Goal: Transaction & Acquisition: Purchase product/service

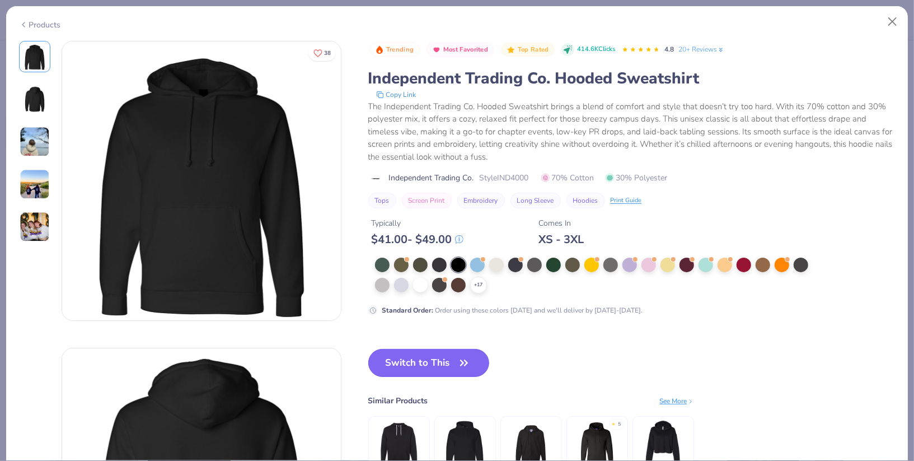
click at [423, 354] on button "Switch to This" at bounding box center [428, 363] width 121 height 28
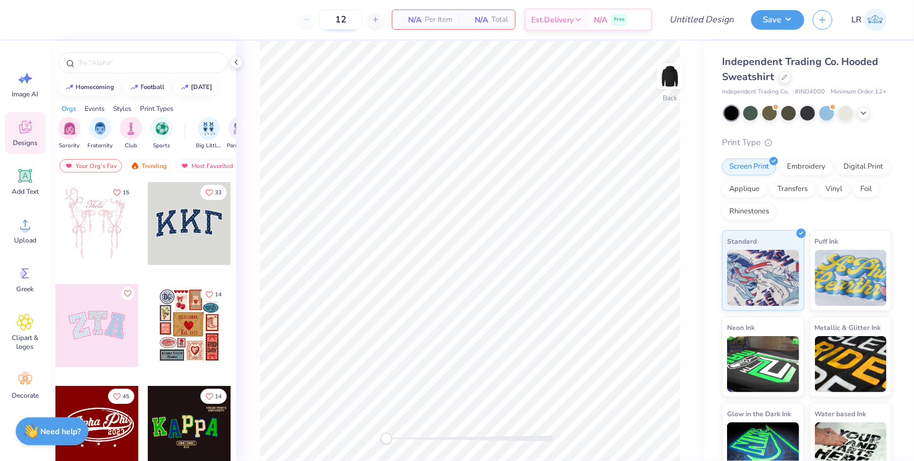
click at [331, 15] on input "12" at bounding box center [341, 20] width 44 height 20
click at [336, 16] on input "12" at bounding box center [341, 20] width 44 height 20
type input "250"
click at [847, 111] on div at bounding box center [845, 112] width 15 height 15
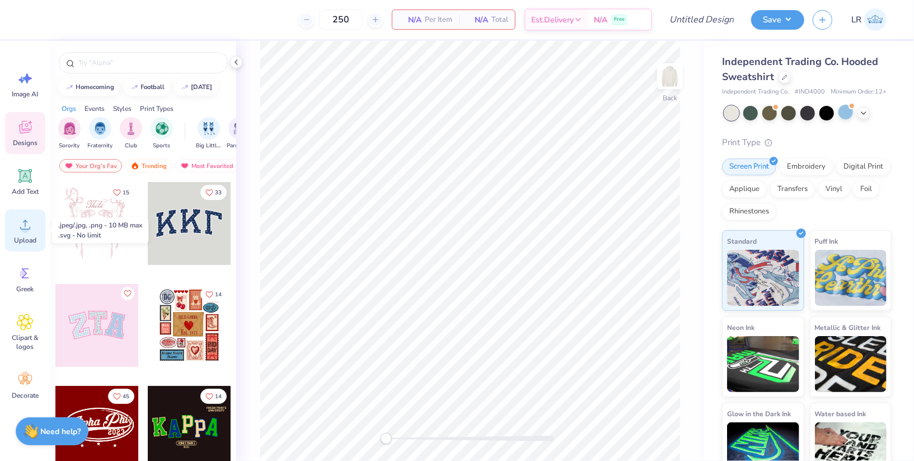
click at [26, 236] on span "Upload" at bounding box center [25, 240] width 22 height 9
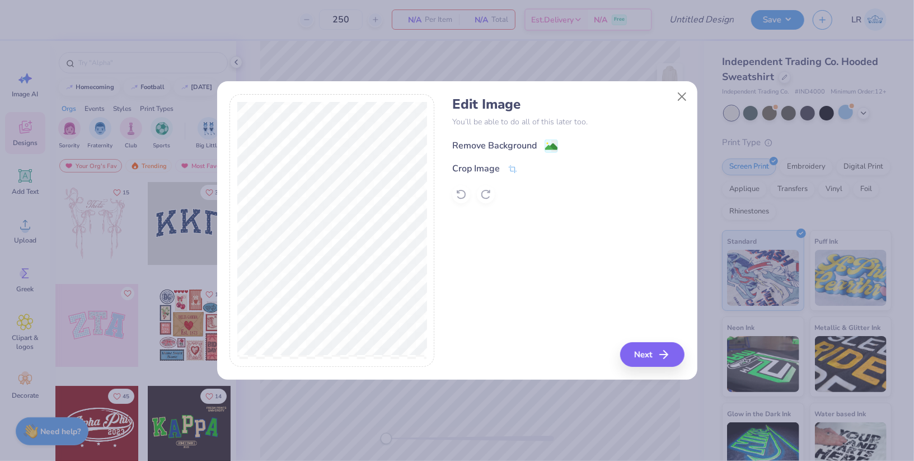
click at [490, 148] on div "Remove Background" at bounding box center [494, 145] width 85 height 13
click at [647, 357] on button "Next" at bounding box center [654, 354] width 64 height 25
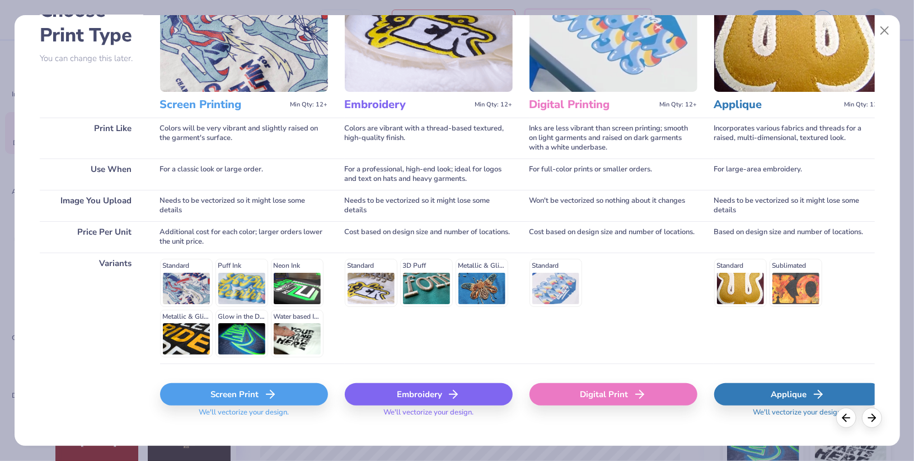
scroll to position [80, 0]
click at [445, 394] on div "Embroidery" at bounding box center [429, 393] width 168 height 22
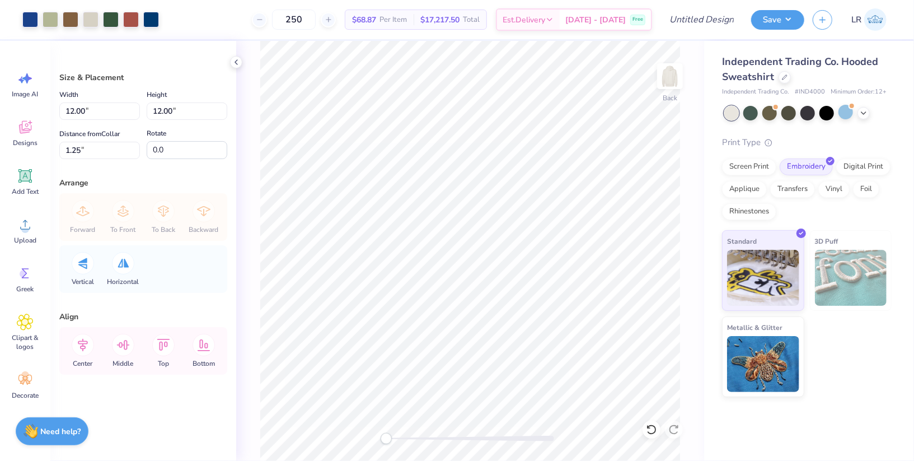
type input "4.00"
type input "1.63"
type input "11.12"
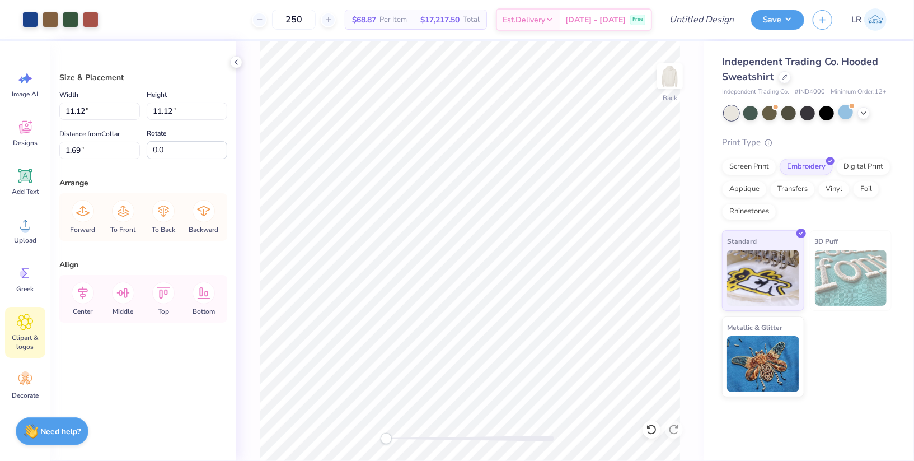
click at [27, 337] on span "Clipart & logos" at bounding box center [25, 342] width 37 height 18
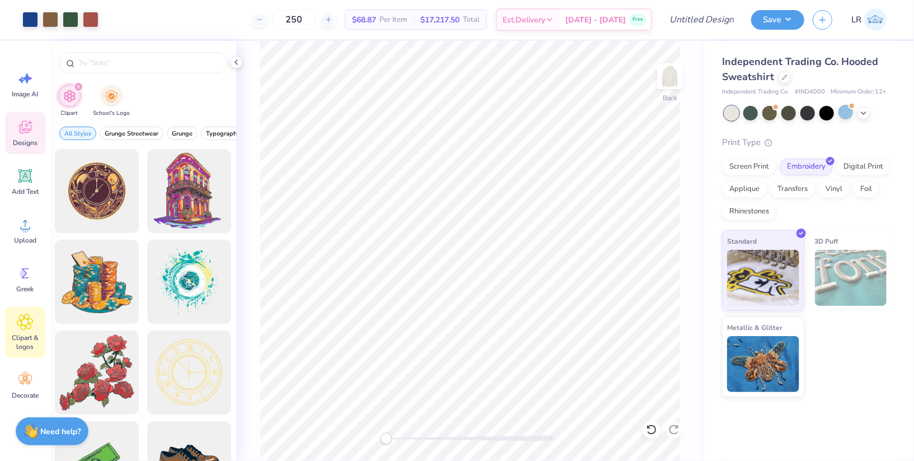
click at [31, 132] on icon at bounding box center [25, 127] width 17 height 17
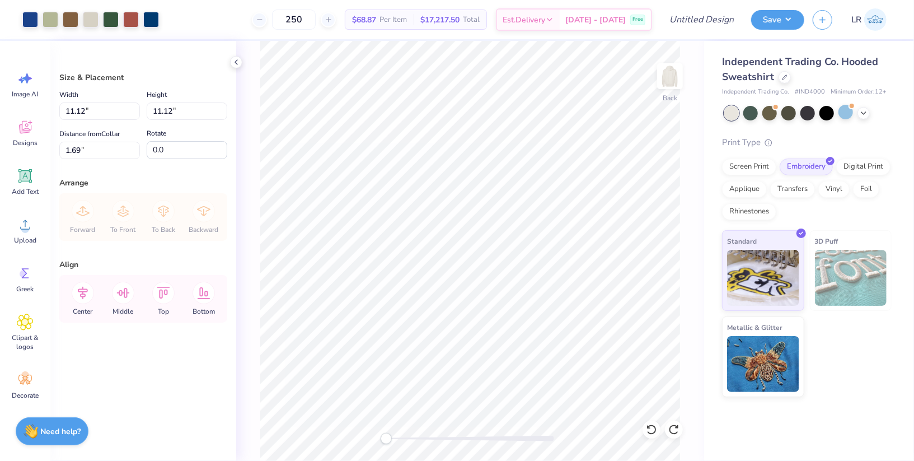
type input "11.00"
type input "3.94"
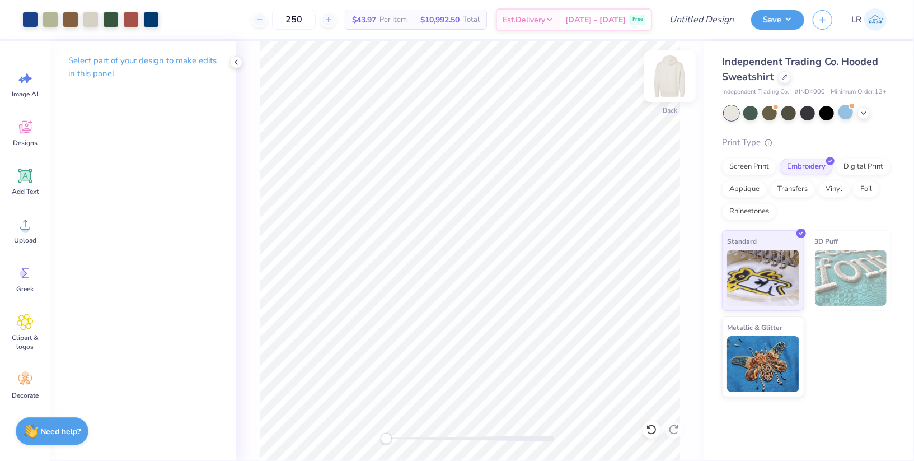
click at [673, 78] on img at bounding box center [670, 76] width 45 height 45
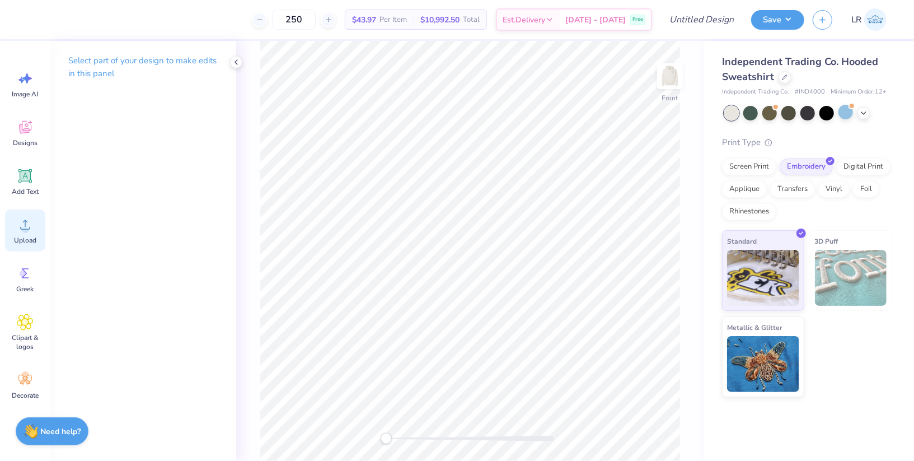
click at [30, 232] on icon at bounding box center [25, 224] width 17 height 17
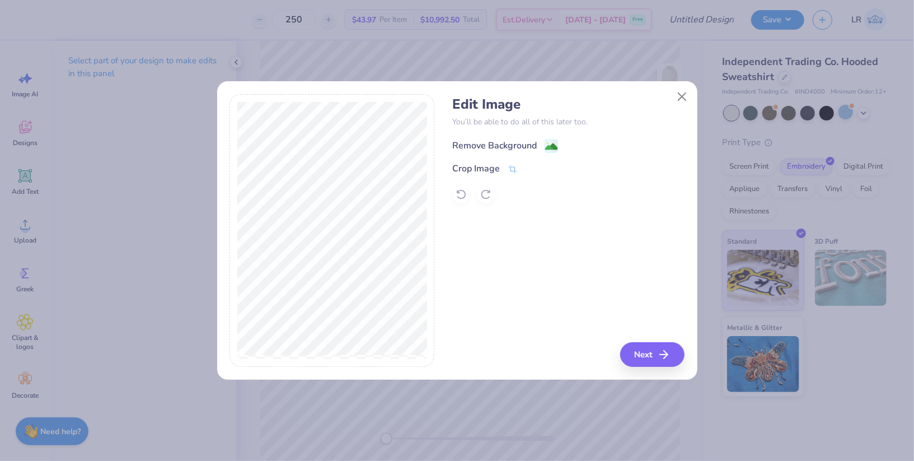
click at [485, 147] on div "Remove Background" at bounding box center [494, 145] width 85 height 13
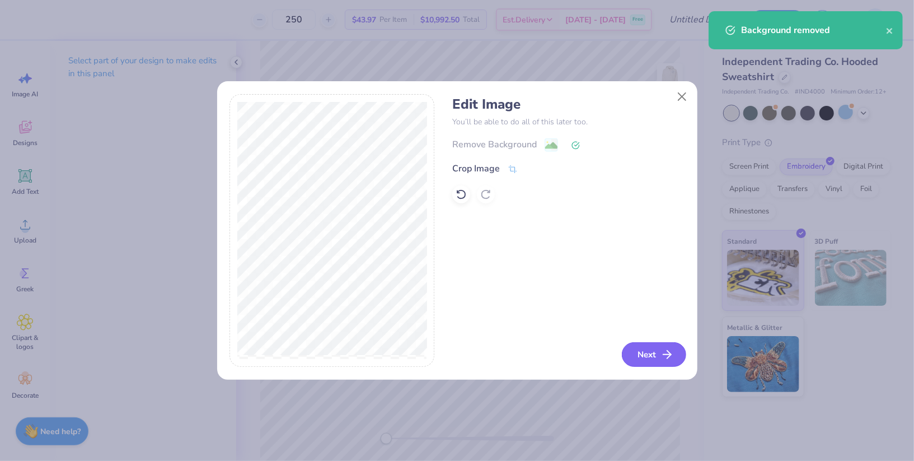
click at [652, 345] on button "Next" at bounding box center [654, 354] width 64 height 25
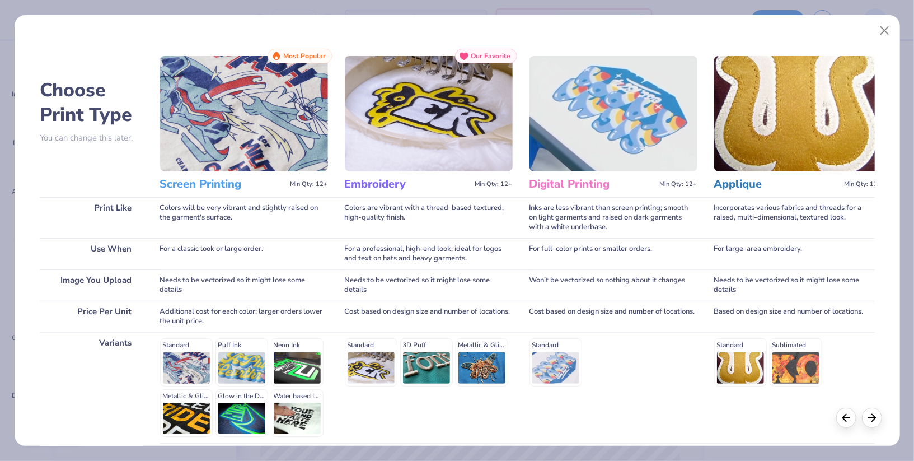
click at [237, 124] on img at bounding box center [244, 113] width 168 height 115
click at [211, 151] on img at bounding box center [244, 113] width 168 height 115
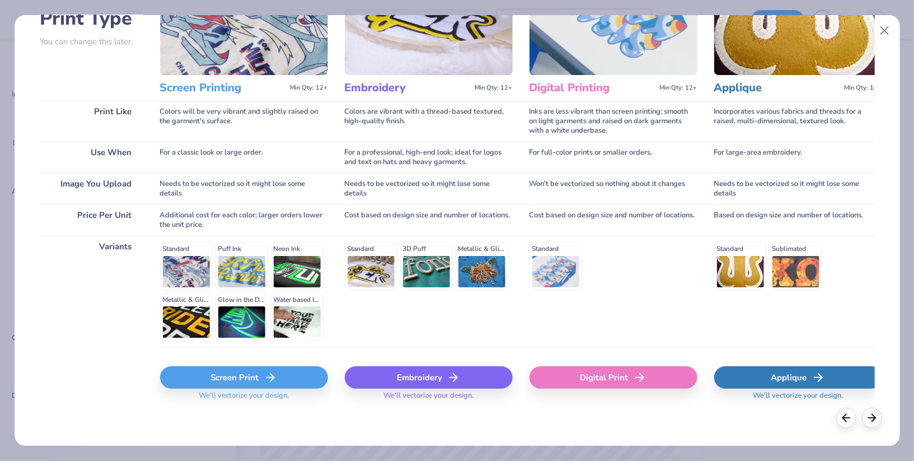
click at [231, 376] on div "Screen Print" at bounding box center [244, 377] width 168 height 22
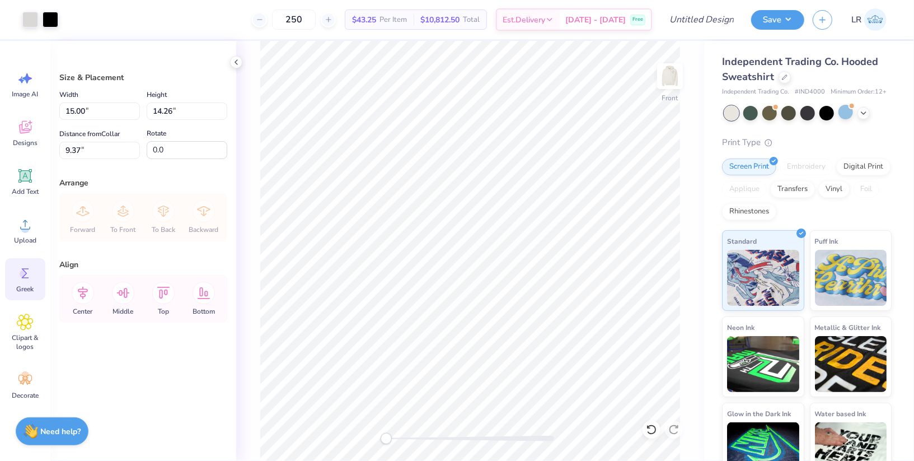
scroll to position [29, 0]
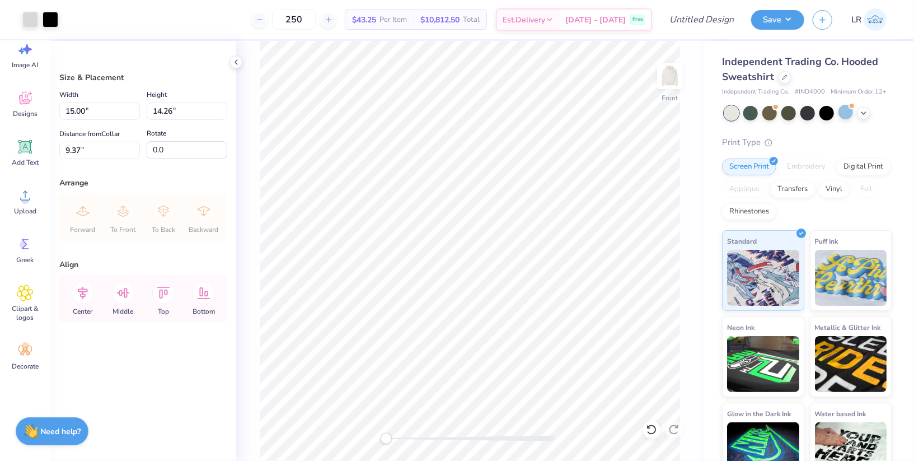
click at [158, 177] on div "Arrange" at bounding box center [143, 183] width 168 height 12
click at [25, 87] on div "Designs" at bounding box center [25, 104] width 40 height 42
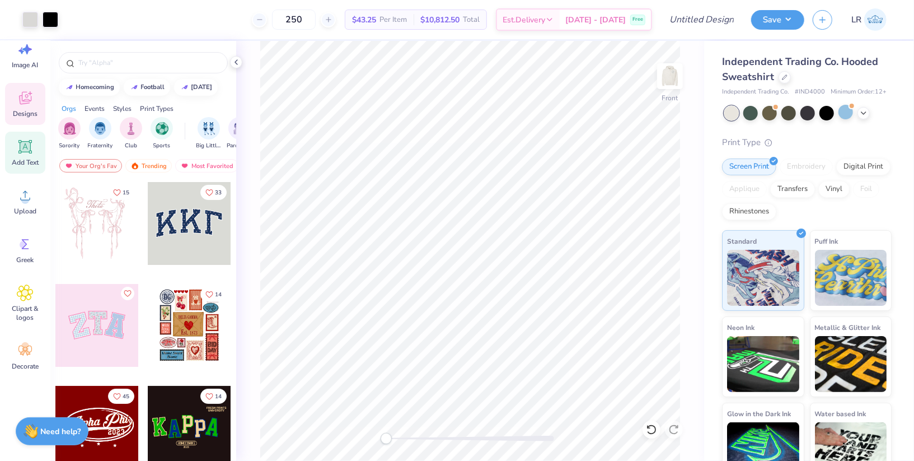
click at [17, 140] on icon at bounding box center [25, 146] width 17 height 17
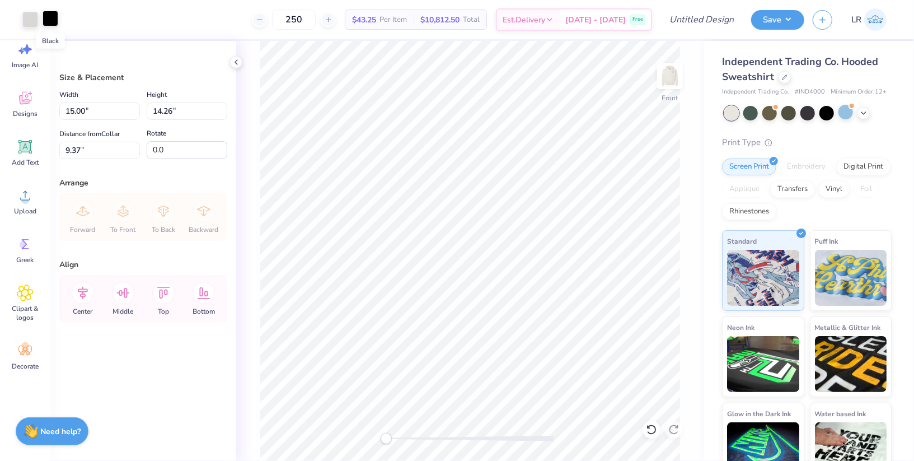
click at [48, 13] on div at bounding box center [51, 19] width 16 height 16
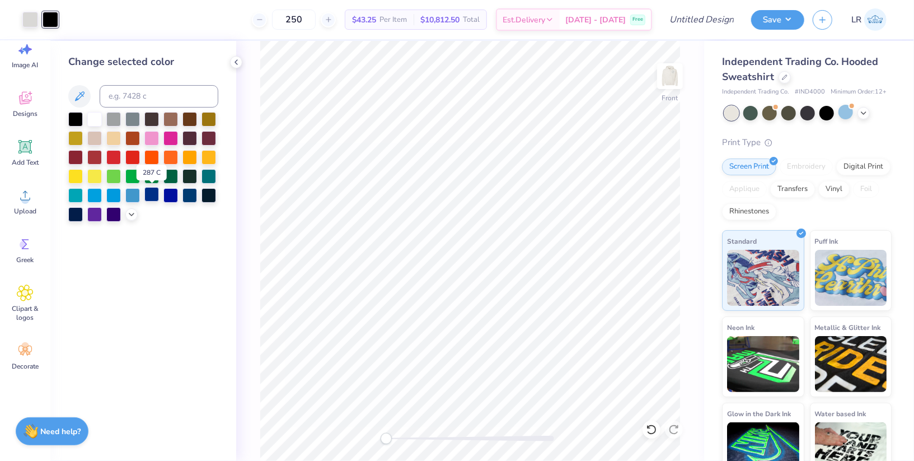
click at [157, 191] on div at bounding box center [151, 194] width 15 height 15
click at [114, 213] on div at bounding box center [113, 213] width 15 height 15
click at [148, 195] on div at bounding box center [151, 194] width 15 height 15
click at [190, 194] on div at bounding box center [189, 194] width 15 height 15
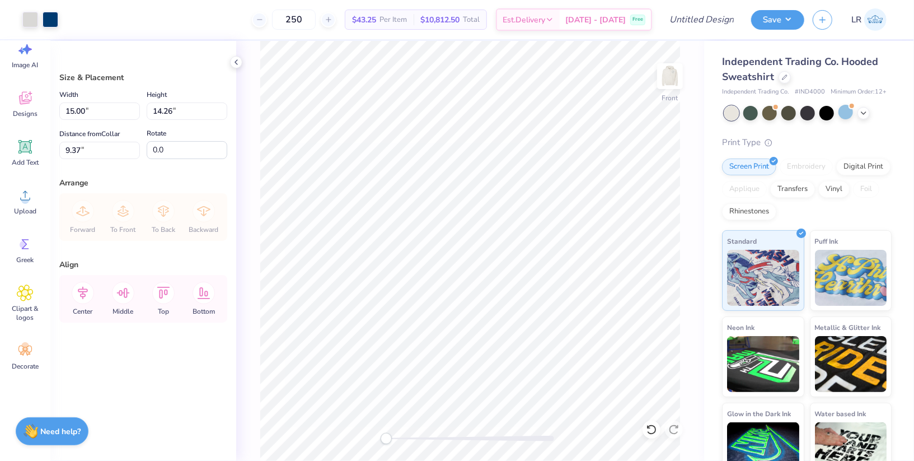
type input "6.31"
type input "14.21"
type input "13.51"
type input "7.05"
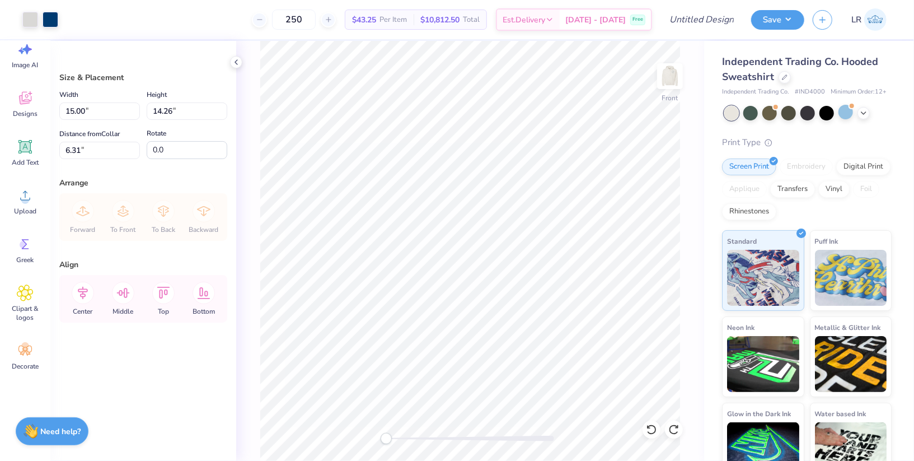
type input "14.32"
type input "13.61"
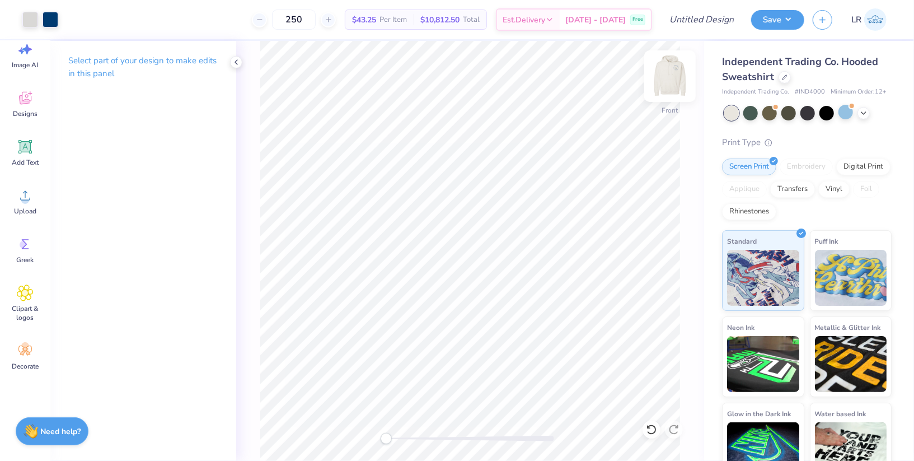
click at [667, 83] on img at bounding box center [670, 76] width 45 height 45
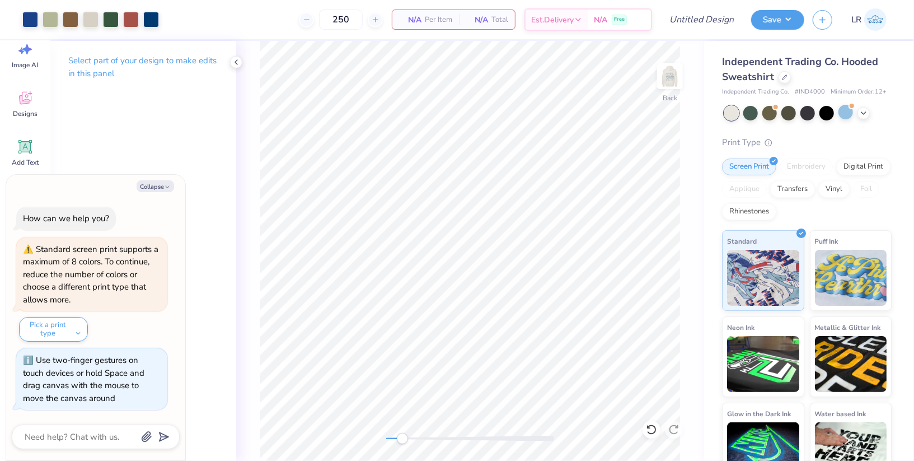
drag, startPoint x: 385, startPoint y: 440, endPoint x: 402, endPoint y: 439, distance: 17.4
click at [402, 439] on div "Accessibility label" at bounding box center [402, 438] width 11 height 11
click at [133, 21] on div at bounding box center [131, 19] width 16 height 16
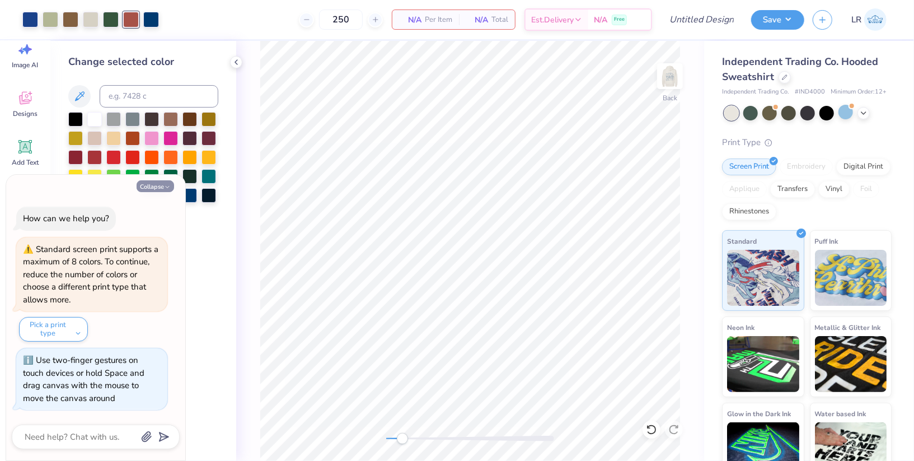
click at [162, 187] on button "Collapse" at bounding box center [155, 186] width 37 height 12
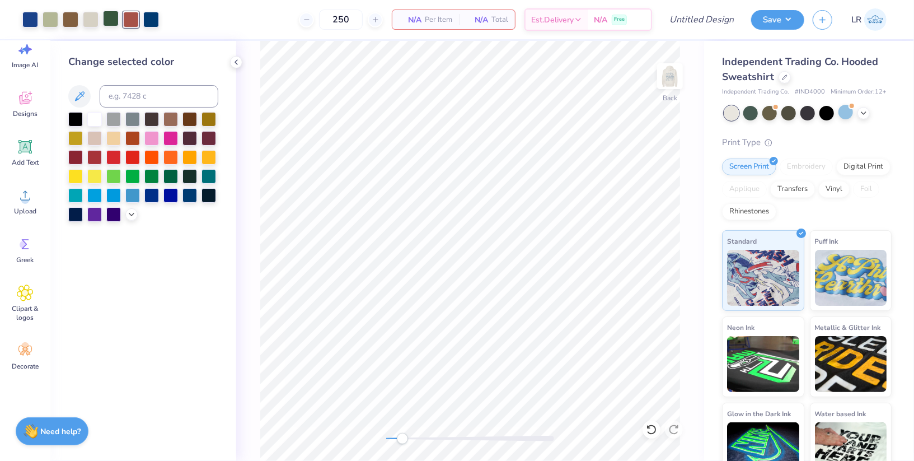
click at [108, 16] on div at bounding box center [111, 19] width 16 height 16
click at [154, 177] on div at bounding box center [151, 175] width 15 height 15
click at [171, 176] on div at bounding box center [170, 175] width 15 height 15
click at [193, 192] on div at bounding box center [189, 194] width 15 height 15
click at [154, 23] on div at bounding box center [151, 19] width 16 height 16
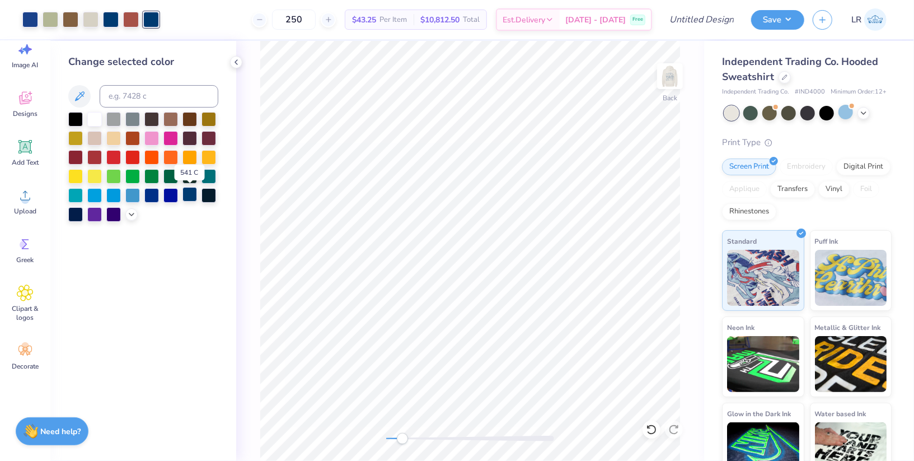
click at [185, 196] on div at bounding box center [189, 194] width 15 height 15
click at [90, 16] on div at bounding box center [91, 19] width 16 height 16
click at [95, 118] on div at bounding box center [94, 118] width 15 height 15
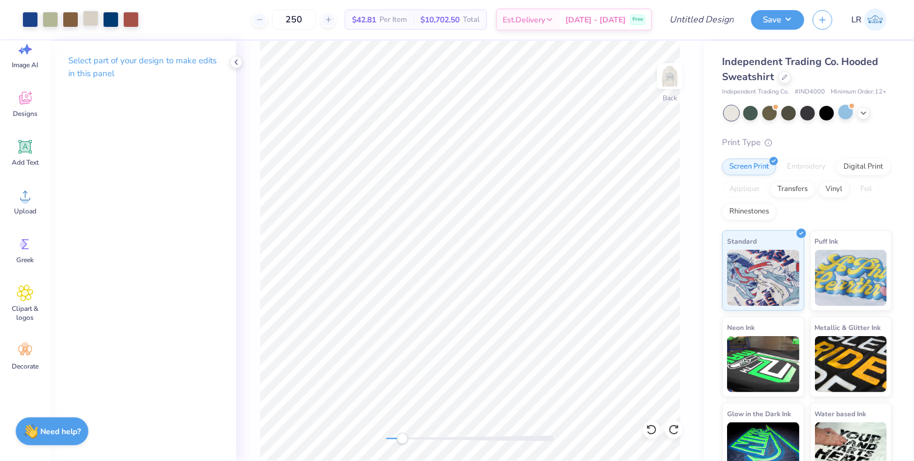
click at [95, 24] on div at bounding box center [91, 19] width 16 height 16
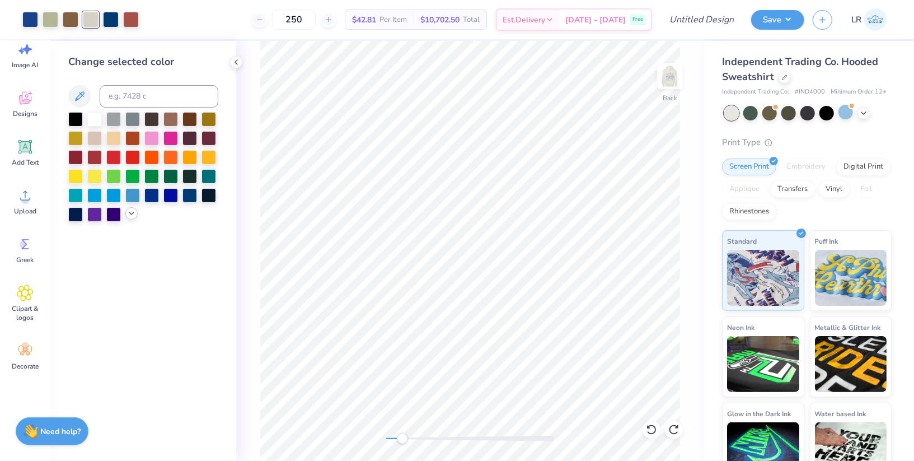
click at [134, 217] on icon at bounding box center [131, 213] width 9 height 9
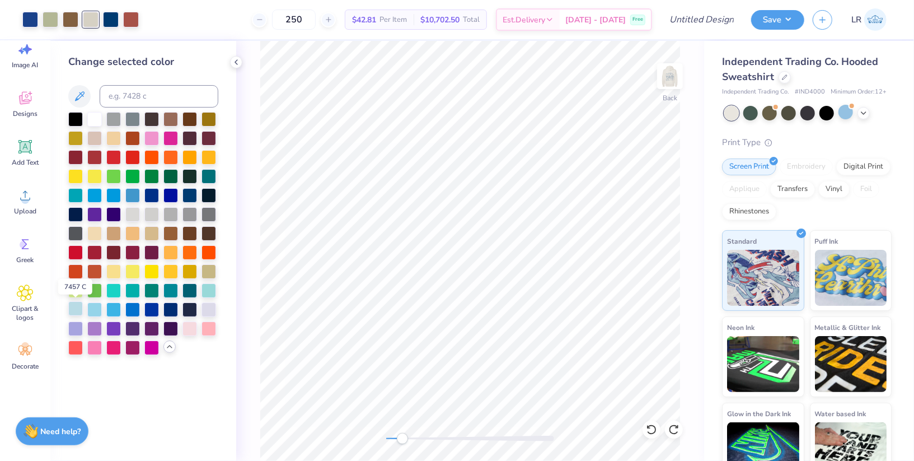
click at [78, 310] on div at bounding box center [75, 308] width 15 height 15
click at [136, 216] on div at bounding box center [132, 213] width 15 height 15
click at [94, 114] on div at bounding box center [94, 118] width 15 height 15
click at [50, 24] on div at bounding box center [51, 19] width 16 height 16
click at [132, 216] on div at bounding box center [132, 213] width 15 height 15
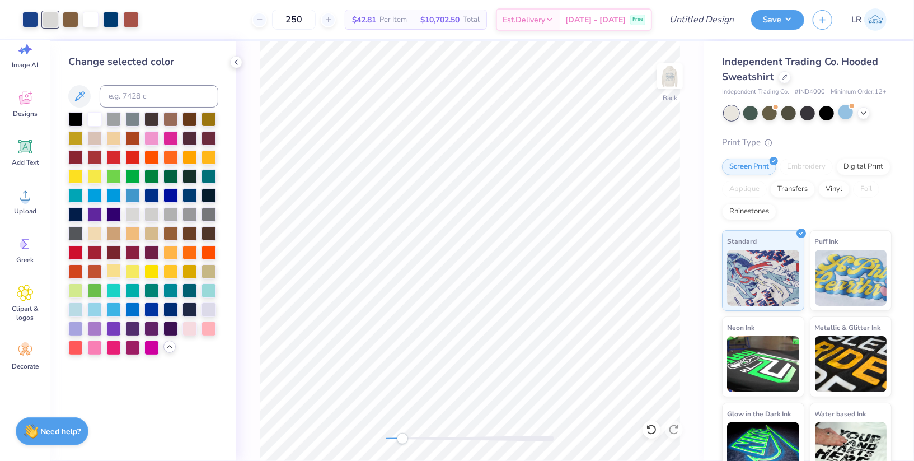
click at [117, 270] on div at bounding box center [113, 270] width 15 height 15
click at [117, 137] on div at bounding box center [113, 137] width 15 height 15
click at [78, 306] on div at bounding box center [75, 308] width 15 height 15
click at [113, 271] on div at bounding box center [113, 270] width 15 height 15
click at [92, 116] on div at bounding box center [94, 118] width 15 height 15
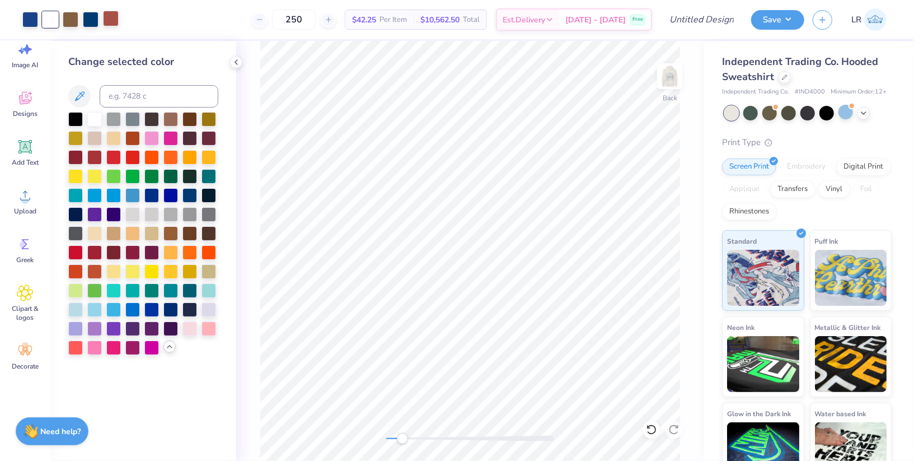
click at [110, 16] on div at bounding box center [111, 19] width 16 height 16
click at [94, 115] on div at bounding box center [94, 118] width 15 height 15
drag, startPoint x: 402, startPoint y: 439, endPoint x: 388, endPoint y: 435, distance: 14.2
click at [388, 435] on div "Accessibility label" at bounding box center [386, 438] width 11 height 11
click at [679, 73] on img at bounding box center [670, 76] width 45 height 45
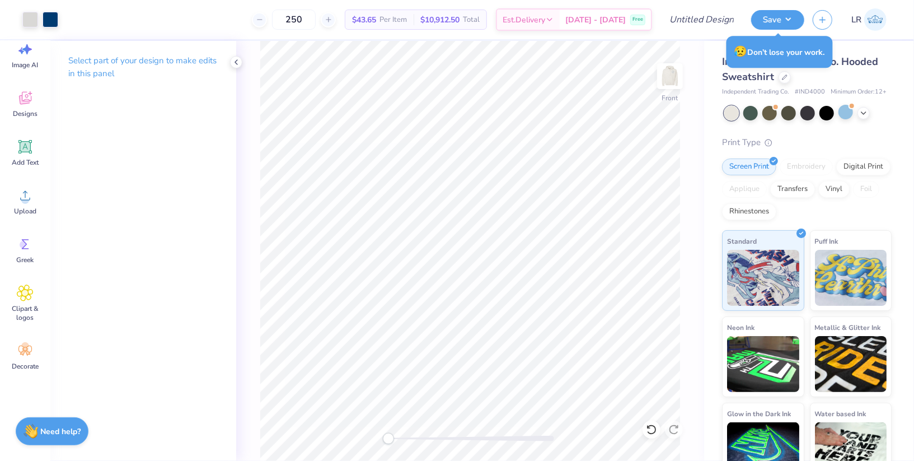
click at [710, 222] on div "Independent Trading Co. Hooded Sweatshirt Independent Trading Co. # IND4000 Min…" at bounding box center [809, 262] width 210 height 442
click at [674, 79] on img at bounding box center [670, 76] width 45 height 45
click at [685, 238] on div "Back" at bounding box center [470, 251] width 468 height 420
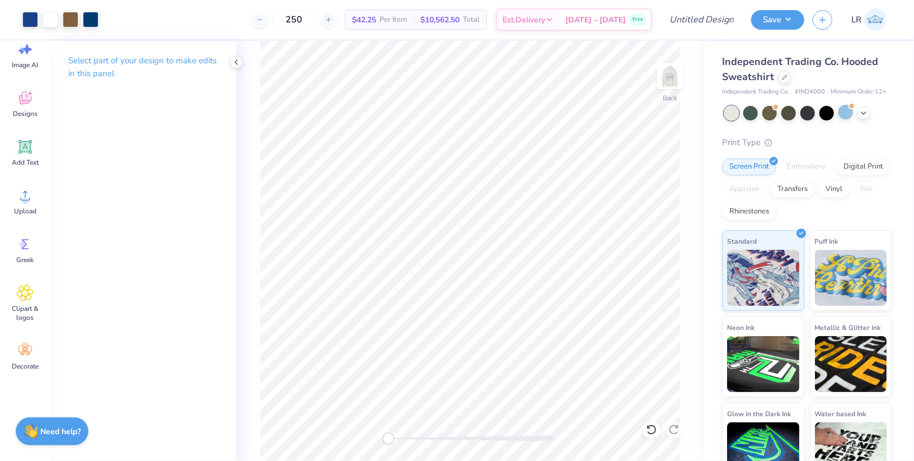
scroll to position [22, 0]
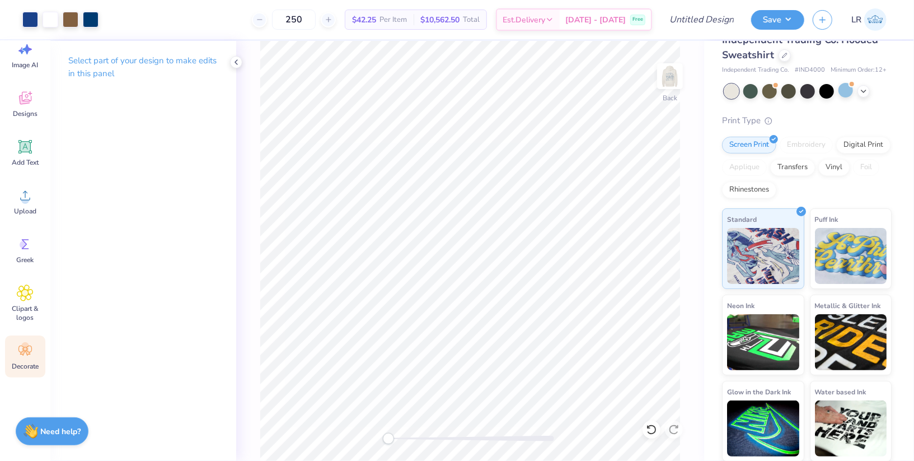
click at [25, 357] on icon at bounding box center [25, 350] width 17 height 17
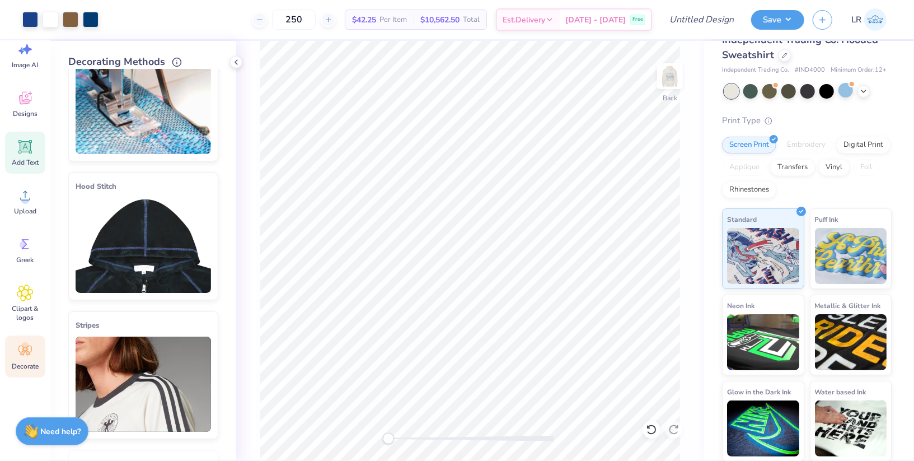
scroll to position [0, 0]
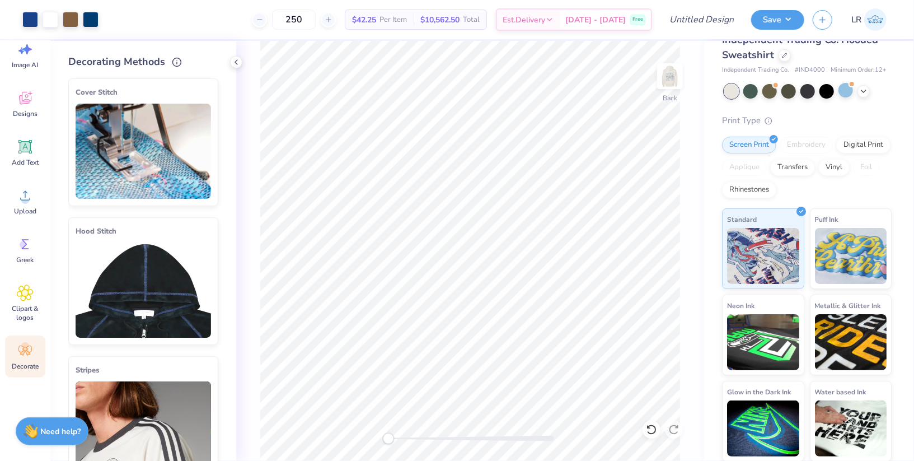
click at [151, 277] on img at bounding box center [143, 289] width 135 height 95
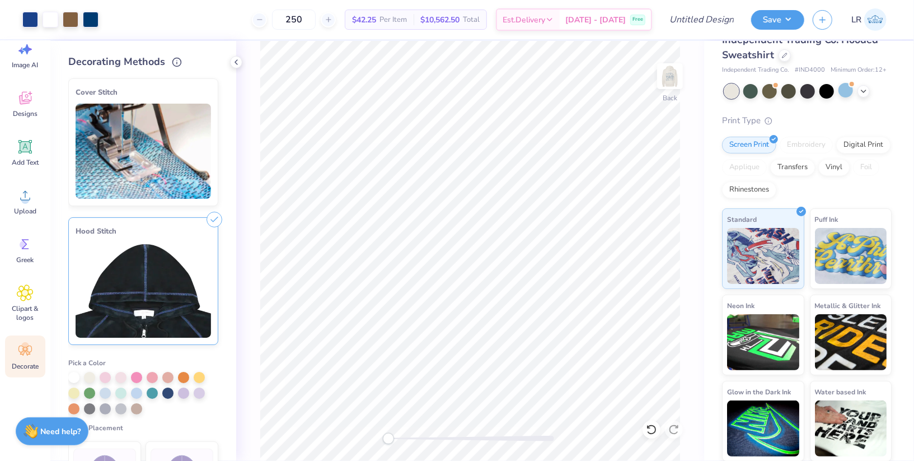
click at [149, 138] on img at bounding box center [143, 151] width 135 height 95
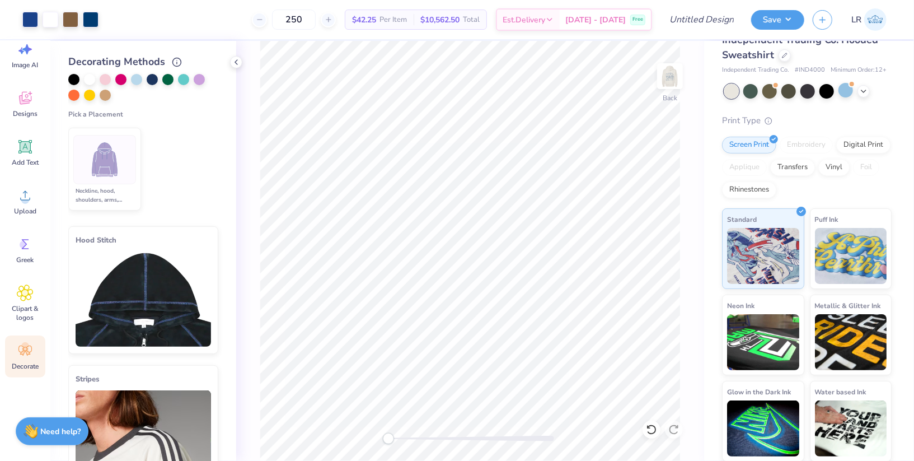
click at [161, 327] on img at bounding box center [143, 298] width 135 height 95
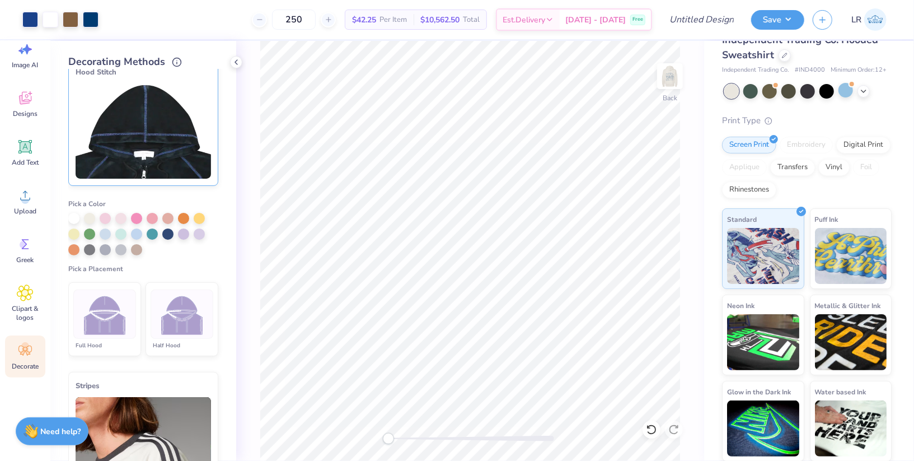
scroll to position [154, 0]
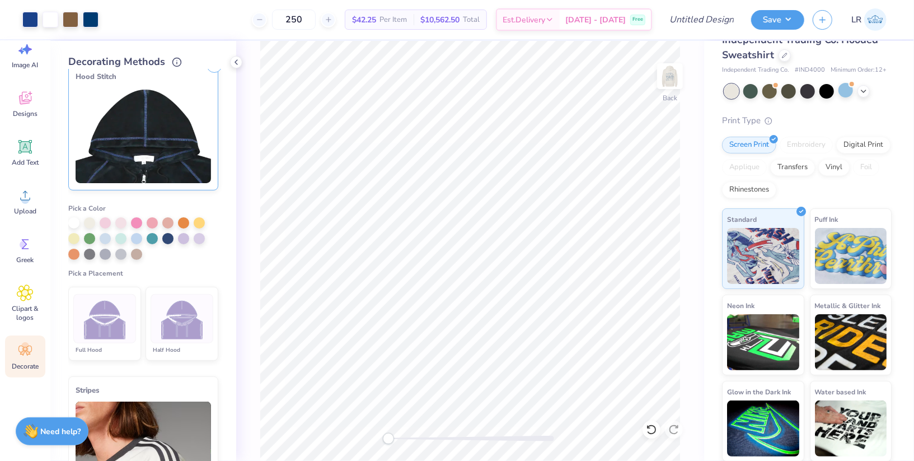
click at [178, 329] on img at bounding box center [182, 319] width 42 height 42
click at [167, 237] on div at bounding box center [167, 237] width 11 height 11
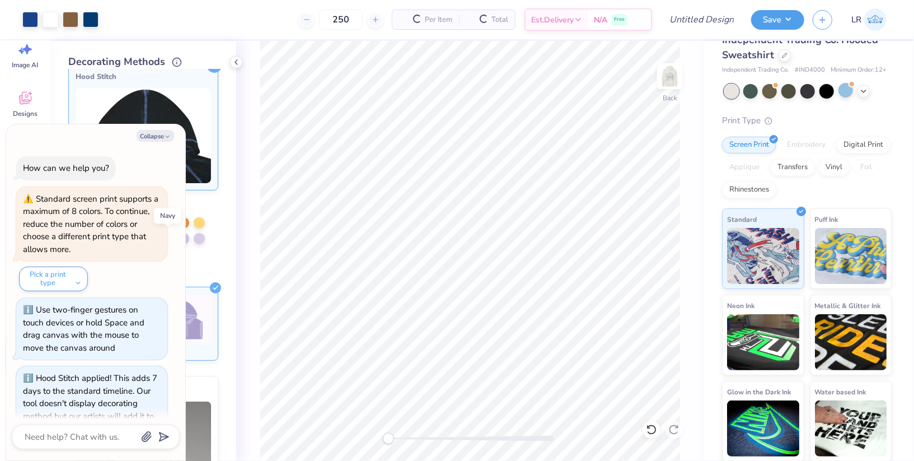
scroll to position [29, 0]
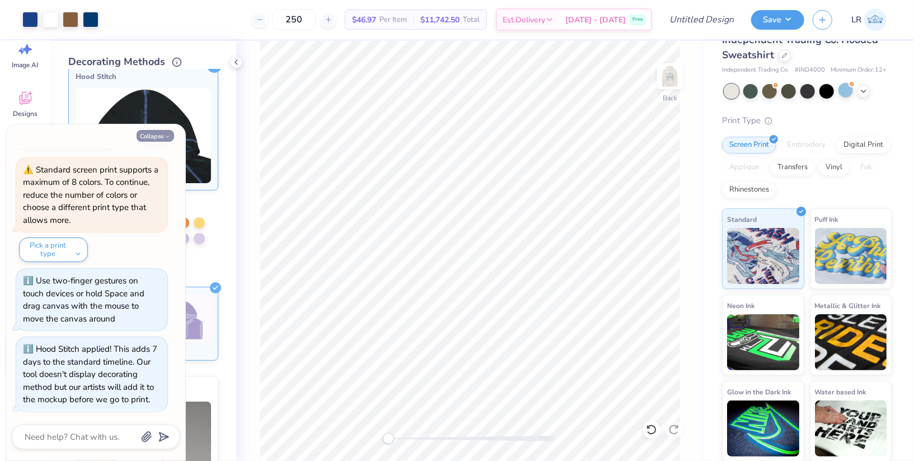
click at [156, 134] on button "Collapse" at bounding box center [155, 136] width 37 height 12
type textarea "x"
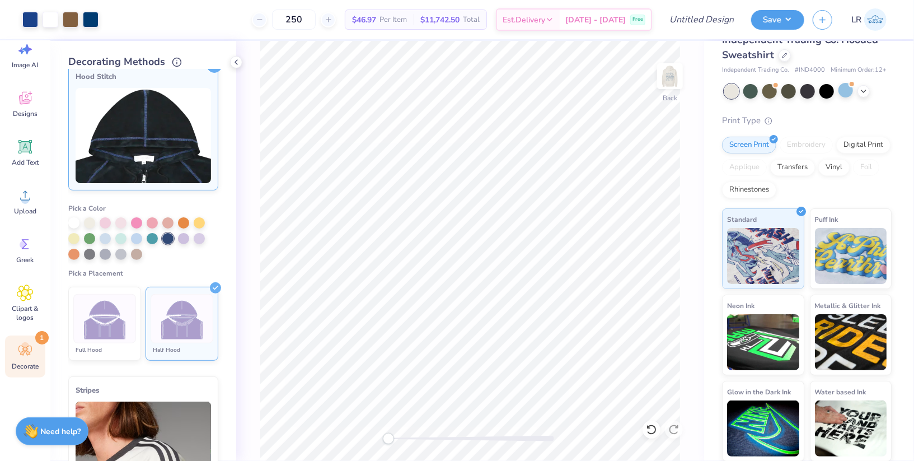
click at [211, 273] on label "Pick a Placement" at bounding box center [143, 273] width 150 height 9
click at [201, 317] on img at bounding box center [182, 319] width 42 height 42
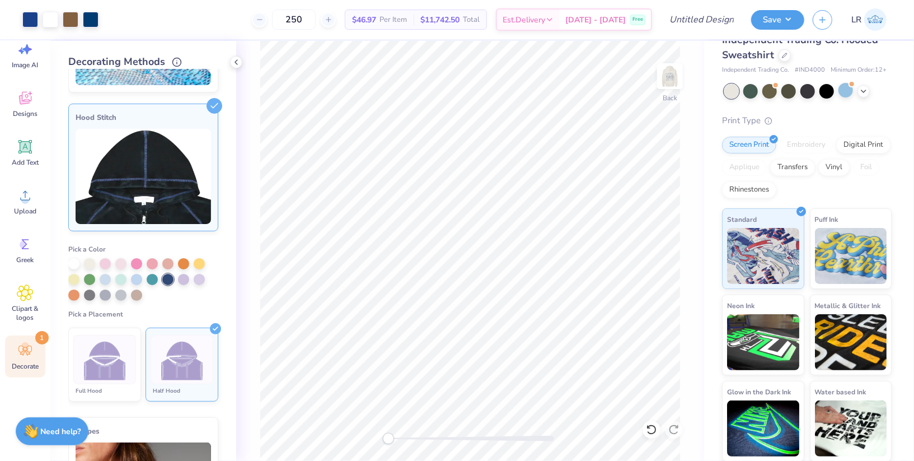
scroll to position [111, 0]
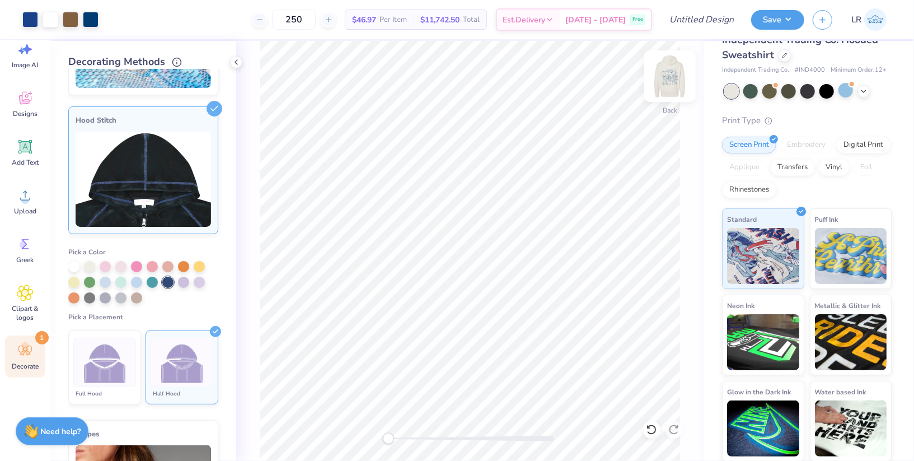
click at [675, 67] on img at bounding box center [670, 76] width 45 height 45
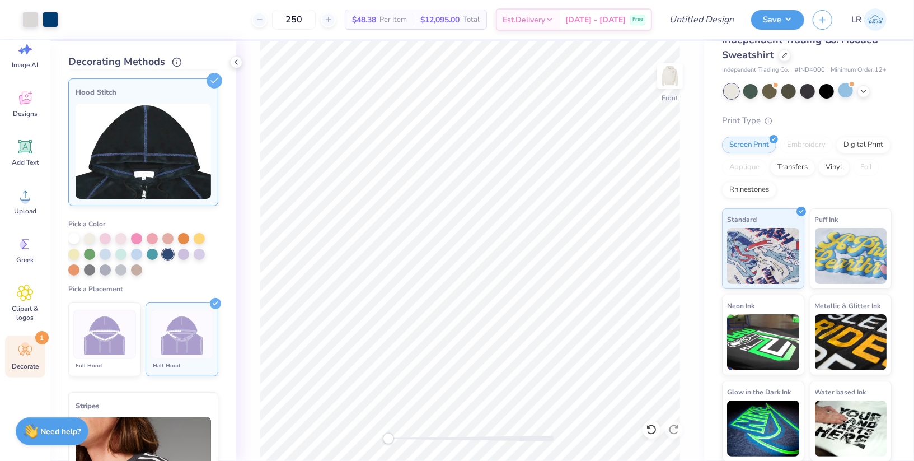
scroll to position [140, 0]
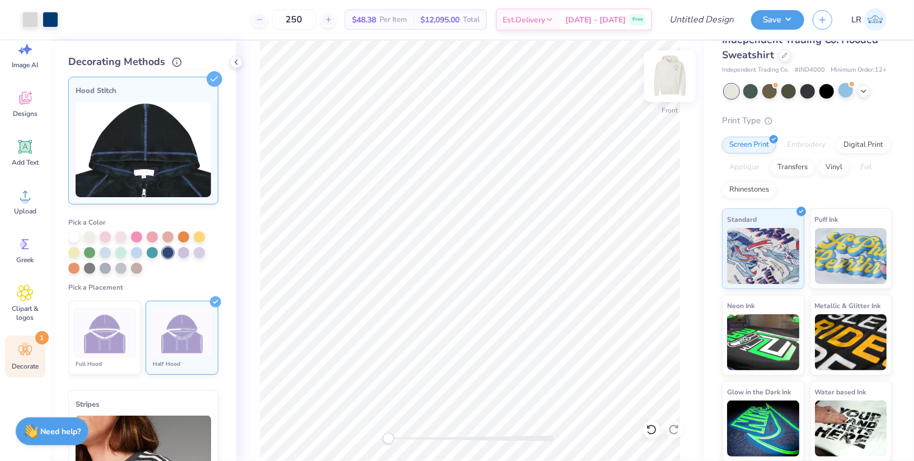
click at [672, 69] on img at bounding box center [670, 76] width 45 height 45
click at [672, 69] on img at bounding box center [670, 76] width 22 height 22
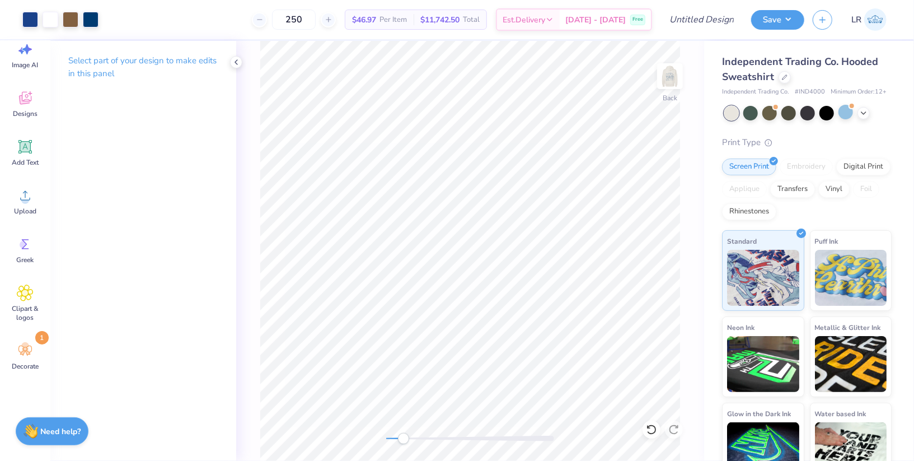
drag, startPoint x: 386, startPoint y: 439, endPoint x: 404, endPoint y: 438, distance: 17.4
click at [404, 438] on div "Accessibility label" at bounding box center [403, 438] width 11 height 11
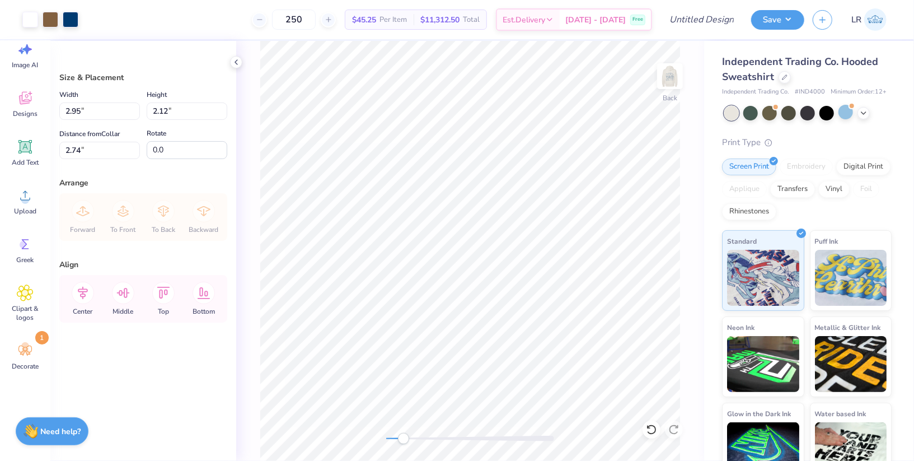
type input "3.64"
type input "2.61"
type input "3.37"
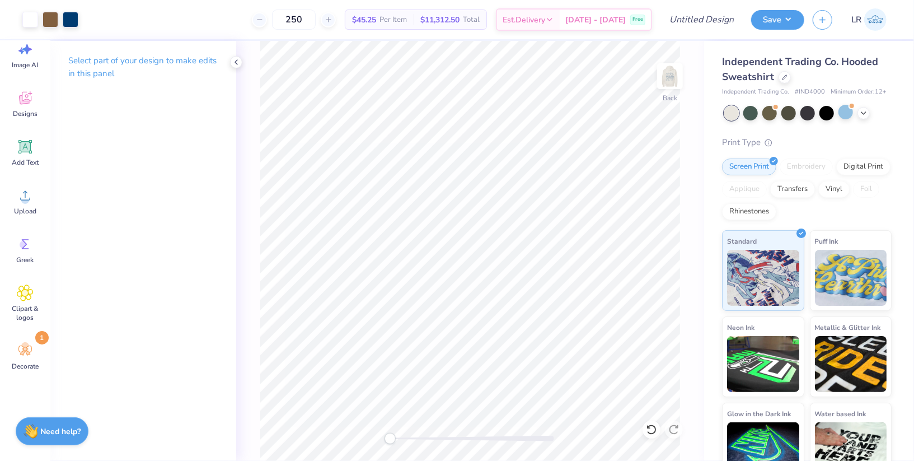
drag, startPoint x: 406, startPoint y: 441, endPoint x: 390, endPoint y: 441, distance: 16.2
click at [390, 441] on div "Accessibility label" at bounding box center [390, 438] width 11 height 11
click at [25, 342] on circle at bounding box center [25, 346] width 8 height 8
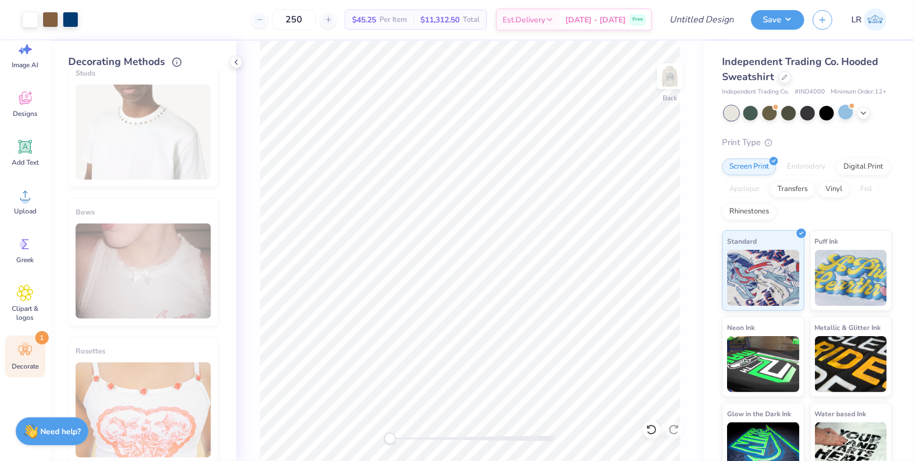
scroll to position [529, 0]
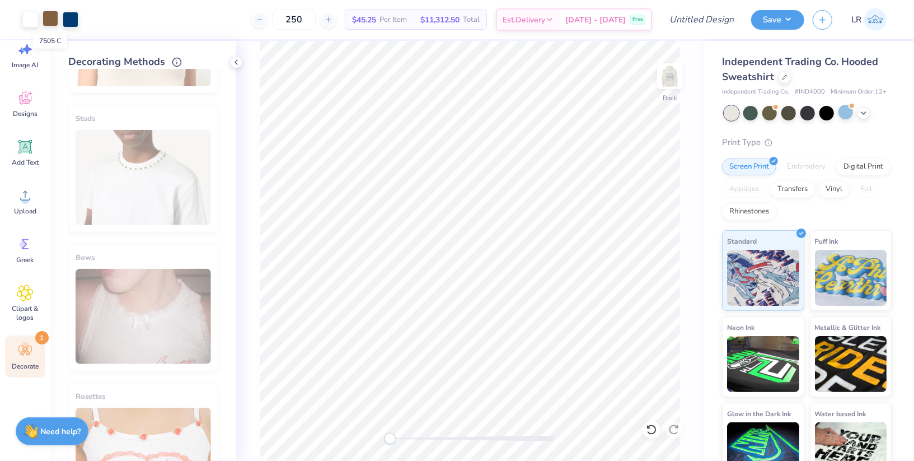
click at [55, 21] on div at bounding box center [51, 19] width 16 height 16
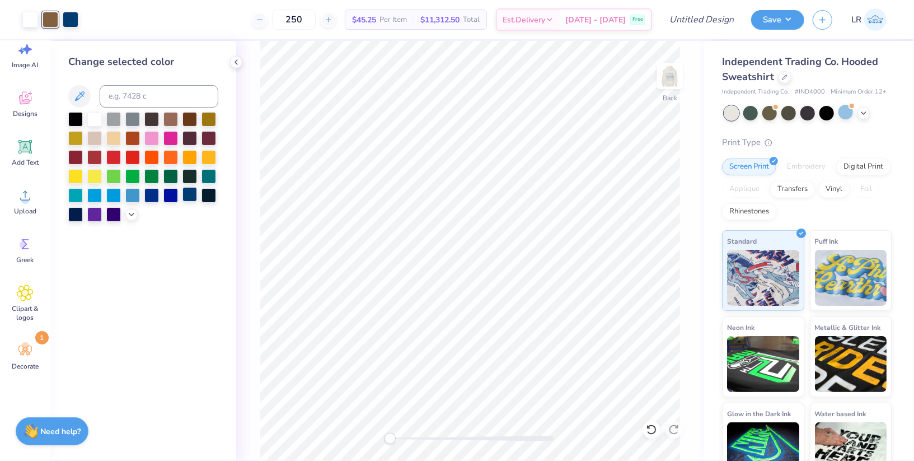
click at [191, 194] on div at bounding box center [189, 194] width 15 height 15
click at [237, 60] on icon at bounding box center [236, 62] width 9 height 9
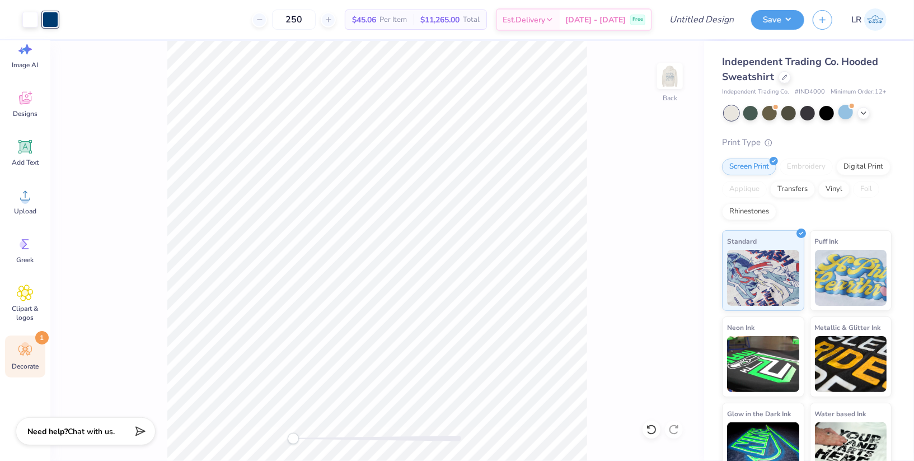
click at [25, 339] on div "Decorate 1" at bounding box center [25, 356] width 40 height 42
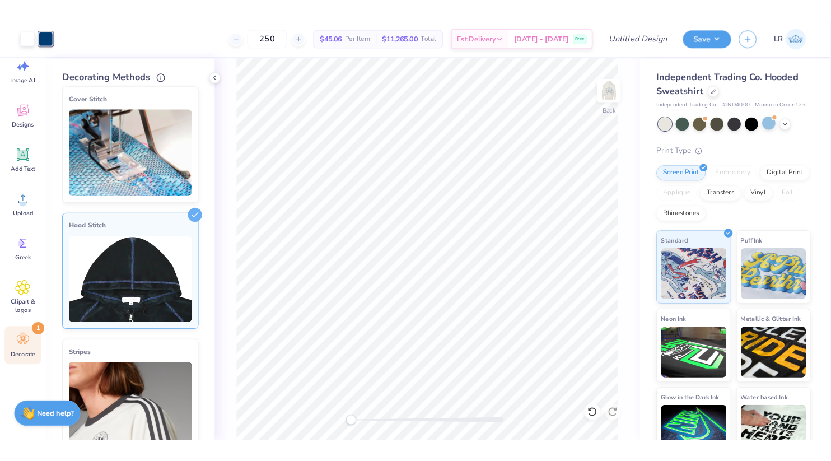
scroll to position [0, 0]
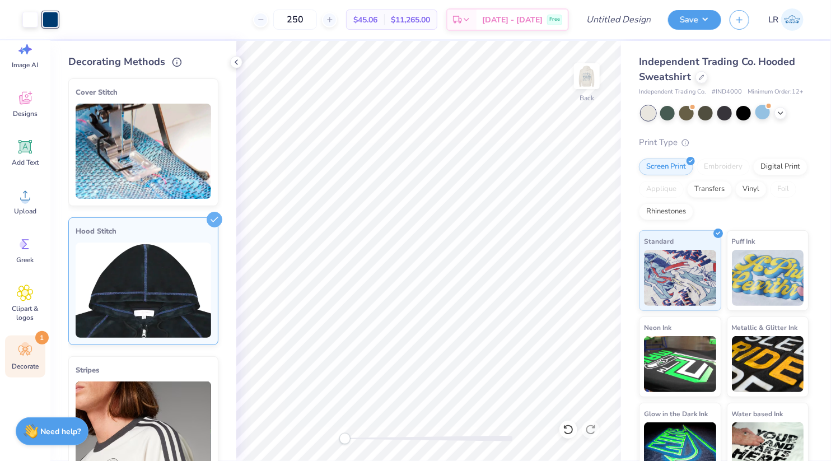
click at [158, 250] on img at bounding box center [143, 289] width 135 height 95
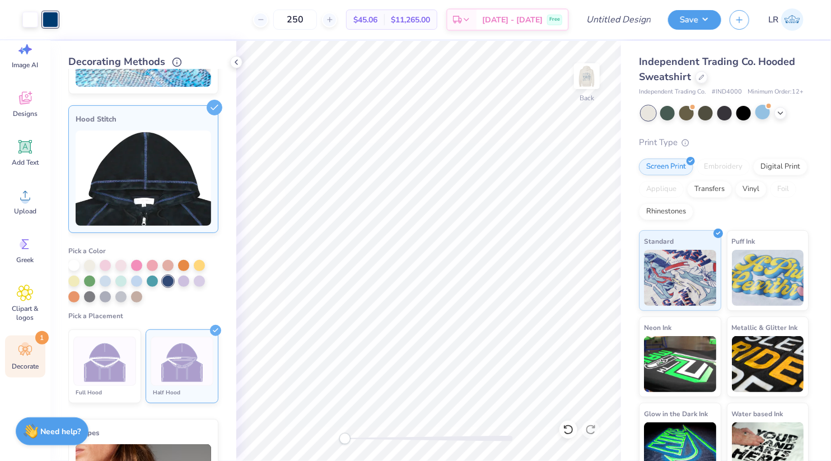
scroll to position [114, 0]
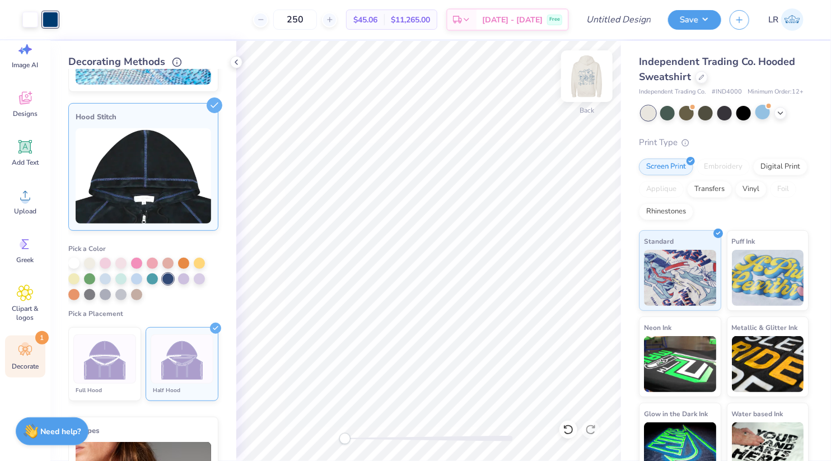
click at [592, 78] on img at bounding box center [586, 76] width 45 height 45
click at [215, 100] on icon at bounding box center [215, 105] width 16 height 16
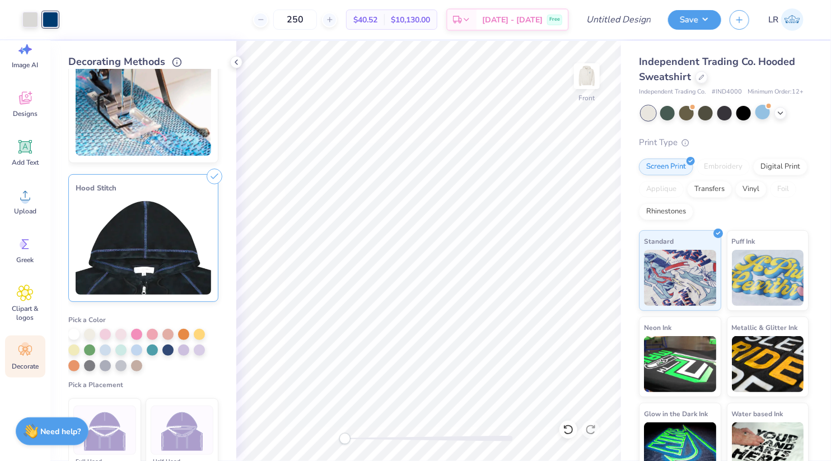
scroll to position [0, 0]
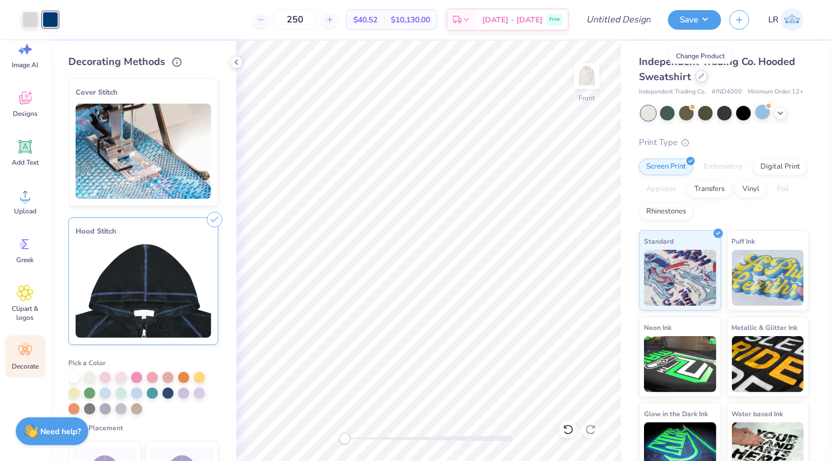
click at [703, 80] on div at bounding box center [701, 76] width 12 height 12
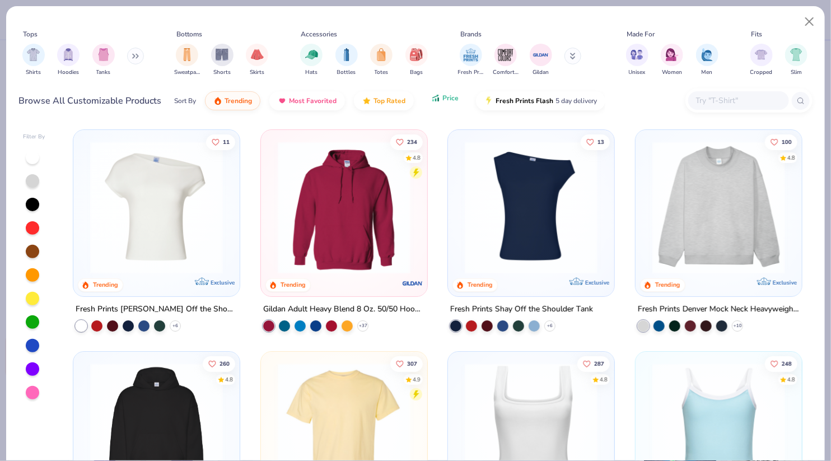
click at [442, 95] on span "Price" at bounding box center [450, 97] width 16 height 9
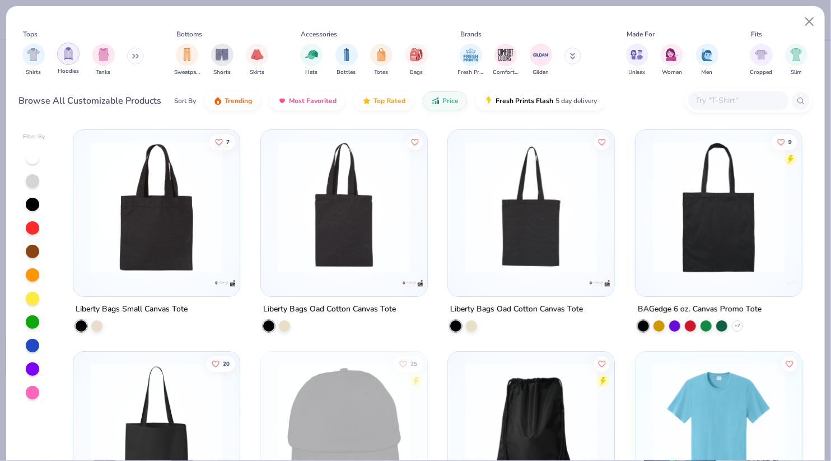
click at [69, 49] on img "filter for Hoodies" at bounding box center [68, 53] width 12 height 13
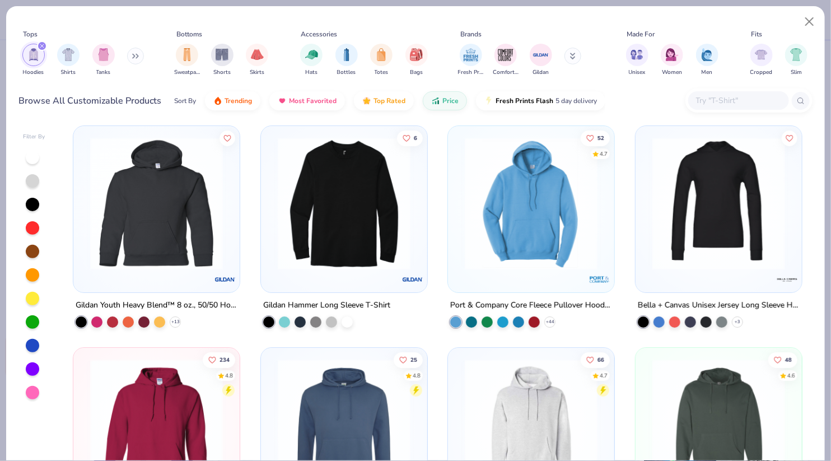
scroll to position [152, 0]
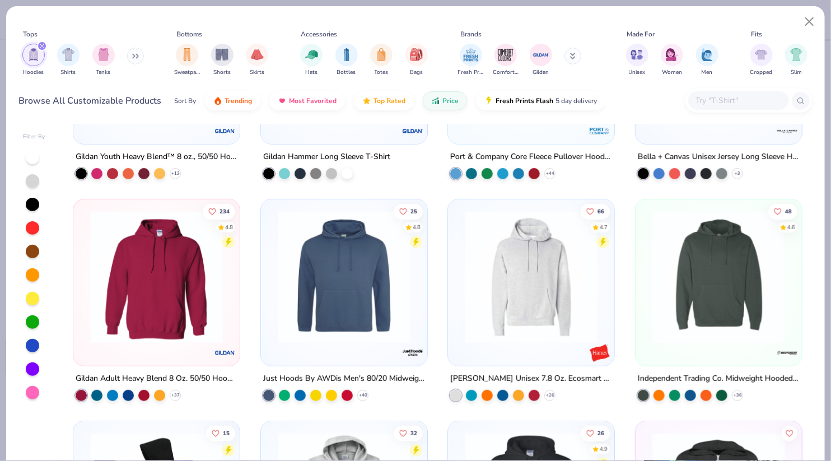
click at [663, 316] on img at bounding box center [718, 276] width 144 height 133
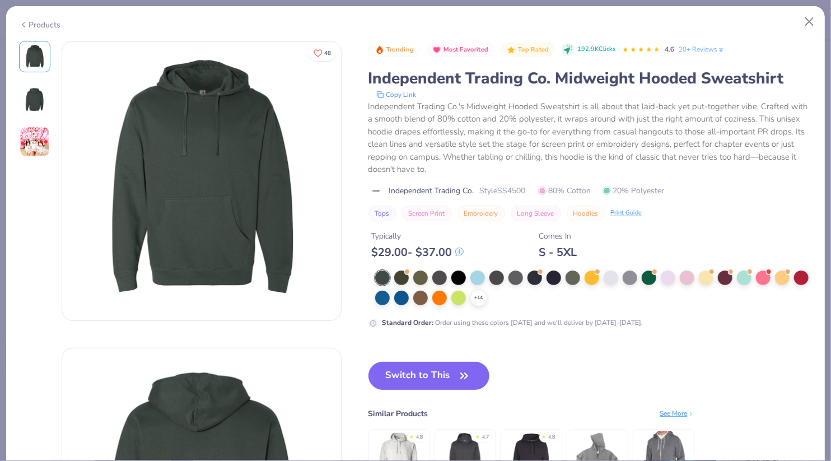
click at [29, 133] on img at bounding box center [35, 141] width 30 height 30
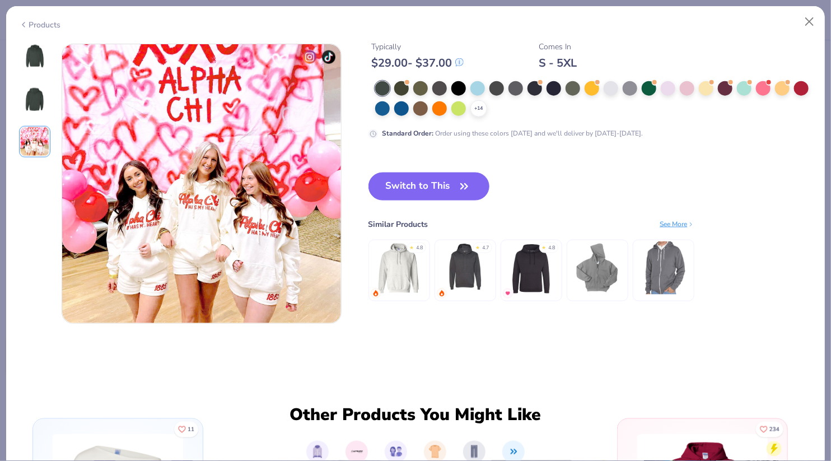
scroll to position [613, 0]
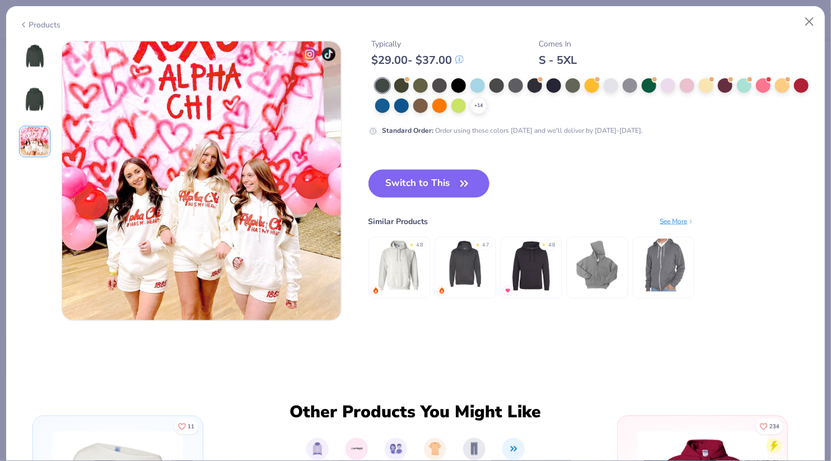
click at [36, 96] on img at bounding box center [34, 99] width 27 height 27
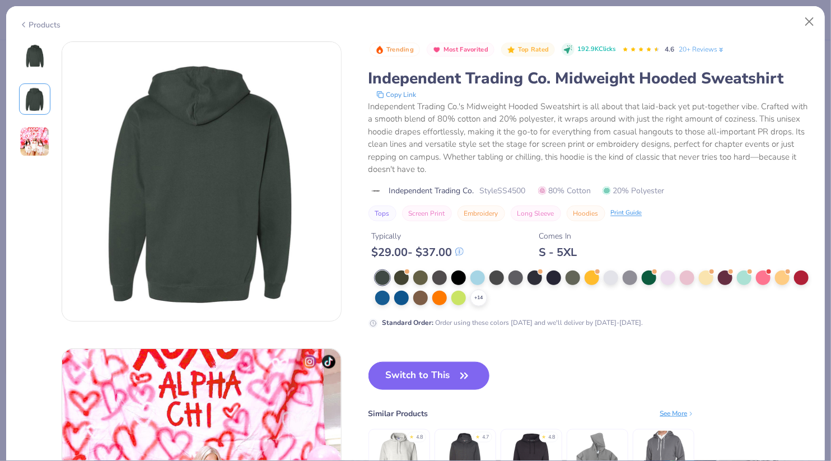
click at [36, 146] on img at bounding box center [35, 141] width 30 height 30
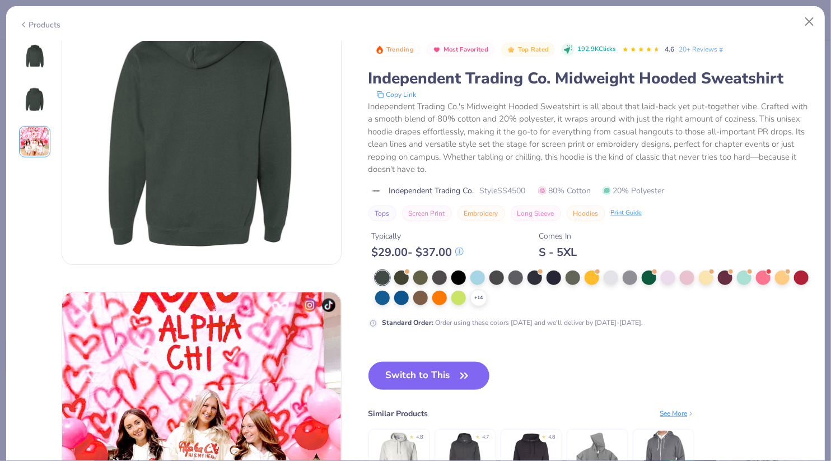
scroll to position [348, 0]
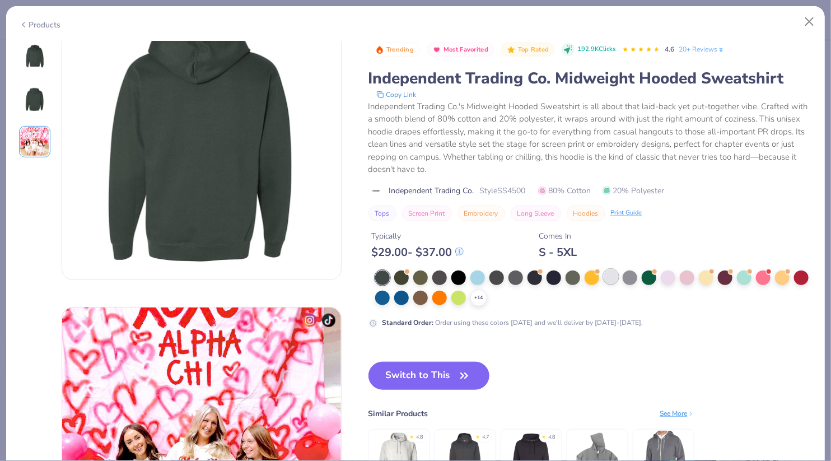
click at [608, 277] on div at bounding box center [610, 276] width 15 height 15
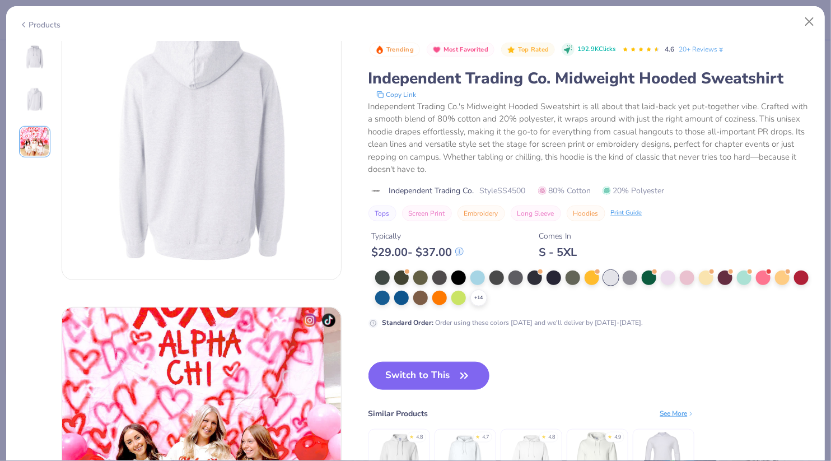
click at [488, 297] on div "+ 14" at bounding box center [593, 288] width 437 height 36
click at [481, 297] on icon at bounding box center [478, 297] width 9 height 9
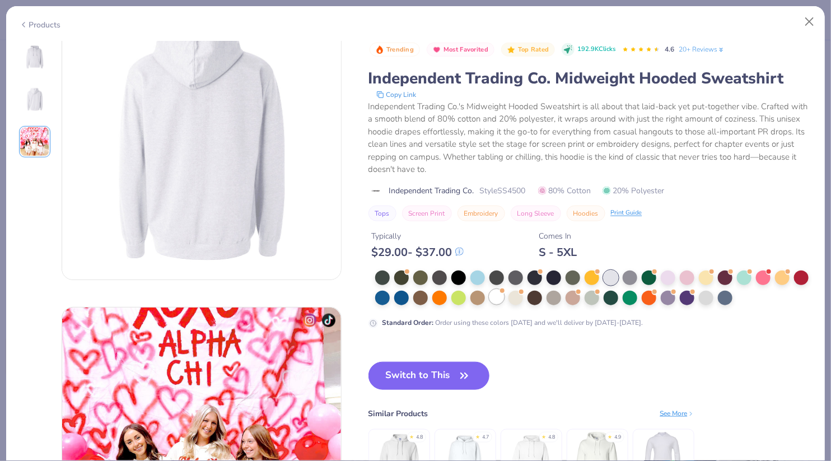
click at [497, 298] on div at bounding box center [496, 296] width 15 height 15
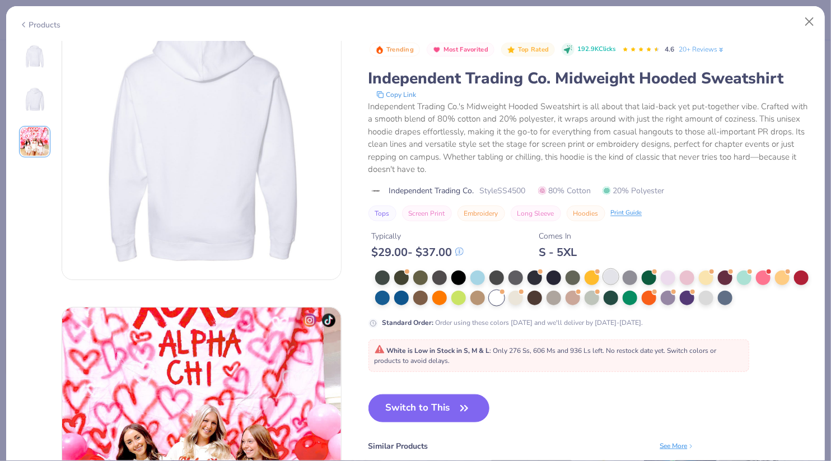
click at [609, 276] on div at bounding box center [610, 276] width 15 height 15
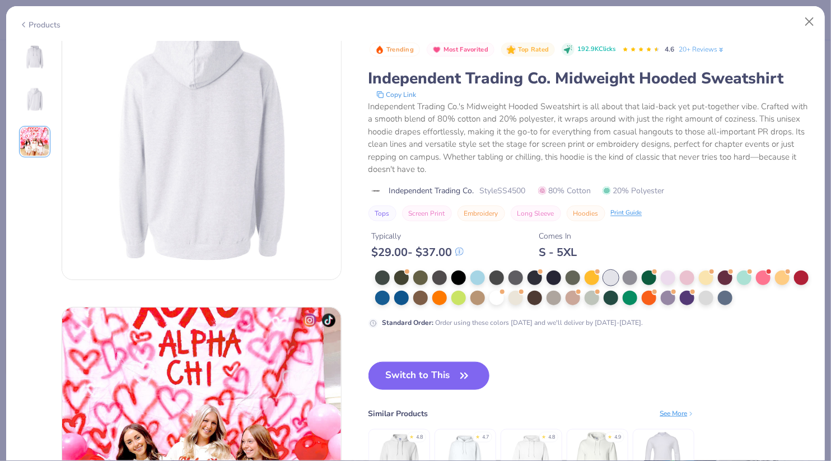
click at [29, 106] on img at bounding box center [34, 99] width 27 height 27
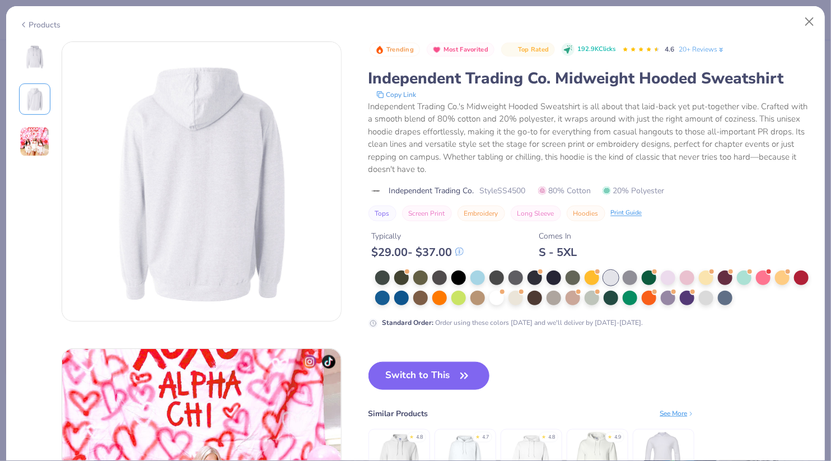
click at [36, 43] on img at bounding box center [34, 56] width 27 height 27
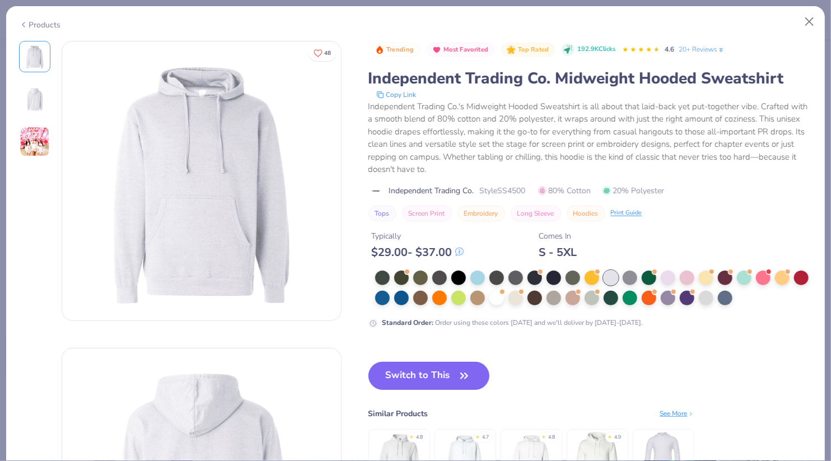
click at [460, 373] on icon "button" at bounding box center [464, 376] width 16 height 16
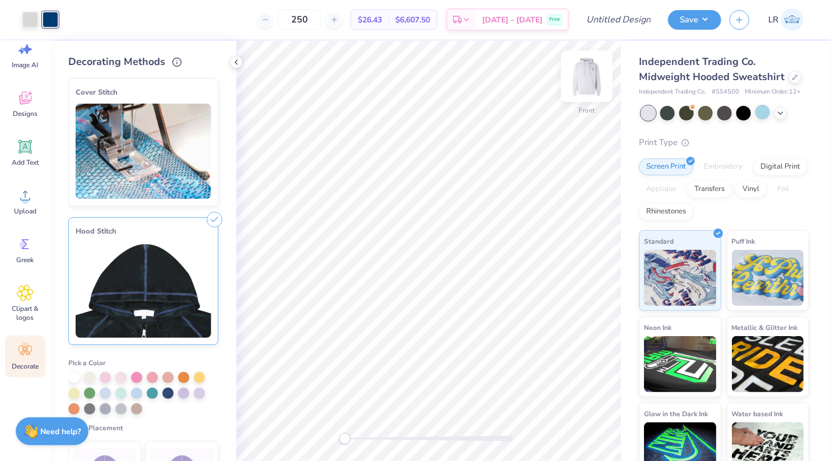
click at [587, 100] on div at bounding box center [586, 75] width 51 height 51
click at [405, 424] on div "Back" at bounding box center [428, 251] width 385 height 420
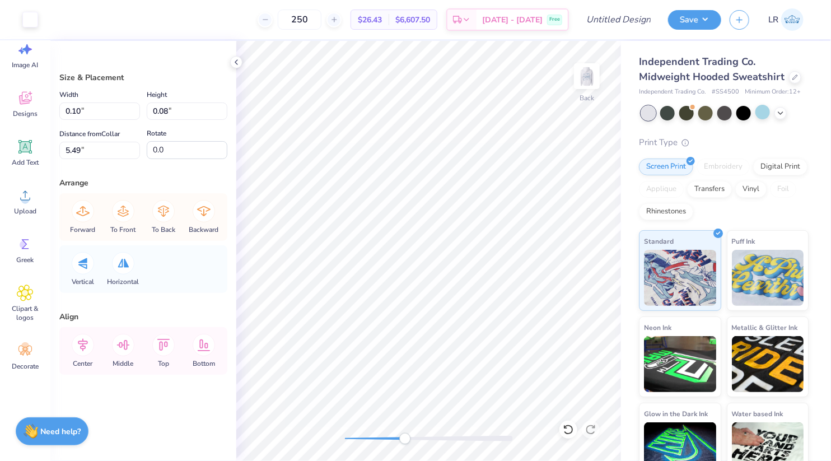
type input "0.02"
type input "0.22"
type input "0.21"
type input "4.49"
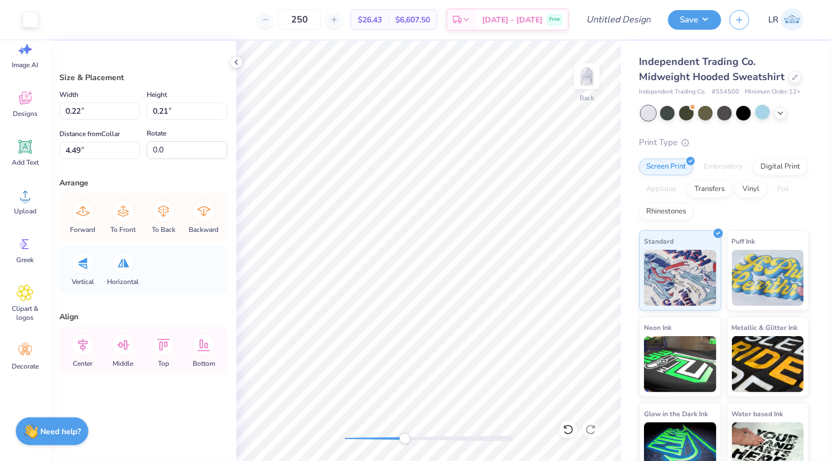
type input "0.76"
type input "1.66"
type input "4.36"
type input "0.74"
type input "1.60"
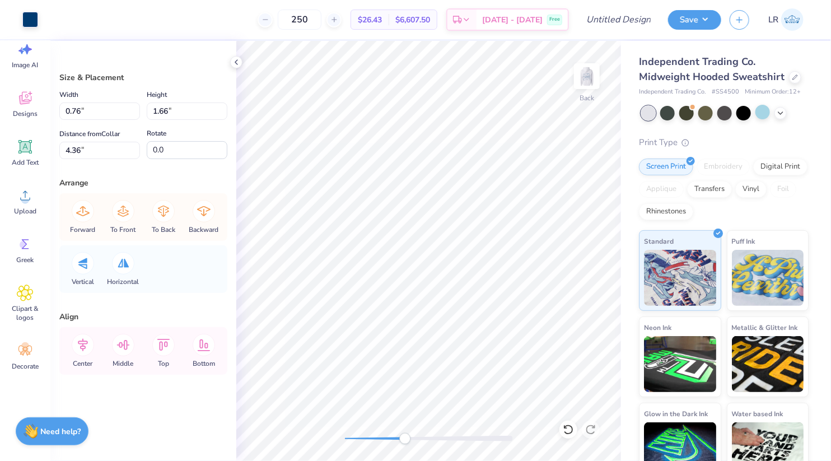
type input "4.42"
type input "0.76"
type input "1.66"
type input "4.36"
type input "0.78"
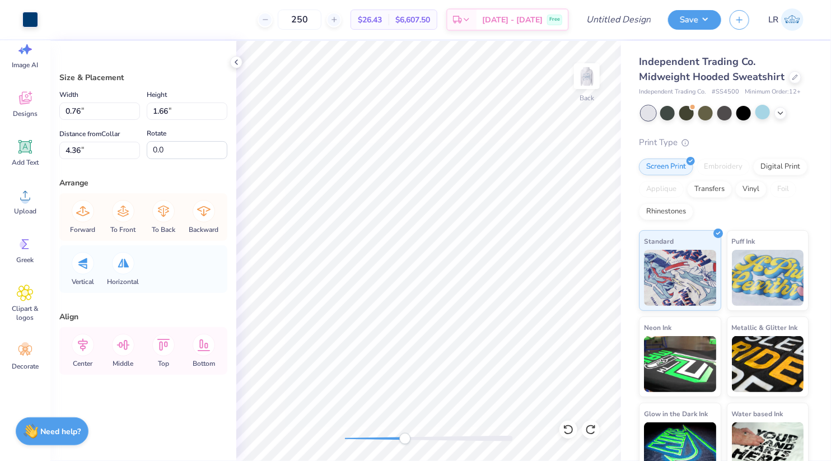
type input "1.69"
type input "4.33"
type input "0.76"
type input "1.66"
type input "4.36"
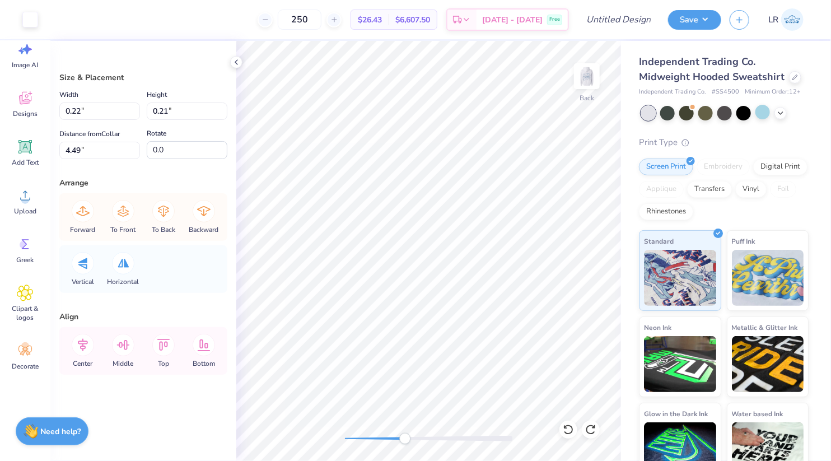
type input "0.24"
type input "0.23"
type input "4.49"
type input "0.22"
type input "0.21"
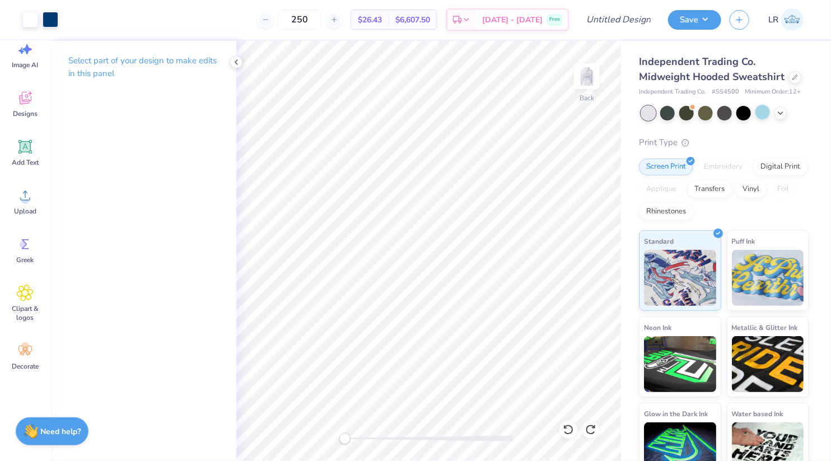
click at [337, 443] on div "Back" at bounding box center [428, 251] width 385 height 420
click at [348, 439] on div "Accessibility label" at bounding box center [347, 438] width 11 height 11
click at [777, 114] on icon at bounding box center [780, 111] width 9 height 9
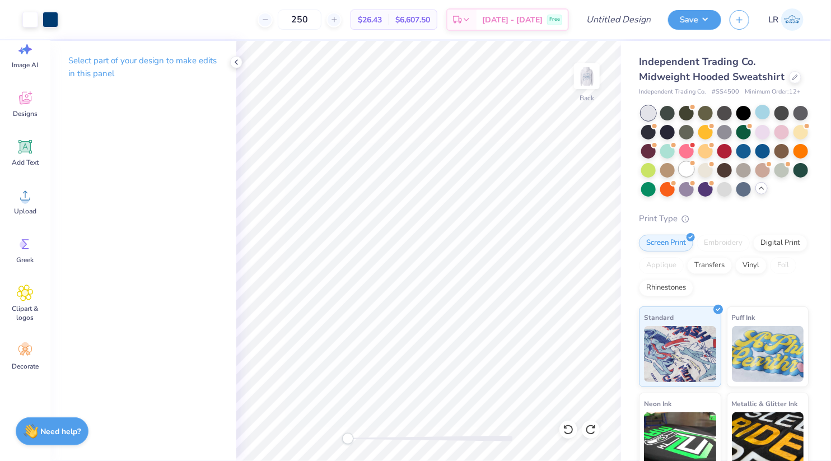
click at [691, 172] on div at bounding box center [686, 169] width 15 height 15
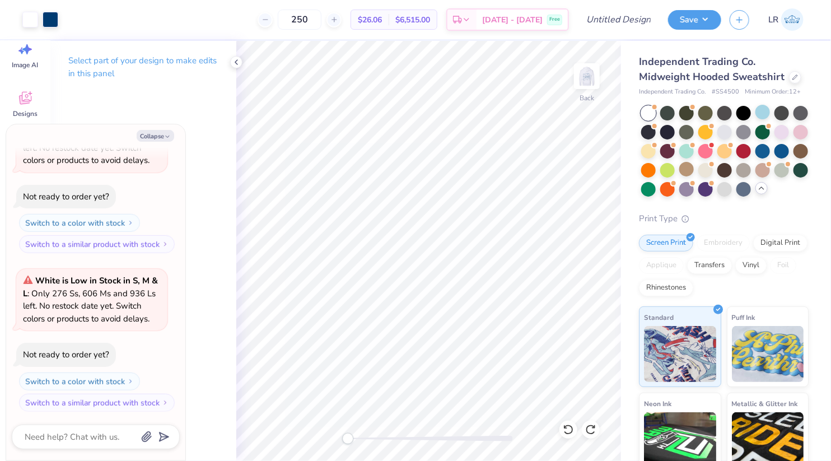
click at [653, 109] on span at bounding box center [654, 107] width 6 height 6
click at [236, 63] on polyline at bounding box center [236, 62] width 2 height 4
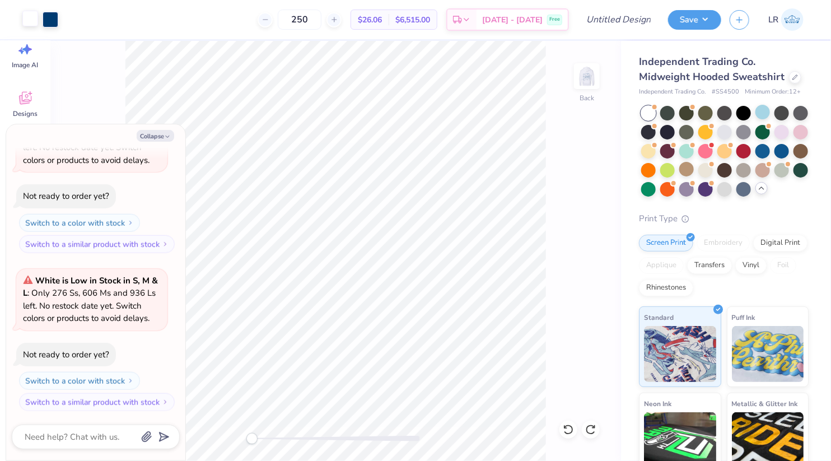
click at [33, 20] on div at bounding box center [30, 19] width 16 height 16
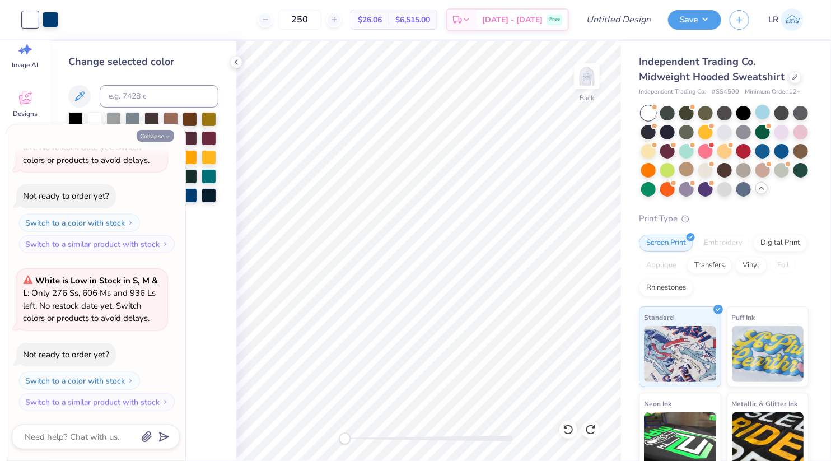
click at [167, 137] on icon "button" at bounding box center [167, 136] width 7 height 7
type textarea "x"
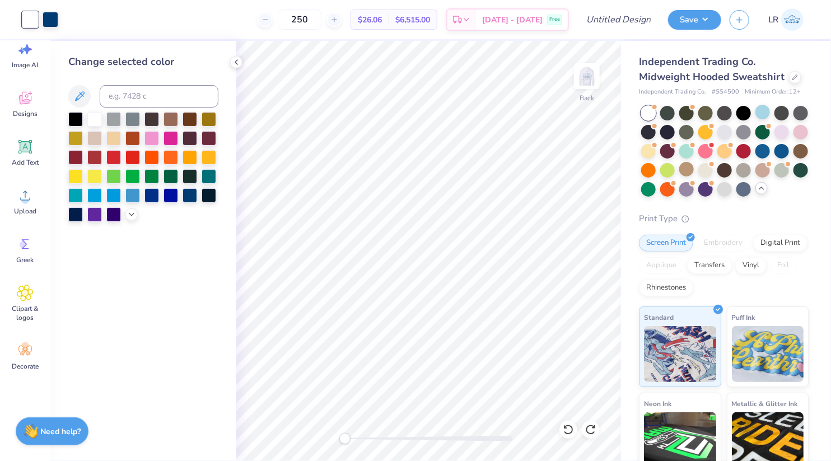
click at [621, 248] on div "Independent Trading Co. Midweight Hooded Sweatshirt Independent Trading Co. # S…" at bounding box center [726, 300] width 210 height 518
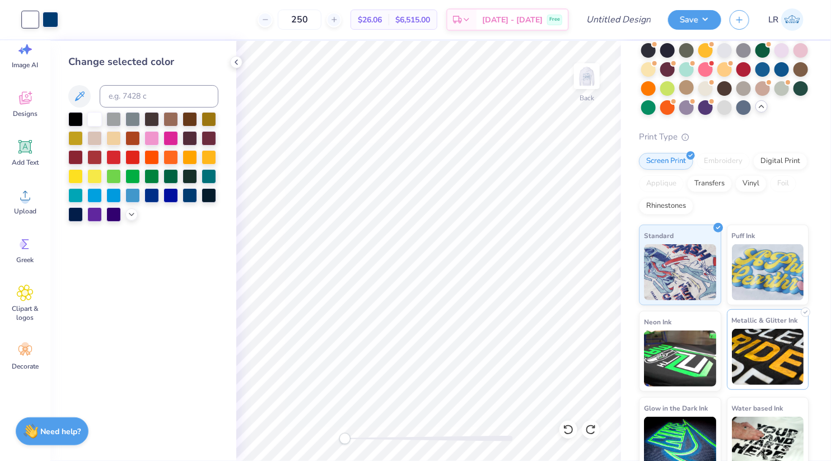
scroll to position [75, 0]
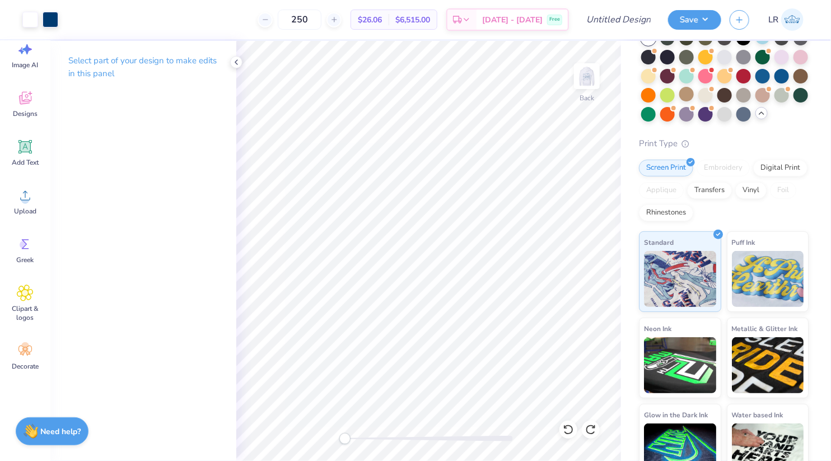
click at [724, 171] on div "Embroidery" at bounding box center [722, 168] width 53 height 17
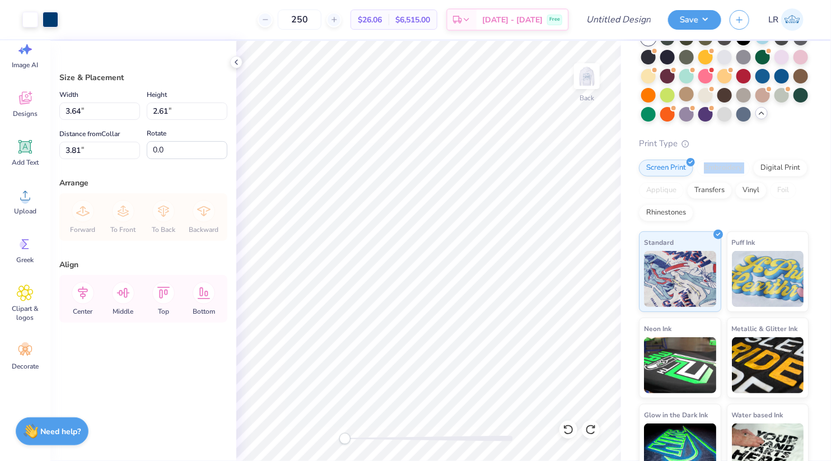
type input "3.18"
type input "2.29"
type input "3.64"
type input "2.61"
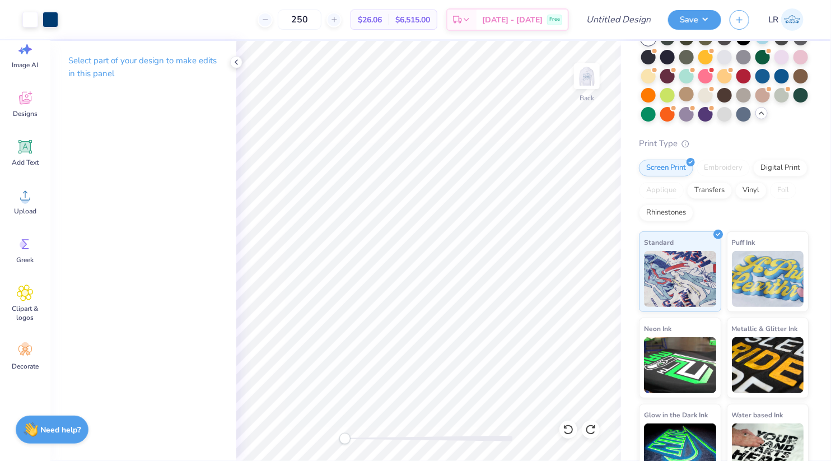
click at [64, 422] on div "Need help? Chat with us." at bounding box center [52, 429] width 73 height 28
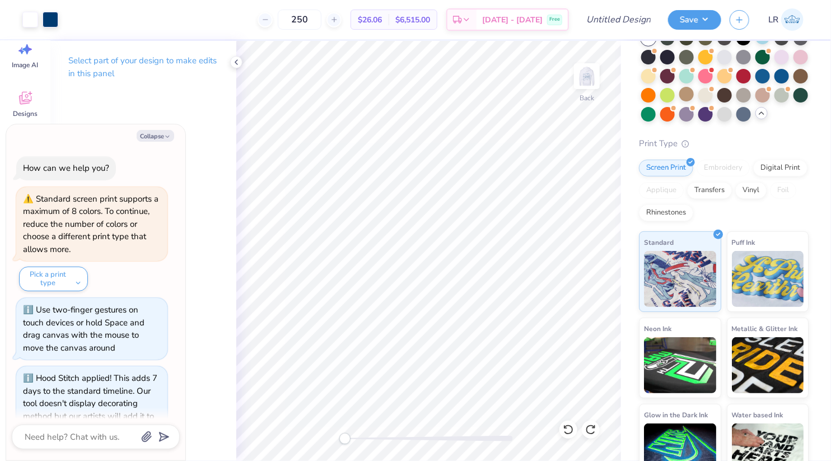
scroll to position [504, 0]
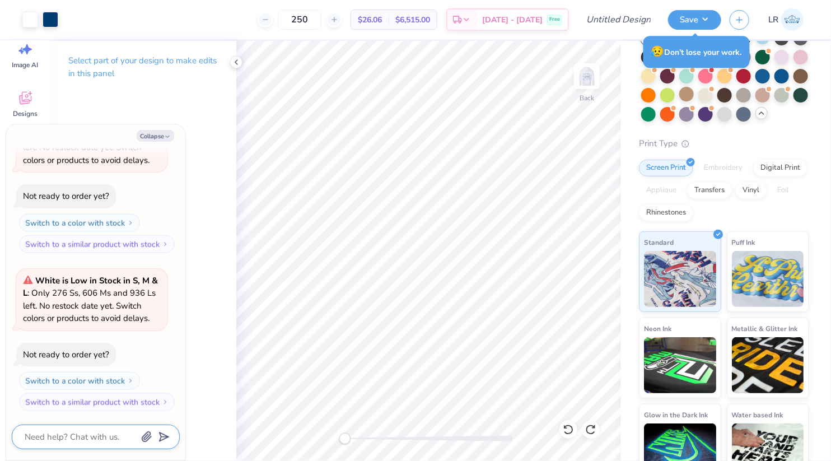
click at [87, 437] on textarea at bounding box center [81, 436] width 114 height 15
type textarea "x"
type textarea "h"
type textarea "x"
type textarea "ho"
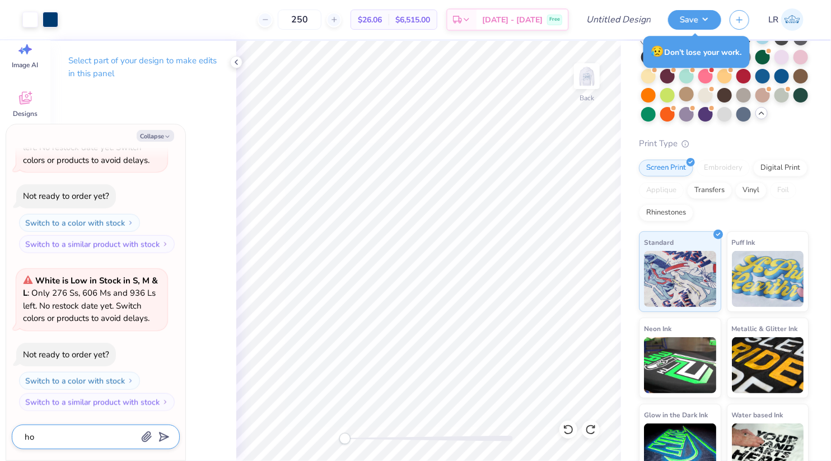
type textarea "x"
type textarea "how"
type textarea "x"
type textarea "how"
type textarea "x"
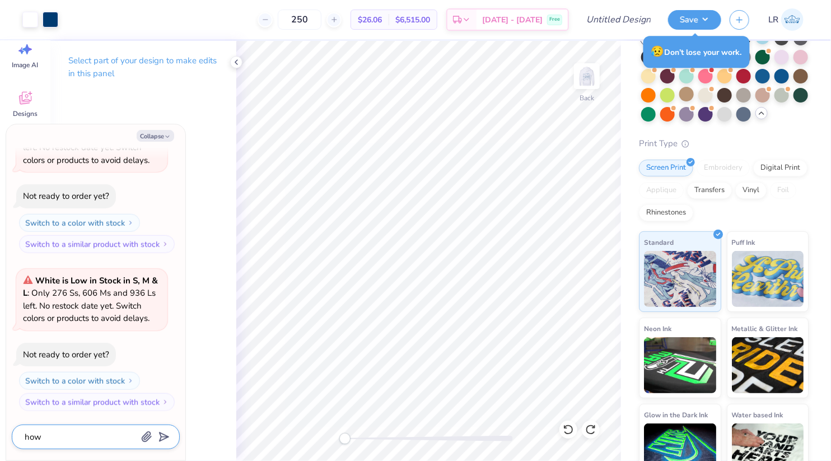
type textarea "how c"
type textarea "x"
type textarea "how ca"
type textarea "x"
type textarea "how can"
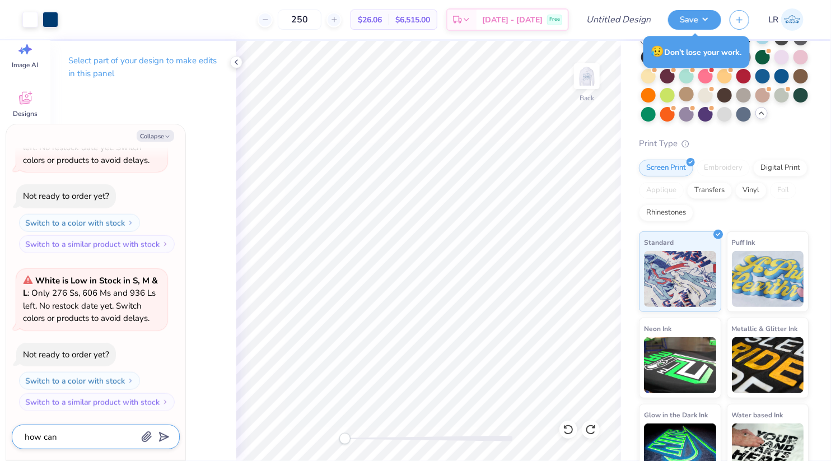
type textarea "x"
type textarea "how can"
type textarea "x"
type textarea "how can i"
type textarea "x"
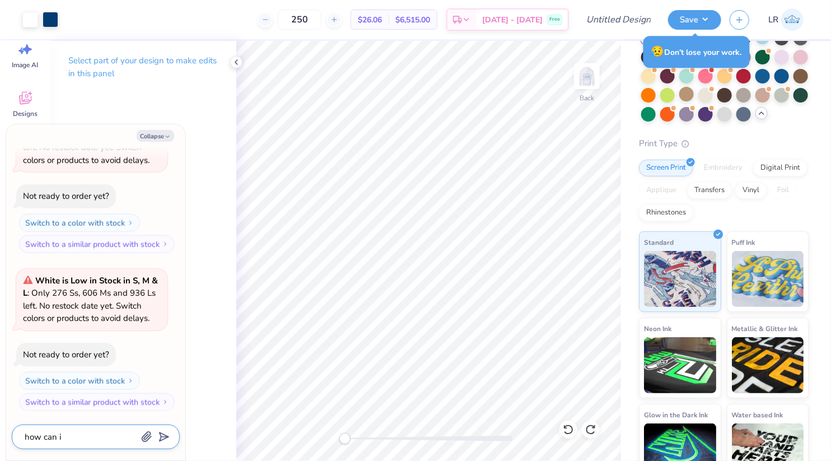
type textarea "how can i"
type textarea "x"
type textarea "how can i m"
type textarea "x"
type textarea "how can i ma"
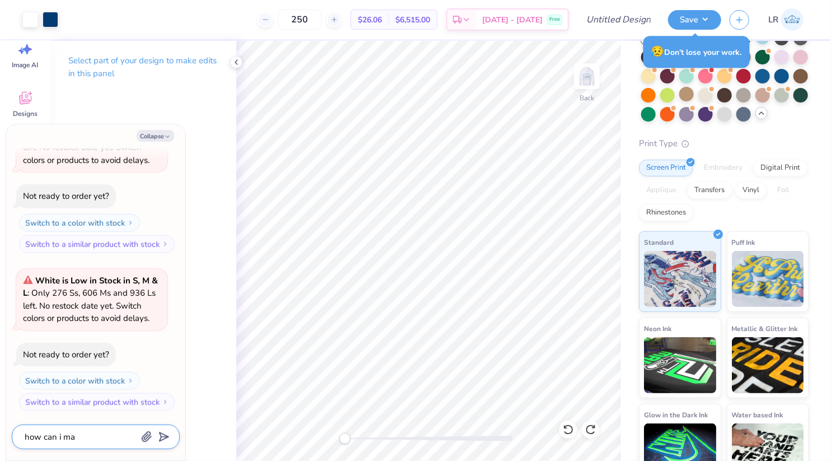
type textarea "x"
type textarea "how can i mak"
type textarea "x"
type textarea "how can i make"
type textarea "x"
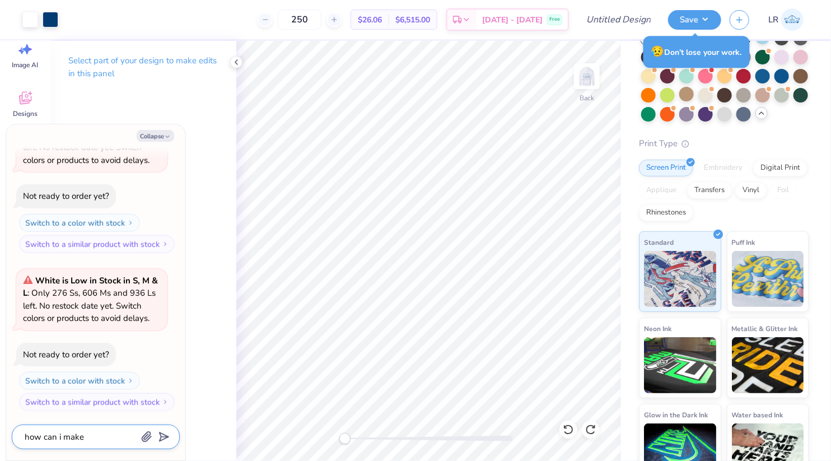
type textarea "how can i make"
type textarea "x"
type textarea "how can i make t"
type textarea "x"
type textarea "how can i make th"
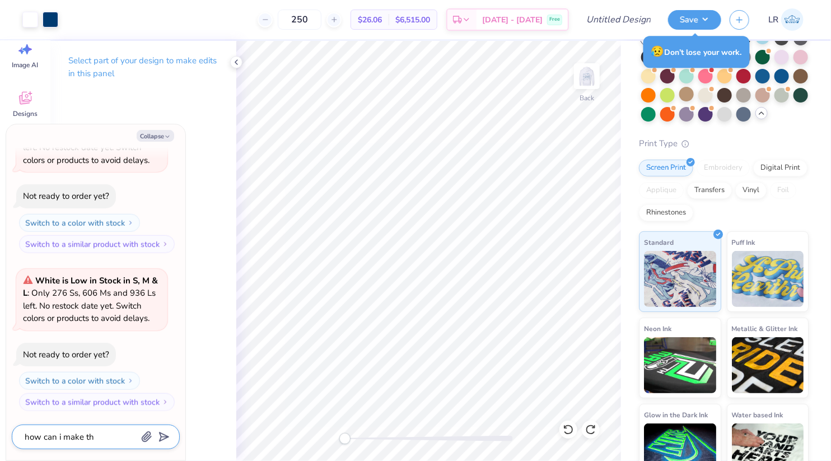
type textarea "x"
type textarea "how can i make the"
type textarea "x"
type textarea "how can i make the"
type textarea "x"
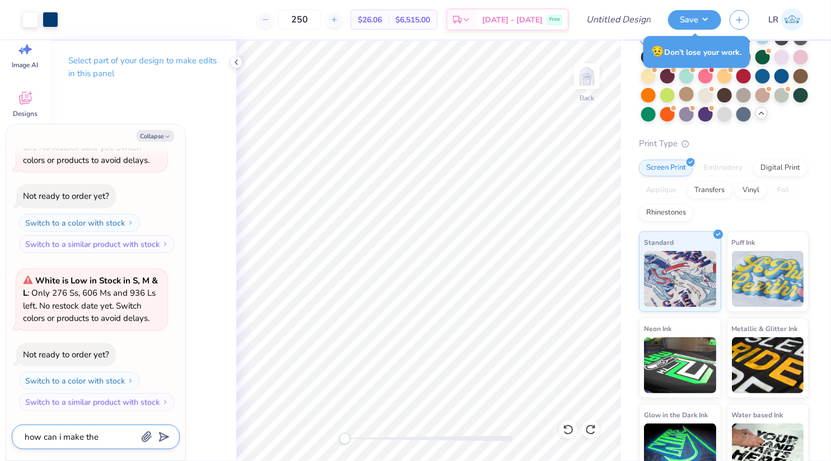
type textarea "how can i make the d"
type textarea "x"
type textarea "how can i make the"
type textarea "x"
type textarea "how can i make the f"
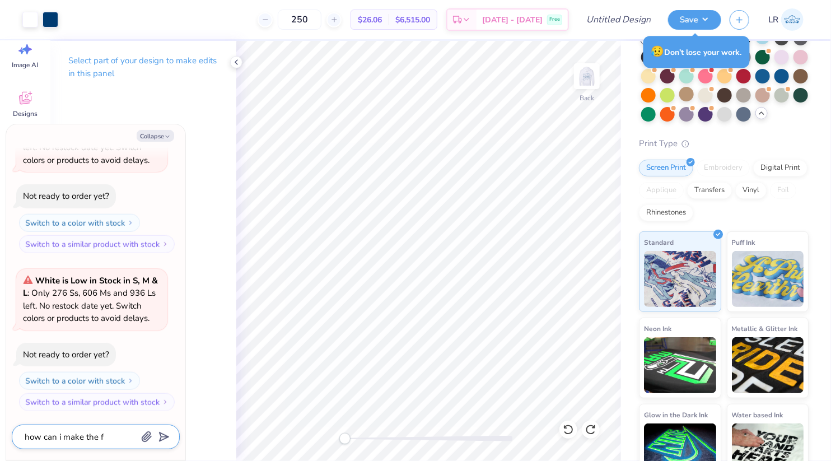
type textarea "x"
type textarea "how can i make the fr"
type textarea "x"
type textarea "how can i make the f"
type textarea "x"
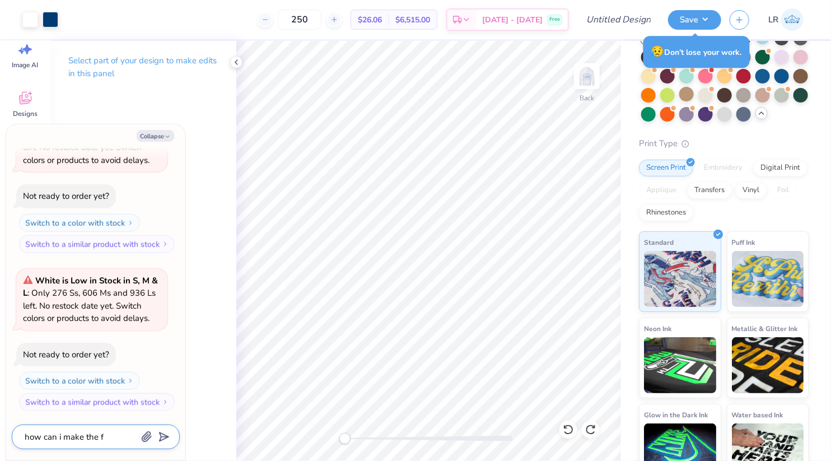
type textarea "how can i make the fr"
type textarea "x"
type textarea "how can i make the fro"
type textarea "x"
type textarea "how can i make the fron"
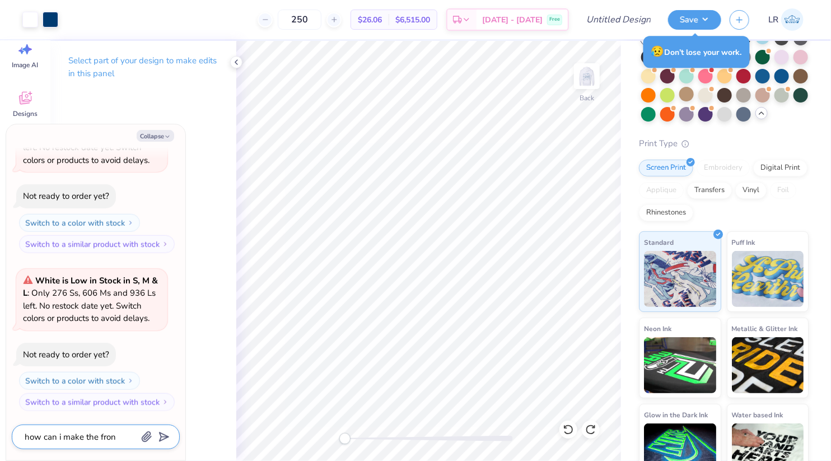
type textarea "x"
type textarea "how can i make the front"
type textarea "x"
type textarea "how can i make the front"
type textarea "x"
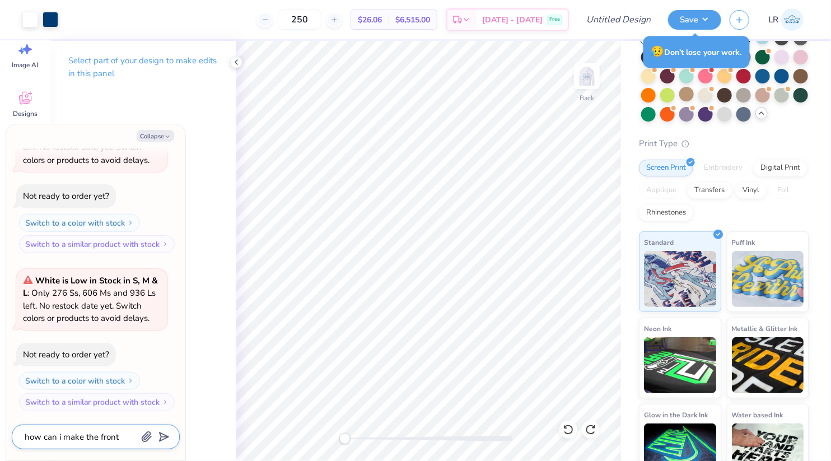
type textarea "how can i make the front e"
type textarea "x"
type textarea "how can i make the front em"
type textarea "x"
type textarea "how can i make the front emb"
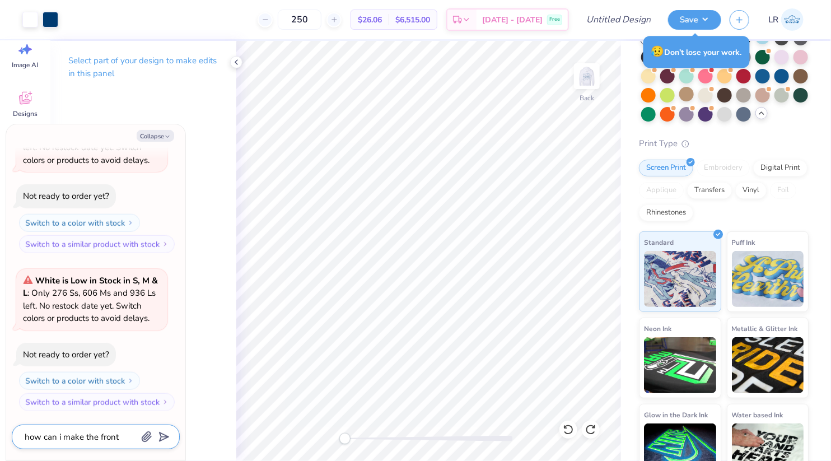
type textarea "x"
type textarea "how can i make the front embr"
type textarea "x"
type textarea "how can i make the front embro"
type textarea "x"
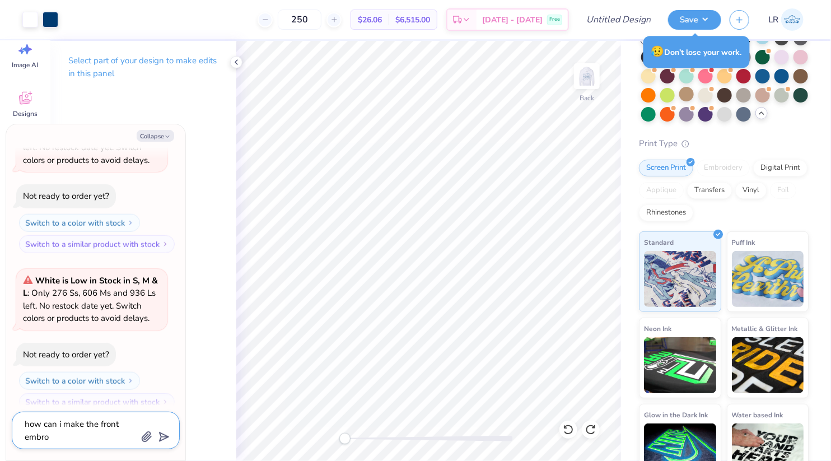
type textarea "how can i make the front embroy"
type textarea "x"
type textarea "how can i make the front embroyd"
type textarea "x"
type textarea "how can i make the front embroyde"
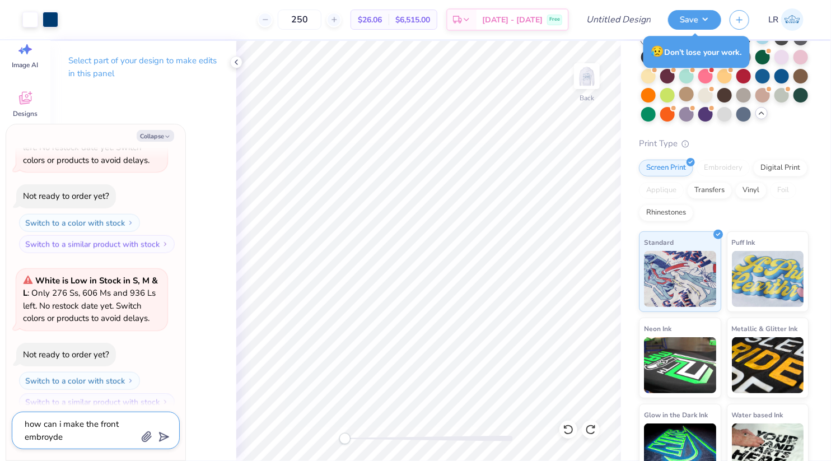
type textarea "x"
type textarea "how can i make the front embroyder"
type textarea "x"
type textarea "how can i make the front embroydery"
click at [162, 434] on polygon "submit" at bounding box center [161, 436] width 13 height 13
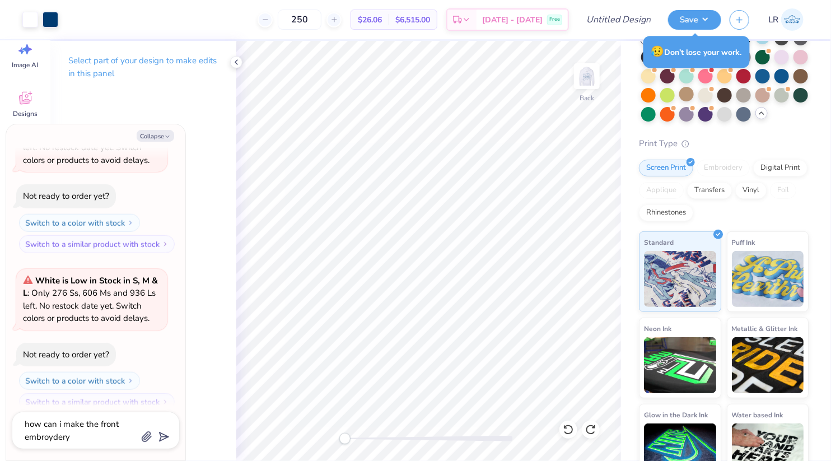
scroll to position [560, 0]
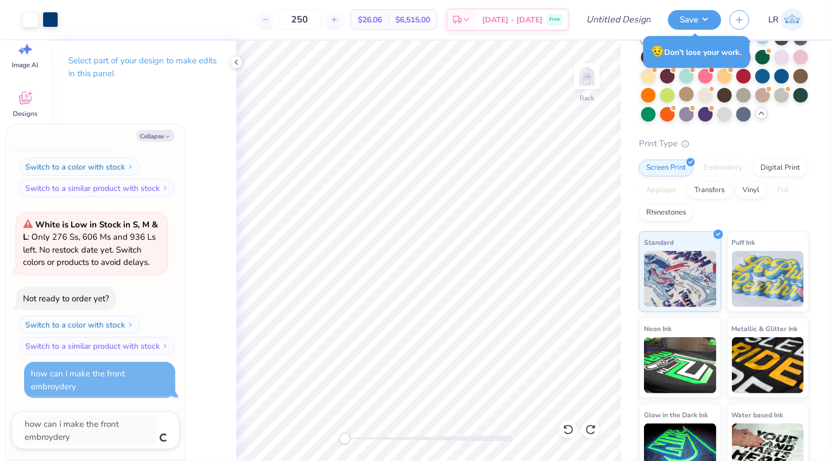
type textarea "x"
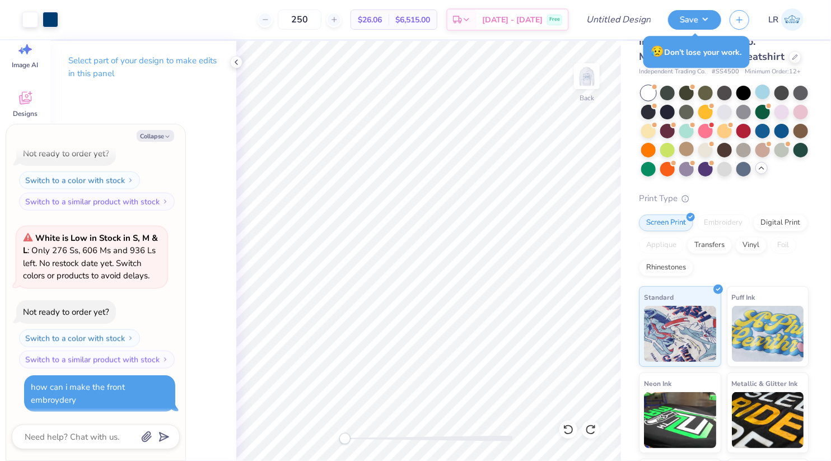
scroll to position [0, 0]
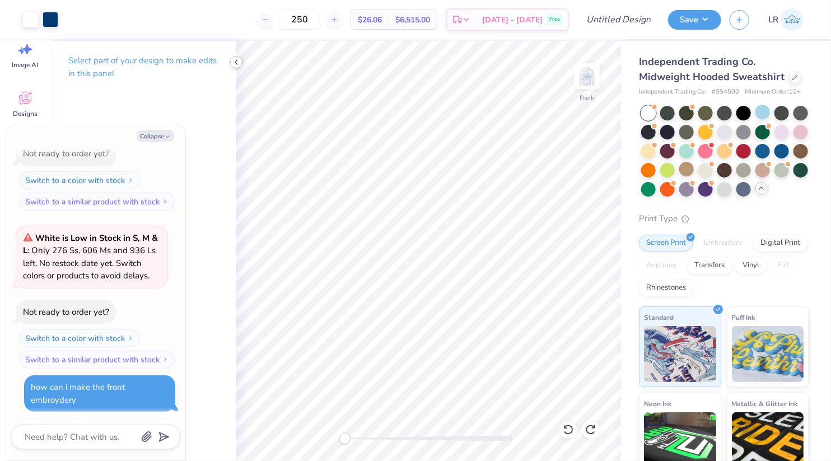
click at [237, 58] on icon at bounding box center [236, 62] width 9 height 9
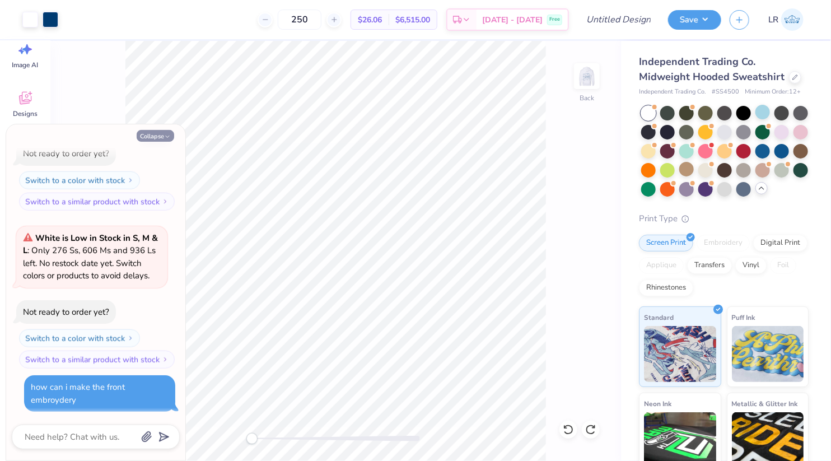
click at [160, 136] on button "Collapse" at bounding box center [155, 136] width 37 height 12
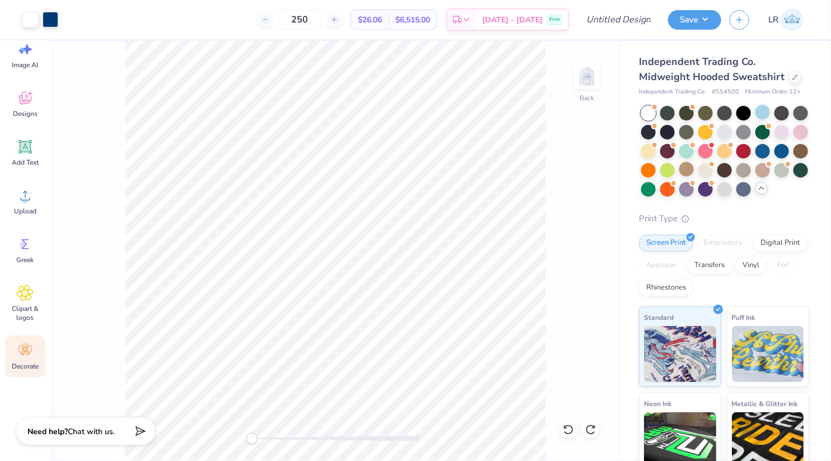
click at [20, 348] on icon at bounding box center [25, 350] width 17 height 17
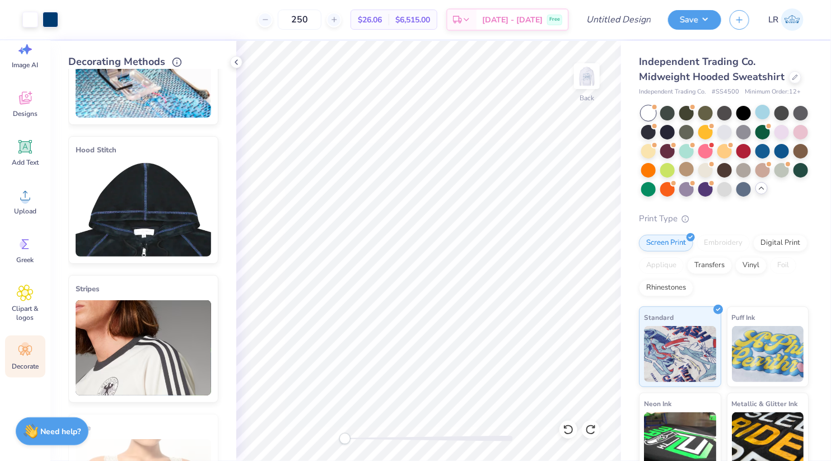
scroll to position [81, 0]
click at [158, 175] on img at bounding box center [143, 209] width 135 height 95
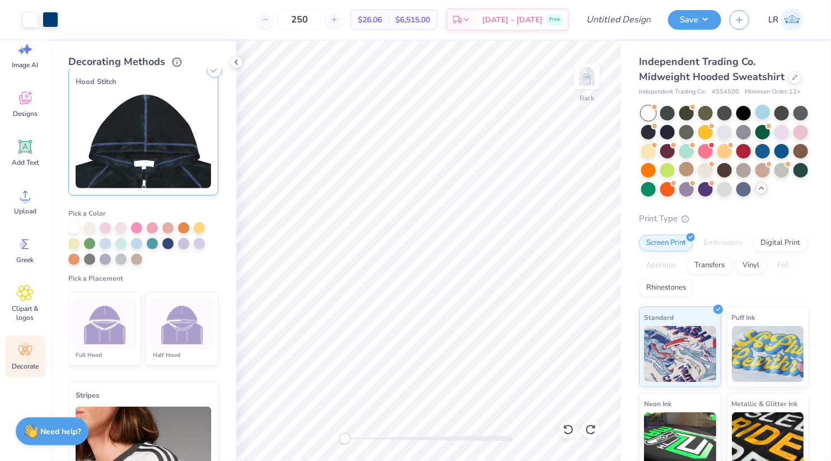
scroll to position [153, 0]
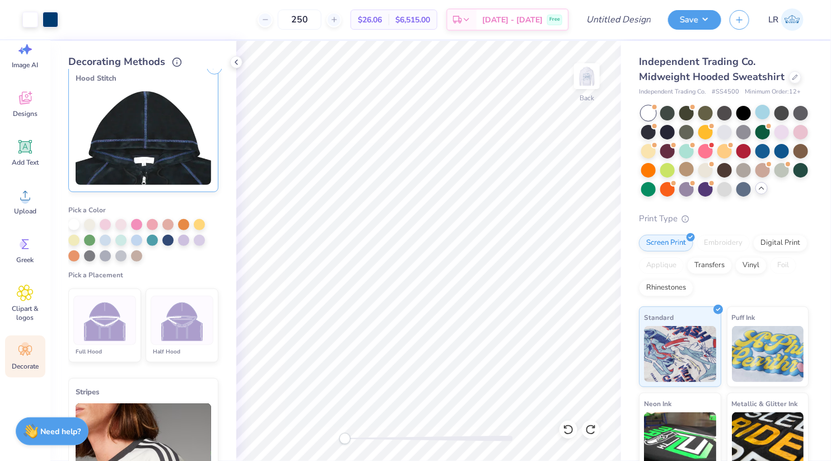
click at [185, 339] on div at bounding box center [182, 320] width 63 height 49
click at [168, 241] on div at bounding box center [167, 238] width 11 height 11
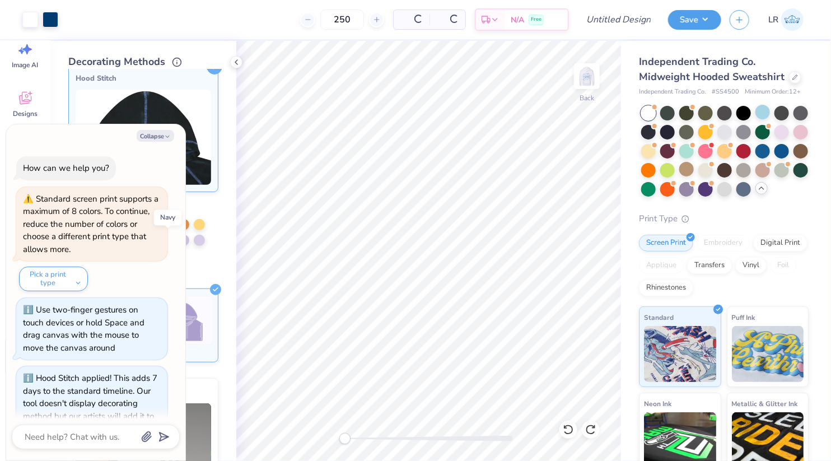
scroll to position [627, 0]
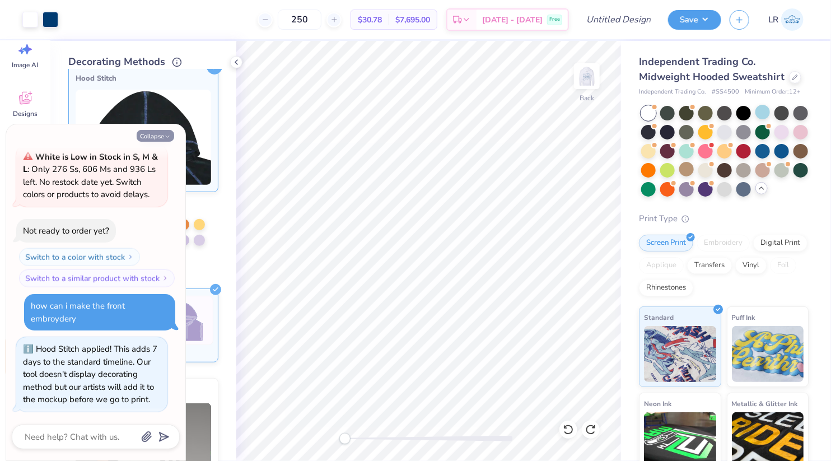
click at [166, 134] on icon "button" at bounding box center [167, 136] width 7 height 7
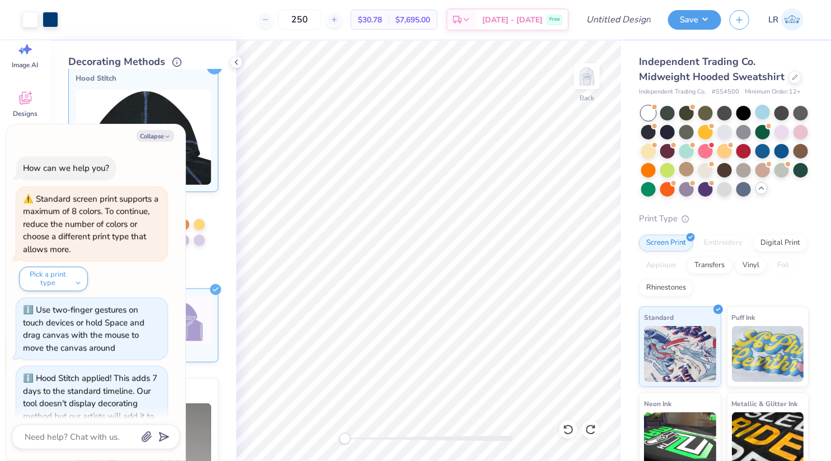
scroll to position [681, 0]
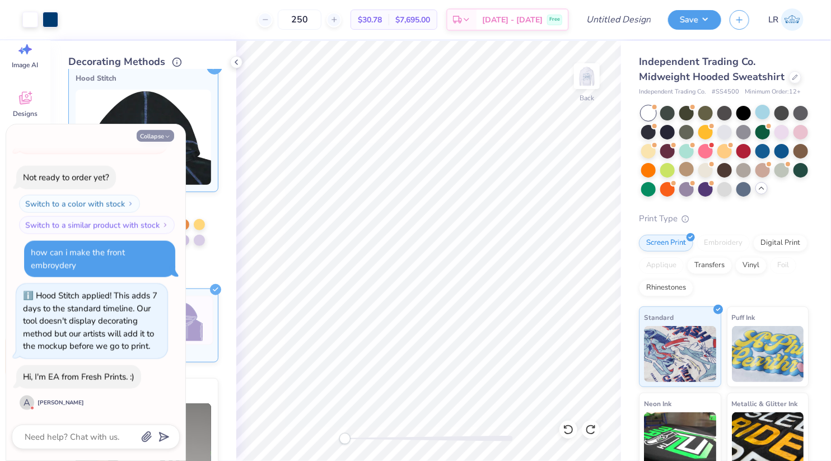
click at [156, 131] on button "Collapse" at bounding box center [155, 136] width 37 height 12
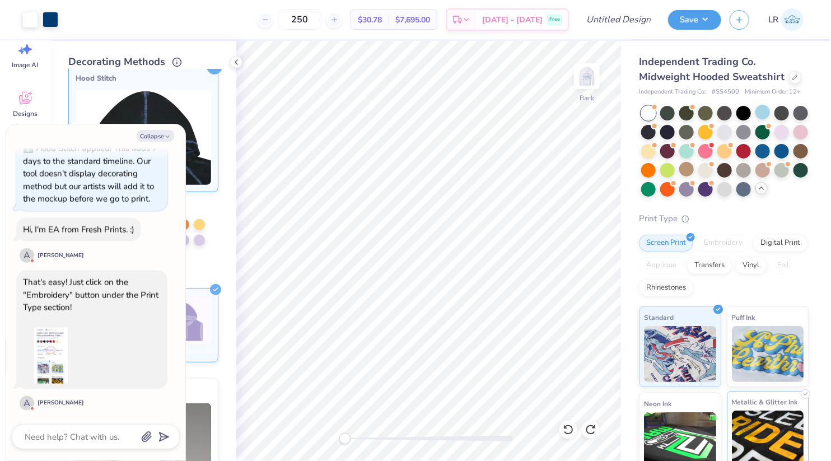
scroll to position [893, 0]
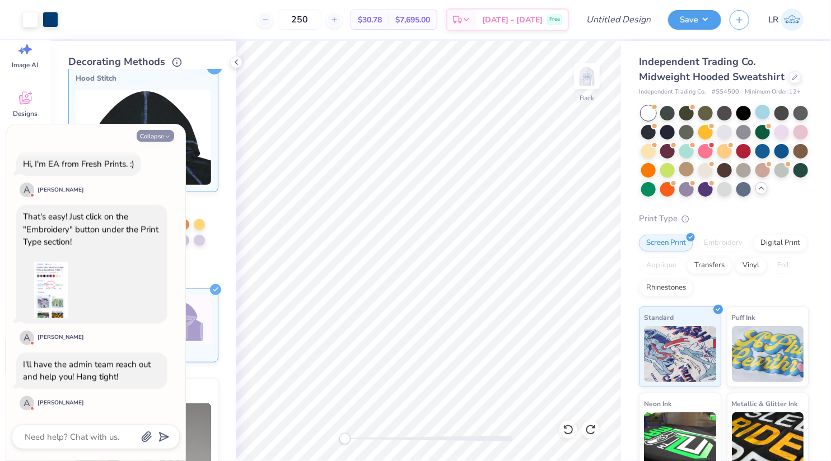
click at [149, 138] on button "Collapse" at bounding box center [155, 136] width 37 height 12
type textarea "x"
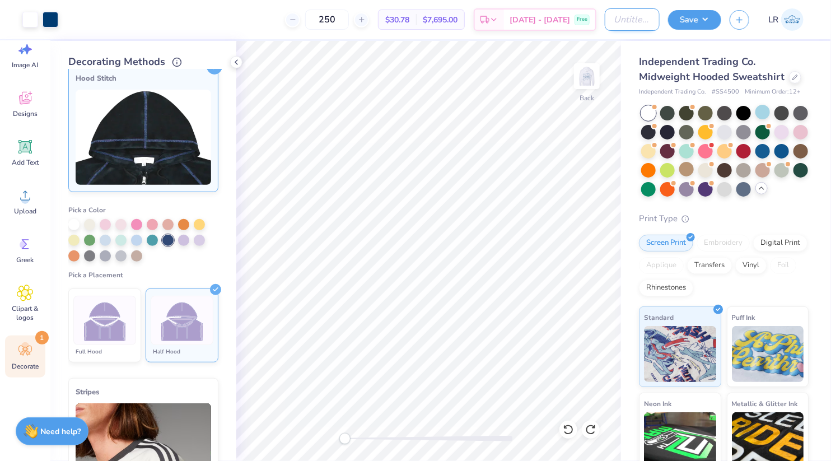
click at [630, 20] on input "Design Title" at bounding box center [631, 19] width 55 height 22
type input "Campus white half stitch hood"
click at [700, 22] on button "Save" at bounding box center [694, 18] width 53 height 20
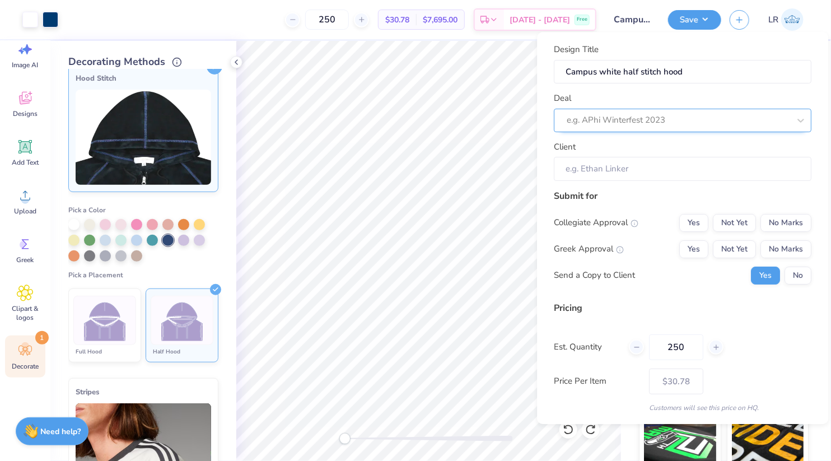
click at [636, 124] on div at bounding box center [677, 119] width 223 height 15
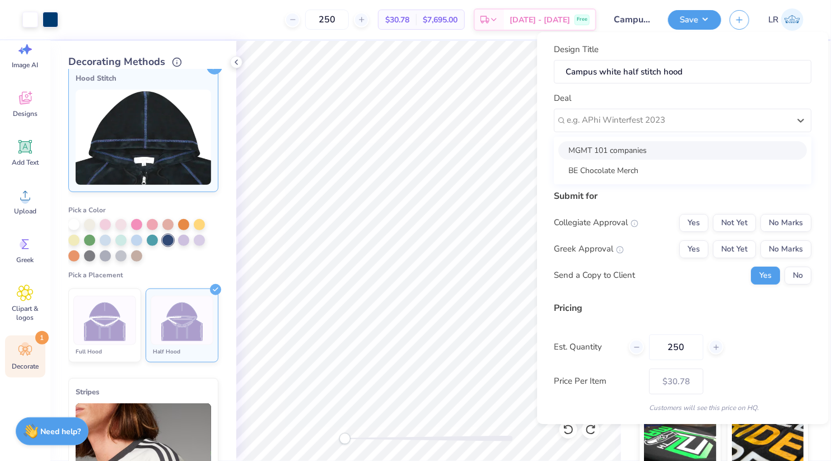
click at [616, 150] on div "MGMT 101 companies" at bounding box center [682, 150] width 249 height 18
type input "Louise Racquet"
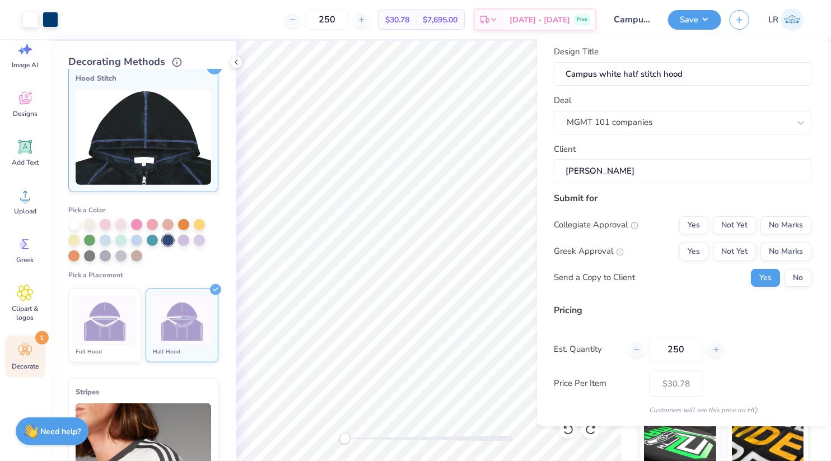
scroll to position [17, 0]
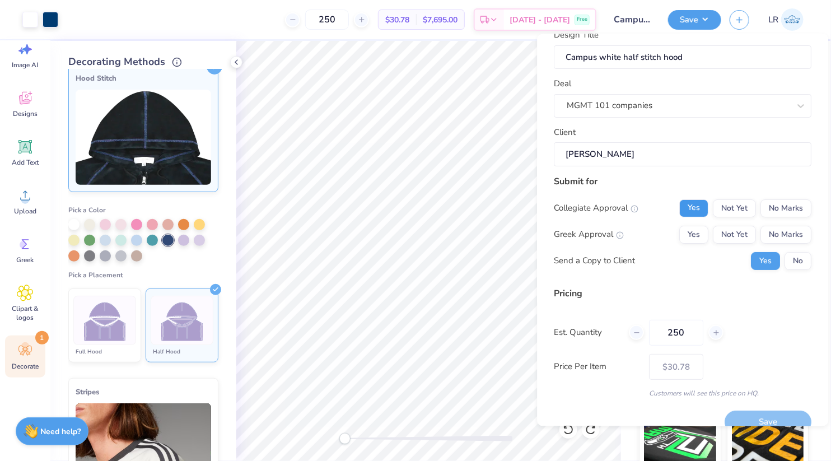
click at [695, 214] on button "Yes" at bounding box center [693, 208] width 29 height 18
click at [785, 235] on button "No Marks" at bounding box center [785, 234] width 51 height 18
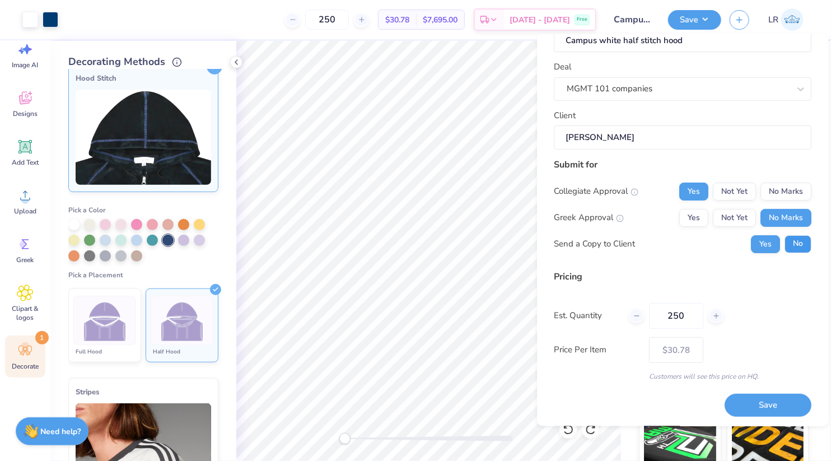
click at [799, 241] on button "No" at bounding box center [797, 244] width 27 height 18
click at [762, 406] on button "Save" at bounding box center [767, 404] width 87 height 23
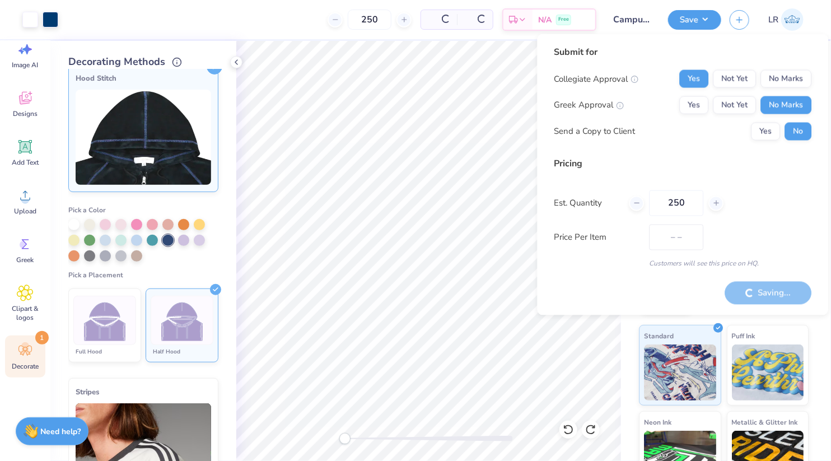
type input "$30.78"
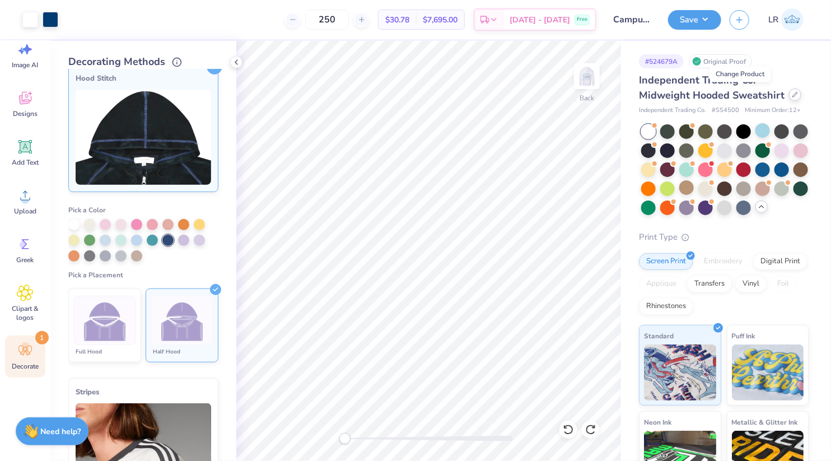
click at [792, 95] on icon at bounding box center [795, 95] width 6 height 6
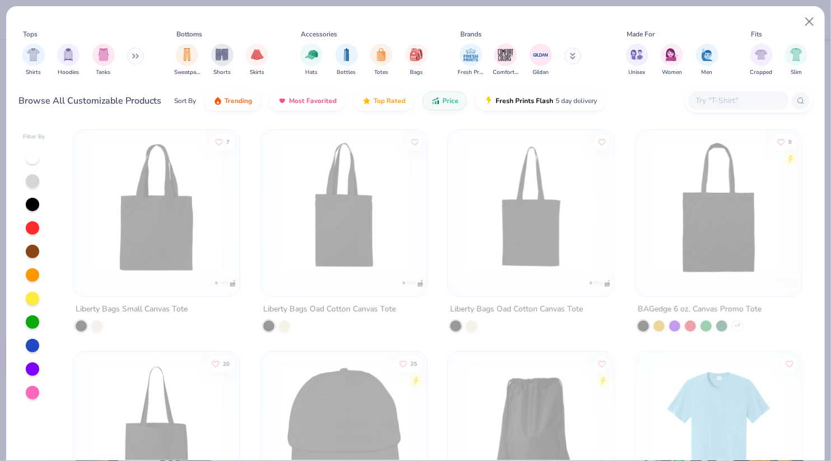
click at [135, 58] on icon at bounding box center [135, 56] width 7 height 6
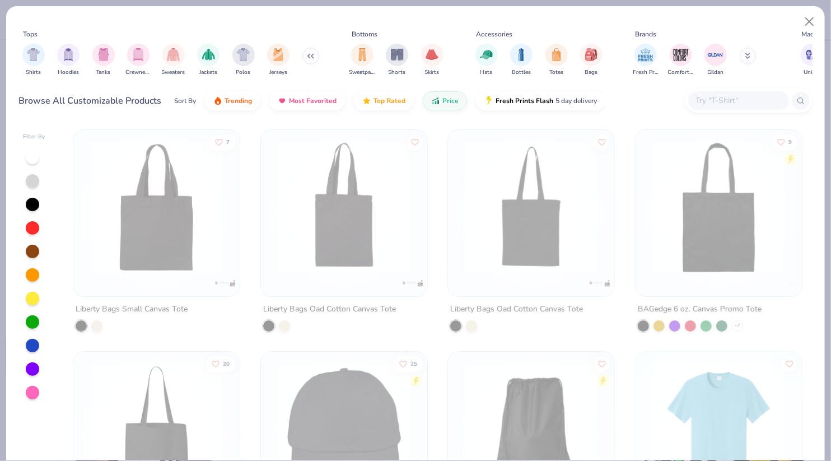
type textarea "x"
click at [725, 99] on input "text" at bounding box center [738, 100] width 86 height 13
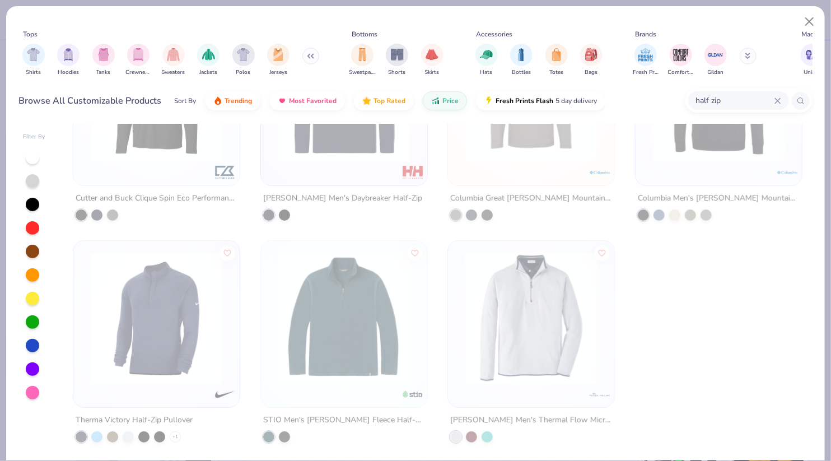
scroll to position [0, 0]
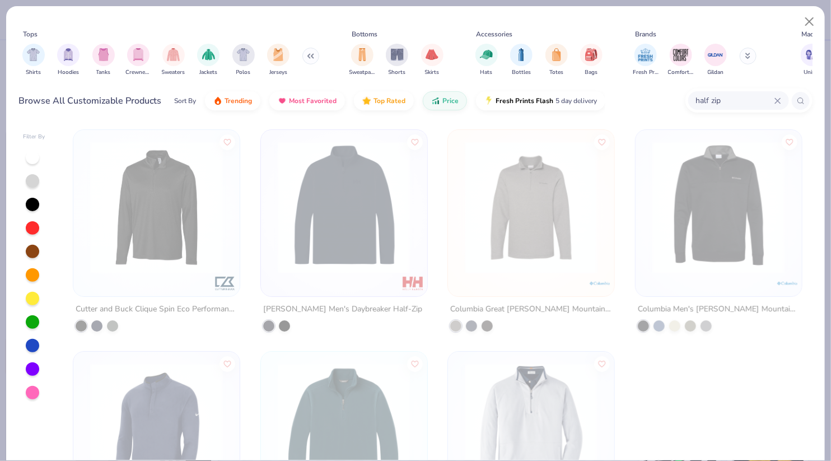
click at [700, 103] on input "half zip" at bounding box center [734, 100] width 79 height 13
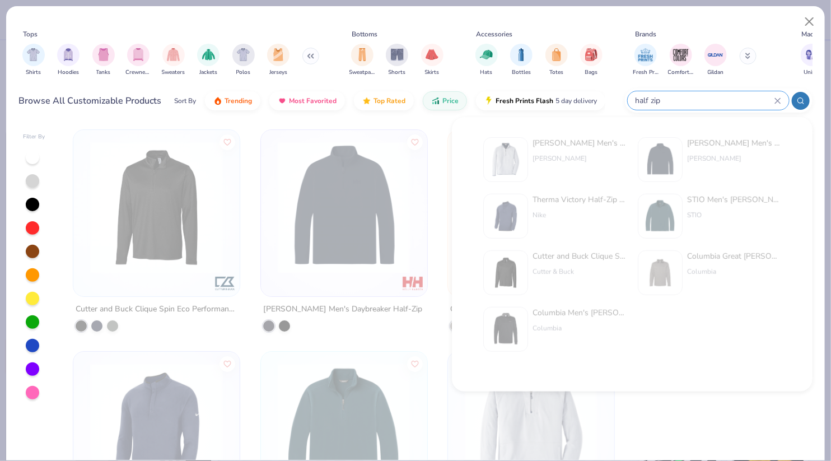
click at [700, 103] on input "half zip" at bounding box center [704, 100] width 140 height 13
click at [644, 101] on input "half zip" at bounding box center [704, 100] width 140 height 13
click at [642, 96] on input "half zip" at bounding box center [704, 100] width 140 height 13
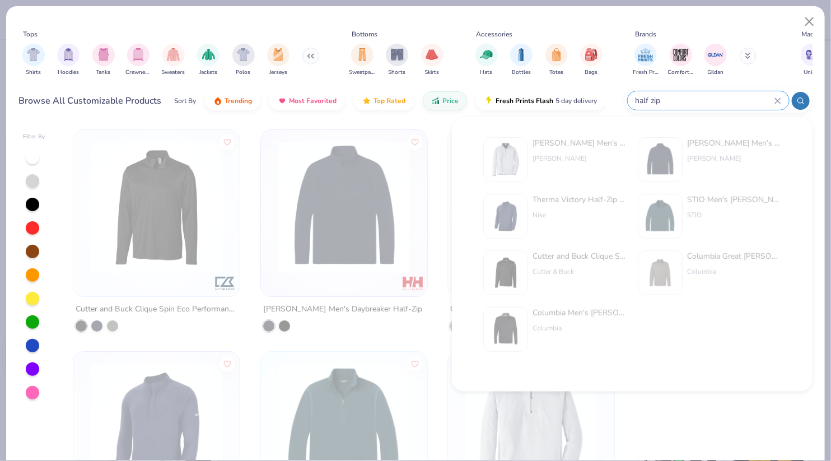
click at [653, 100] on input "half zip" at bounding box center [704, 100] width 140 height 13
click at [649, 100] on input "half zip" at bounding box center [704, 100] width 140 height 13
click at [655, 101] on input "half zip" at bounding box center [704, 100] width 140 height 13
click at [695, 101] on input "half zip" at bounding box center [704, 100] width 140 height 13
click at [780, 98] on icon at bounding box center [777, 100] width 5 height 5
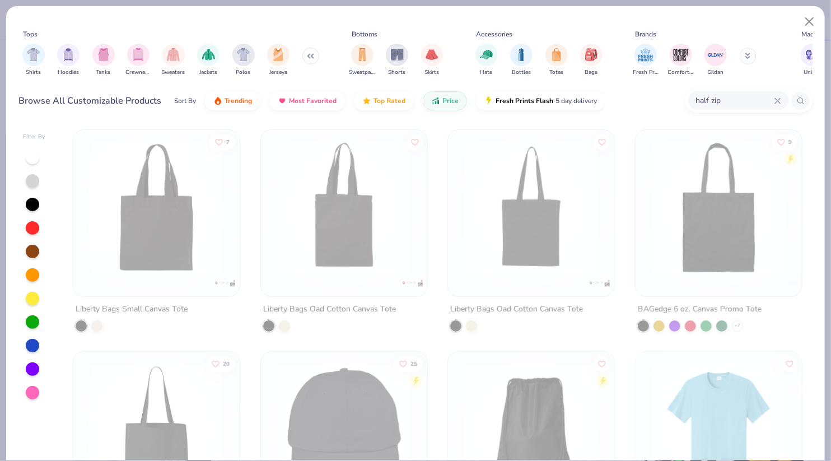
click at [756, 100] on input "half zip" at bounding box center [734, 100] width 79 height 13
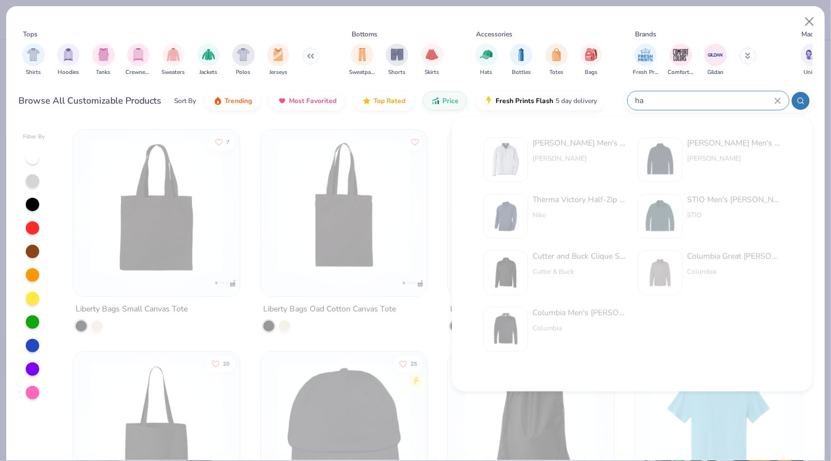
type input "h"
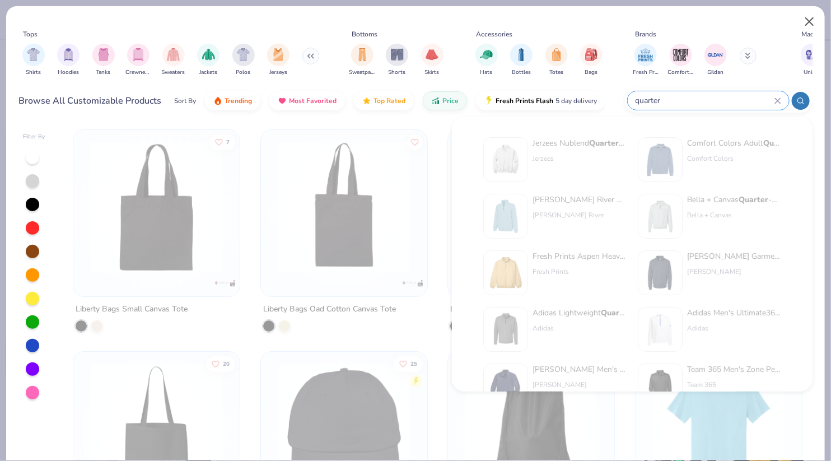
type input "quarter"
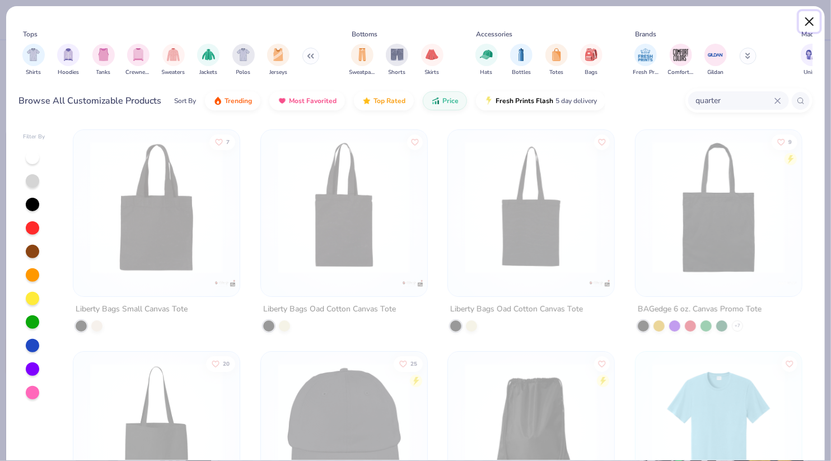
click at [809, 18] on button "Close" at bounding box center [809, 21] width 21 height 21
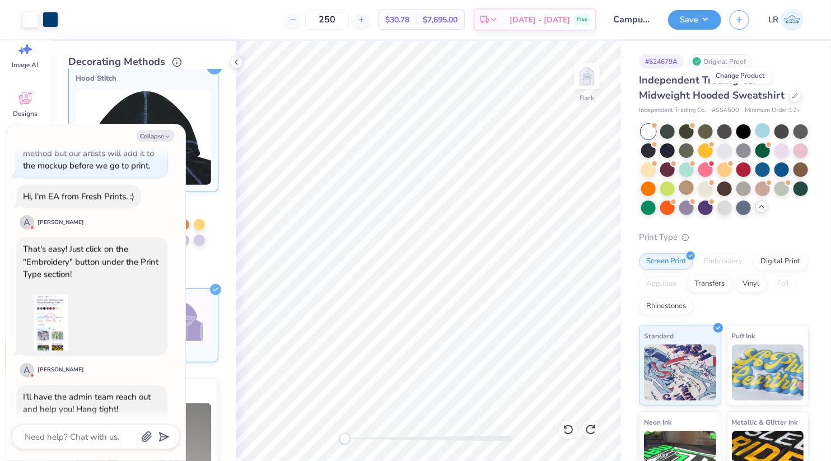
scroll to position [866, 0]
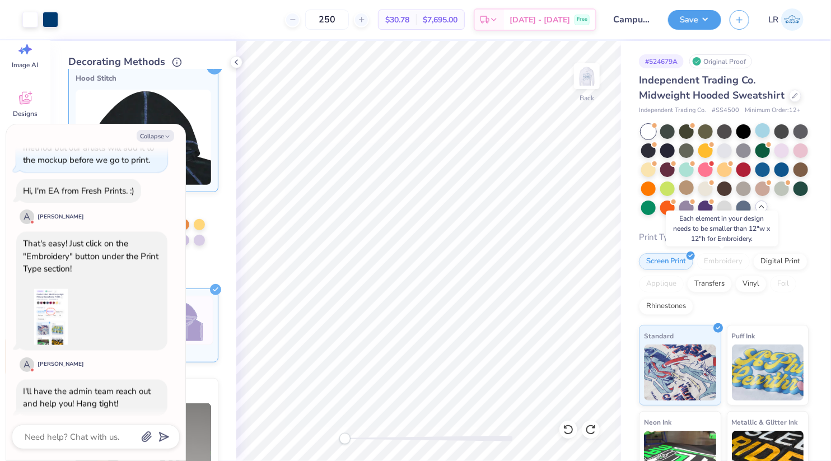
click at [710, 260] on div "Embroidery" at bounding box center [722, 261] width 53 height 17
click at [43, 442] on textarea at bounding box center [81, 436] width 114 height 15
type textarea "x"
type textarea "i"
type textarea "x"
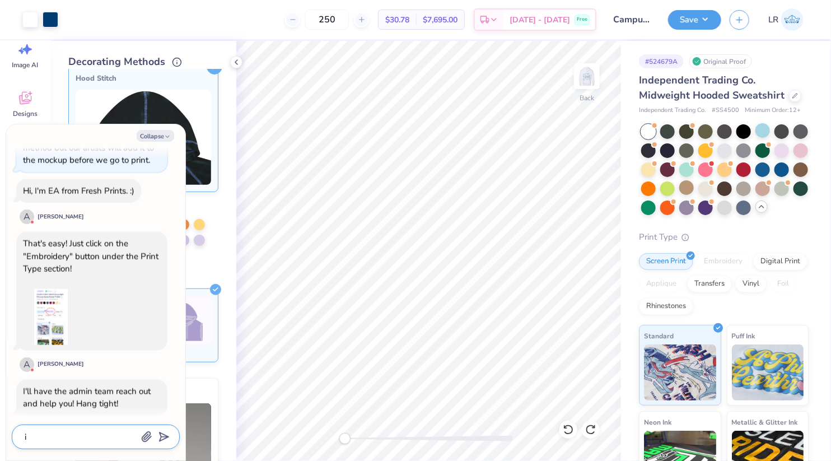
type textarea "it"
type textarea "x"
type textarea "it s"
type textarea "x"
type textarea "it sa"
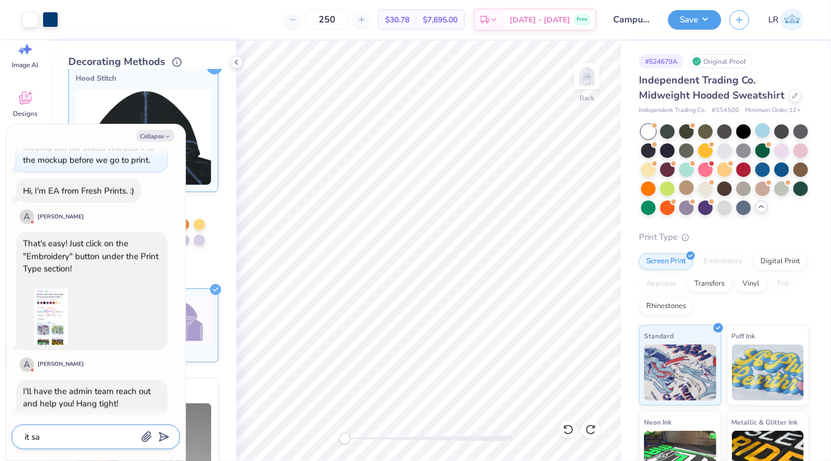
type textarea "x"
type textarea "it say"
type textarea "x"
type textarea "it says"
type textarea "x"
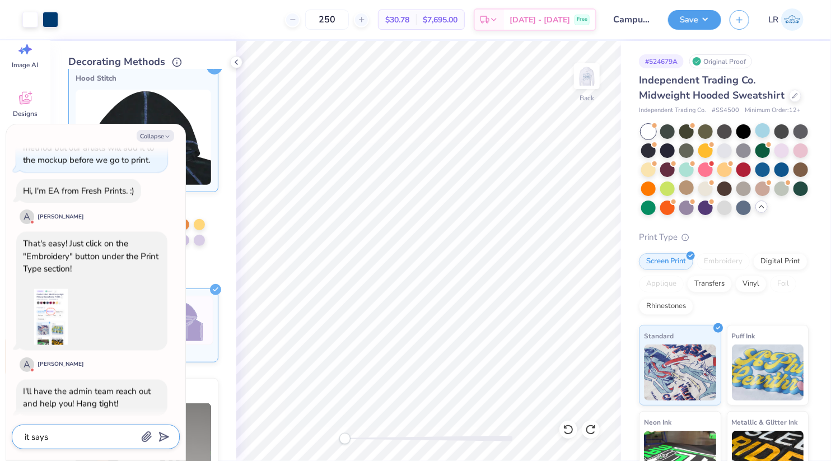
type textarea "it says"
type textarea "x"
type textarea "it says i"
type textarea "x"
type textarea "it says it"
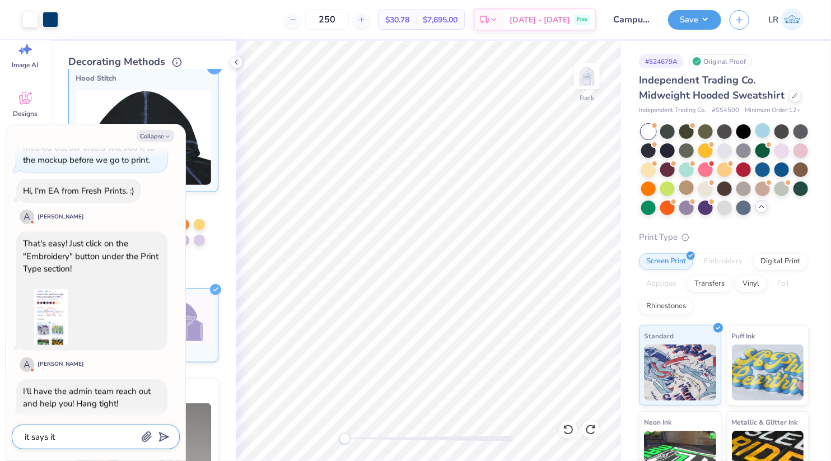
type textarea "x"
type textarea "it says it"
type textarea "x"
type textarea "it says it c"
type textarea "x"
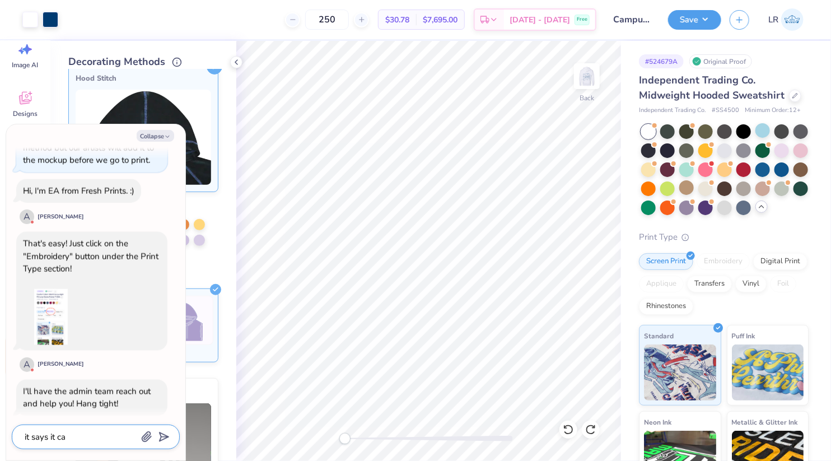
type textarea "it says it can"
type textarea "x"
type textarea "it says it cant"
type textarea "x"
type textarea "it says it cant"
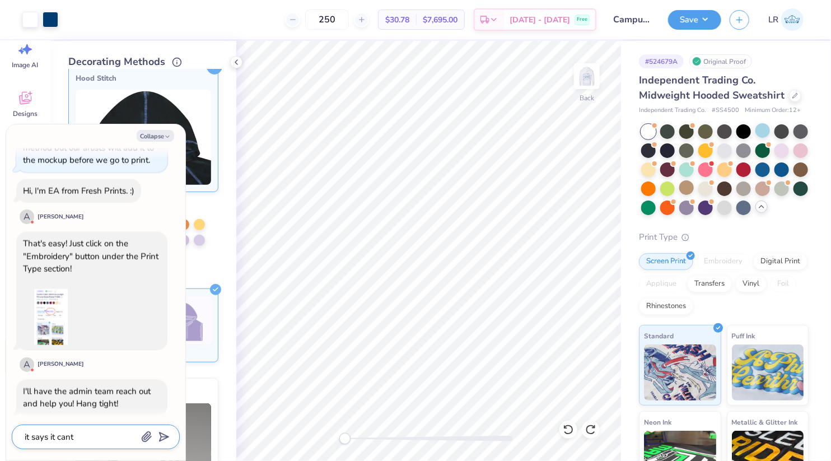
type textarea "x"
type textarea "it says it cant d"
type textarea "x"
type textarea "it says it cant do"
type textarea "x"
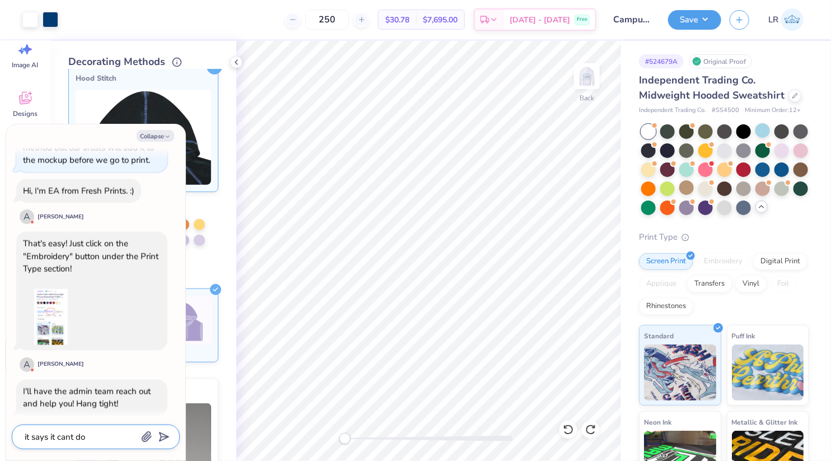
type textarea "it says it cant do"
type textarea "x"
type textarea "it says it cant do e"
type textarea "x"
type textarea "it says it cant do em"
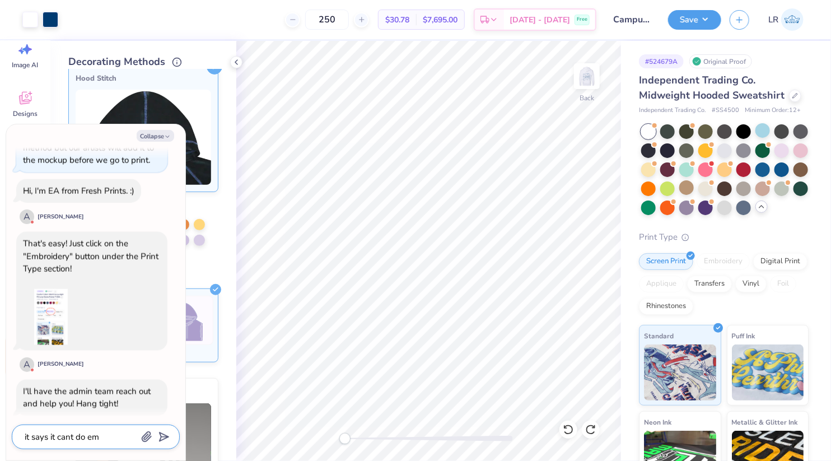
type textarea "x"
type textarea "it says it cant do emb"
type textarea "x"
type textarea "it says it cant do embr"
type textarea "x"
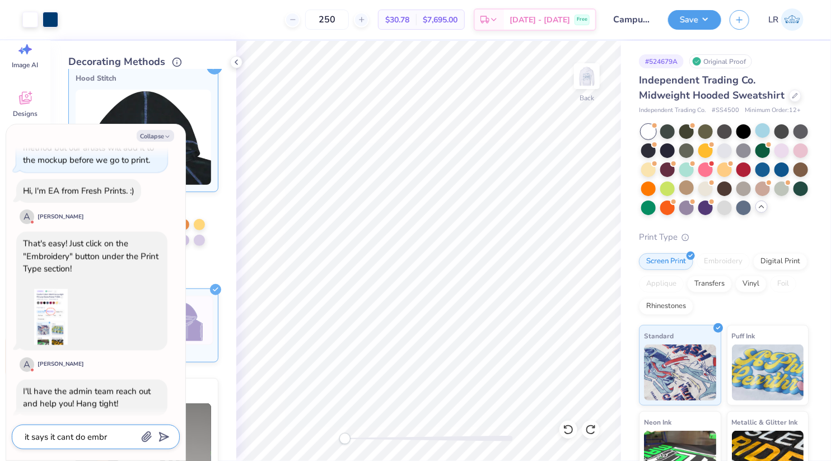
type textarea "it says it cant do embri"
type textarea "x"
type textarea "it says it cant do embriy"
type textarea "x"
type textarea "it says it cant do embriyd"
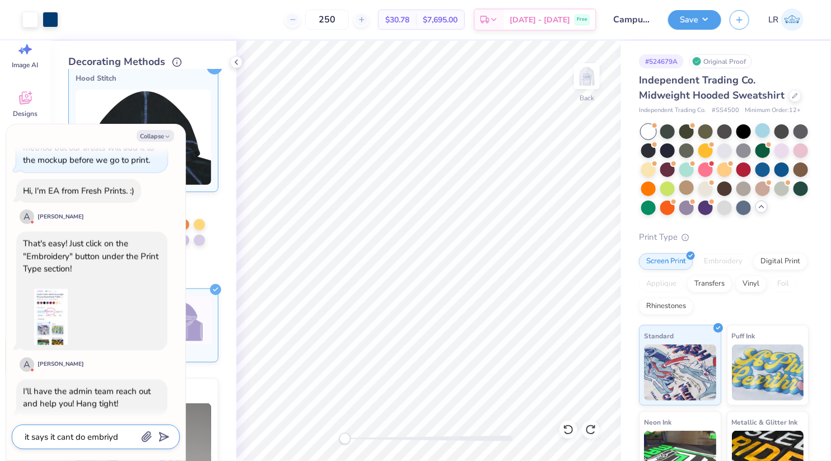
type textarea "x"
type textarea "it says it cant do embriyder"
type textarea "x"
type textarea "it says it cant do embriydery"
type textarea "x"
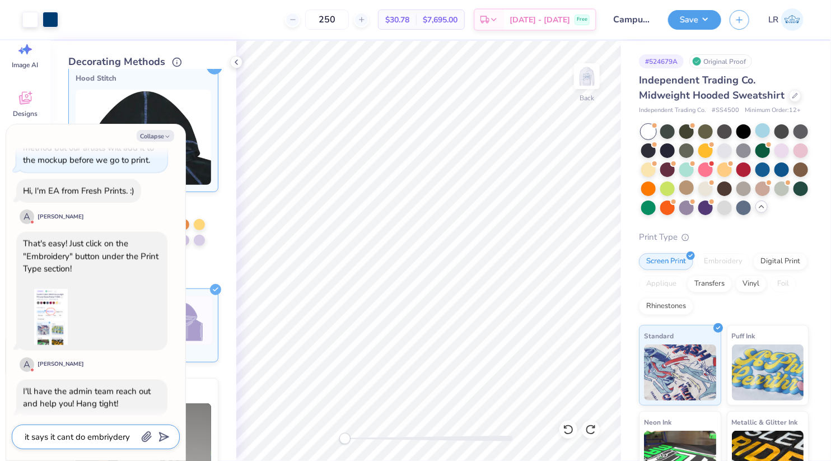
type textarea "it says it cant do embriydery"
type textarea "x"
type textarea "it says it cant do embriydery b"
type textarea "x"
type textarea "it says it cant do embriydery bc"
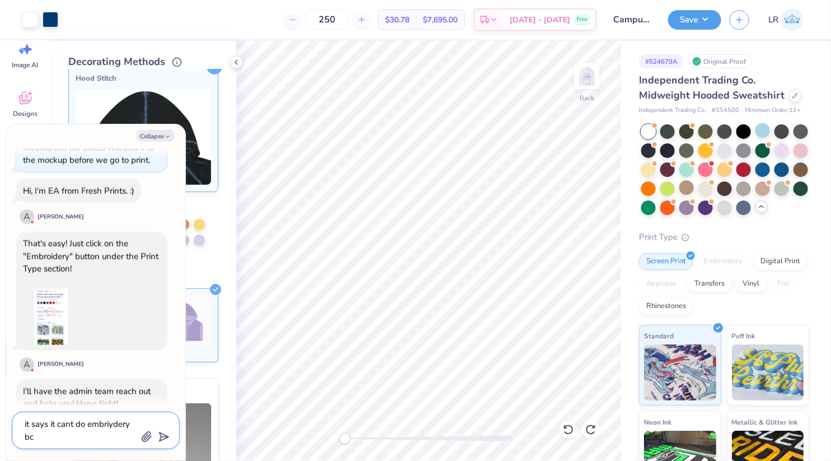
type textarea "x"
type textarea "it says it cant do embriydery bc"
type textarea "x"
type textarea "it says it cant do embriydery bc i"
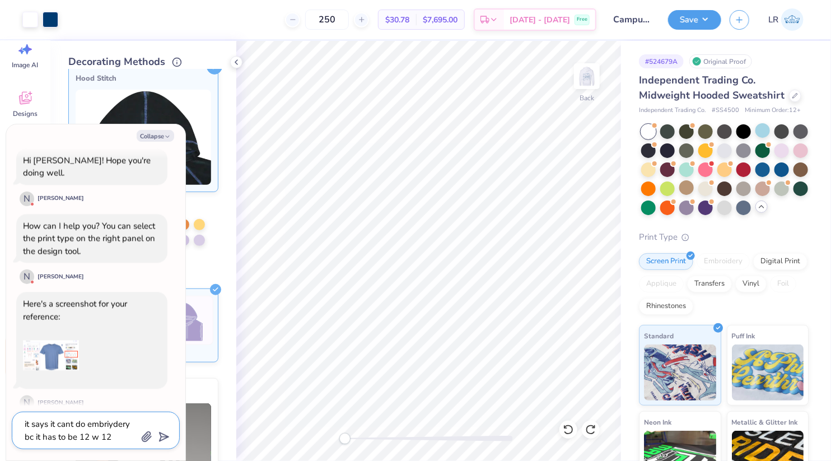
click at [88, 437] on textarea "it says it cant do embriydery bc it has to be 12 w 12" at bounding box center [81, 429] width 114 height 27
click at [116, 435] on textarea "it says it cant do embriydery bc it has to be 12" w 12" at bounding box center [81, 429] width 114 height 27
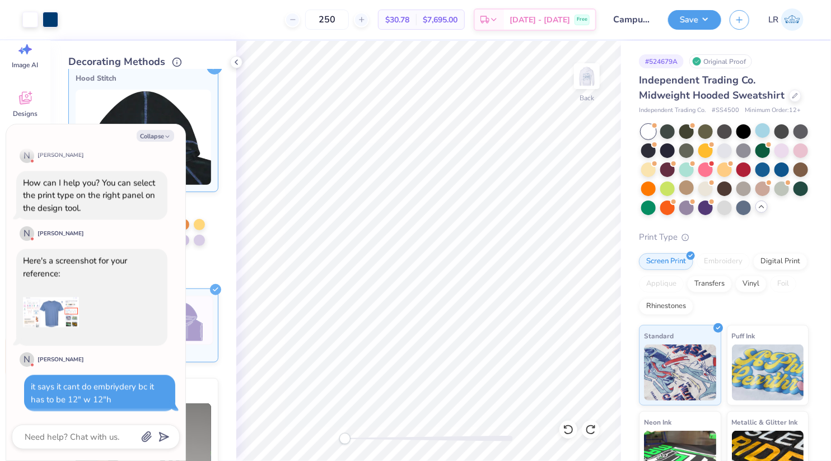
scroll to position [1193, 0]
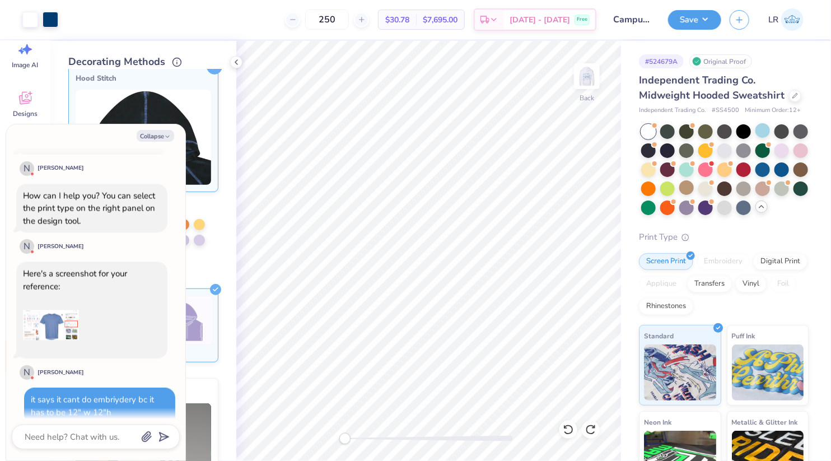
click at [58, 317] on img at bounding box center [51, 325] width 56 height 56
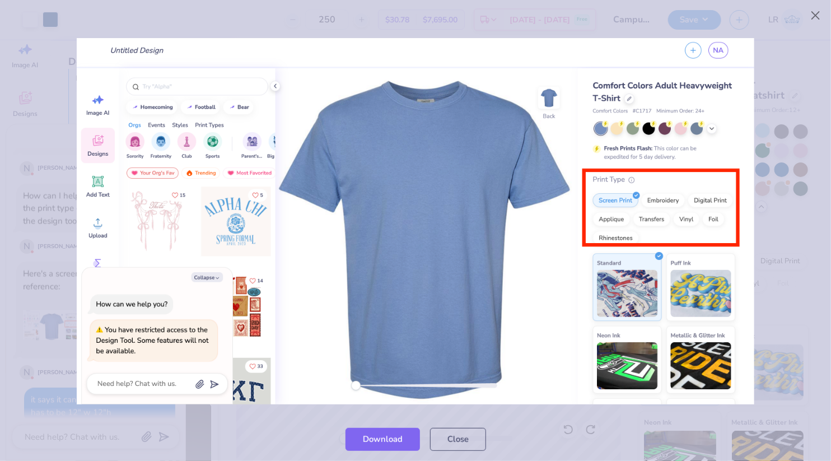
click at [334, 22] on div at bounding box center [415, 12] width 831 height 25
click at [453, 437] on button "Close" at bounding box center [458, 436] width 56 height 23
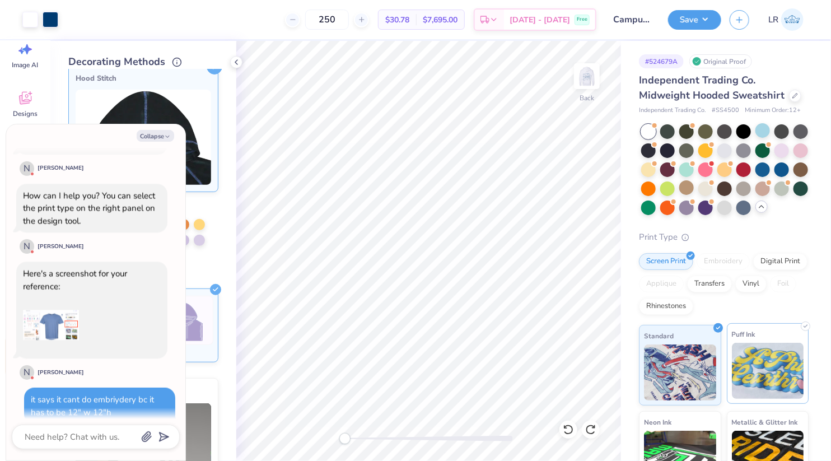
scroll to position [0, 0]
click at [108, 444] on textarea at bounding box center [81, 436] width 114 height 15
click at [160, 132] on button "Collapse" at bounding box center [155, 136] width 37 height 12
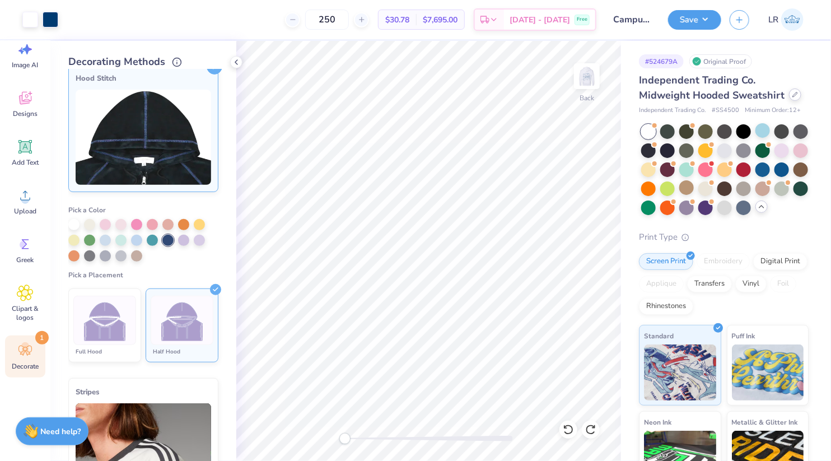
click at [792, 96] on icon at bounding box center [795, 95] width 6 height 6
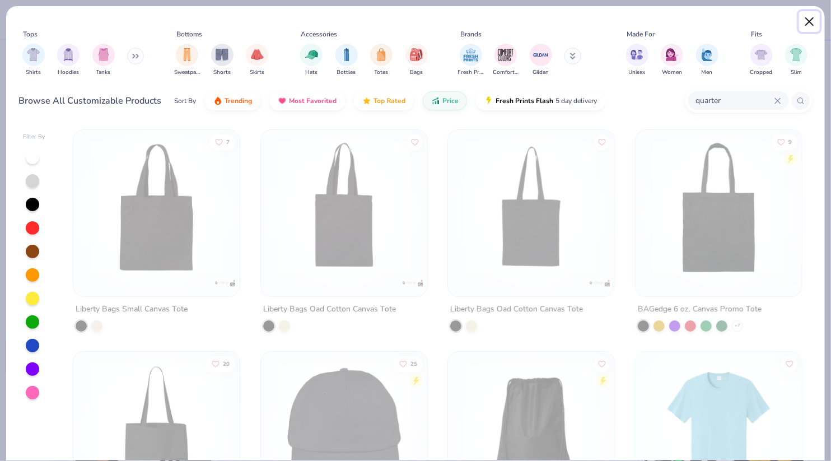
click at [811, 20] on button "Close" at bounding box center [809, 21] width 21 height 21
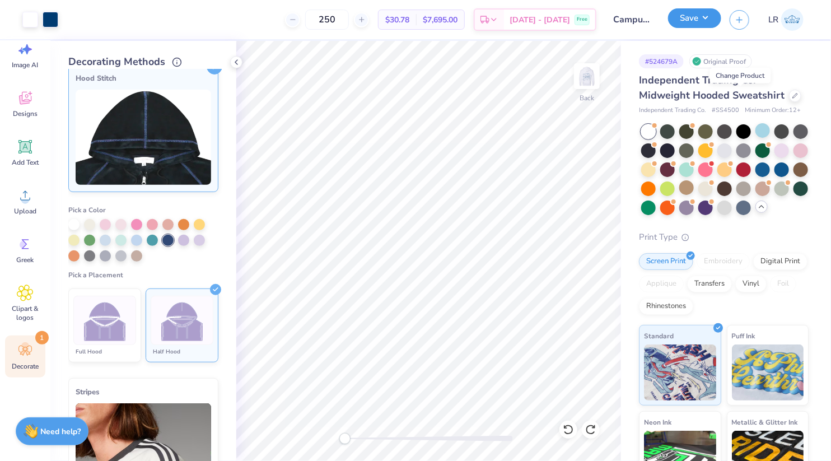
click at [697, 17] on button "Save" at bounding box center [694, 18] width 53 height 20
click at [237, 63] on icon at bounding box center [236, 62] width 9 height 9
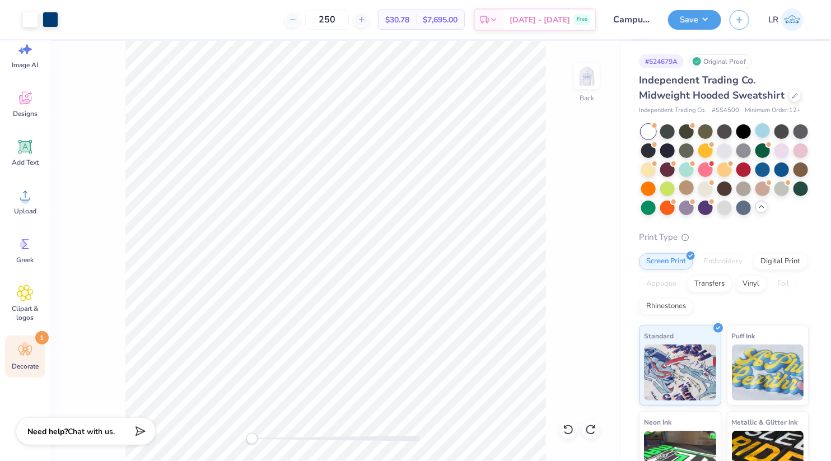
click at [736, 85] on span "Independent Trading Co. Midweight Hooded Sweatshirt" at bounding box center [712, 87] width 146 height 29
click at [744, 102] on div "Independent Trading Co. Midweight Hooded Sweatshirt" at bounding box center [724, 88] width 170 height 30
click at [744, 100] on div "Independent Trading Co. Midweight Hooded Sweatshirt" at bounding box center [724, 88] width 170 height 30
click at [792, 96] on icon at bounding box center [795, 95] width 6 height 6
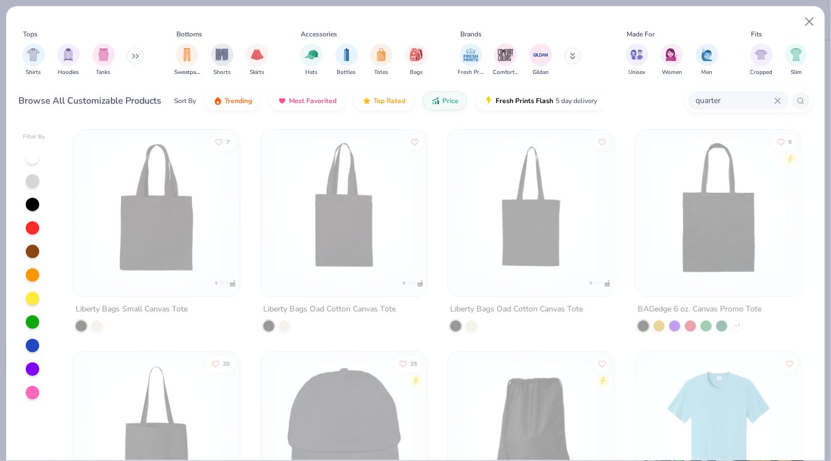
click at [780, 102] on icon at bounding box center [777, 100] width 5 height 5
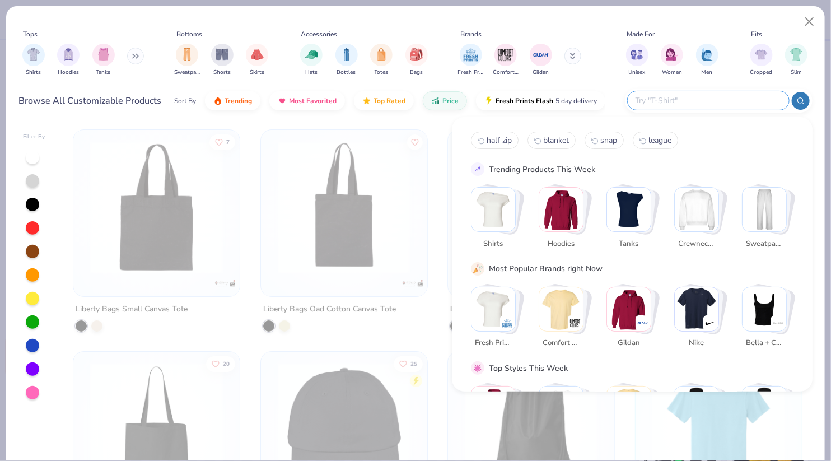
click at [796, 102] on icon at bounding box center [800, 101] width 8 height 8
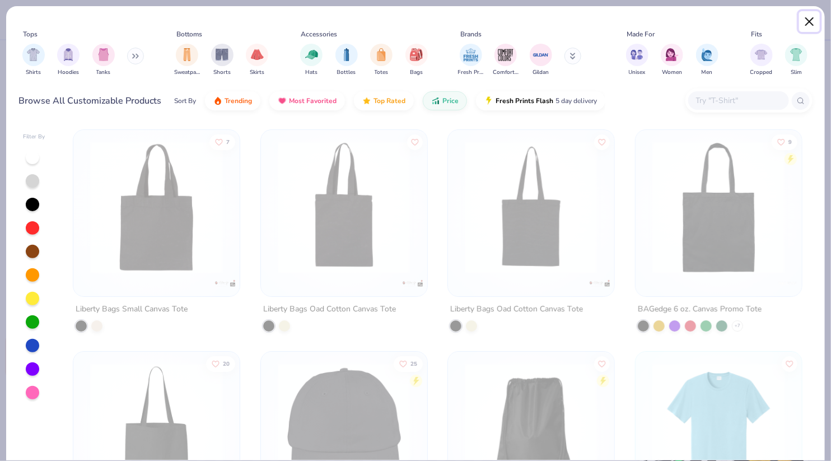
click at [803, 22] on button "Close" at bounding box center [809, 21] width 21 height 21
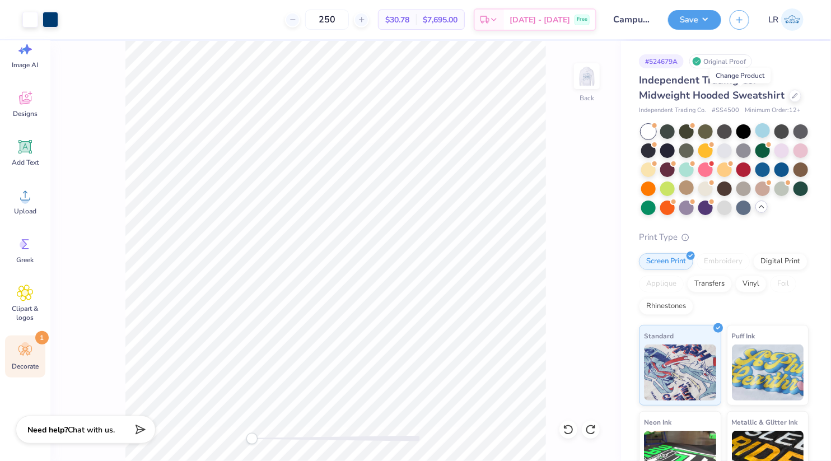
click at [49, 437] on div "Need help? Chat with us." at bounding box center [86, 429] width 140 height 28
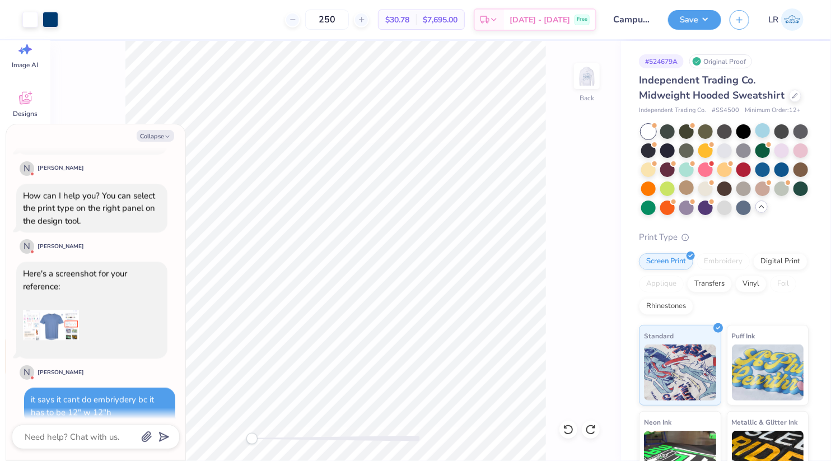
scroll to position [1415, 0]
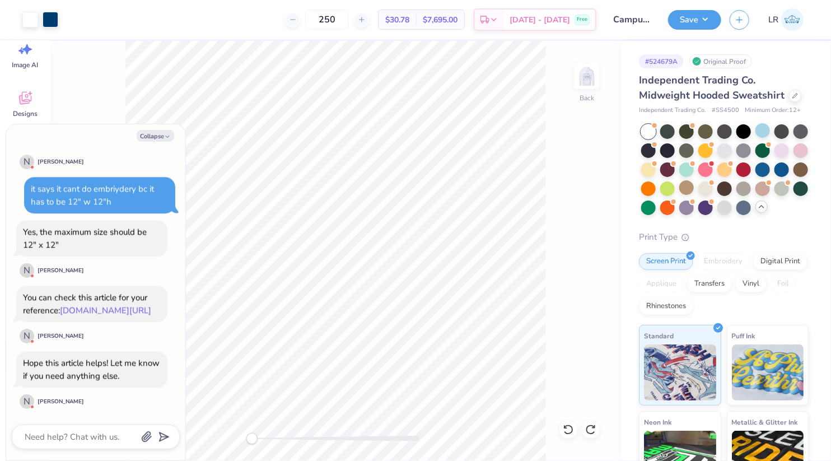
click at [91, 304] on link "[DOMAIN_NAME][URL]" at bounding box center [105, 309] width 91 height 11
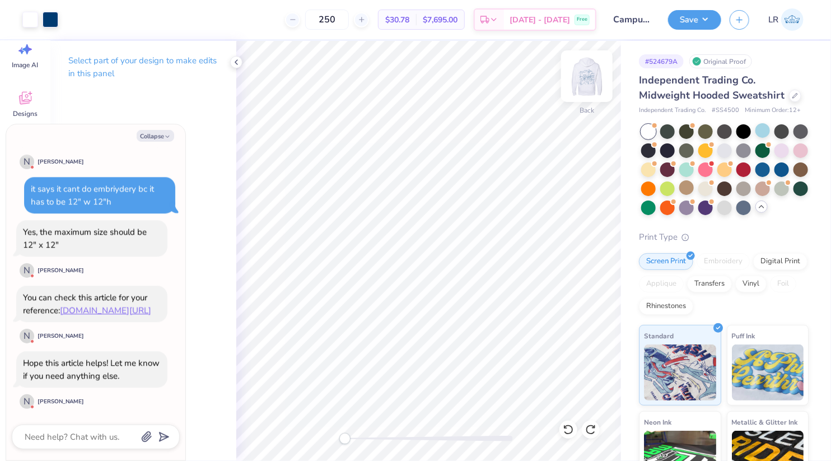
click at [579, 73] on img at bounding box center [586, 76] width 45 height 45
click at [592, 67] on img at bounding box center [586, 76] width 45 height 45
click at [715, 261] on div "Embroidery" at bounding box center [722, 259] width 53 height 17
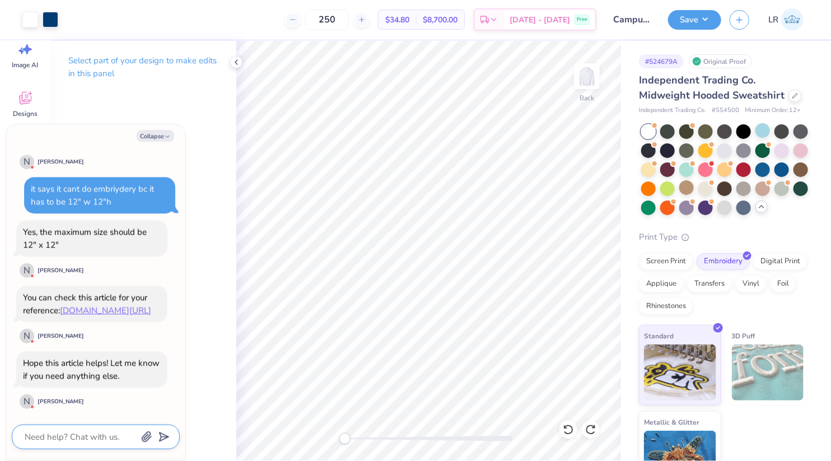
click at [72, 433] on textarea at bounding box center [81, 436] width 114 height 15
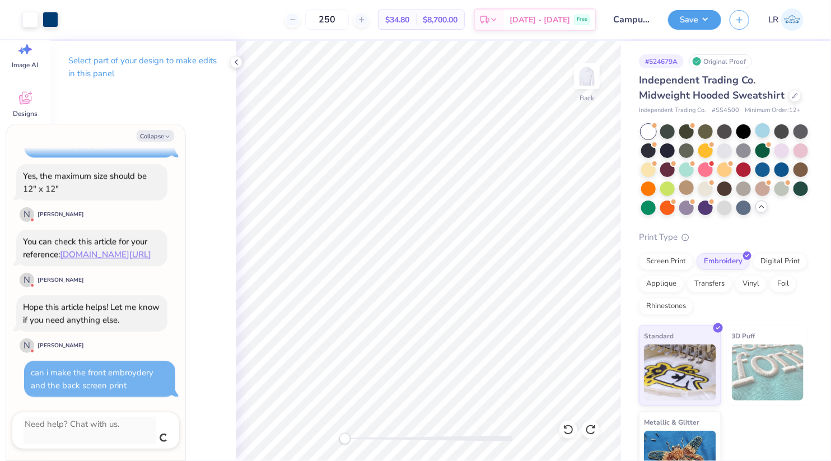
scroll to position [1556, 0]
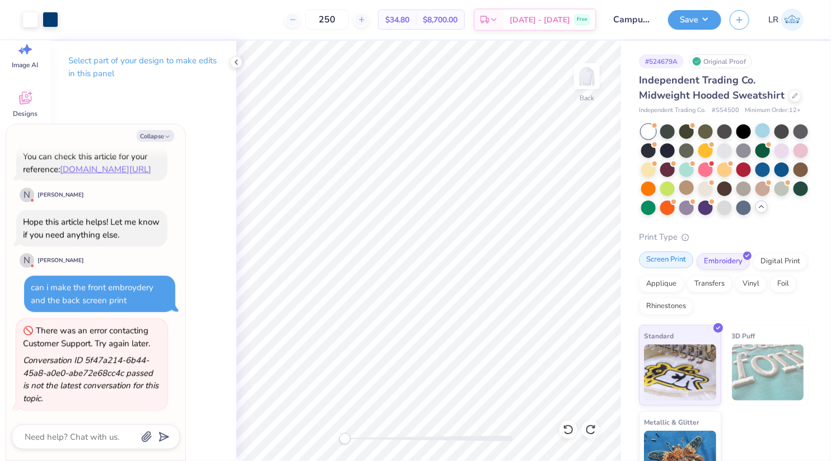
click at [678, 257] on div "Screen Print" at bounding box center [666, 259] width 54 height 17
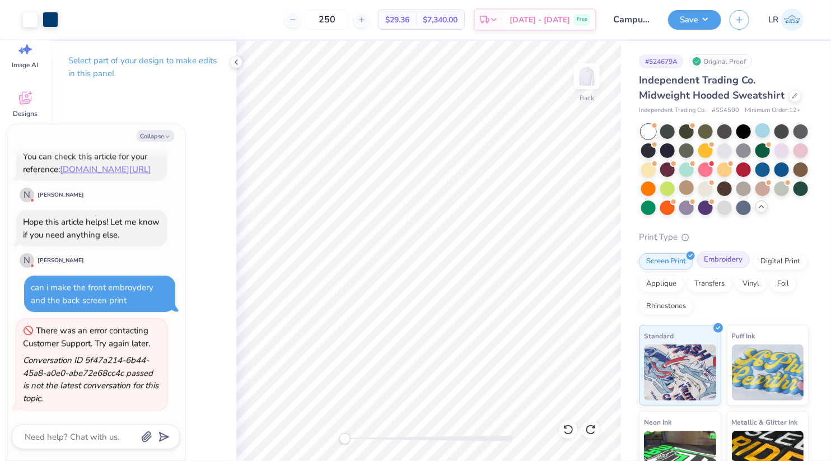
click at [724, 262] on div "Embroidery" at bounding box center [722, 259] width 53 height 17
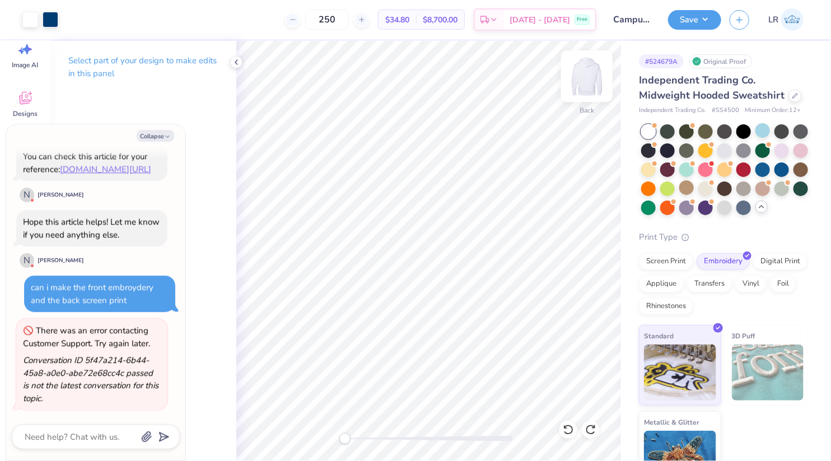
click at [584, 81] on img at bounding box center [586, 76] width 45 height 45
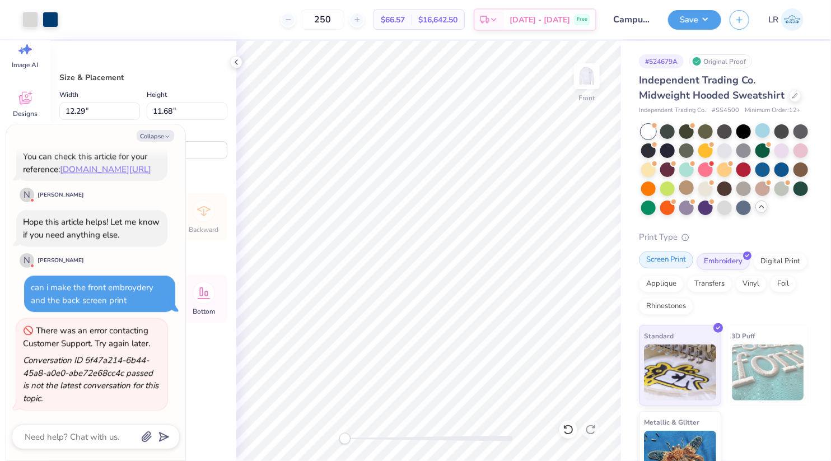
click at [676, 260] on div "Screen Print" at bounding box center [666, 259] width 54 height 17
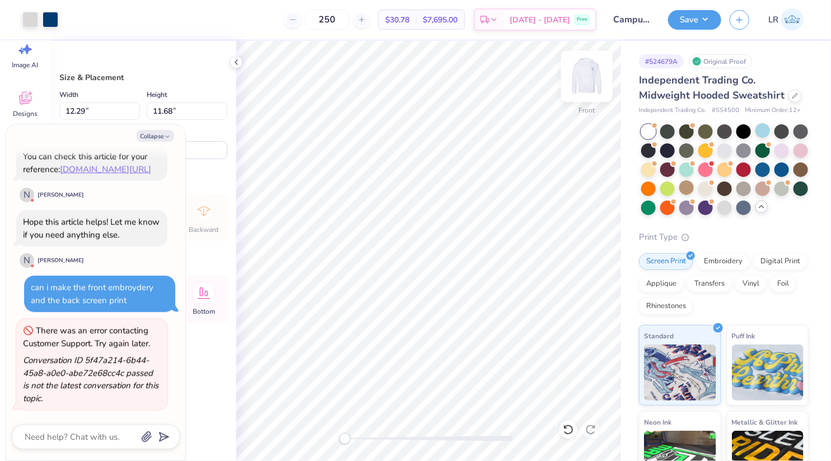
click at [588, 77] on img at bounding box center [586, 76] width 45 height 45
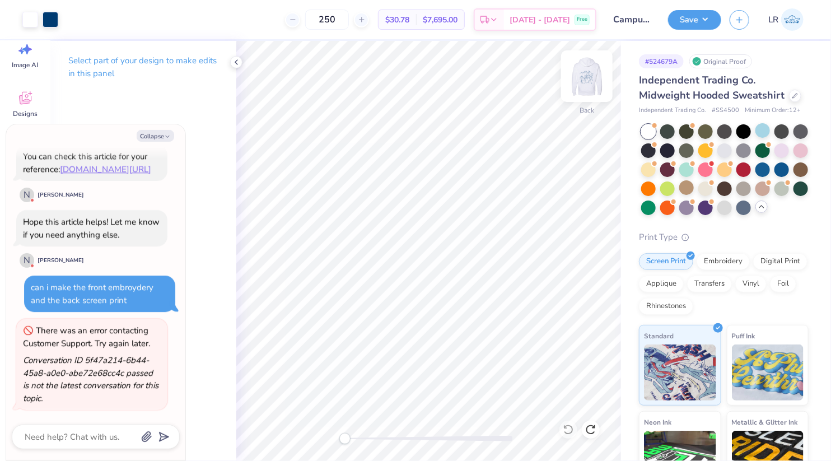
click at [592, 69] on img at bounding box center [586, 76] width 45 height 45
click at [588, 78] on img at bounding box center [586, 76] width 45 height 45
click at [43, 282] on div "can i make the front embroydery and the back screen print" at bounding box center [92, 294] width 123 height 24
click at [721, 264] on div "Embroidery" at bounding box center [722, 259] width 53 height 17
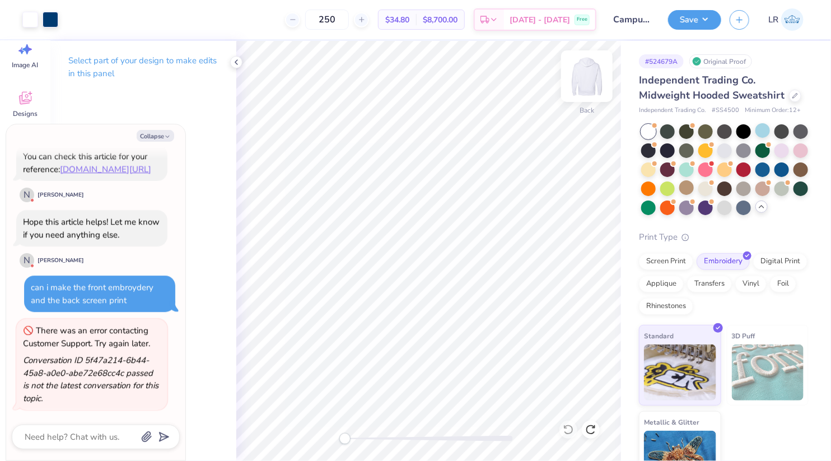
click at [579, 81] on img at bounding box center [586, 76] width 45 height 45
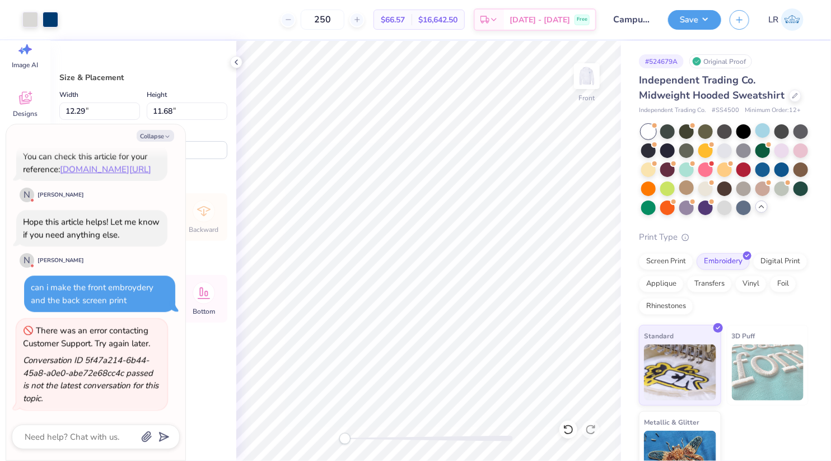
click at [111, 288] on div "can i make the front embroydery and the back screen print" at bounding box center [92, 294] width 123 height 24
click at [80, 435] on textarea at bounding box center [81, 436] width 114 height 15
paste textarea "Jerzees Nublend Quarter-Zip Cadet Collar Sweatshirt"
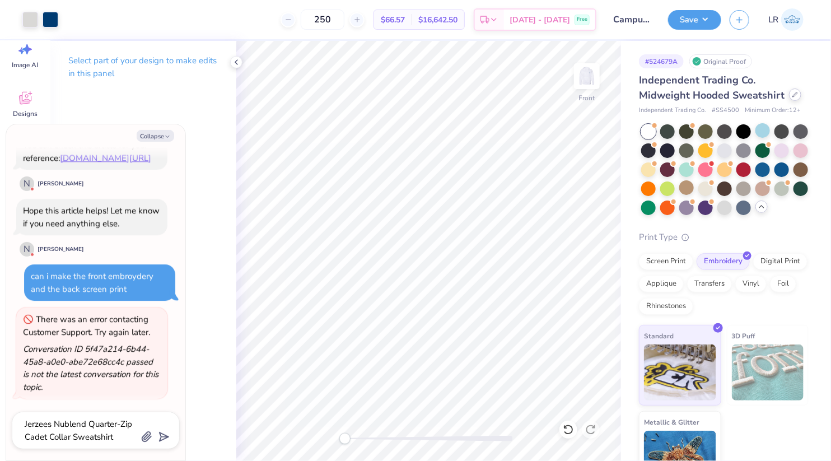
click at [793, 95] on icon at bounding box center [795, 94] width 4 height 4
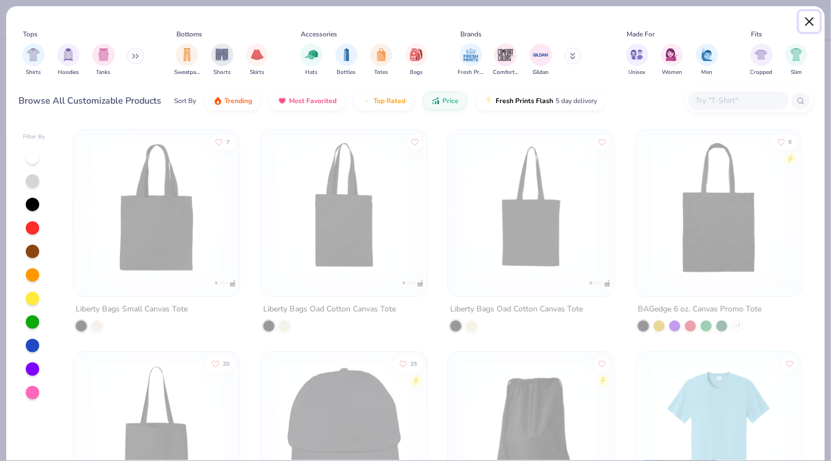
click at [809, 21] on button "Close" at bounding box center [809, 21] width 21 height 21
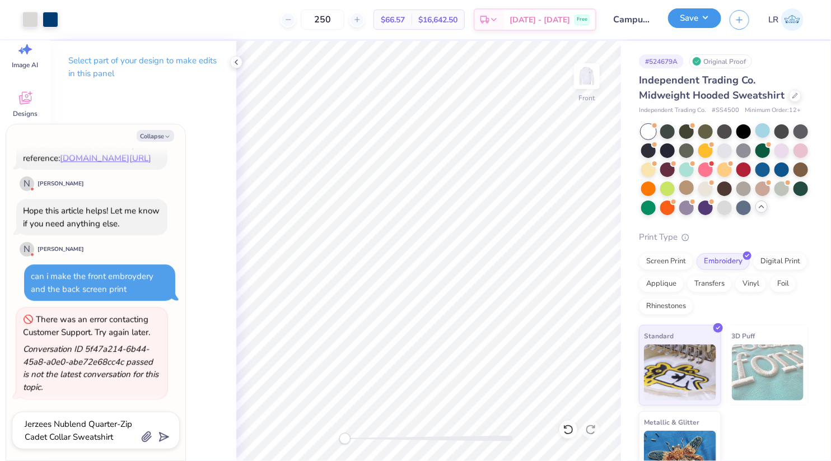
click at [702, 25] on button "Save" at bounding box center [694, 18] width 53 height 20
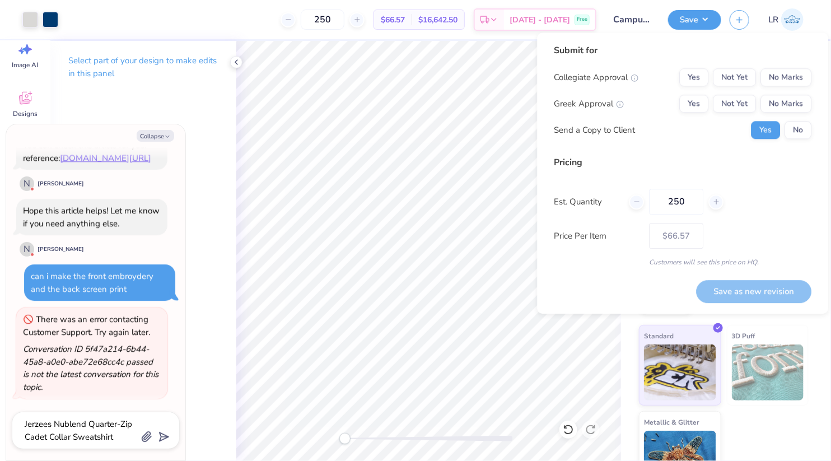
click at [630, 346] on div "# 524679A Original Proof Independent Trading Co. Midweight Hooded Sweatshirt In…" at bounding box center [726, 266] width 210 height 451
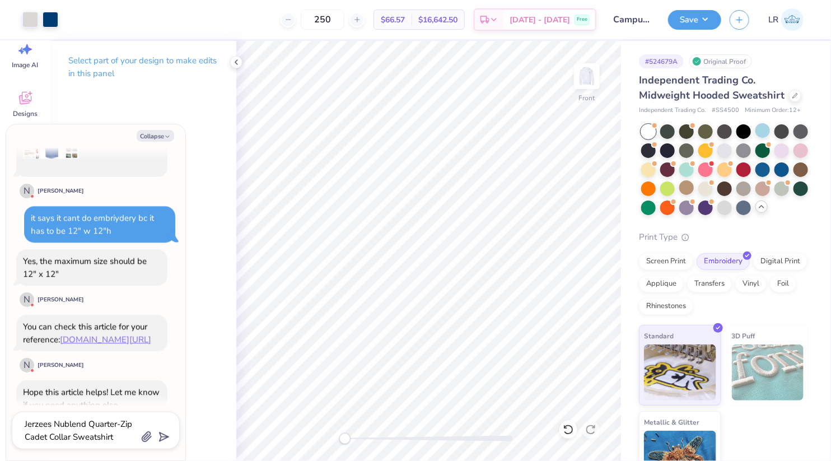
scroll to position [1358, 0]
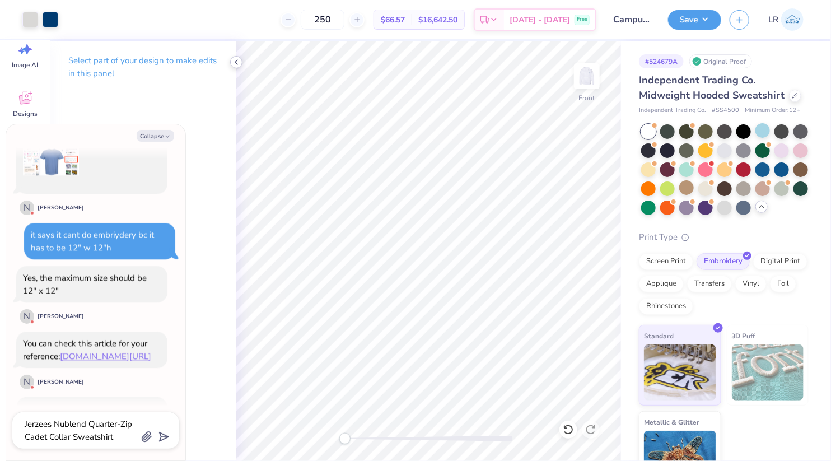
click at [233, 62] on icon at bounding box center [236, 62] width 9 height 9
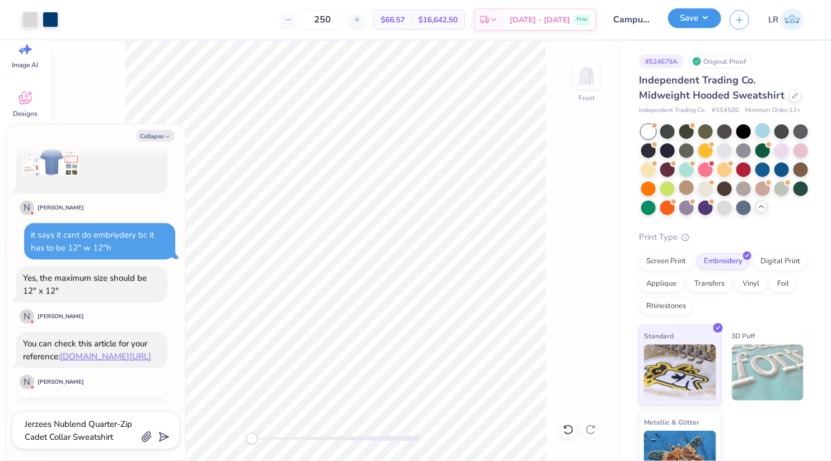
click at [705, 15] on button "Save" at bounding box center [694, 18] width 53 height 20
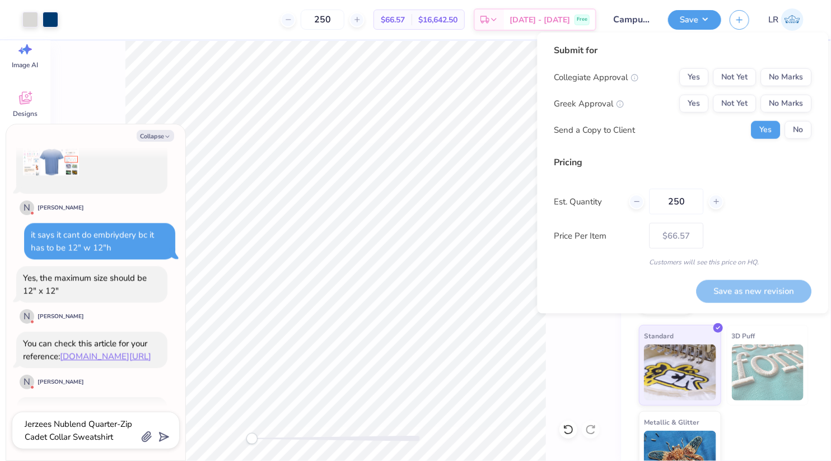
click at [612, 373] on div "Front" at bounding box center [335, 251] width 570 height 420
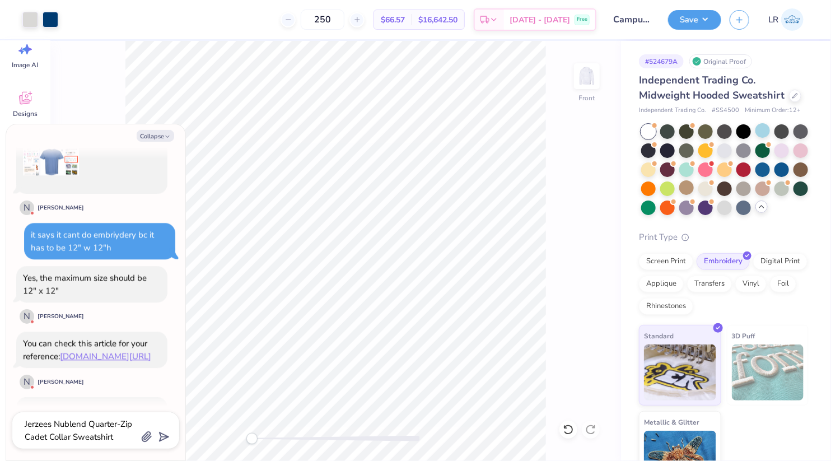
click at [791, 363] on img at bounding box center [768, 372] width 72 height 56
click at [784, 362] on img at bounding box center [768, 372] width 72 height 56
click at [683, 191] on div at bounding box center [686, 187] width 15 height 15
click at [696, 17] on button "Save" at bounding box center [694, 18] width 53 height 20
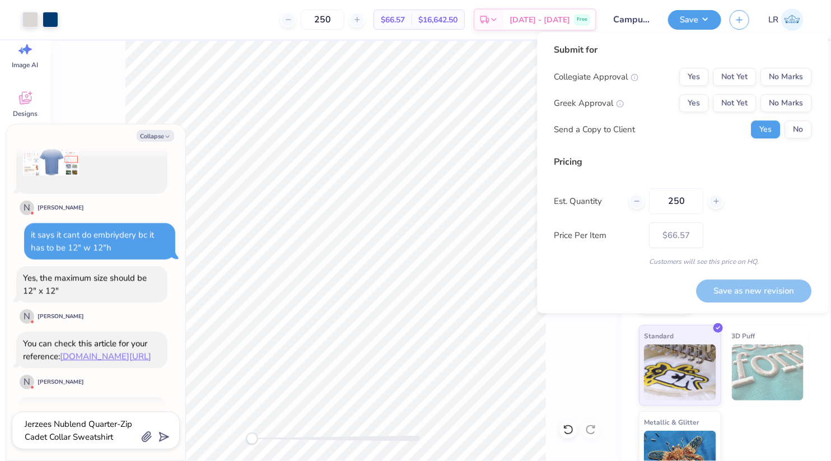
click at [637, 355] on div "# 524679A Original Proof Independent Trading Co. Midweight Hooded Sweatshirt In…" at bounding box center [726, 266] width 210 height 451
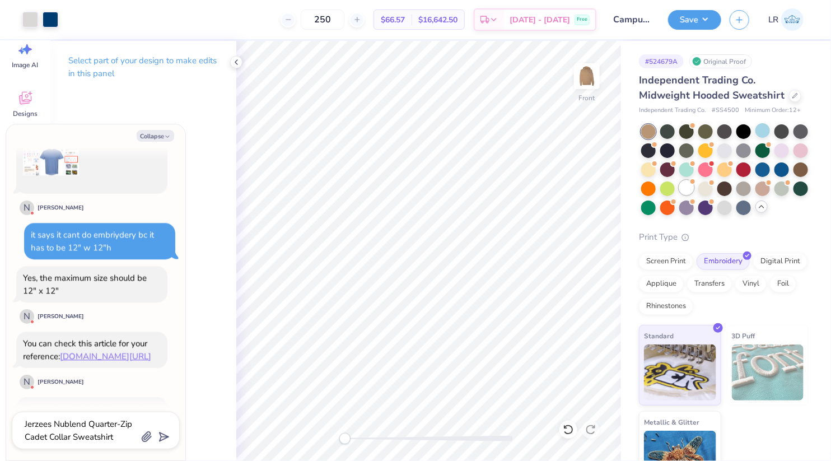
click at [679, 187] on div at bounding box center [686, 187] width 15 height 15
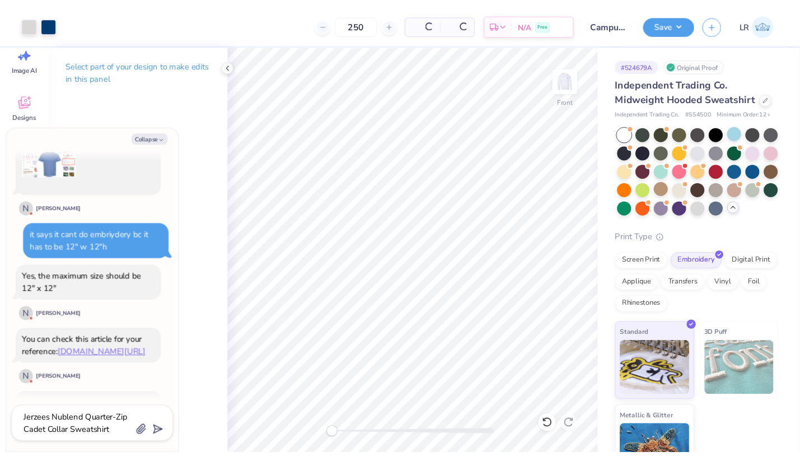
scroll to position [1727, 0]
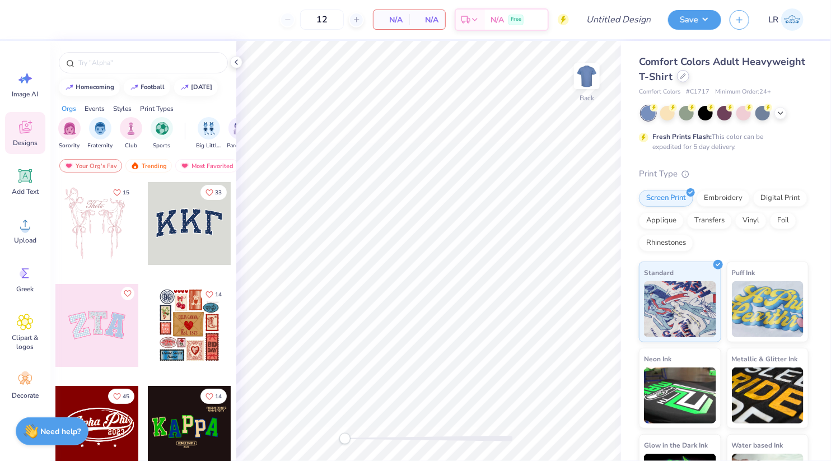
click at [683, 79] on div at bounding box center [683, 76] width 12 height 12
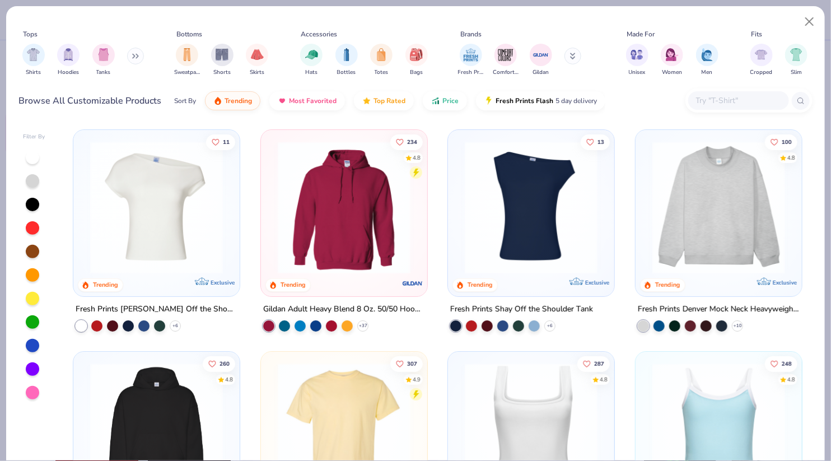
click at [706, 102] on input "text" at bounding box center [738, 100] width 86 height 13
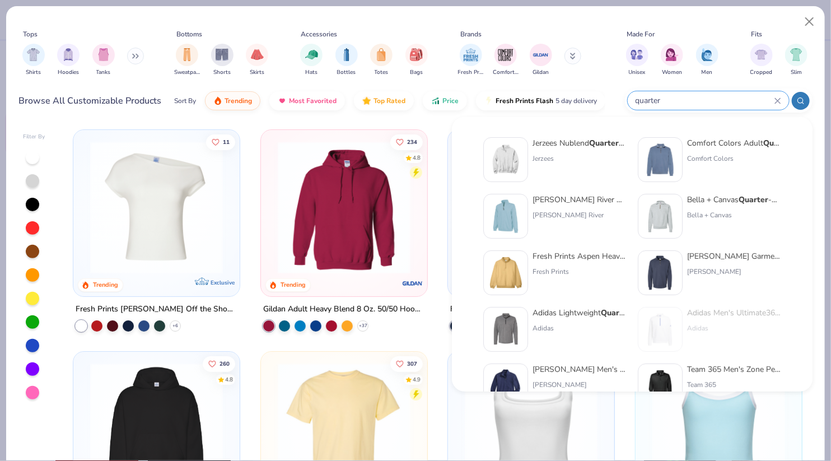
type input "quarter"
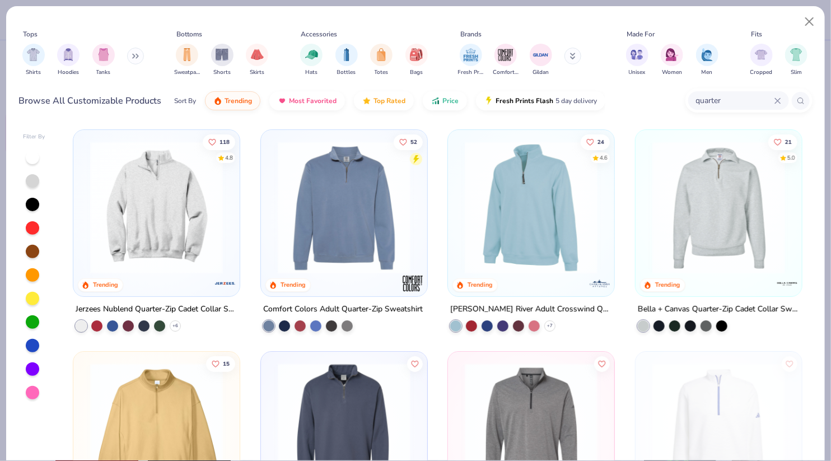
click at [190, 282] on div at bounding box center [156, 209] width 155 height 149
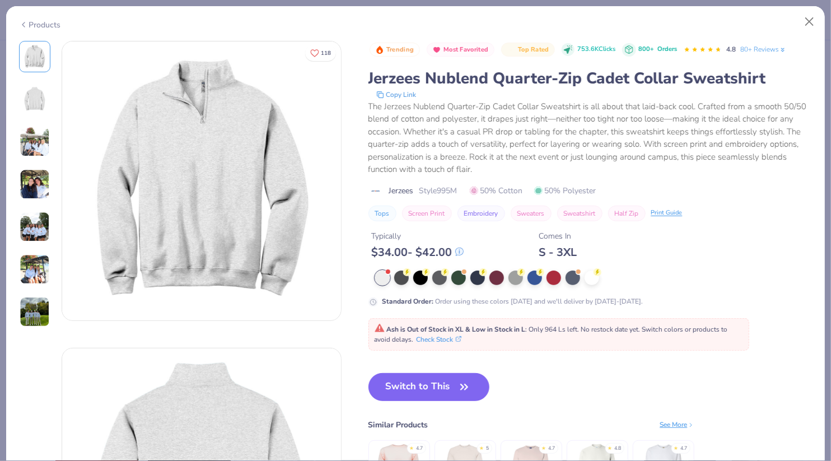
click at [39, 147] on img at bounding box center [35, 141] width 30 height 30
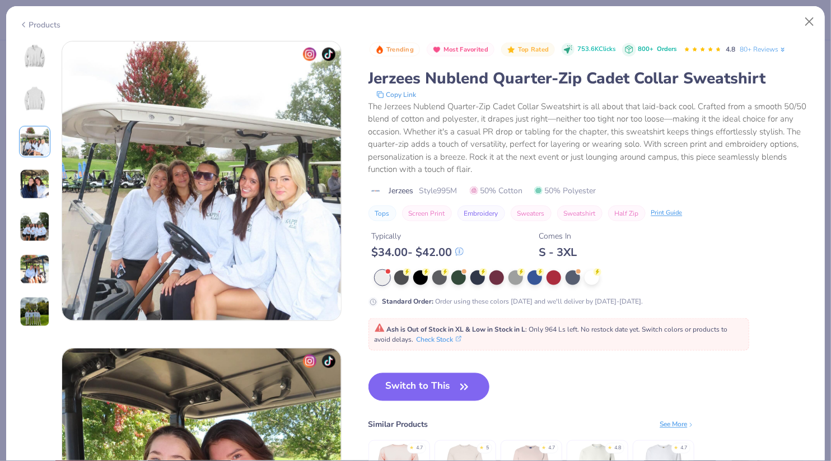
scroll to position [574, 0]
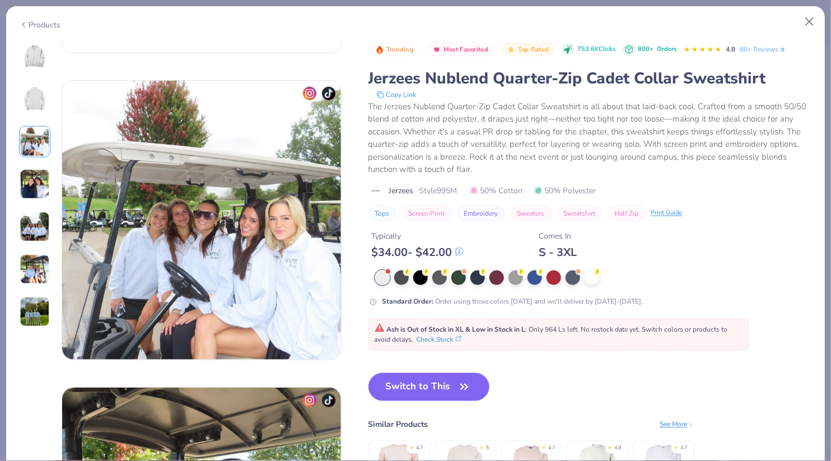
click at [37, 48] on img at bounding box center [34, 56] width 27 height 27
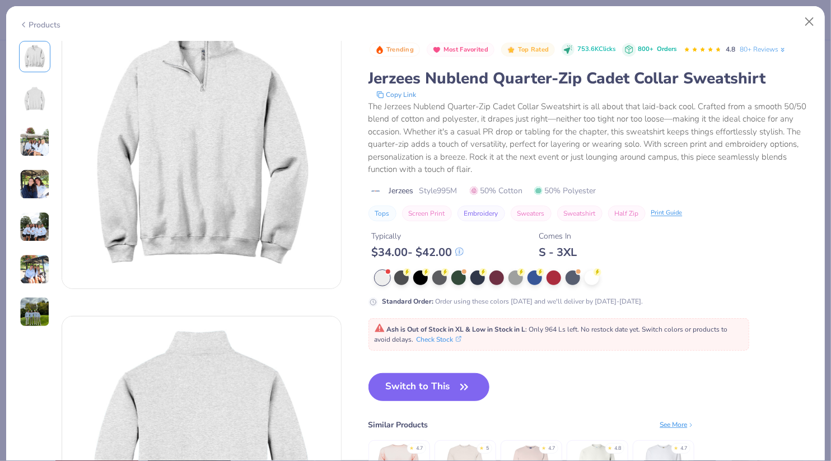
scroll to position [0, 0]
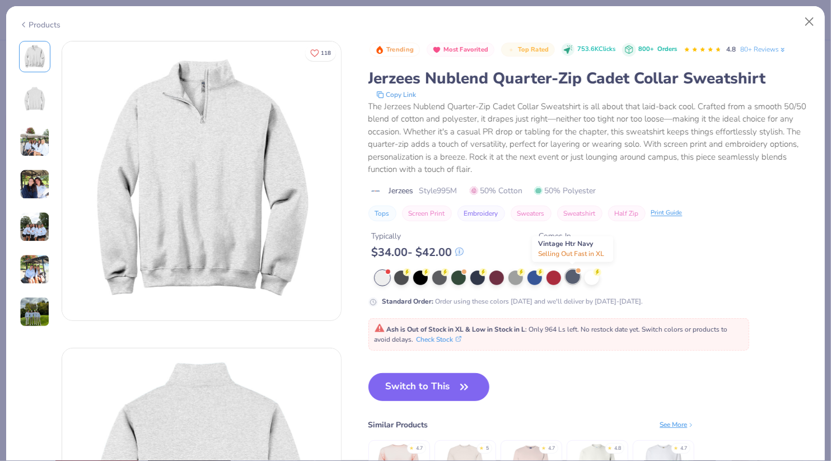
click at [571, 276] on div at bounding box center [572, 276] width 15 height 15
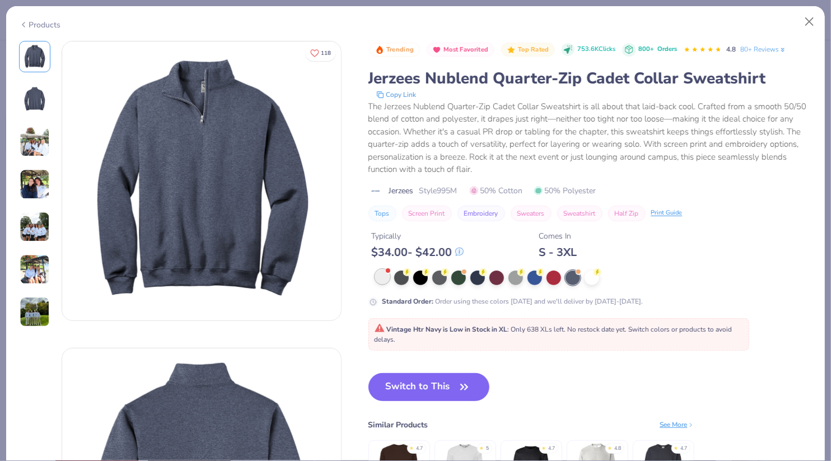
click at [387, 281] on div at bounding box center [382, 276] width 15 height 15
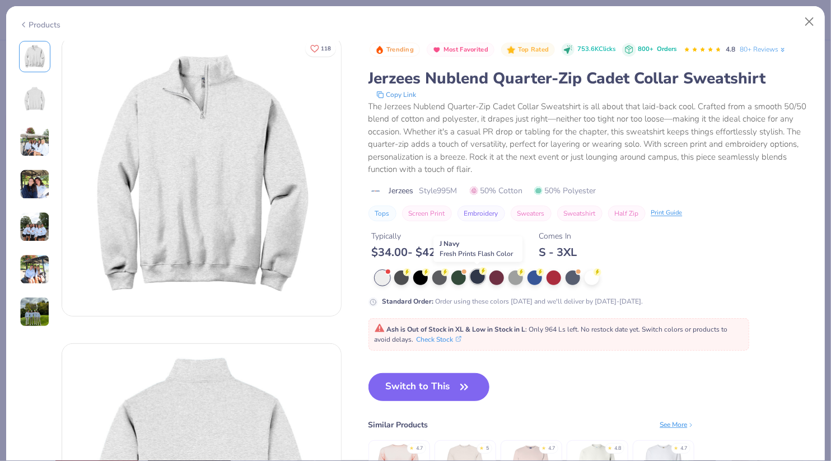
scroll to position [1, 0]
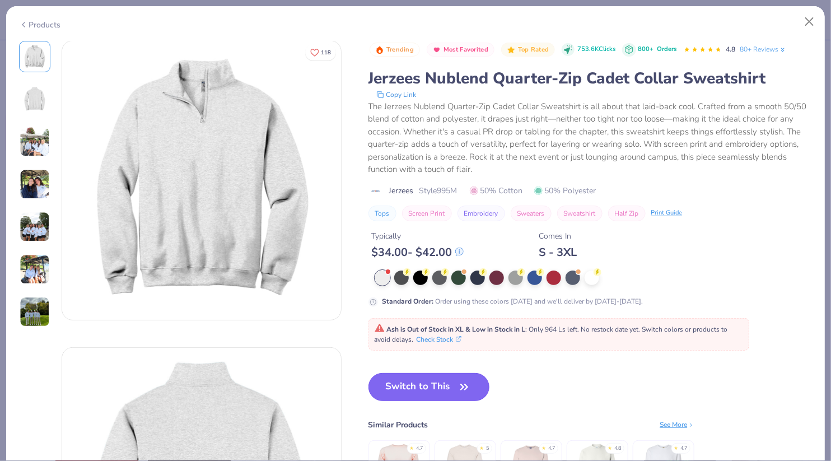
click at [451, 379] on button "Switch to This" at bounding box center [428, 387] width 121 height 28
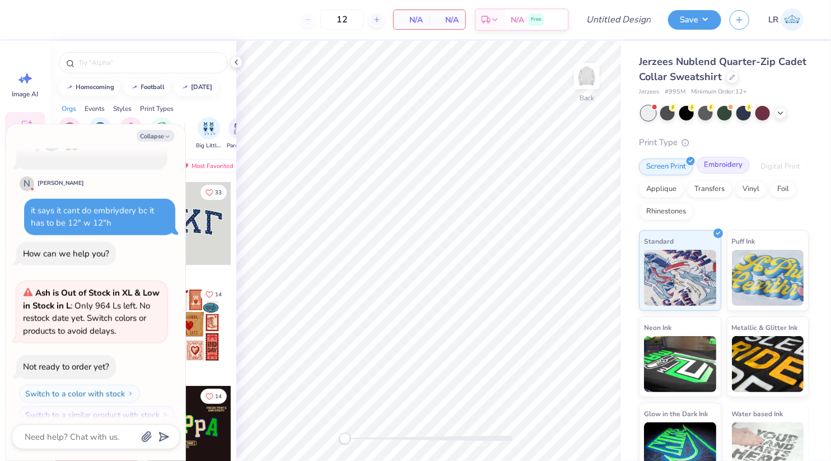
click at [729, 162] on div "Embroidery" at bounding box center [722, 165] width 53 height 17
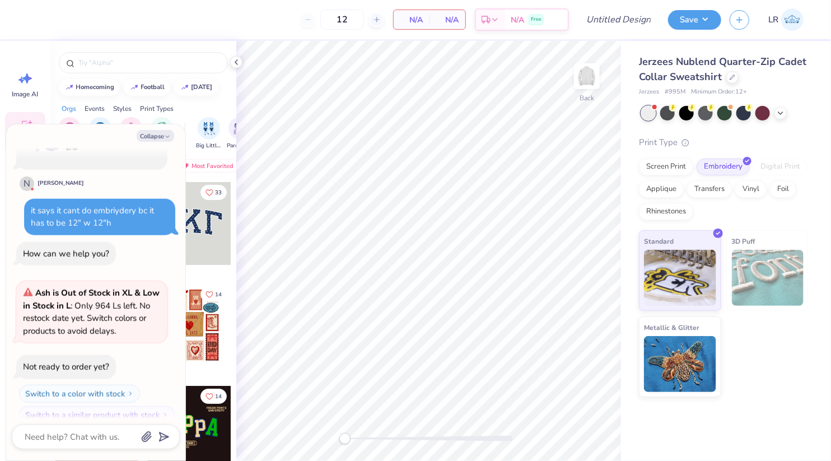
click at [738, 393] on div "Standard 3D Puff Metallic & Glitter" at bounding box center [724, 313] width 170 height 167
click at [157, 134] on button "Collapse" at bounding box center [155, 136] width 37 height 12
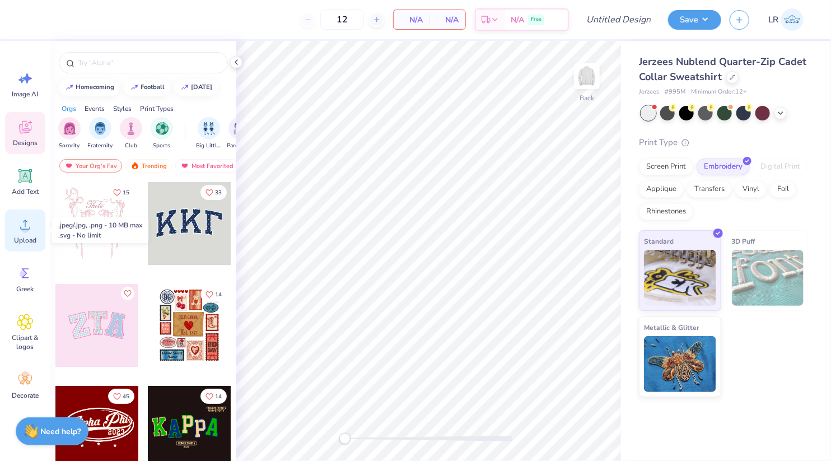
click at [28, 231] on icon at bounding box center [25, 224] width 17 height 17
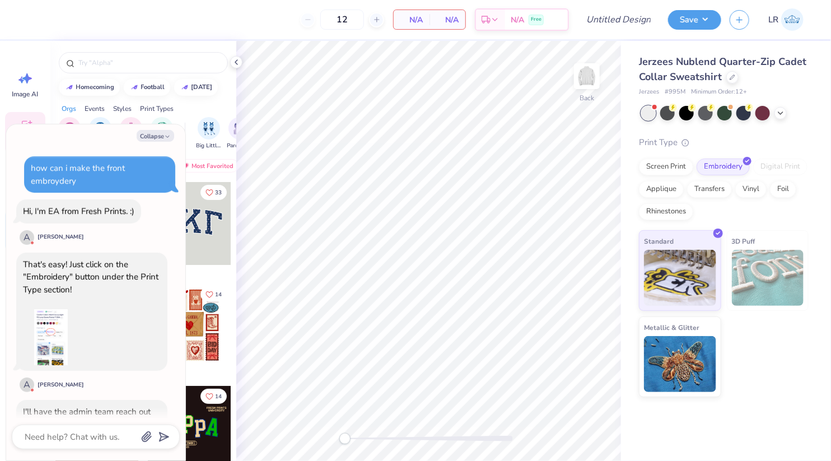
scroll to position [602, 0]
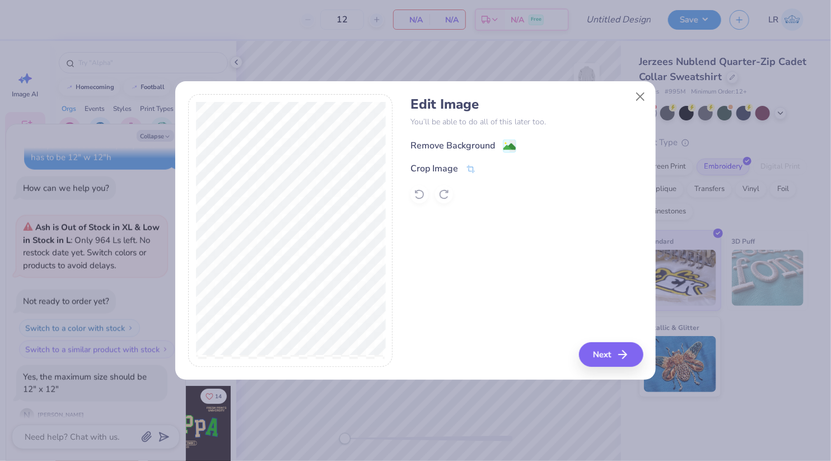
click at [472, 151] on div "Remove Background" at bounding box center [452, 145] width 85 height 13
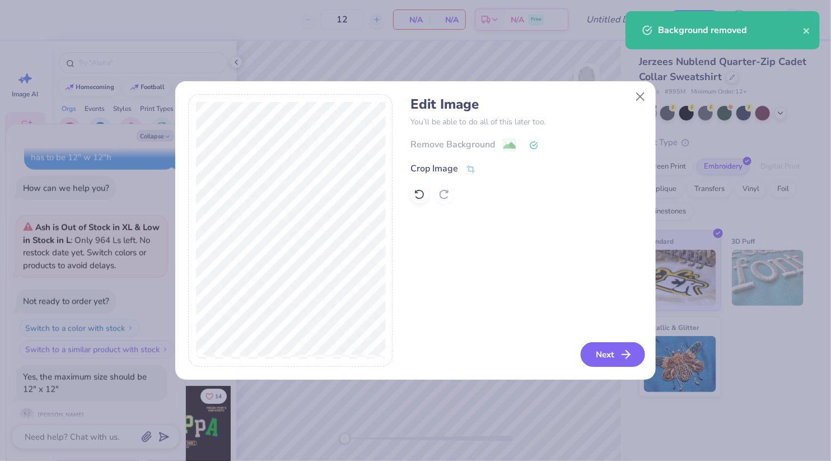
click at [623, 357] on icon "button" at bounding box center [625, 354] width 13 height 13
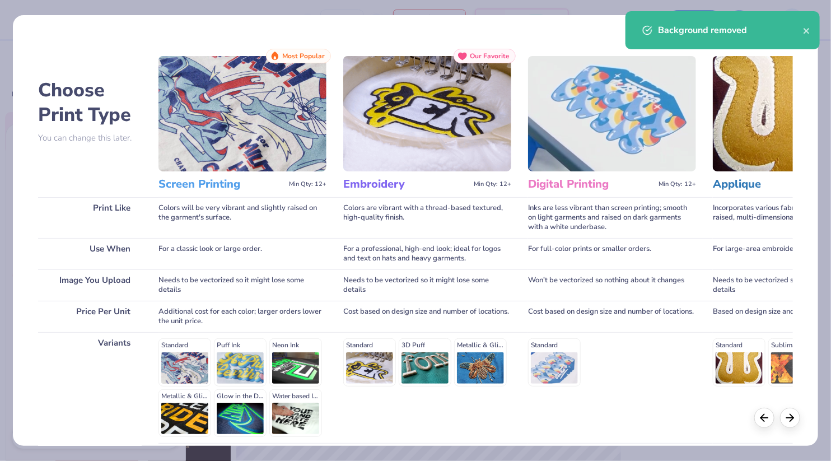
scroll to position [96, 0]
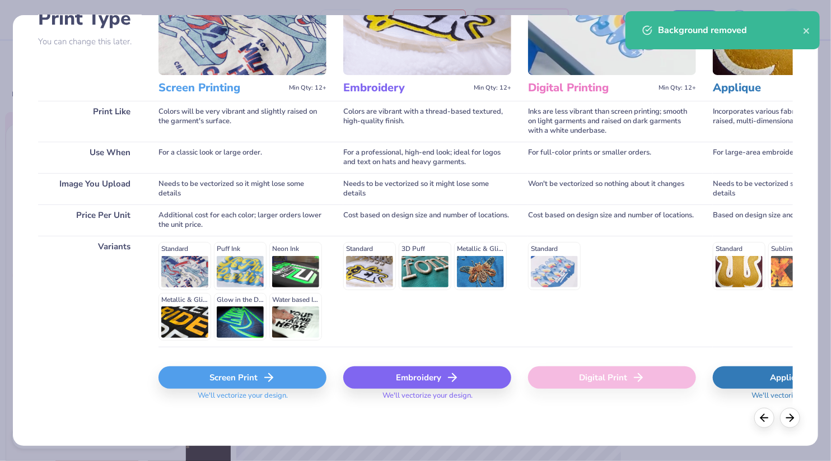
click at [419, 383] on div "Embroidery" at bounding box center [427, 377] width 168 height 22
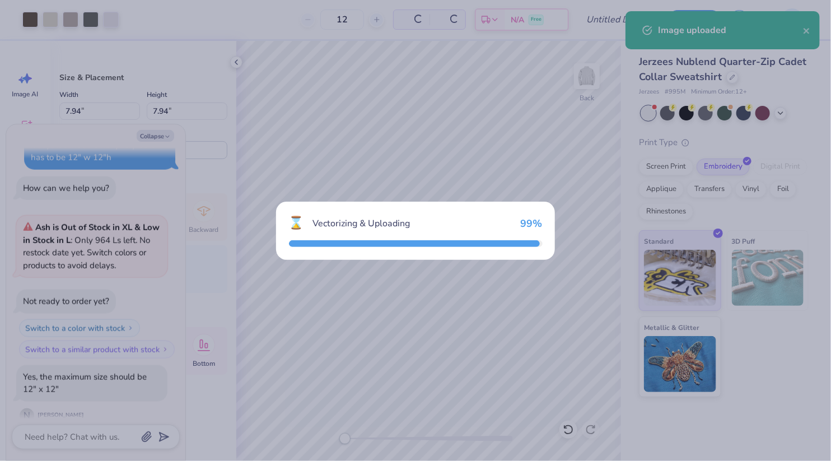
type textarea "x"
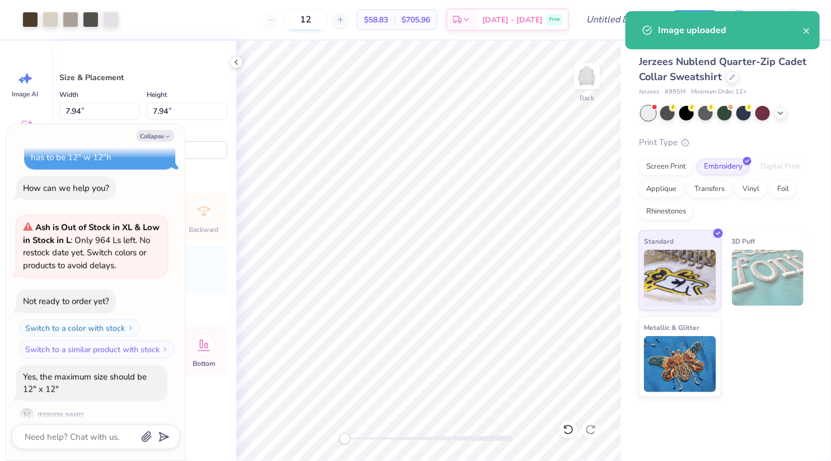
click at [327, 17] on input "12" at bounding box center [306, 20] width 44 height 20
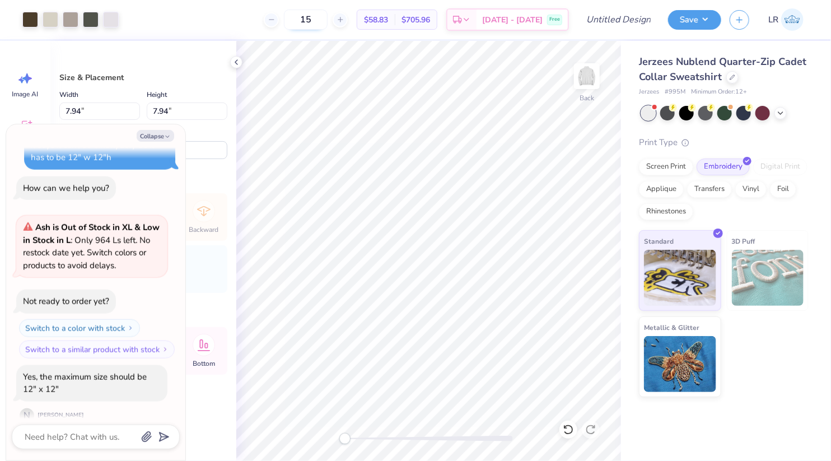
type input "150"
type textarea "x"
type input "150"
type textarea "x"
type input "4.00"
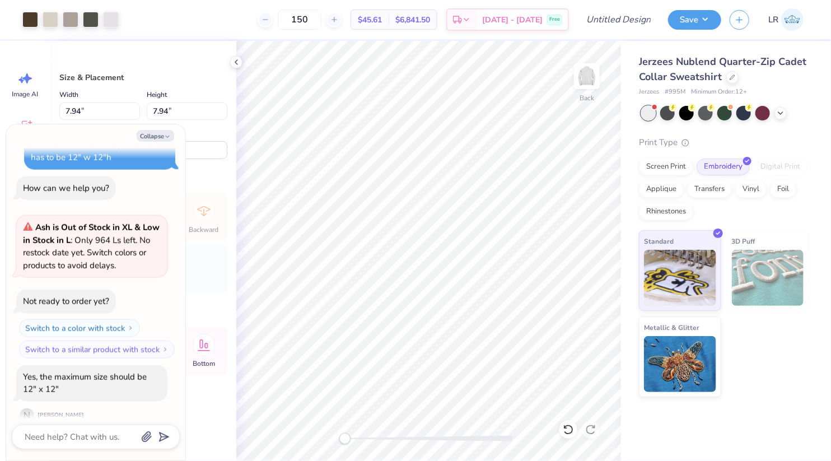
type input "4.00"
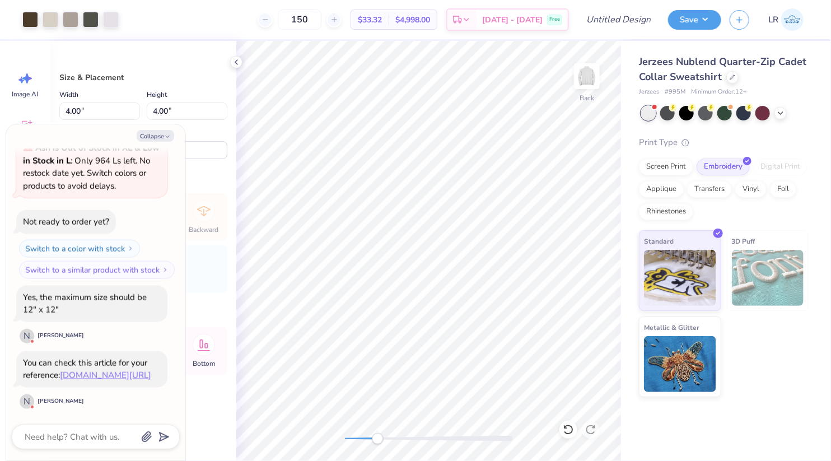
click at [376, 427] on div "Back" at bounding box center [428, 251] width 385 height 420
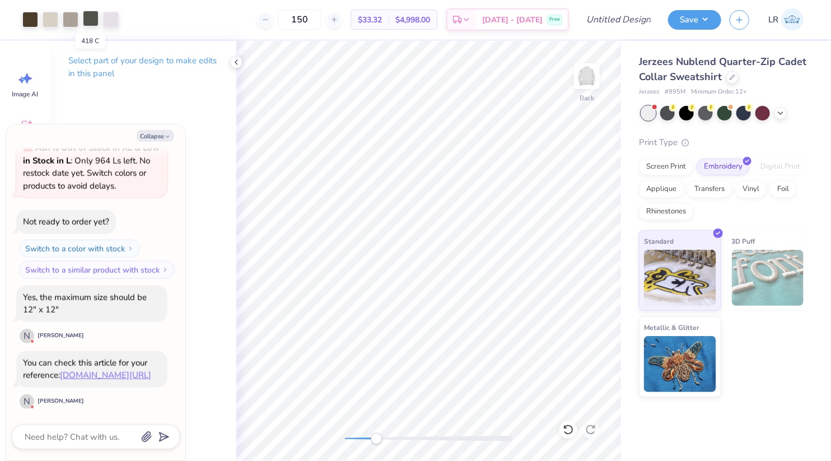
click at [91, 20] on div at bounding box center [91, 19] width 16 height 16
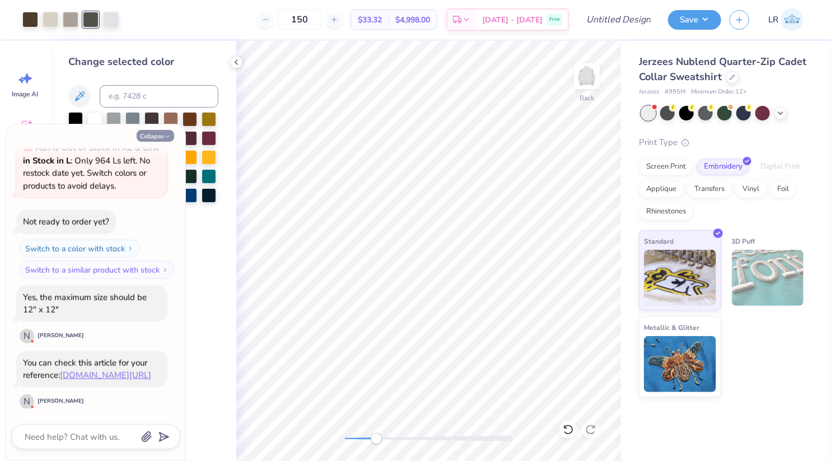
click at [157, 134] on button "Collapse" at bounding box center [155, 136] width 37 height 12
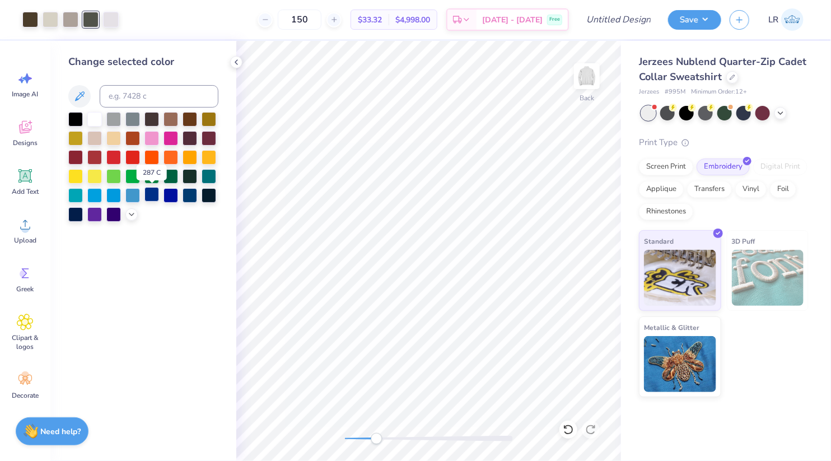
click at [152, 198] on div at bounding box center [151, 194] width 15 height 15
click at [32, 15] on div at bounding box center [30, 19] width 16 height 16
click at [155, 195] on div at bounding box center [151, 194] width 15 height 15
click at [53, 17] on div at bounding box center [51, 19] width 16 height 16
click at [95, 116] on div at bounding box center [94, 118] width 15 height 15
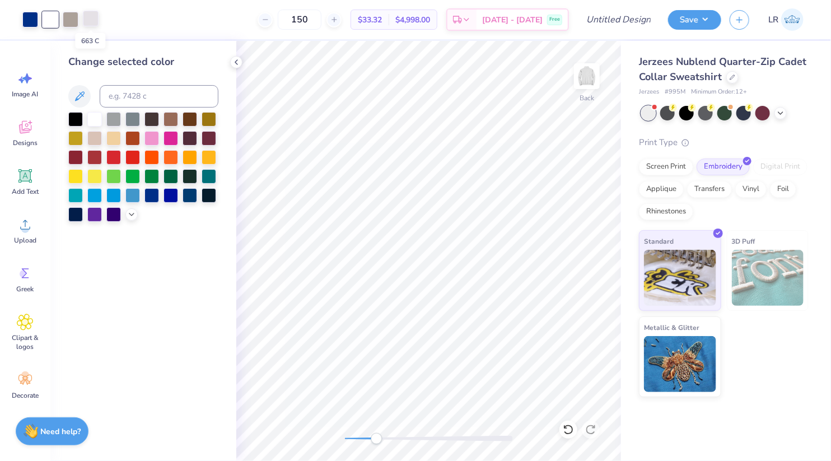
click at [92, 23] on div at bounding box center [91, 19] width 16 height 16
click at [72, 16] on div at bounding box center [71, 19] width 16 height 16
click at [96, 116] on div at bounding box center [94, 118] width 15 height 15
click at [70, 20] on div at bounding box center [71, 19] width 16 height 16
click at [96, 114] on div at bounding box center [94, 118] width 15 height 15
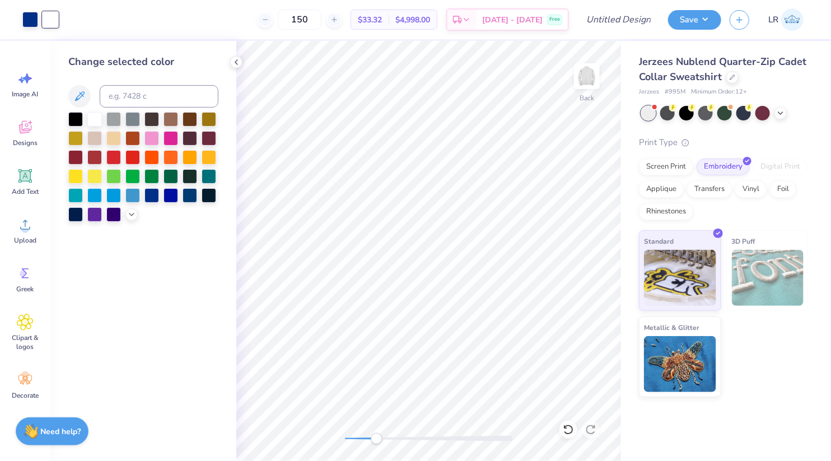
click at [142, 219] on div at bounding box center [143, 167] width 150 height 110
click at [33, 20] on div at bounding box center [30, 19] width 16 height 16
click at [191, 140] on div at bounding box center [189, 137] width 15 height 15
click at [149, 121] on div at bounding box center [151, 118] width 15 height 15
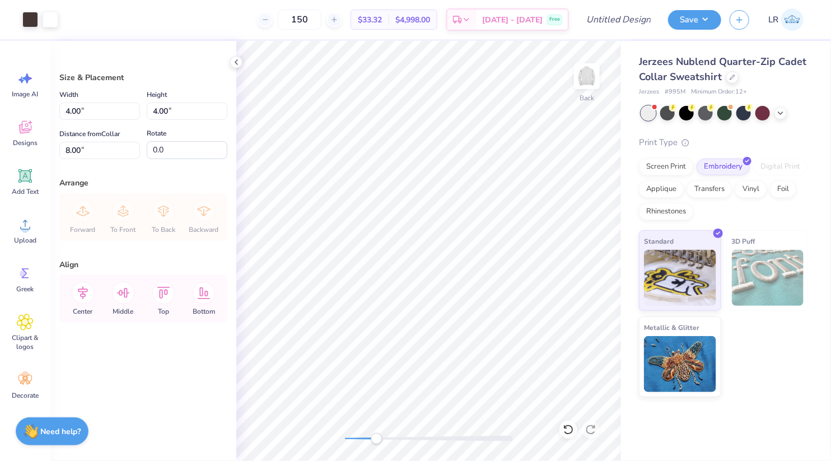
click at [79, 35] on div "150 $33.32 Per Item $4,998.00 Total Est. Delivery [DATE] - [DATE] Free" at bounding box center [318, 19] width 502 height 39
click at [35, 20] on div at bounding box center [30, 19] width 16 height 16
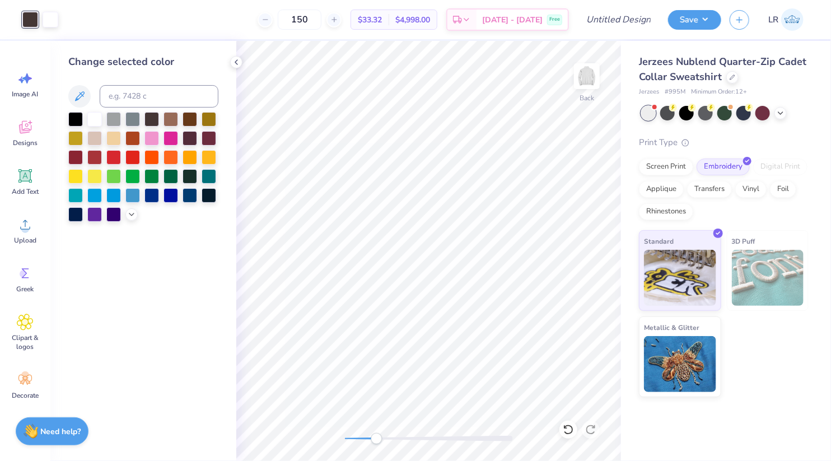
click at [72, 20] on div "150 $33.32 Per Item $4,998.00 Total Est. Delivery [DATE] - [DATE] Free" at bounding box center [318, 19] width 502 height 39
click at [176, 300] on div "Change selected color" at bounding box center [143, 251] width 186 height 420
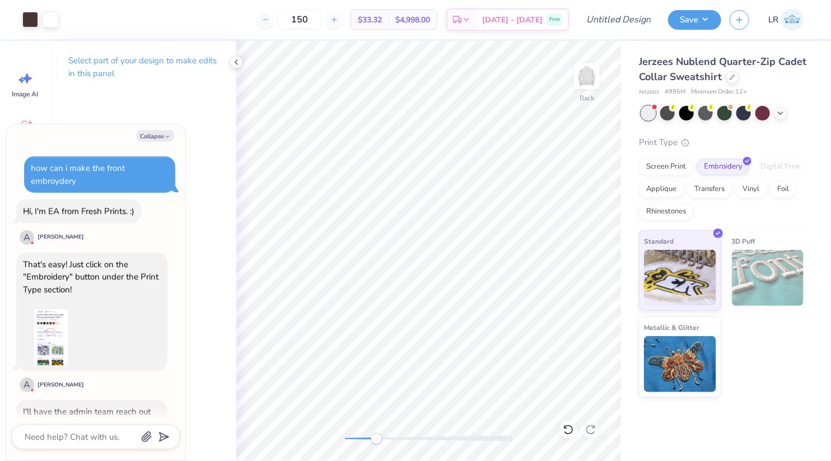
scroll to position [758, 0]
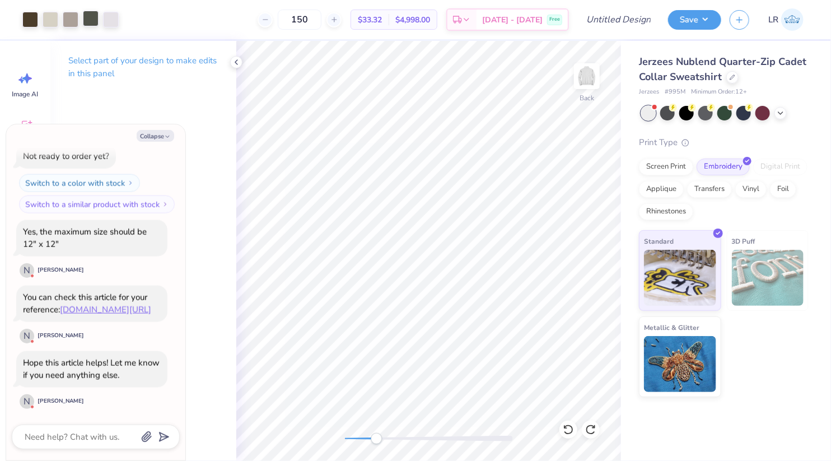
click at [91, 21] on div at bounding box center [91, 19] width 16 height 16
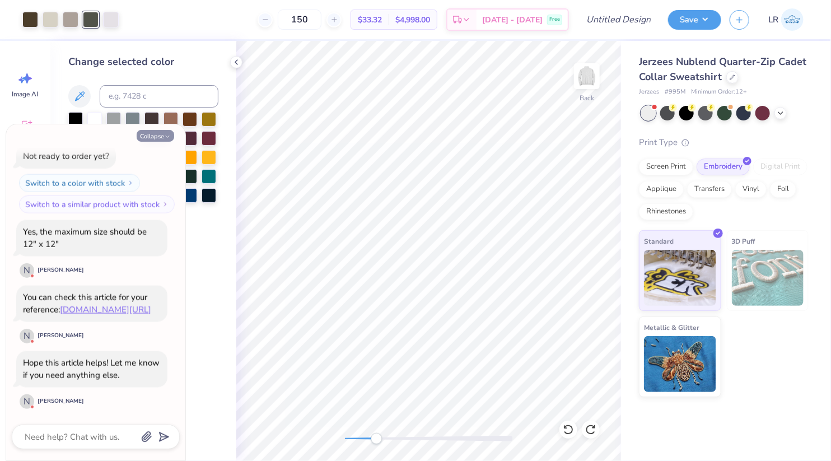
click at [158, 138] on button "Collapse" at bounding box center [155, 136] width 37 height 12
type textarea "x"
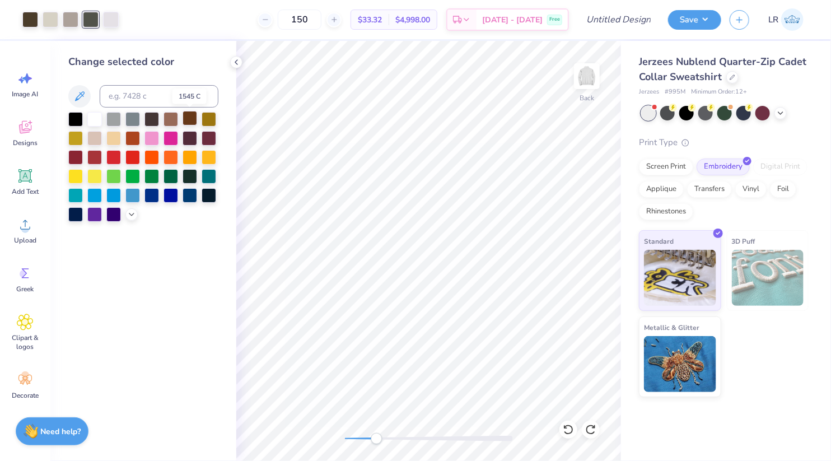
click at [190, 116] on div at bounding box center [189, 118] width 15 height 15
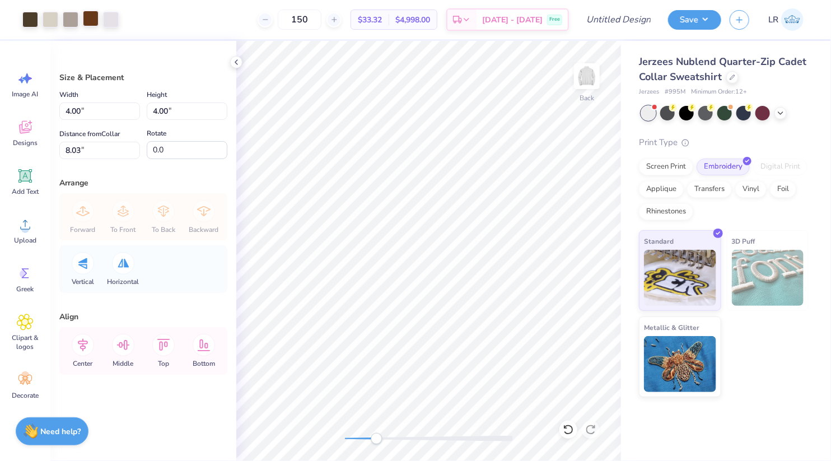
click at [90, 14] on div at bounding box center [91, 19] width 16 height 16
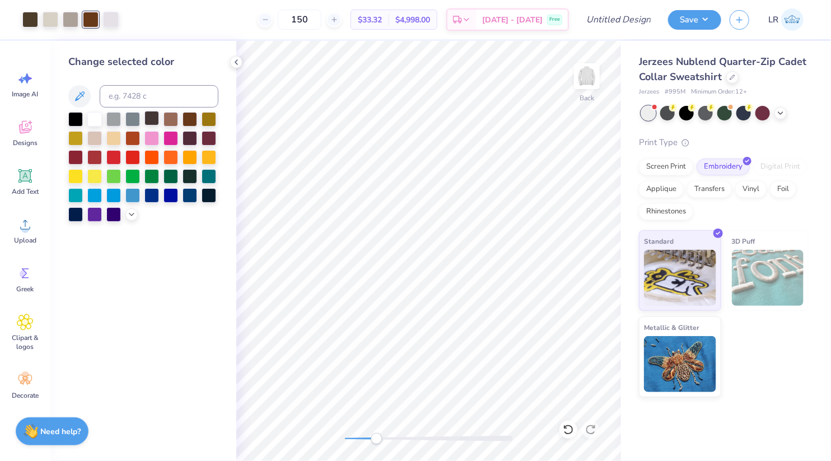
click at [150, 115] on div at bounding box center [151, 118] width 15 height 15
click at [187, 118] on div at bounding box center [189, 118] width 15 height 15
click at [174, 116] on div at bounding box center [170, 118] width 15 height 15
click at [135, 212] on icon at bounding box center [131, 213] width 9 height 9
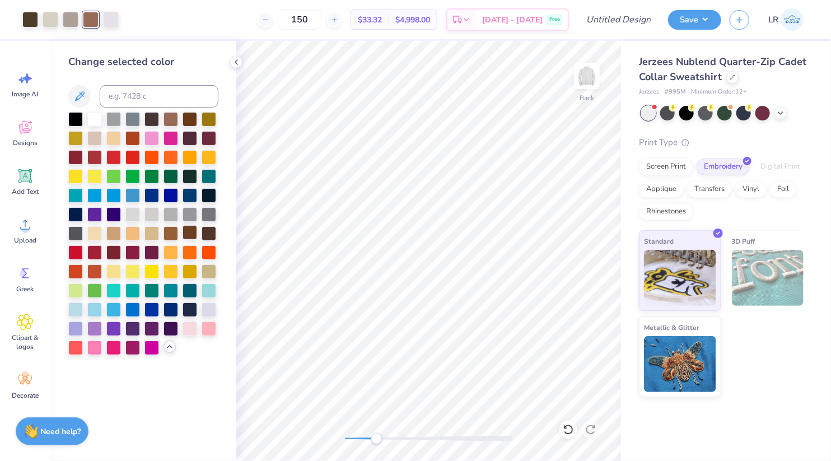
click at [188, 238] on div at bounding box center [189, 232] width 15 height 15
click at [212, 228] on div at bounding box center [208, 232] width 15 height 15
click at [186, 231] on div at bounding box center [189, 232] width 15 height 15
click at [207, 232] on div at bounding box center [208, 232] width 15 height 15
click at [34, 14] on div at bounding box center [30, 19] width 16 height 16
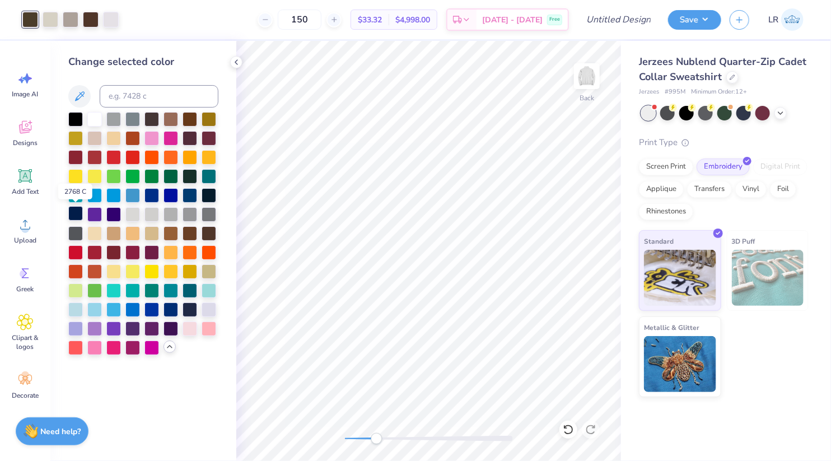
click at [76, 214] on div at bounding box center [75, 213] width 15 height 15
click at [68, 24] on div at bounding box center [71, 19] width 16 height 16
click at [92, 114] on div at bounding box center [94, 118] width 15 height 15
click at [46, 21] on div at bounding box center [51, 19] width 16 height 16
click at [94, 119] on div at bounding box center [94, 118] width 15 height 15
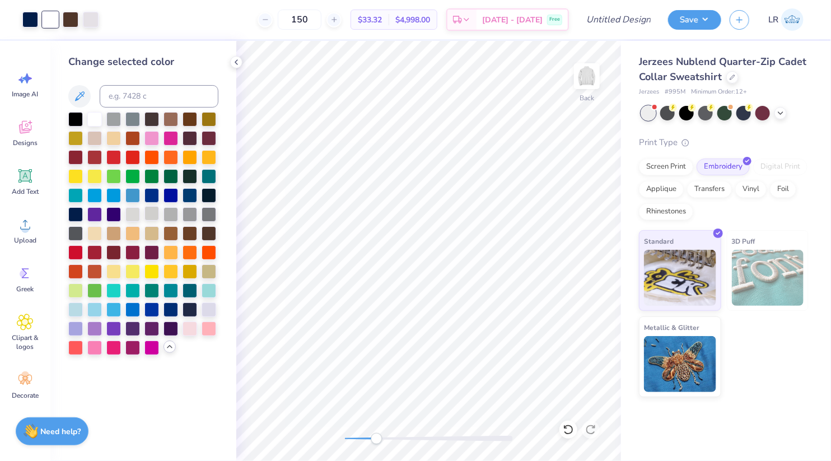
click at [152, 216] on div at bounding box center [151, 213] width 15 height 15
click at [100, 229] on div at bounding box center [94, 232] width 15 height 15
click at [208, 310] on div at bounding box center [208, 308] width 15 height 15
click at [95, 119] on div at bounding box center [94, 118] width 15 height 15
click at [204, 307] on div at bounding box center [208, 308] width 15 height 15
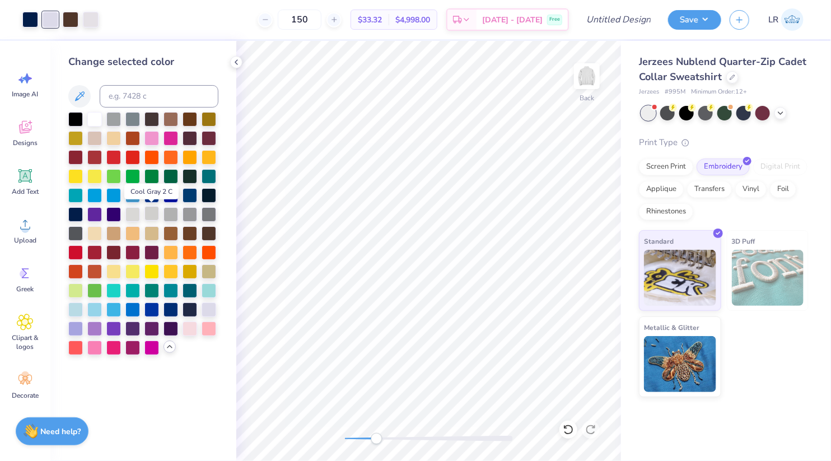
click at [151, 218] on div at bounding box center [151, 213] width 15 height 15
click at [134, 213] on div at bounding box center [132, 213] width 15 height 15
click at [95, 120] on div at bounding box center [94, 118] width 15 height 15
click at [87, 22] on div at bounding box center [91, 19] width 16 height 16
click at [92, 117] on div at bounding box center [94, 118] width 15 height 15
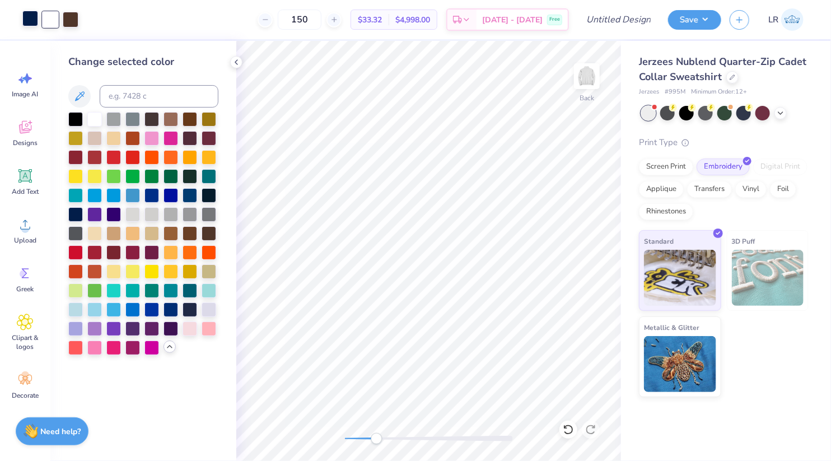
click at [27, 23] on div at bounding box center [30, 19] width 16 height 16
click at [153, 192] on div at bounding box center [151, 194] width 15 height 15
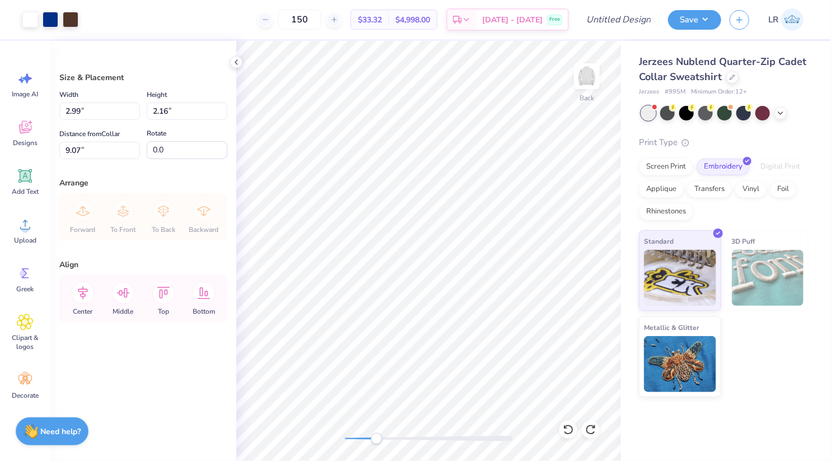
type input "1.83"
type input "1.32"
type input "3.95"
type input "2.85"
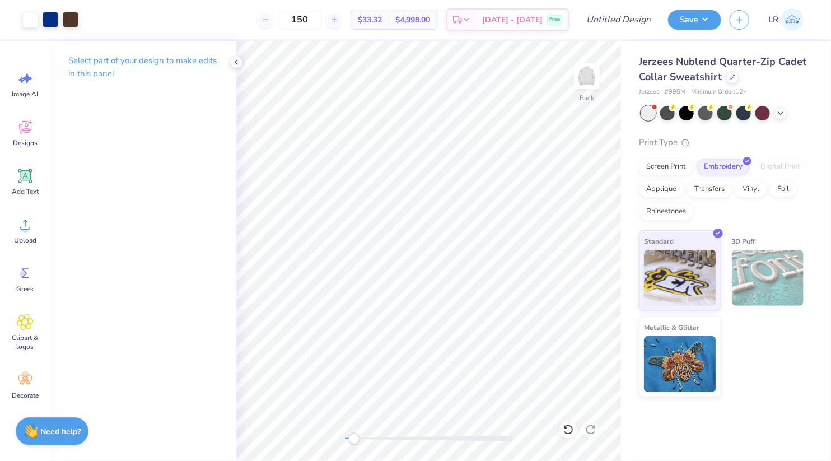
click at [354, 432] on div "Back" at bounding box center [428, 251] width 385 height 420
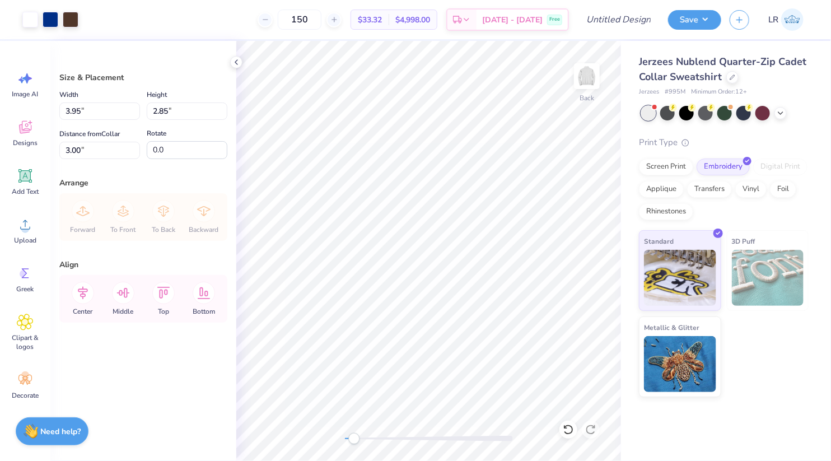
type input "3.22"
type input "2.97"
type input "2.14"
type input "2.98"
type input "2.15"
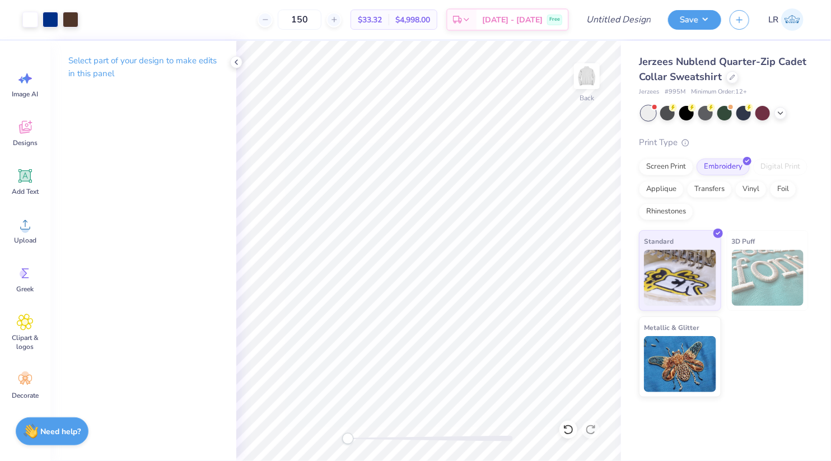
drag, startPoint x: 355, startPoint y: 442, endPoint x: 348, endPoint y: 442, distance: 7.9
click at [348, 442] on div "Accessibility label" at bounding box center [347, 438] width 11 height 11
click at [321, 19] on input "150" at bounding box center [300, 20] width 44 height 20
type input "250"
click at [335, 436] on div "Back" at bounding box center [428, 251] width 385 height 420
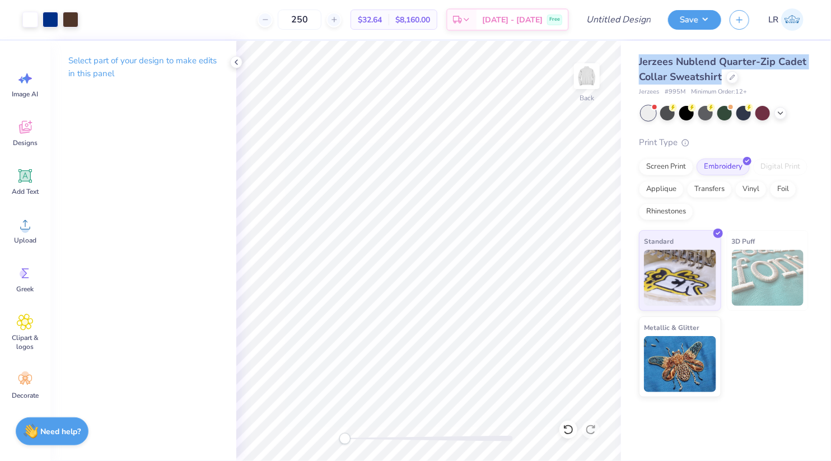
drag, startPoint x: 639, startPoint y: 59, endPoint x: 723, endPoint y: 72, distance: 84.9
click at [723, 72] on div "Jerzees Nublend Quarter-Zip Cadet Collar Sweatshirt" at bounding box center [724, 69] width 170 height 30
copy span "Jerzees Nublend Quarter-Zip Cadet Collar Sweatshirt"
click at [730, 77] on icon at bounding box center [732, 76] width 6 height 6
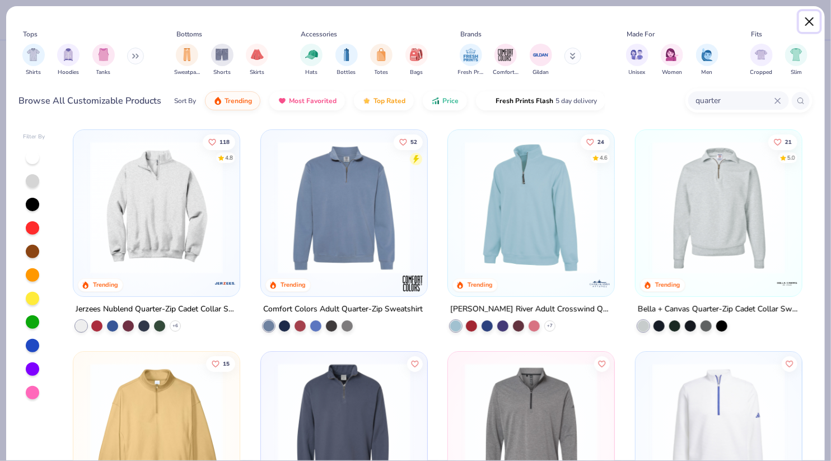
click at [812, 21] on button "Close" at bounding box center [809, 21] width 21 height 21
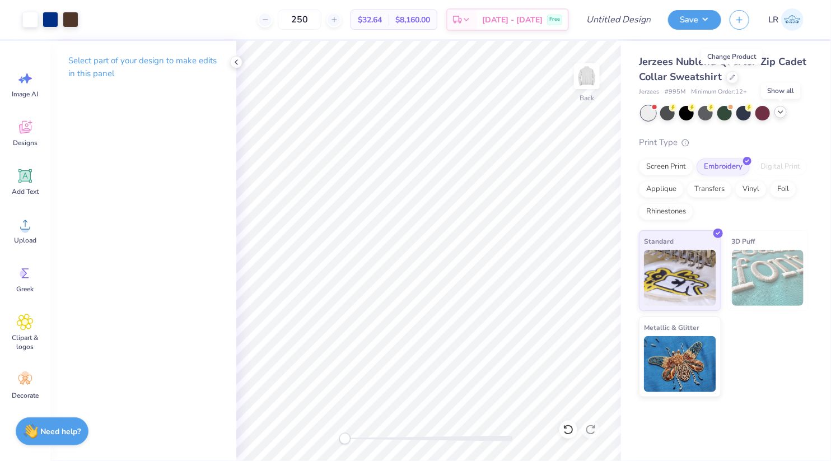
click at [777, 110] on icon at bounding box center [780, 111] width 9 height 9
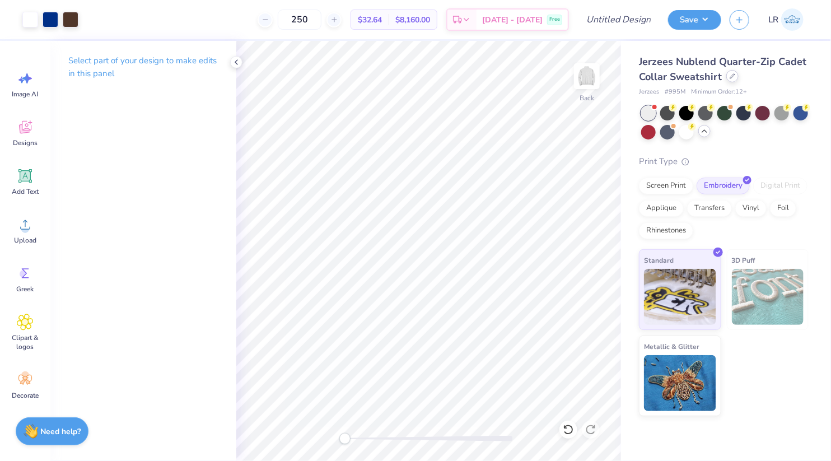
click at [731, 80] on div at bounding box center [732, 76] width 12 height 12
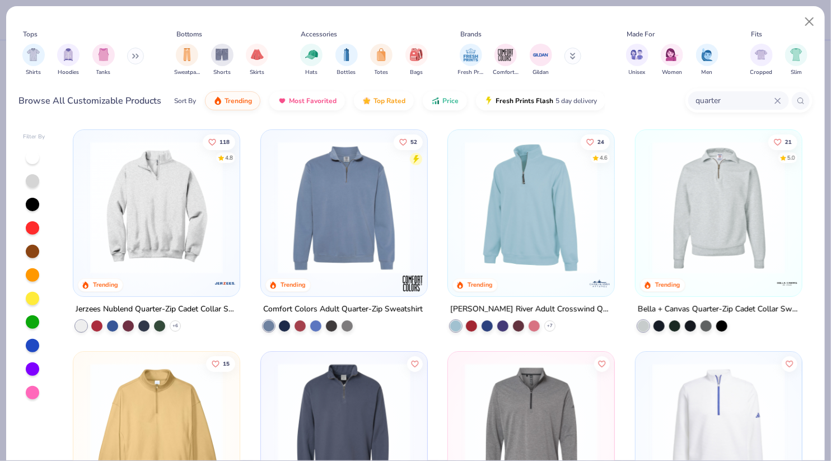
click at [369, 200] on img at bounding box center [344, 207] width 144 height 133
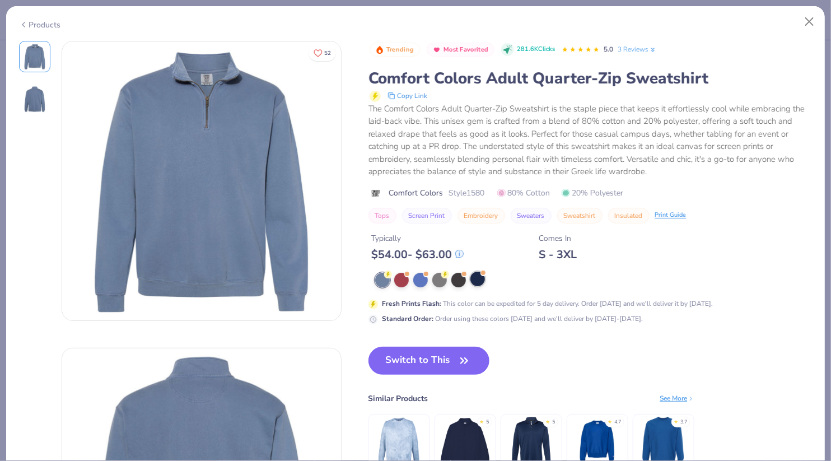
click at [480, 282] on div at bounding box center [477, 278] width 15 height 15
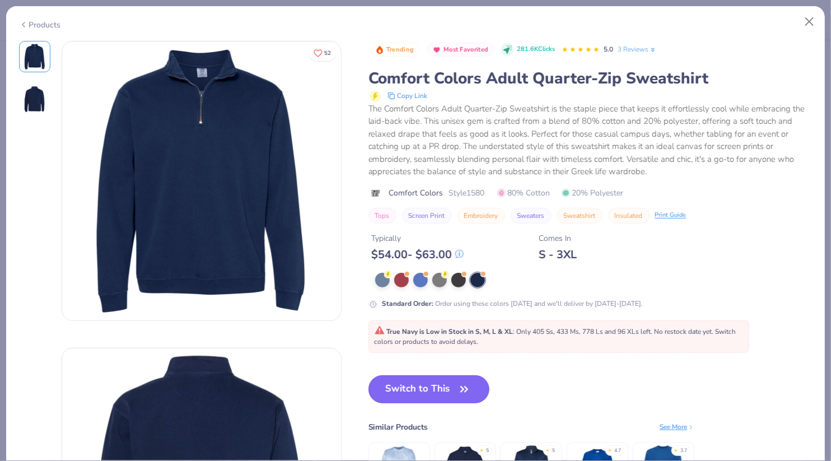
click at [423, 380] on button "Switch to This" at bounding box center [428, 389] width 121 height 28
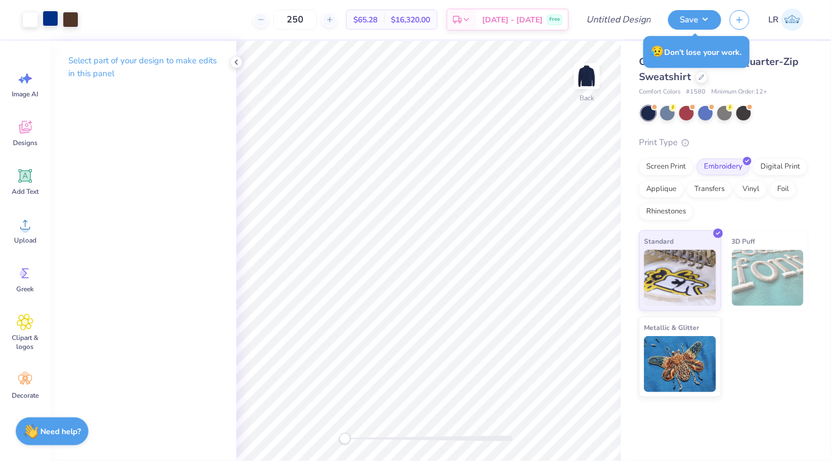
click at [55, 17] on div at bounding box center [51, 19] width 16 height 16
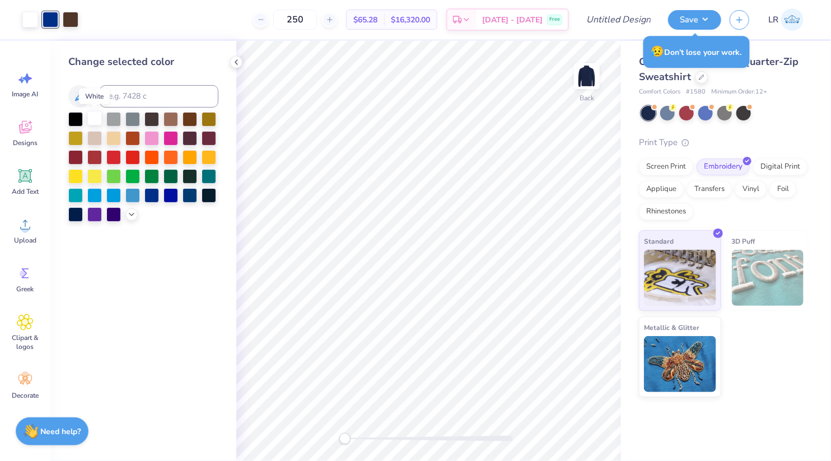
click at [93, 117] on div at bounding box center [94, 118] width 15 height 15
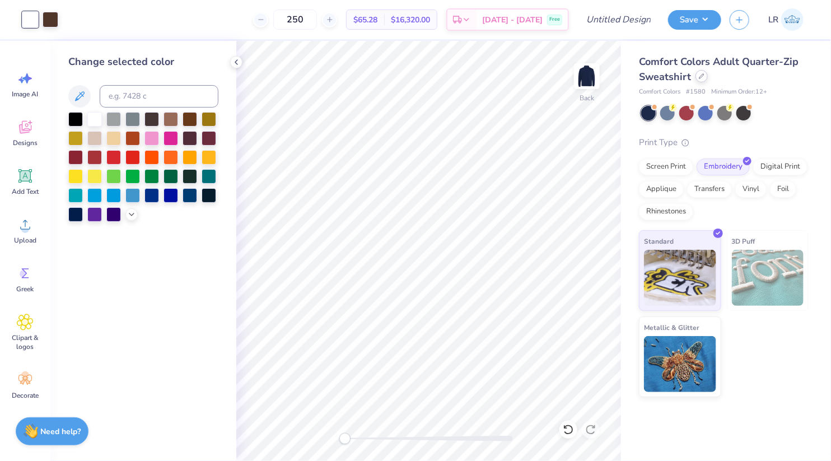
click at [701, 79] on icon at bounding box center [701, 76] width 6 height 6
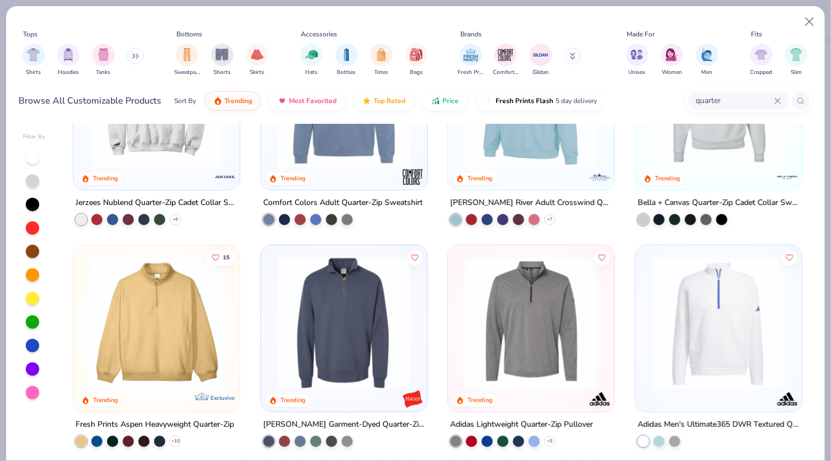
scroll to position [111, 0]
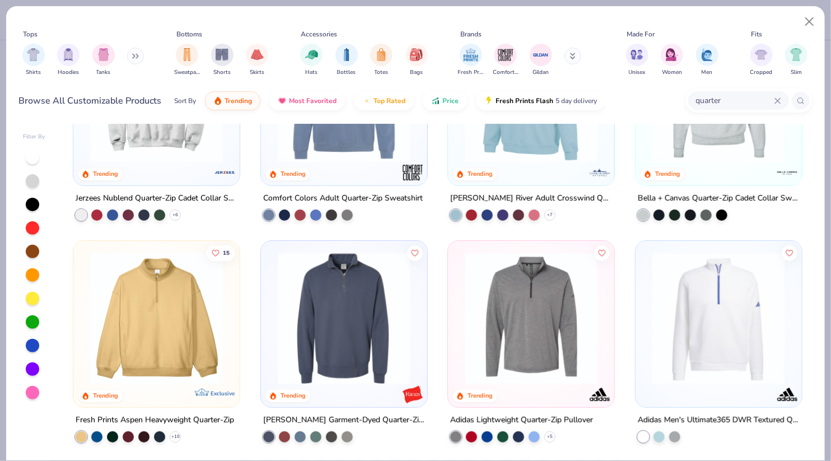
click at [213, 322] on img at bounding box center [157, 318] width 144 height 133
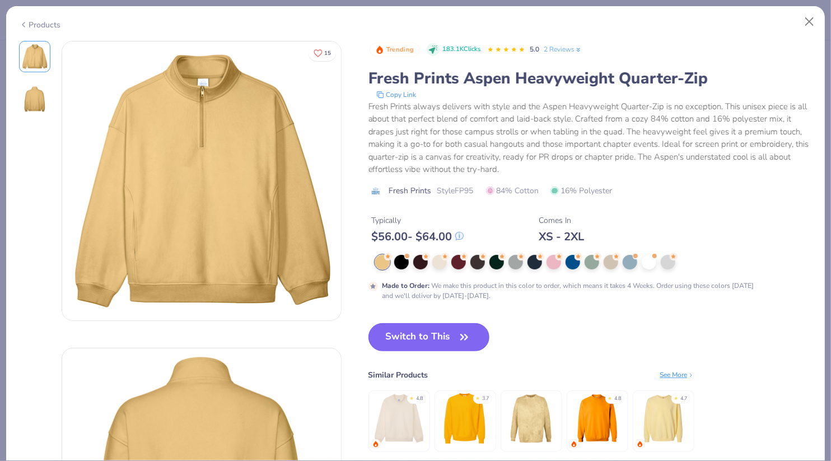
click at [443, 331] on button "Switch to This" at bounding box center [428, 337] width 121 height 28
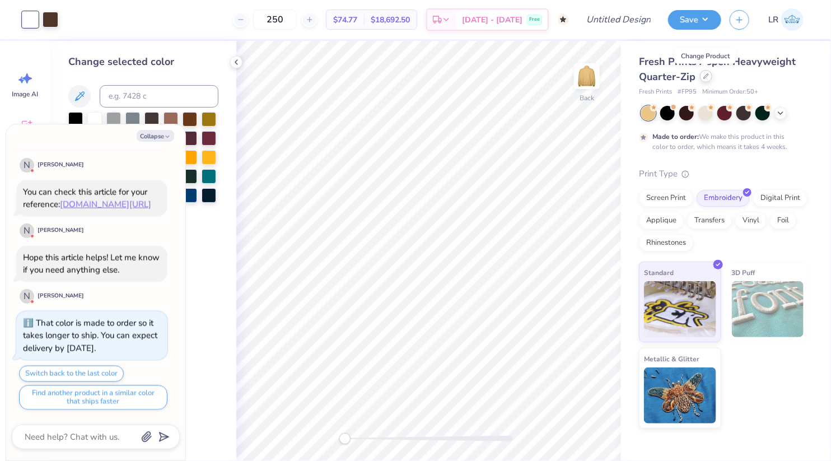
click at [705, 73] on icon at bounding box center [706, 76] width 6 height 6
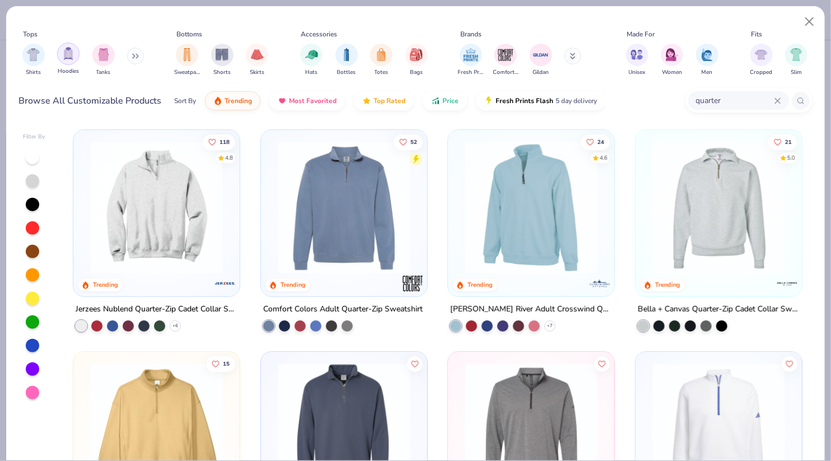
click at [71, 59] on img "filter for Hoodies" at bounding box center [68, 53] width 12 height 13
type textarea "x"
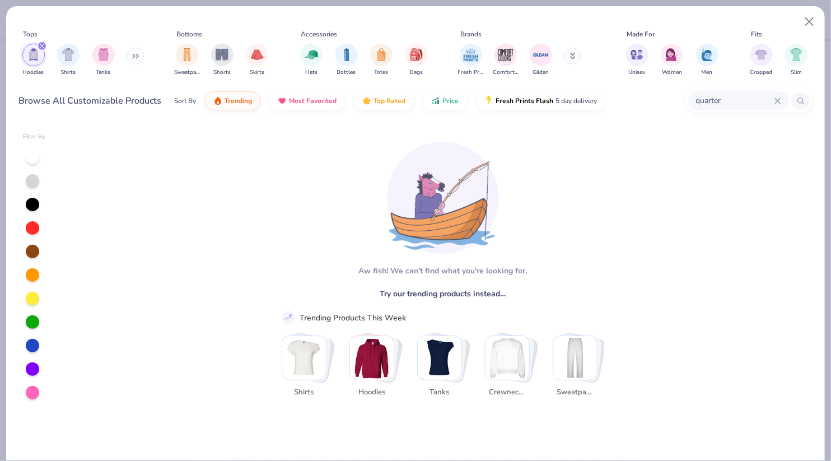
click at [172, 196] on div "[PERSON_NAME]! We can't find what you're looking for. Try our trending products…" at bounding box center [437, 292] width 750 height 336
click at [194, 248] on div "[PERSON_NAME]! We can't find what you're looking for. Try our trending products…" at bounding box center [437, 292] width 750 height 336
click at [776, 101] on icon at bounding box center [777, 100] width 5 height 5
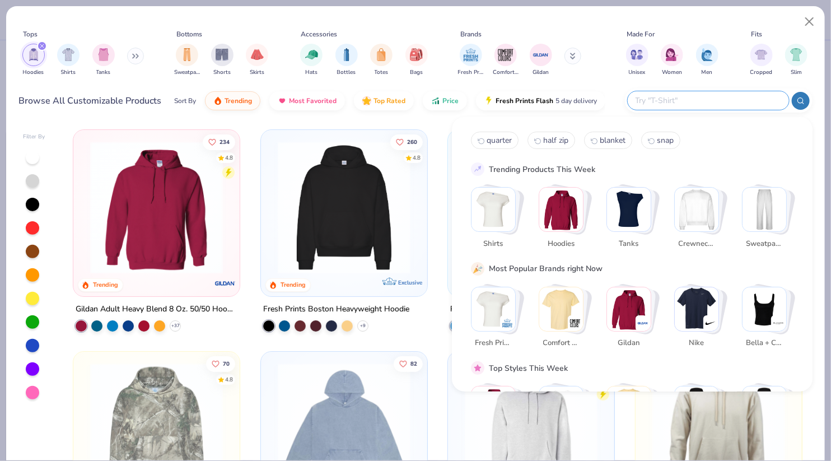
click at [146, 115] on div "Browse All Customizable Products Sort By Trending Most Favorited Top Rated Pric…" at bounding box center [312, 100] width 587 height 31
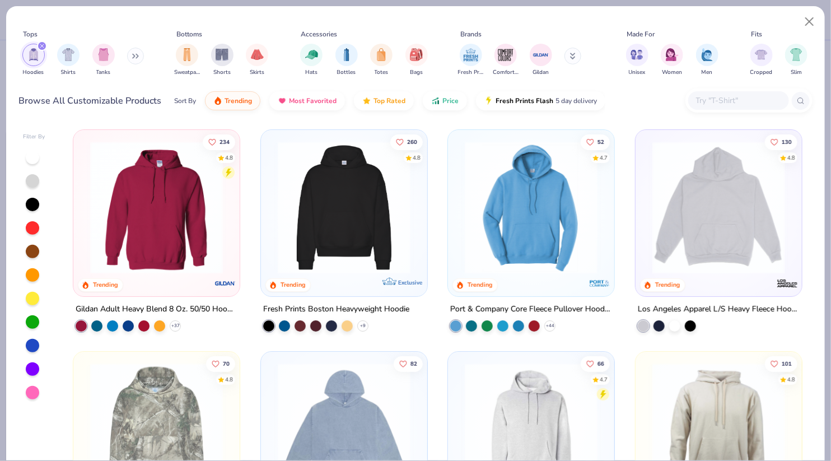
scroll to position [21, 0]
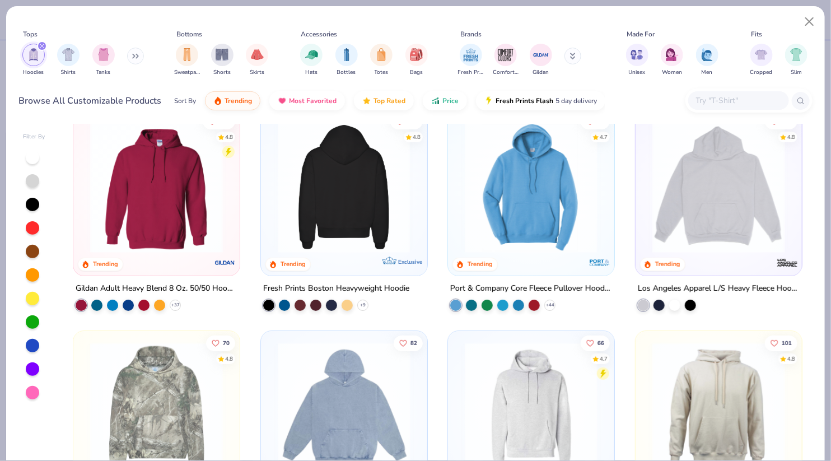
click at [325, 221] on img at bounding box center [344, 186] width 144 height 133
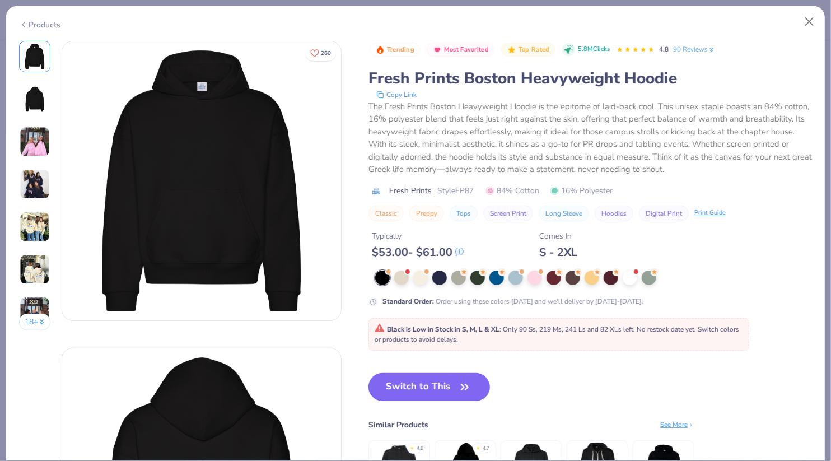
click at [415, 393] on button "Switch to This" at bounding box center [428, 387] width 121 height 28
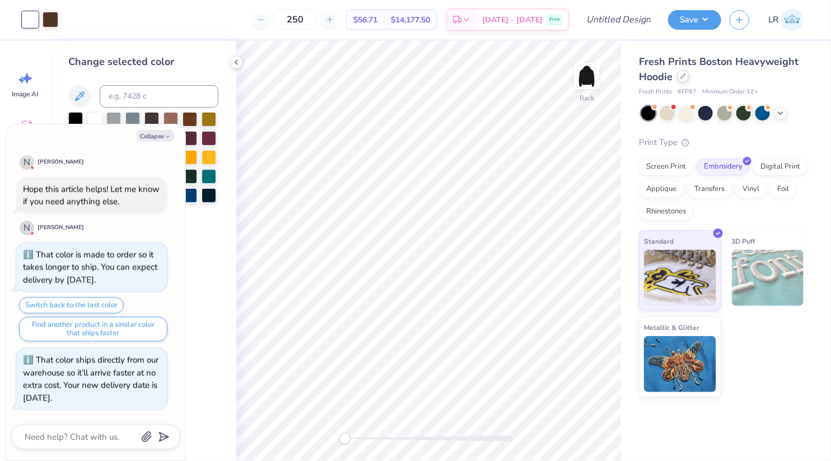
click at [684, 73] on icon at bounding box center [683, 76] width 6 height 6
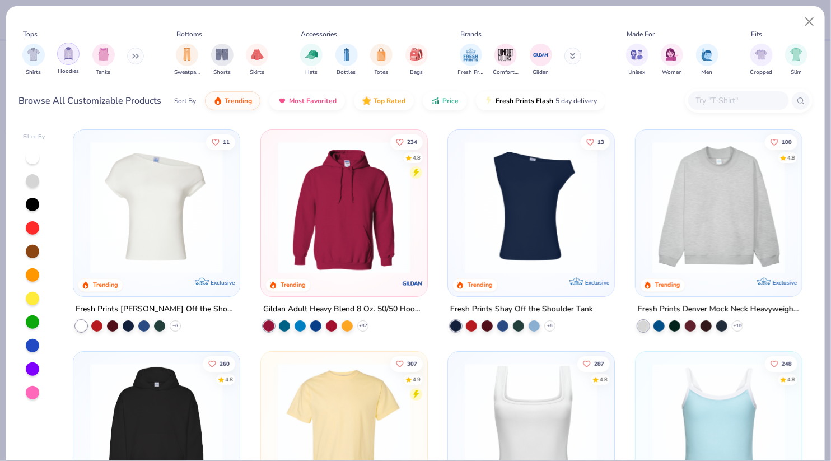
click at [72, 58] on img "filter for Hoodies" at bounding box center [68, 53] width 12 height 13
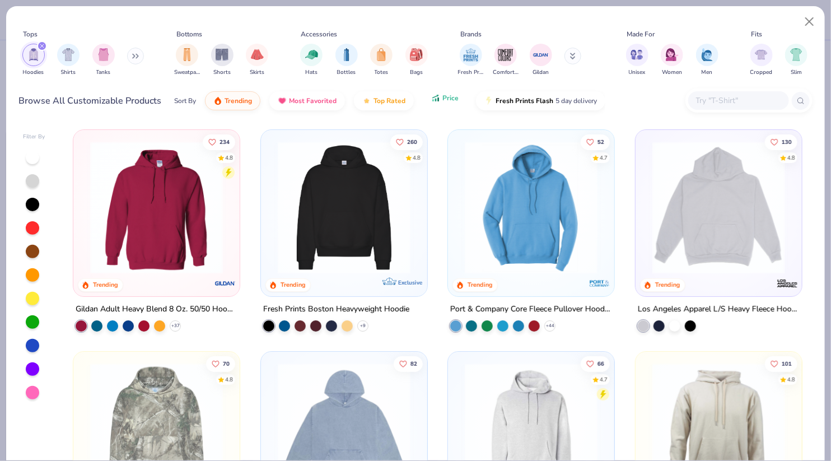
click at [444, 101] on span "Price" at bounding box center [450, 97] width 16 height 9
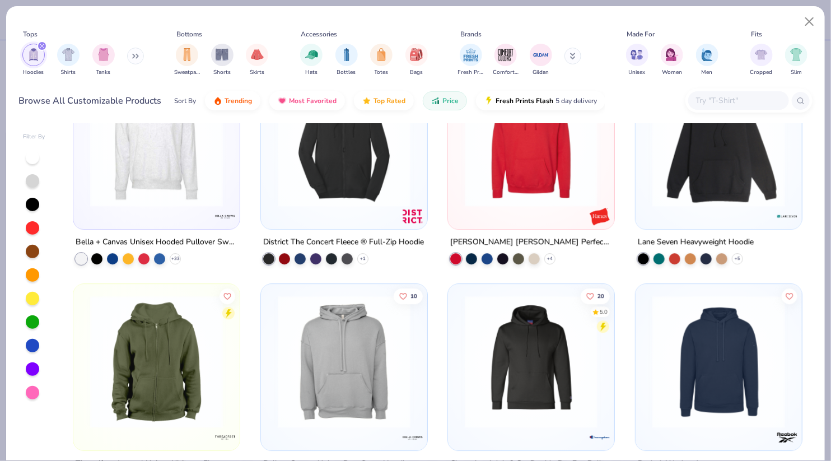
scroll to position [1565, 0]
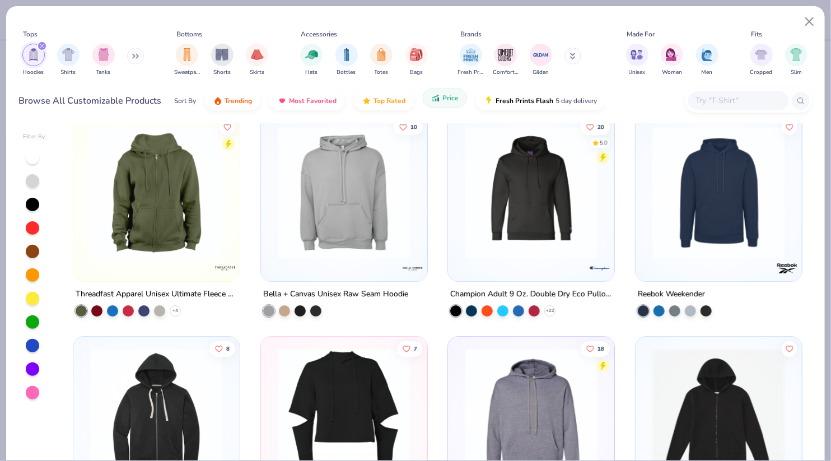
click at [427, 100] on button "Price" at bounding box center [445, 97] width 44 height 19
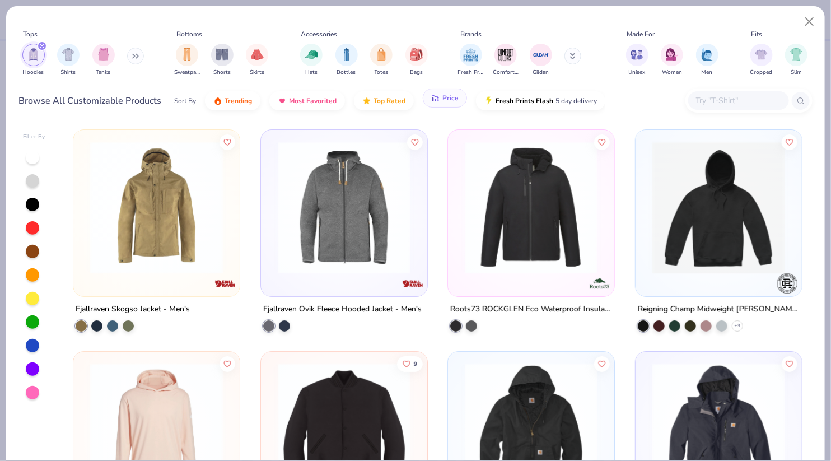
click at [446, 105] on button "Price" at bounding box center [445, 97] width 44 height 19
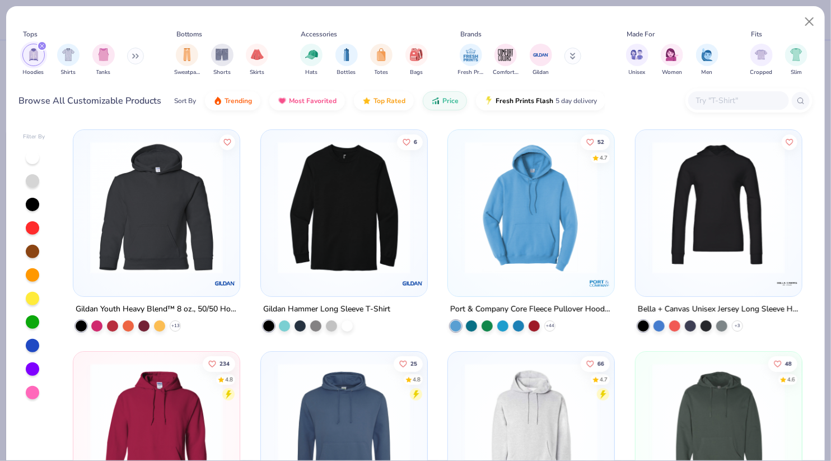
click at [243, 88] on div "Sort By Trending Most Favorited Top Rated Price Fresh Prints Flash 5 day delive…" at bounding box center [389, 100] width 431 height 31
click at [245, 104] on button "Trending" at bounding box center [232, 97] width 55 height 19
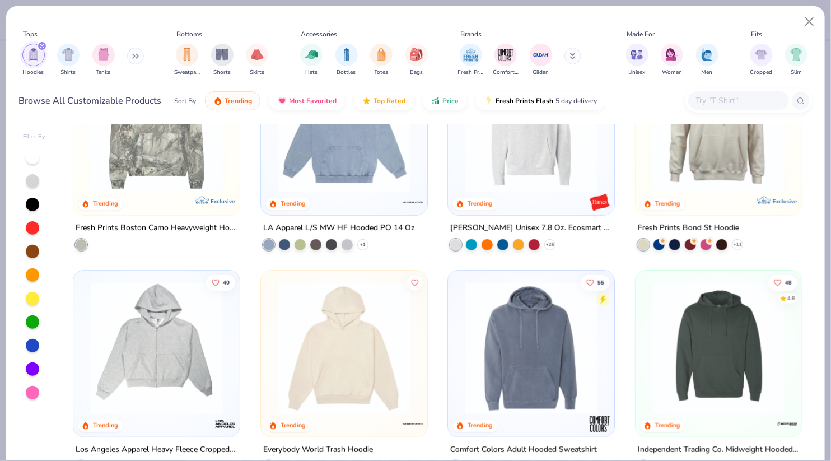
scroll to position [286, 0]
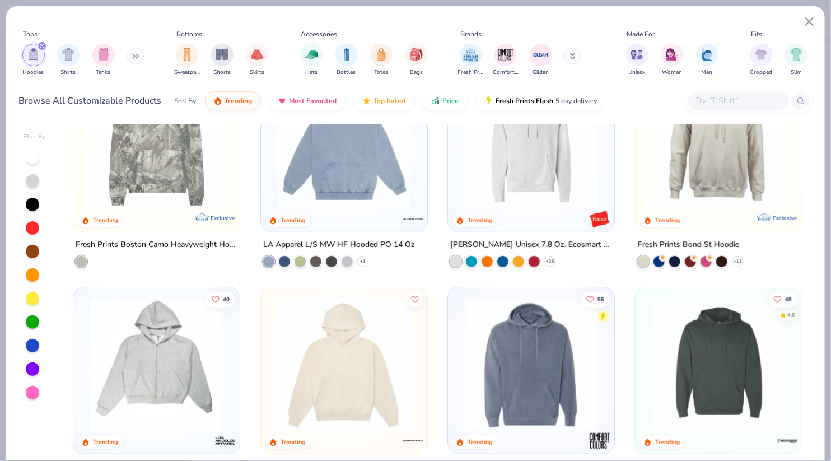
click at [565, 197] on img at bounding box center [531, 143] width 144 height 133
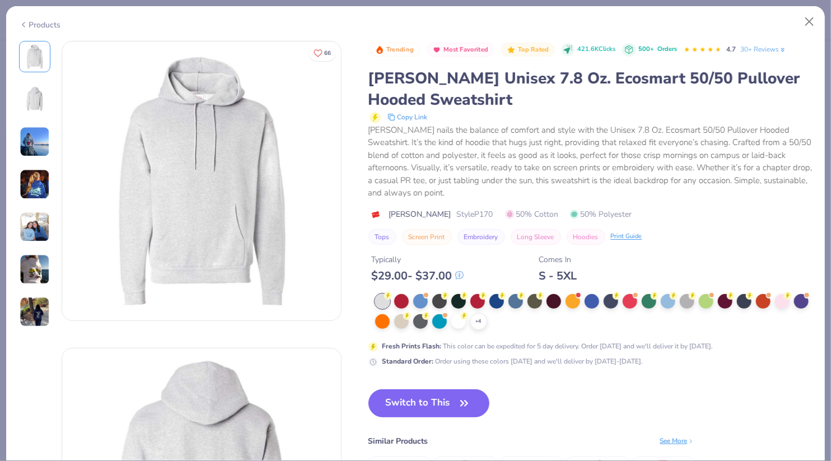
click at [45, 187] on img at bounding box center [35, 184] width 30 height 30
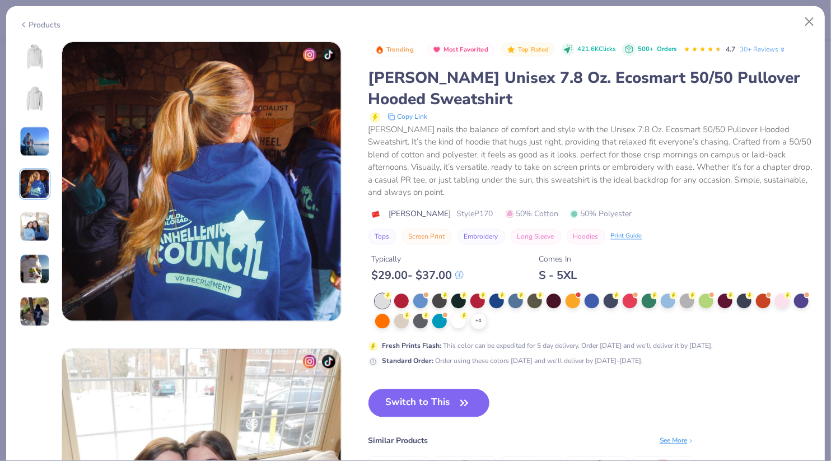
click at [36, 220] on img at bounding box center [35, 227] width 30 height 30
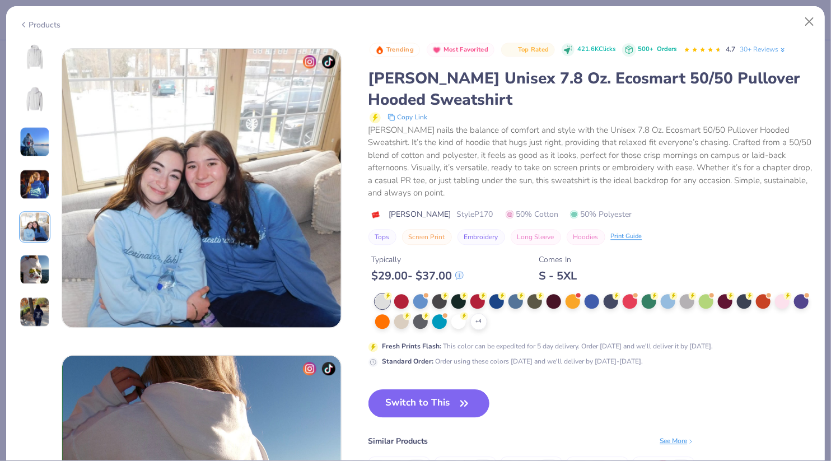
scroll to position [1227, 0]
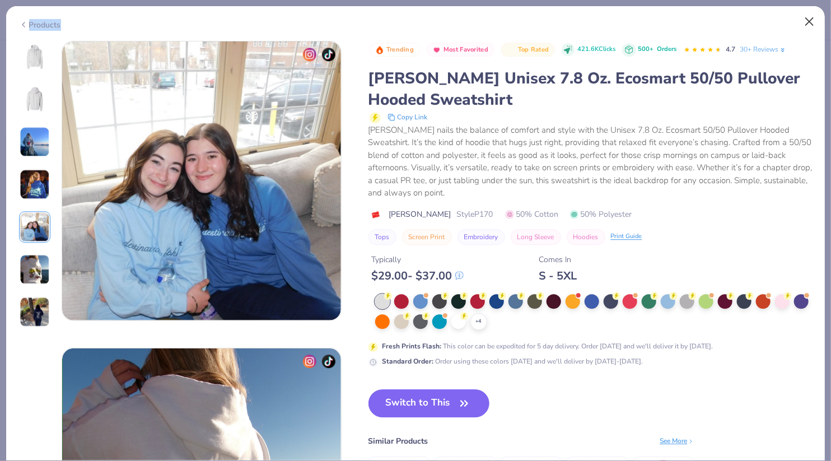
click at [799, 15] on div "Products" at bounding box center [415, 20] width 818 height 29
click at [808, 15] on button "Close" at bounding box center [809, 21] width 21 height 21
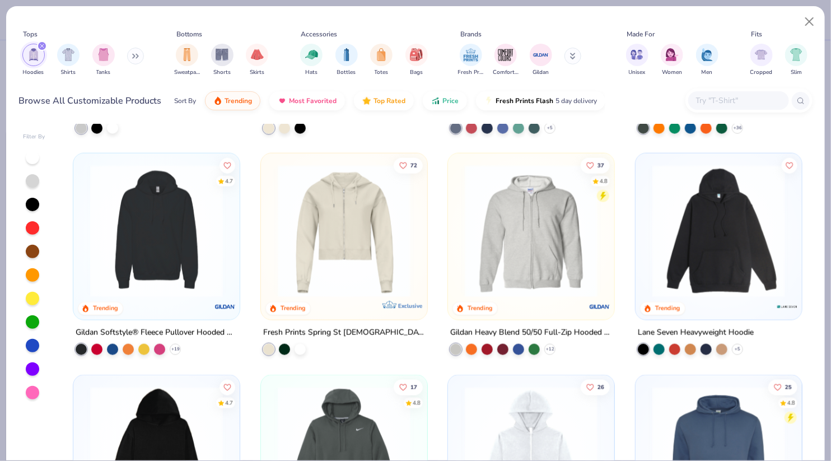
scroll to position [617, 0]
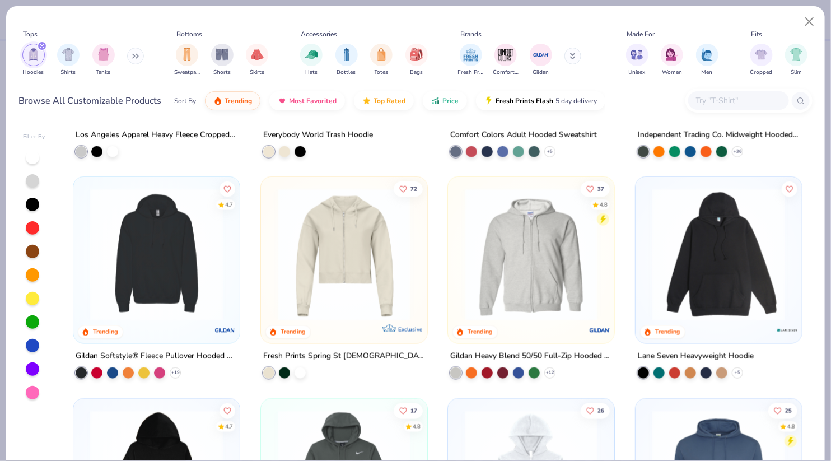
click at [741, 210] on img at bounding box center [718, 254] width 144 height 133
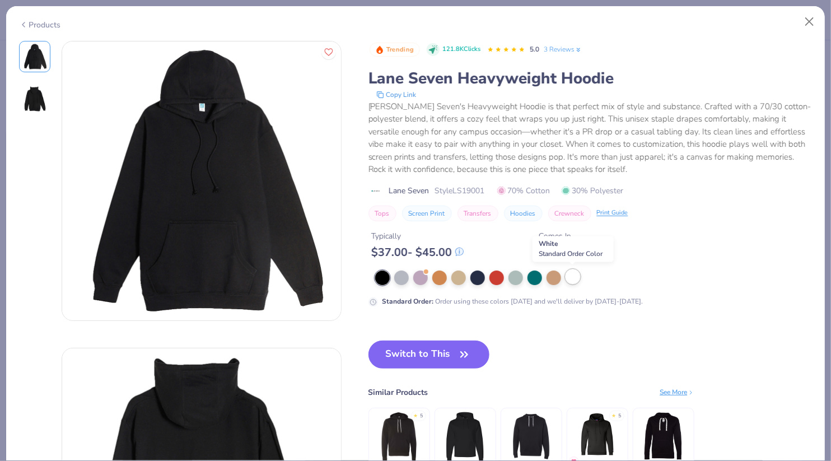
click at [573, 269] on div at bounding box center [572, 276] width 15 height 15
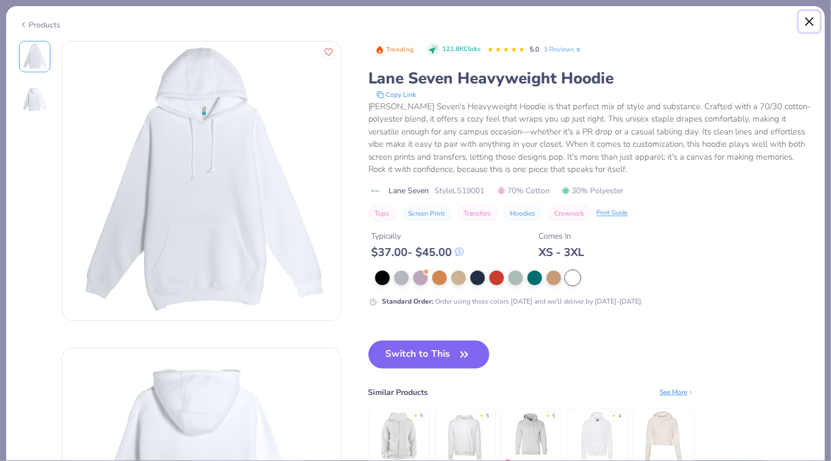
click at [808, 24] on button "Close" at bounding box center [809, 21] width 21 height 21
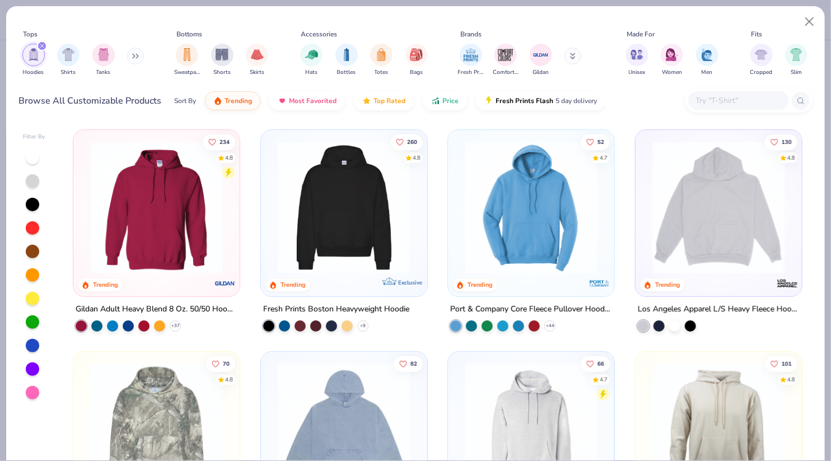
click at [508, 247] on img at bounding box center [531, 207] width 144 height 133
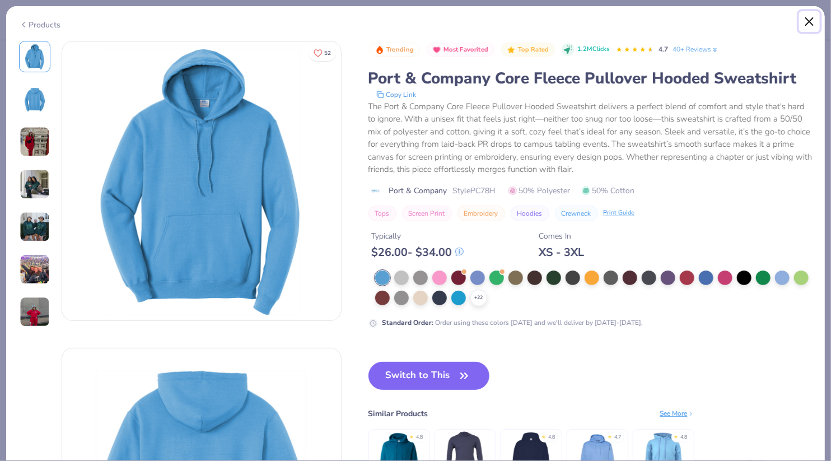
click at [811, 17] on button "Close" at bounding box center [809, 21] width 21 height 21
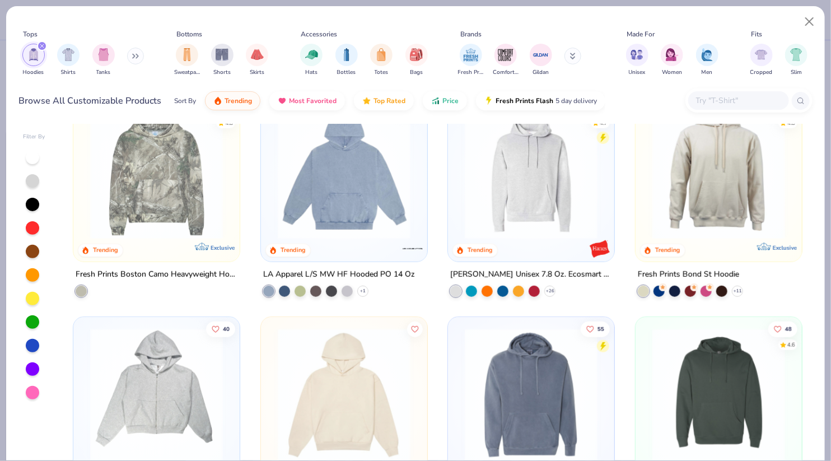
scroll to position [266, 0]
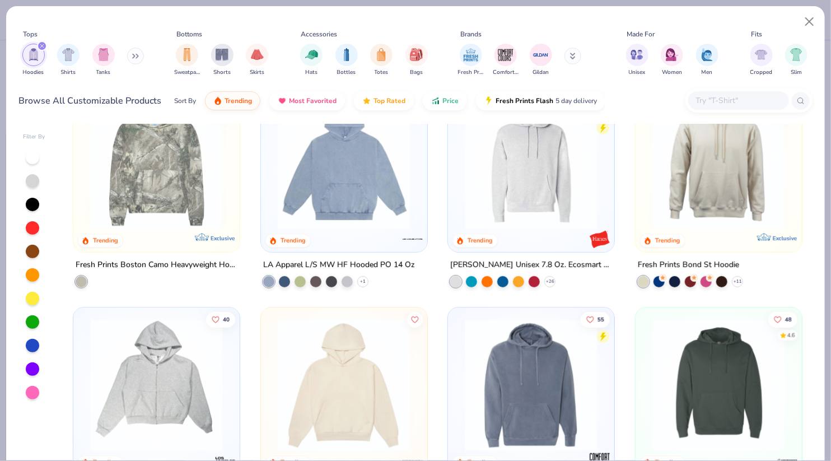
click at [678, 177] on img at bounding box center [718, 163] width 144 height 133
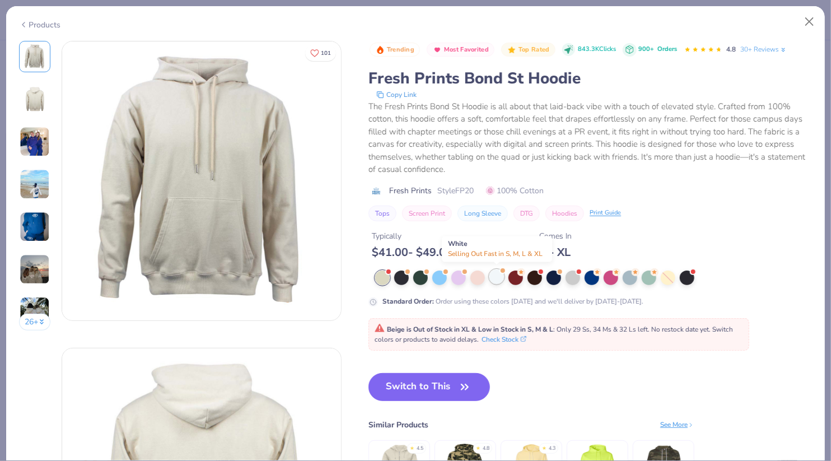
click at [494, 278] on div at bounding box center [496, 276] width 15 height 15
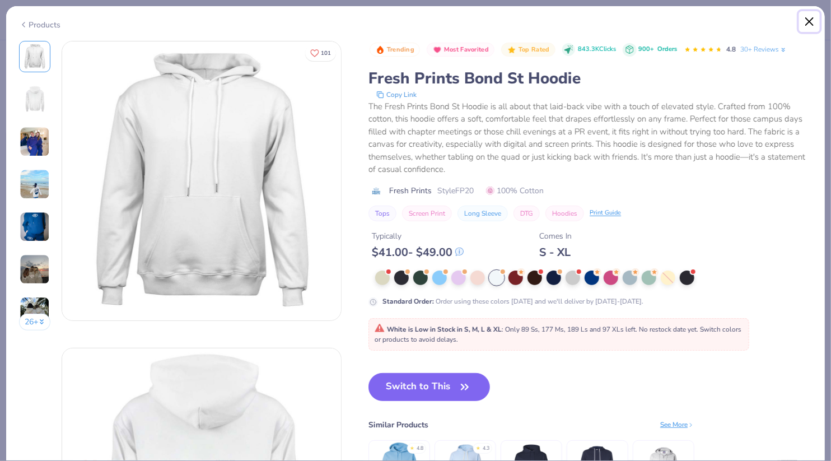
click at [815, 17] on button "Close" at bounding box center [809, 21] width 21 height 21
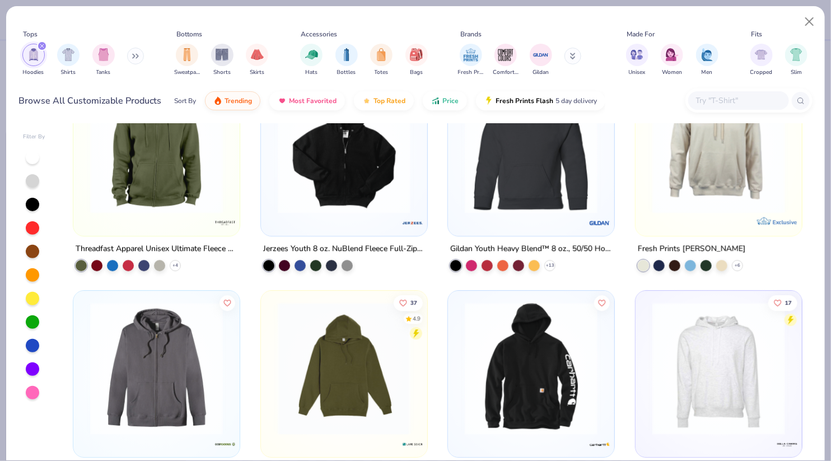
scroll to position [1385, 0]
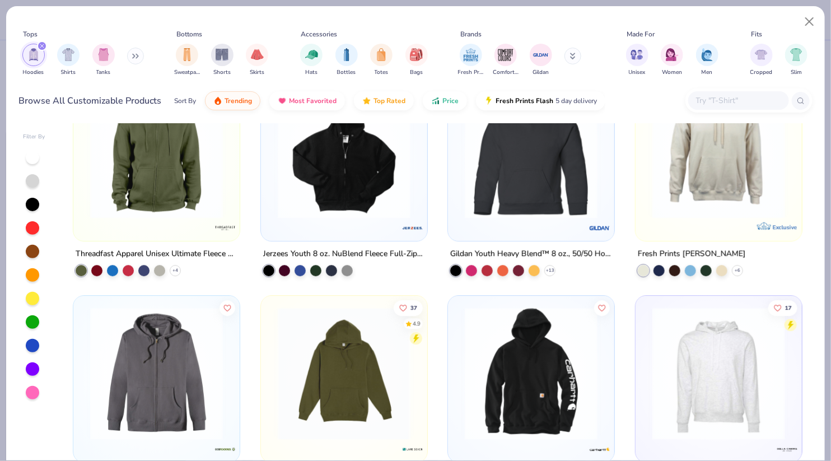
click at [749, 190] on img at bounding box center [718, 151] width 144 height 133
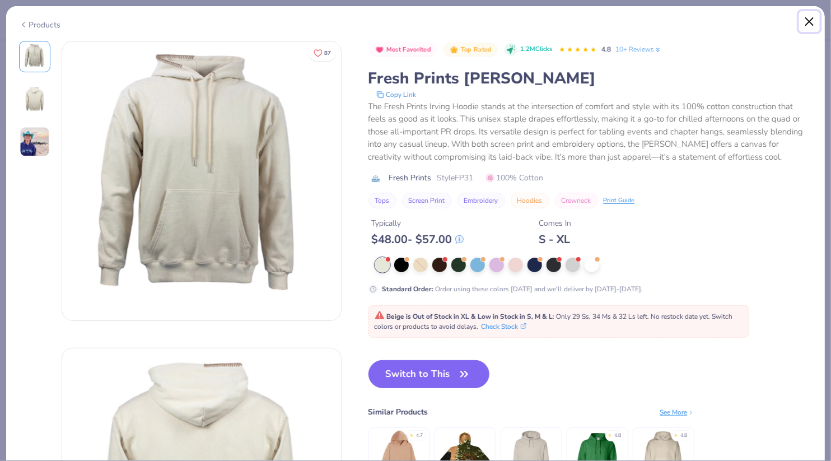
click at [807, 17] on button "Close" at bounding box center [809, 21] width 21 height 21
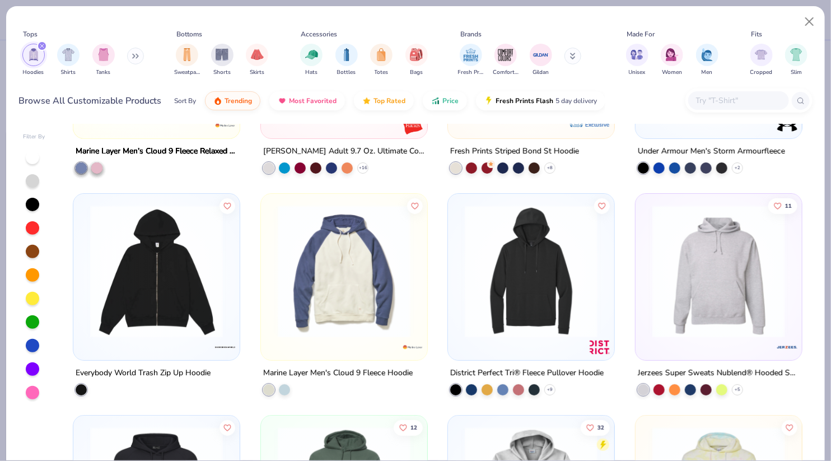
scroll to position [1945, 0]
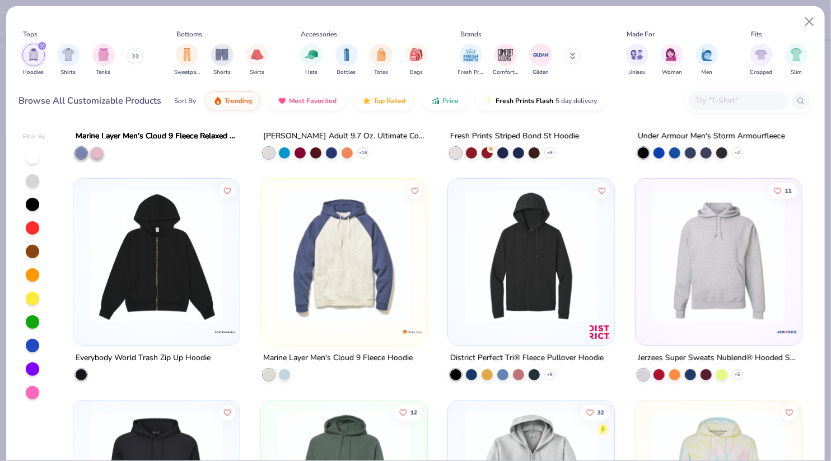
click at [707, 297] on img at bounding box center [718, 256] width 144 height 133
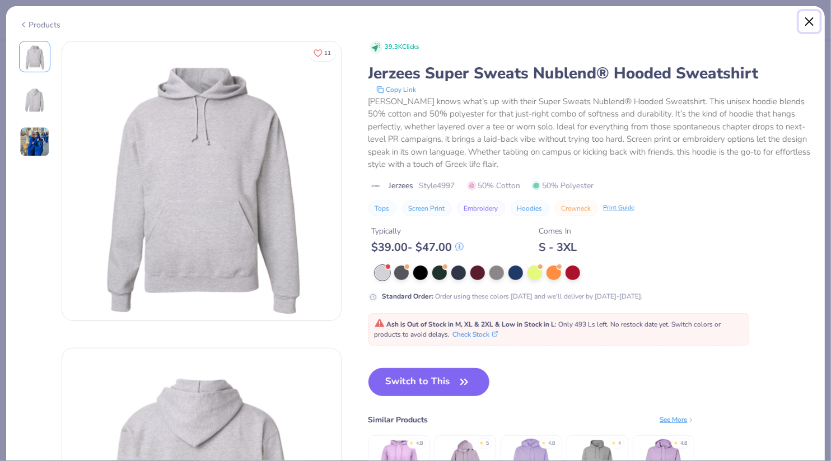
click at [806, 19] on button "Close" at bounding box center [809, 21] width 21 height 21
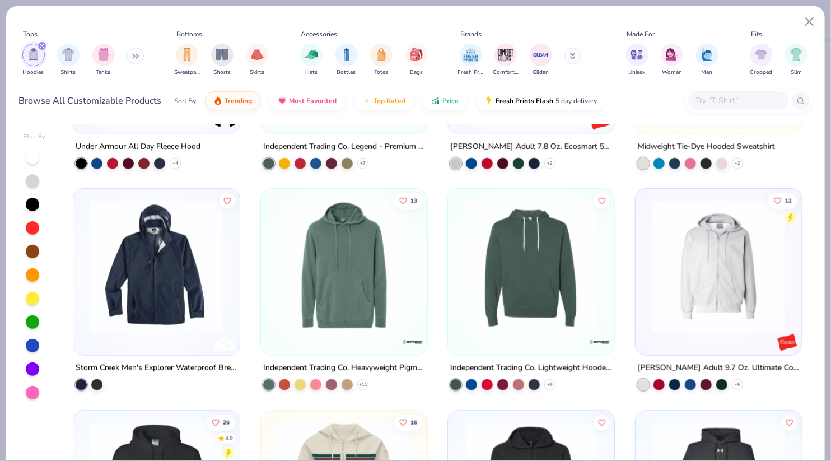
scroll to position [2379, 0]
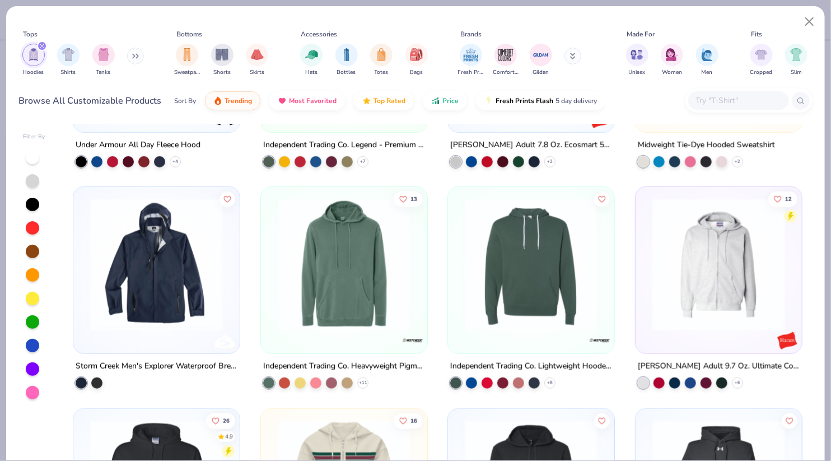
click at [332, 287] on img at bounding box center [344, 264] width 144 height 133
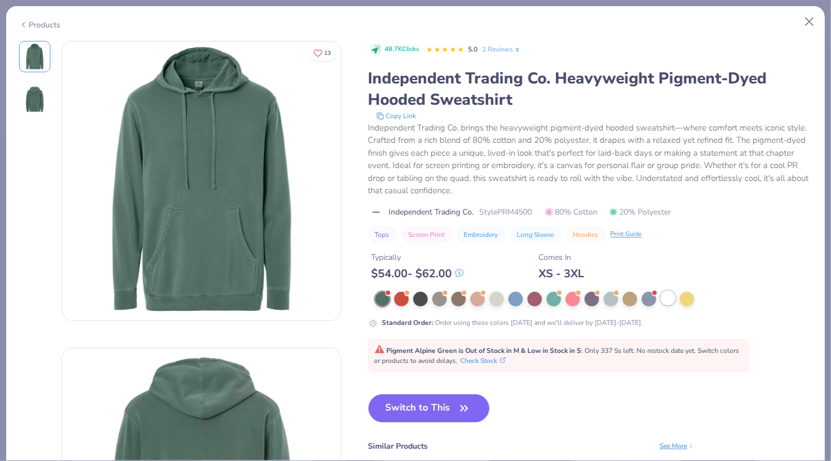
click at [666, 300] on div at bounding box center [667, 297] width 15 height 15
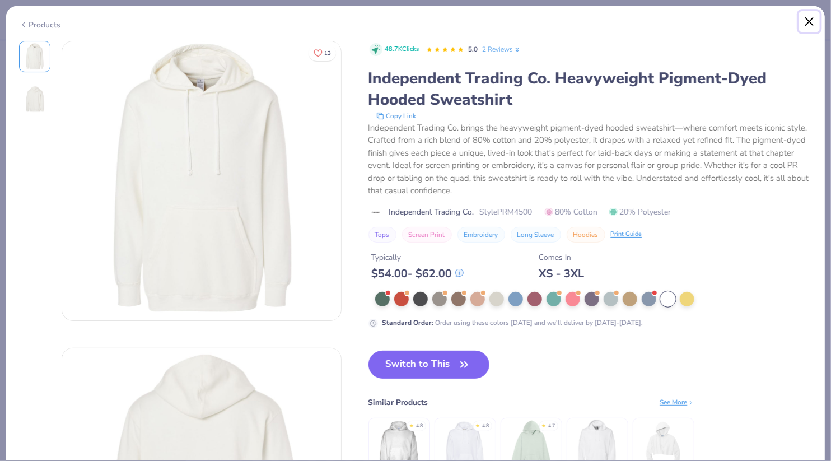
click at [811, 18] on button "Close" at bounding box center [809, 21] width 21 height 21
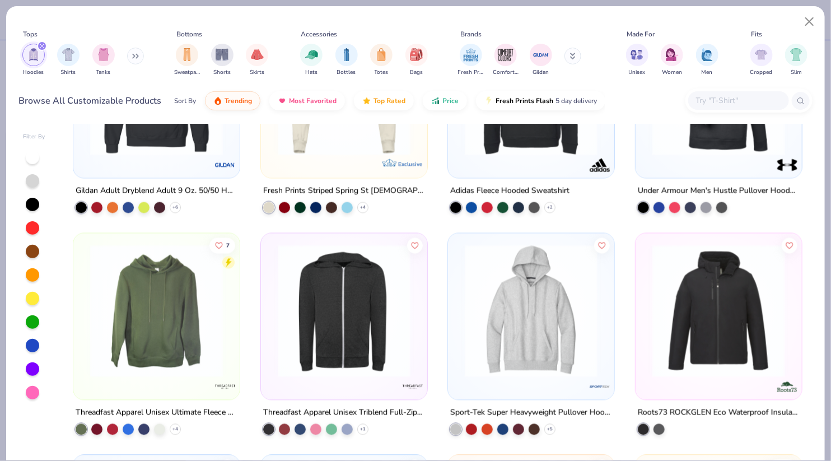
scroll to position [2645, 0]
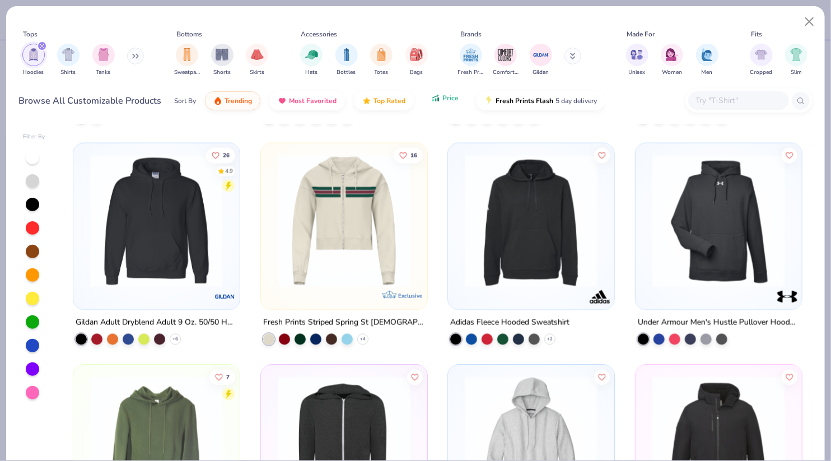
click at [432, 96] on icon "button" at bounding box center [435, 98] width 9 height 10
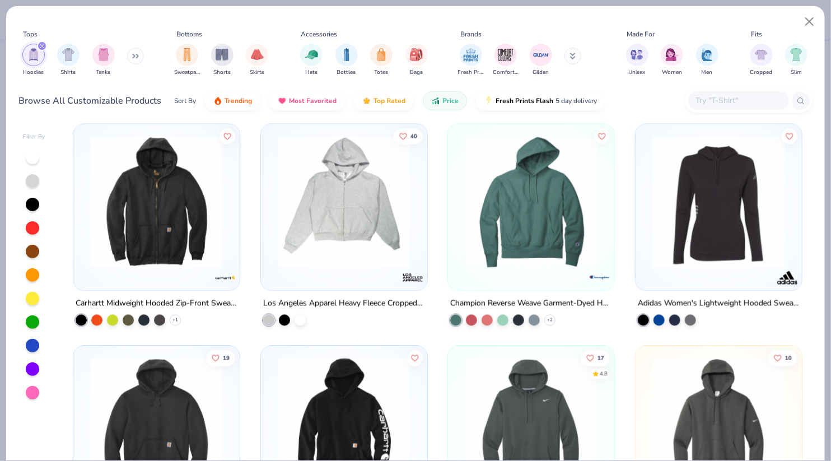
scroll to position [4641, 0]
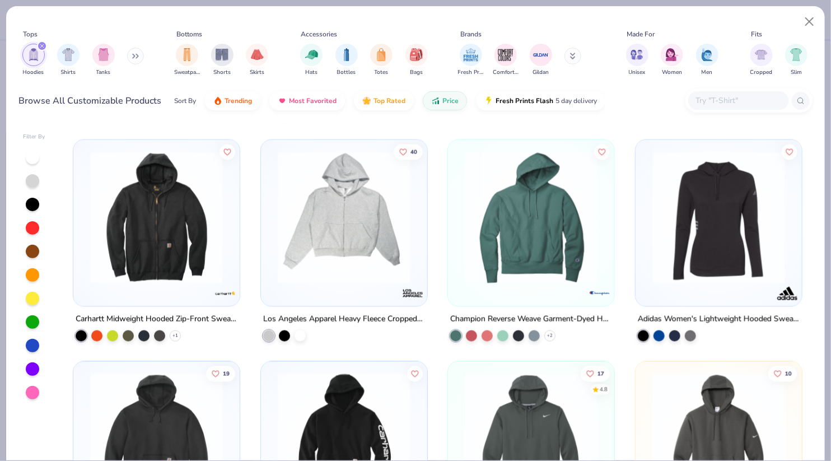
click at [583, 229] on img at bounding box center [531, 217] width 144 height 133
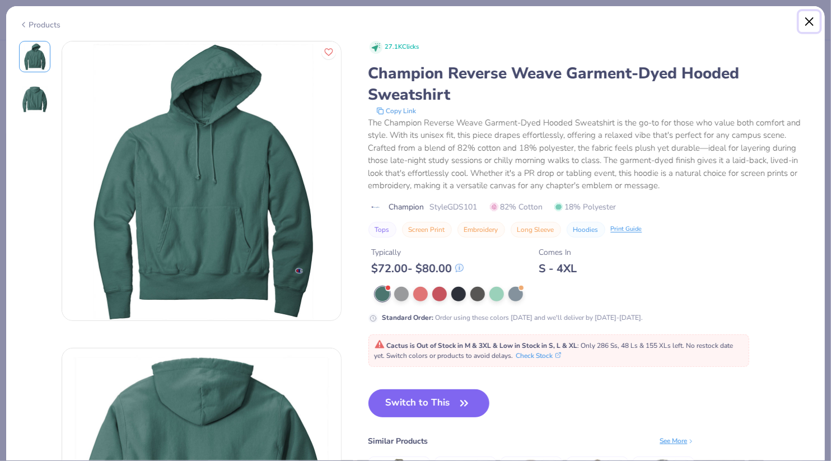
click at [806, 18] on button "Close" at bounding box center [809, 21] width 21 height 21
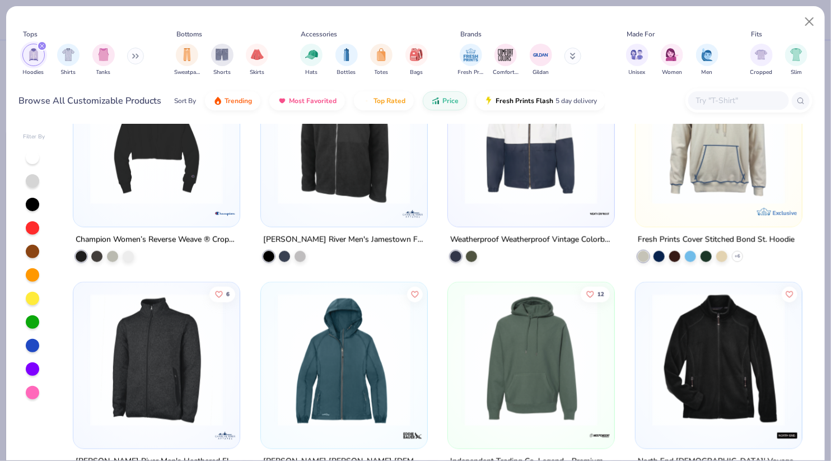
scroll to position [4232, 0]
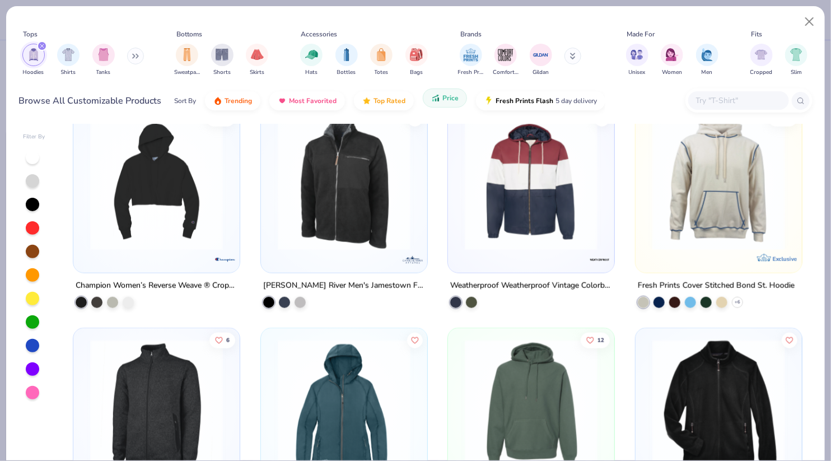
click at [425, 104] on button "Price" at bounding box center [445, 97] width 44 height 19
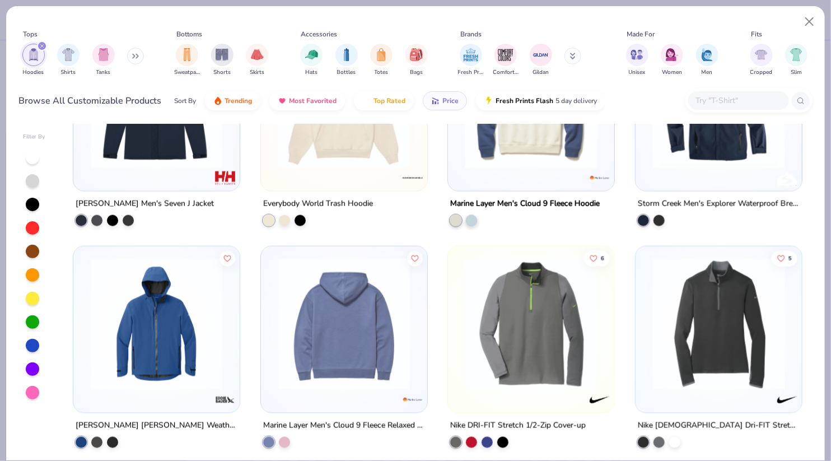
scroll to position [589, 0]
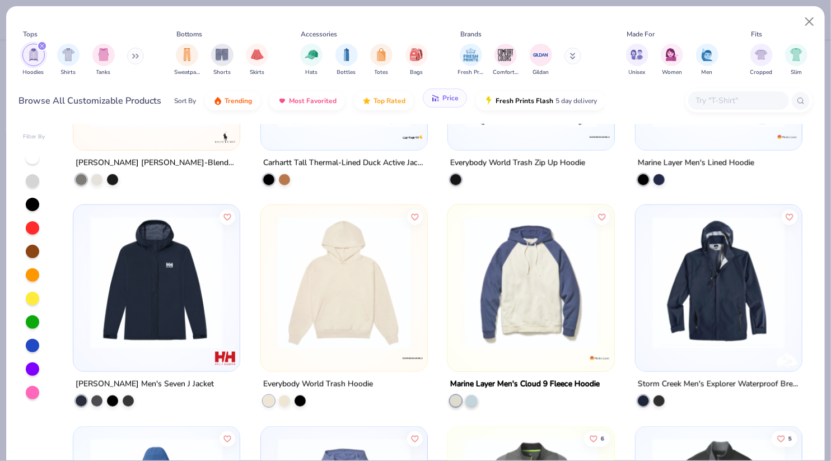
click at [442, 97] on span "Price" at bounding box center [450, 97] width 16 height 9
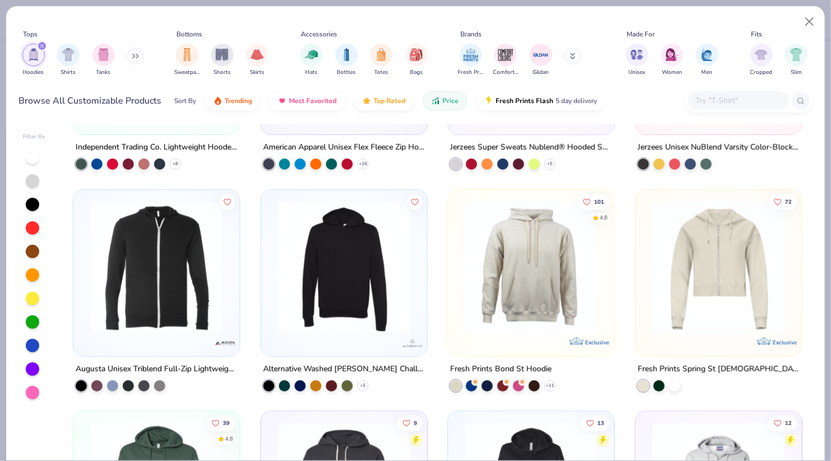
scroll to position [2157, 0]
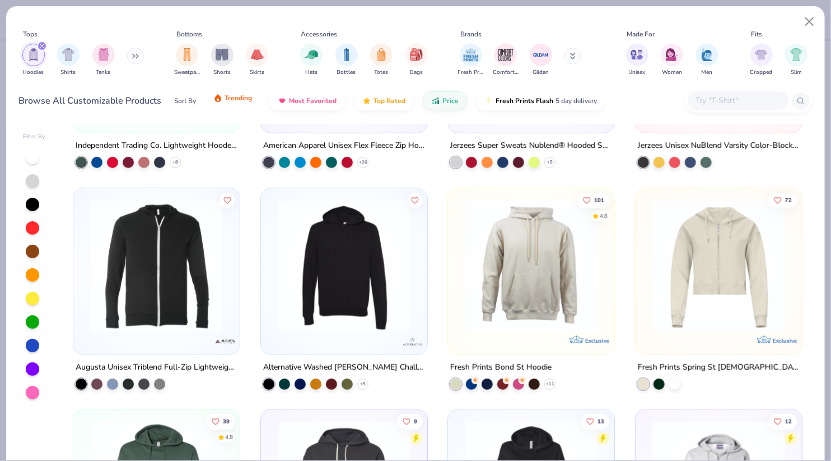
click at [235, 106] on button "Trending" at bounding box center [232, 97] width 55 height 19
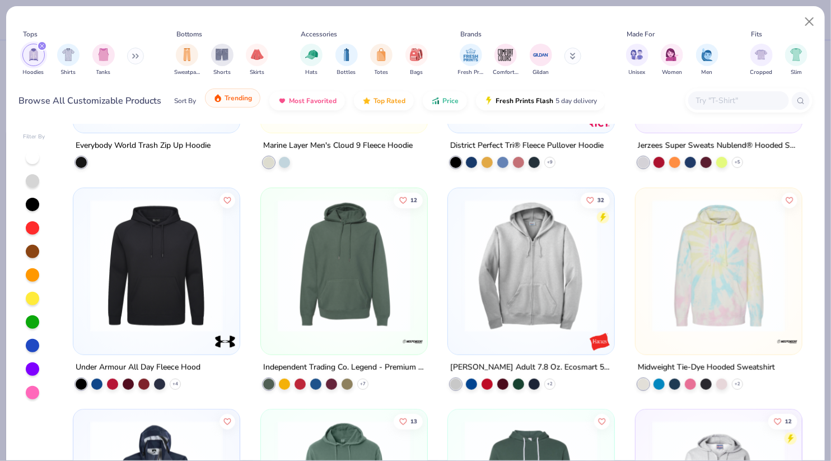
click at [243, 96] on span "Trending" at bounding box center [237, 97] width 27 height 9
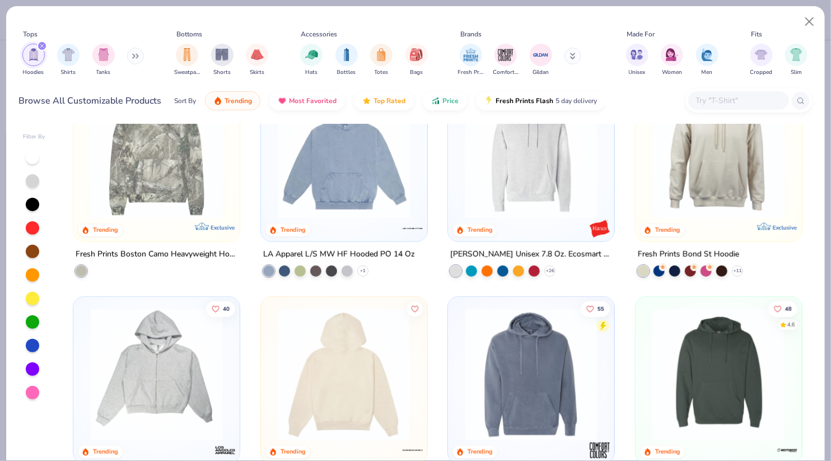
scroll to position [382, 0]
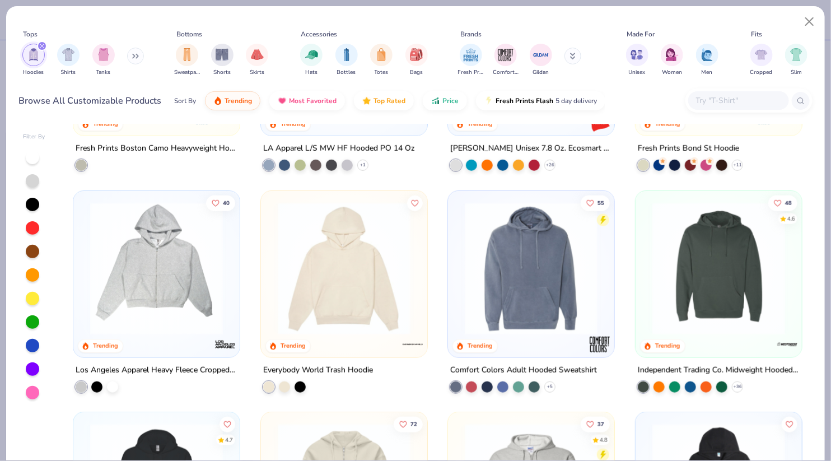
click at [325, 307] on img at bounding box center [344, 267] width 144 height 133
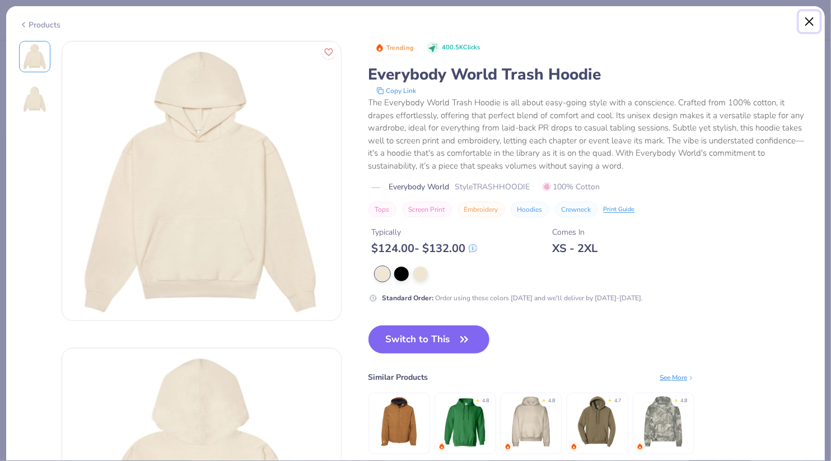
click at [809, 24] on button "Close" at bounding box center [809, 21] width 21 height 21
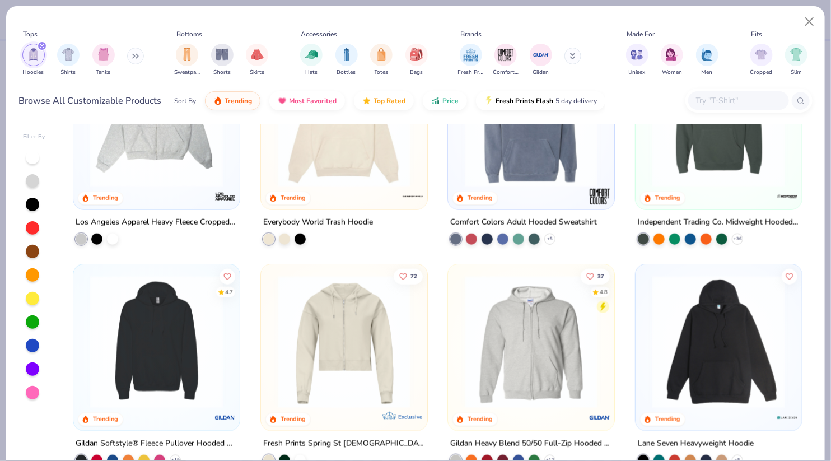
scroll to position [432, 0]
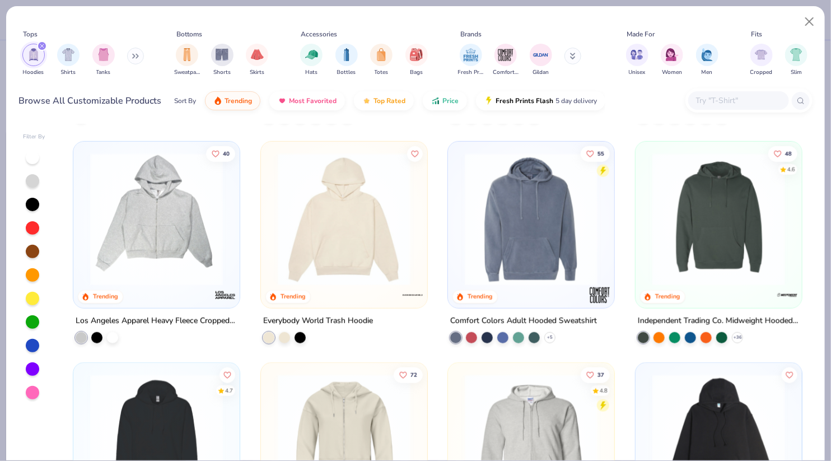
click at [676, 174] on img at bounding box center [718, 218] width 144 height 133
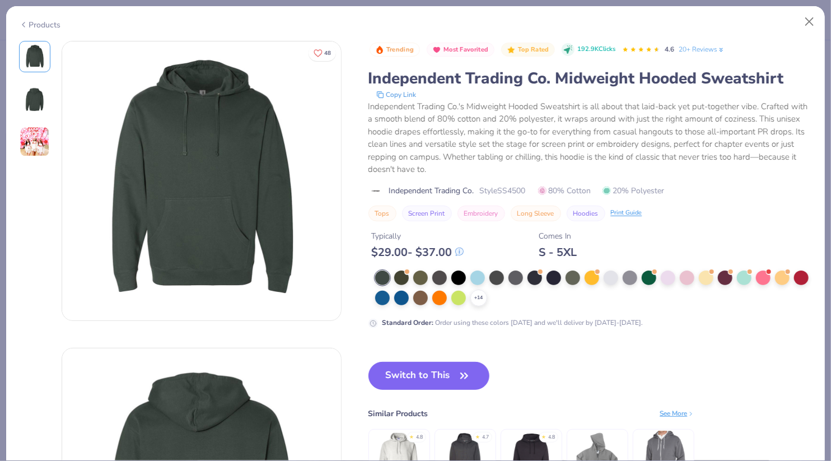
click at [30, 141] on img at bounding box center [35, 141] width 30 height 30
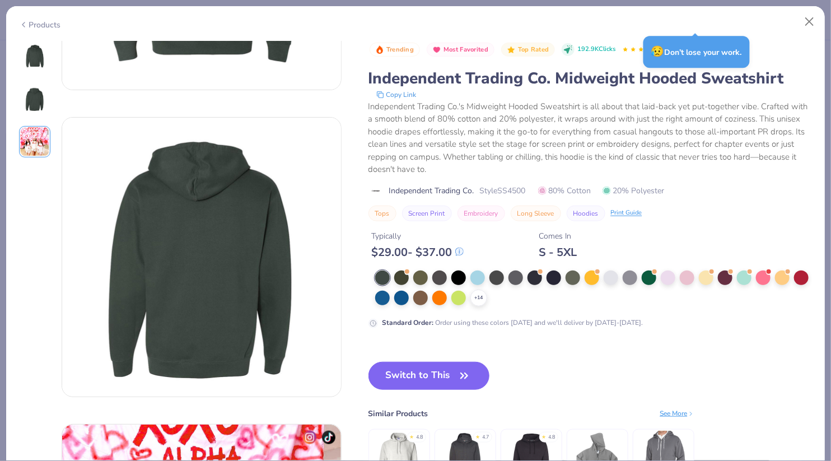
scroll to position [208, 0]
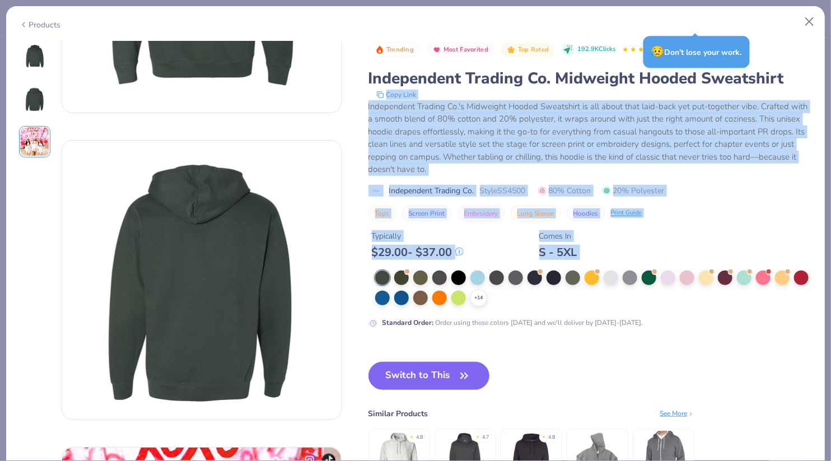
drag, startPoint x: 366, startPoint y: 77, endPoint x: 785, endPoint y: 68, distance: 419.3
click at [785, 68] on div "48 AU Alpha Chi Omega, [US_STATE] A&M University Trending Most Favorited Top Ra…" at bounding box center [415, 279] width 793 height 893
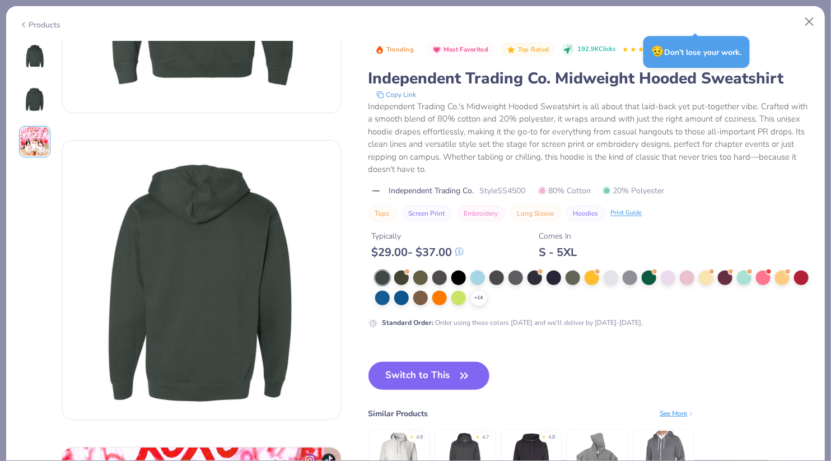
click at [785, 71] on div "Independent Trading Co. Midweight Hooded Sweatshirt" at bounding box center [590, 78] width 444 height 21
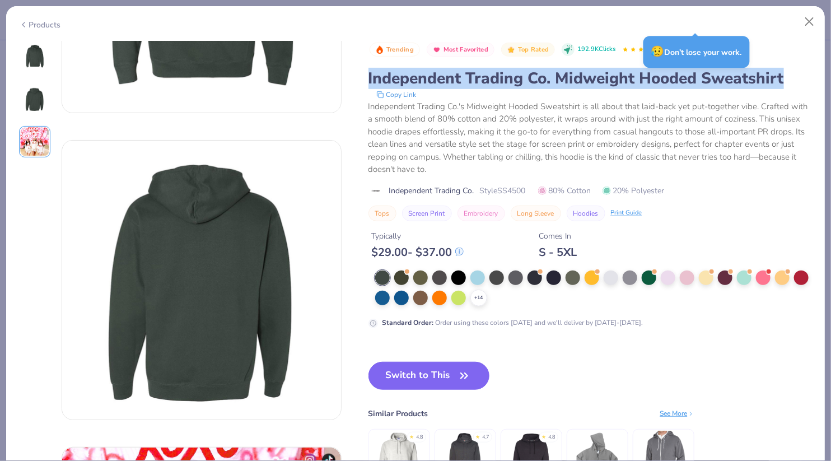
drag, startPoint x: 368, startPoint y: 76, endPoint x: 782, endPoint y: 69, distance: 414.2
click at [782, 69] on div "Independent Trading Co. Midweight Hooded Sweatshirt" at bounding box center [590, 78] width 444 height 21
copy div "Independent Trading Co. Midweight Hooded Sweatshirt"
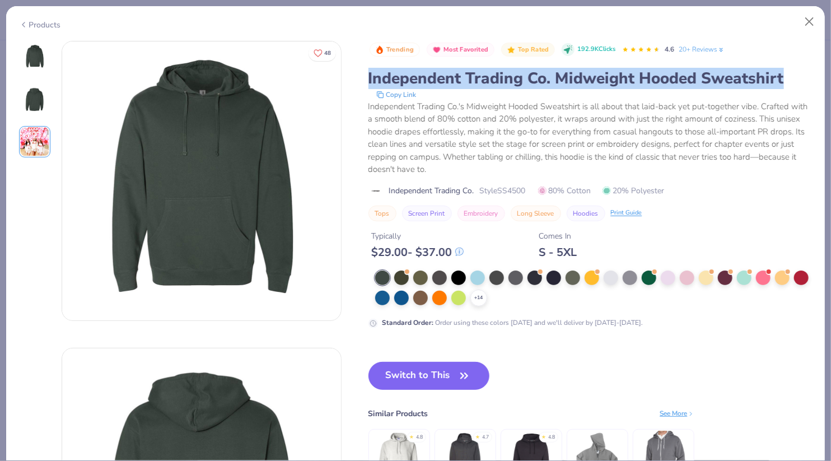
scroll to position [1, 0]
click at [809, 21] on button "Close" at bounding box center [809, 21] width 21 height 21
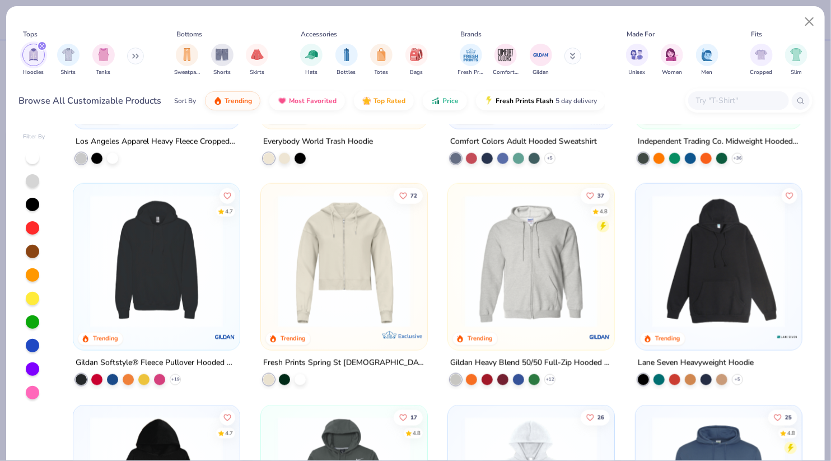
scroll to position [616, 0]
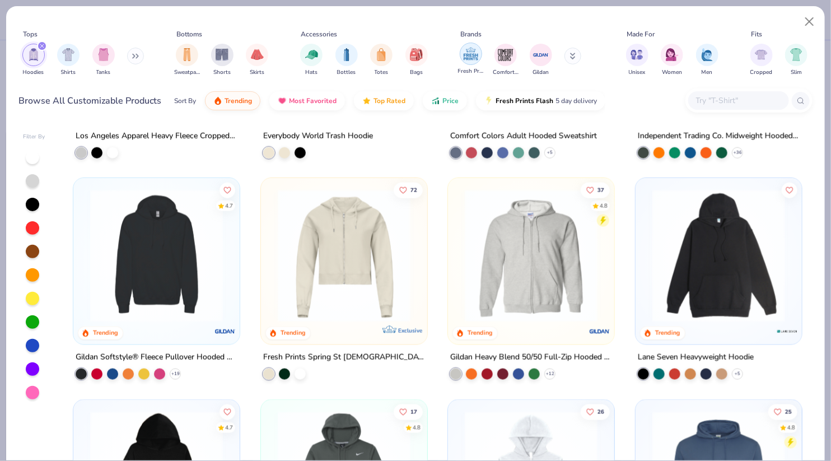
click at [472, 53] on img "filter for Fresh Prints" at bounding box center [470, 53] width 17 height 17
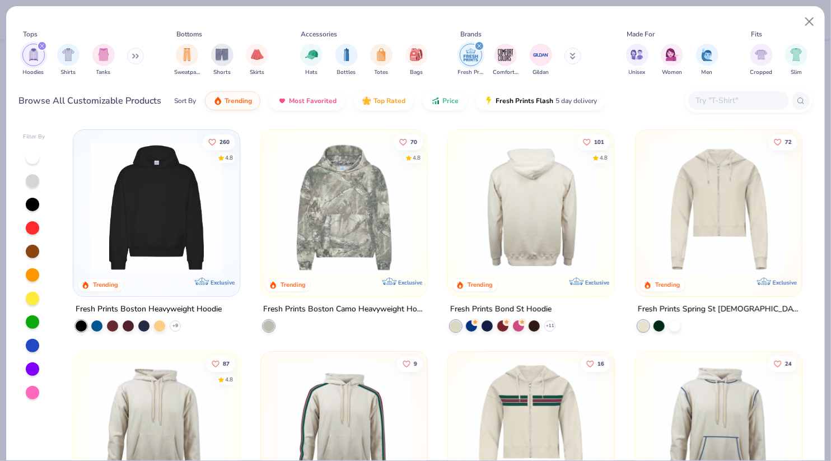
click at [121, 228] on img at bounding box center [157, 207] width 144 height 133
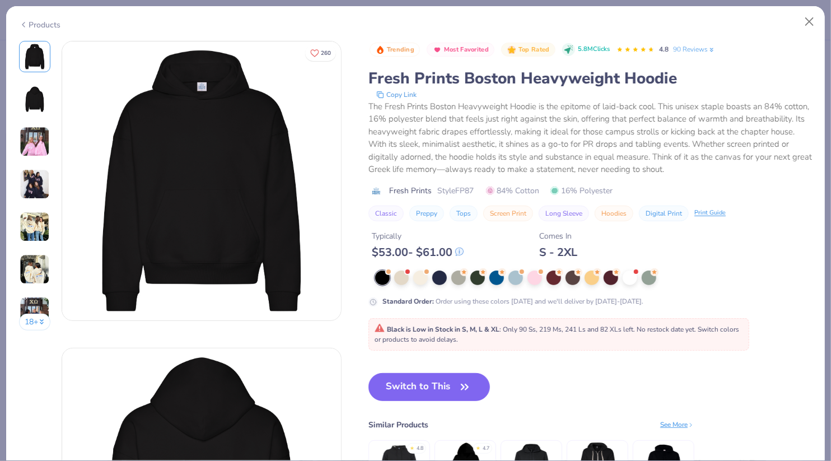
click at [33, 152] on img at bounding box center [35, 141] width 30 height 30
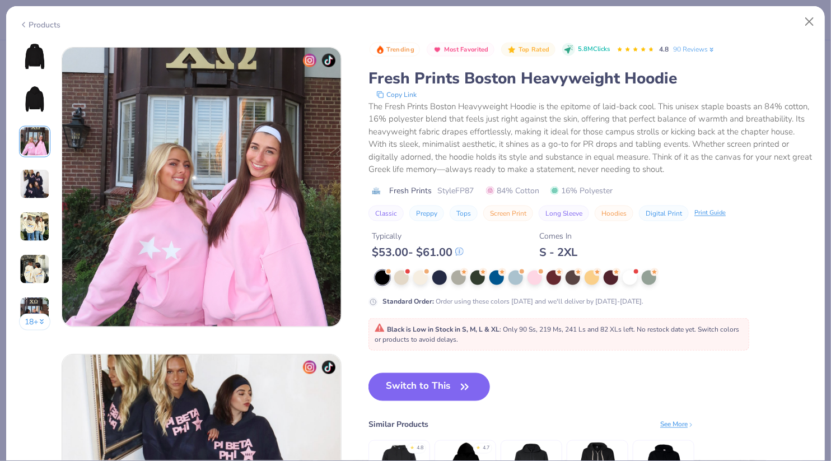
scroll to position [613, 0]
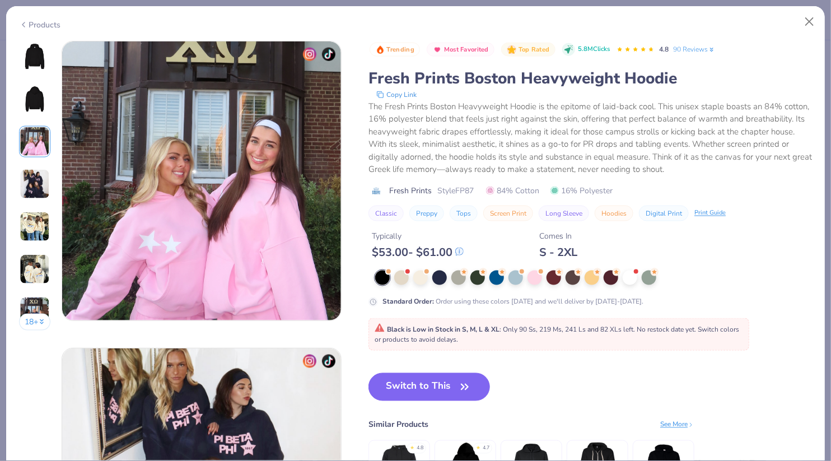
click at [34, 180] on img at bounding box center [35, 184] width 30 height 30
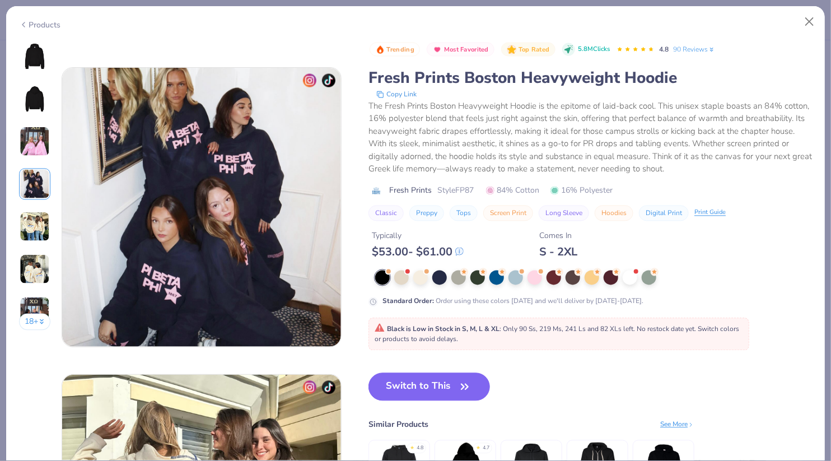
scroll to position [920, 0]
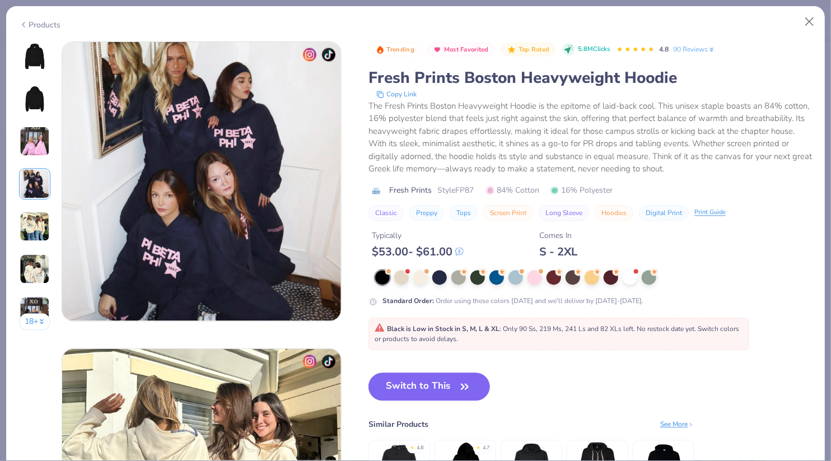
click at [34, 215] on img at bounding box center [35, 227] width 30 height 30
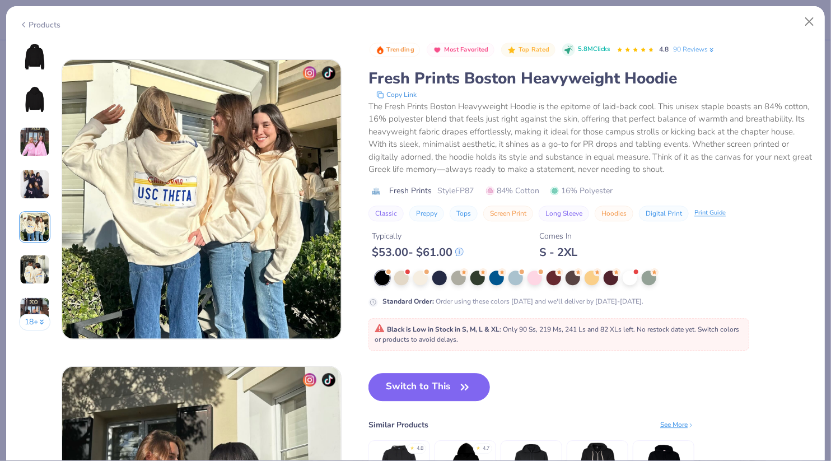
scroll to position [1227, 0]
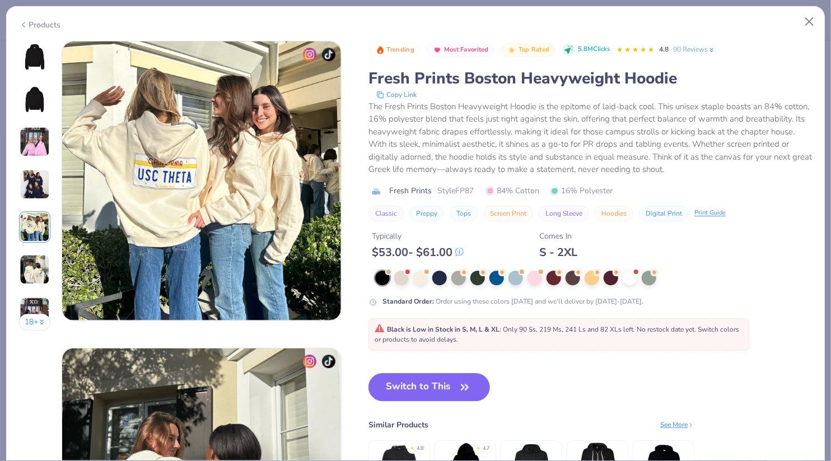
click at [37, 261] on img at bounding box center [35, 269] width 30 height 30
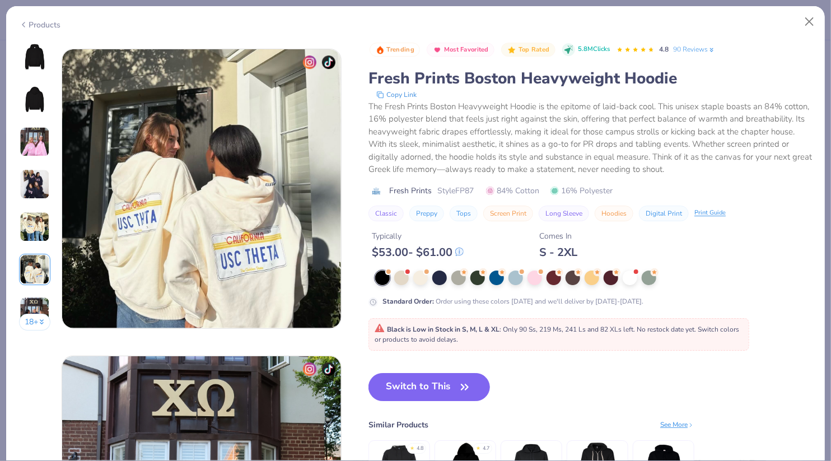
scroll to position [1534, 0]
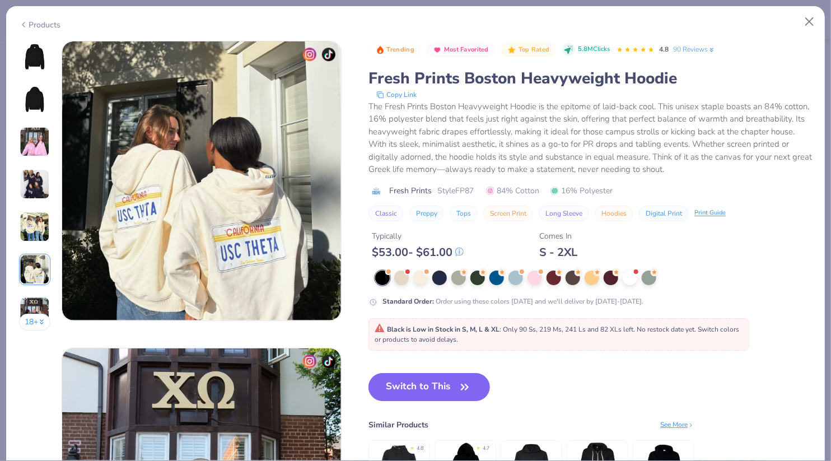
click at [36, 223] on img at bounding box center [35, 227] width 30 height 30
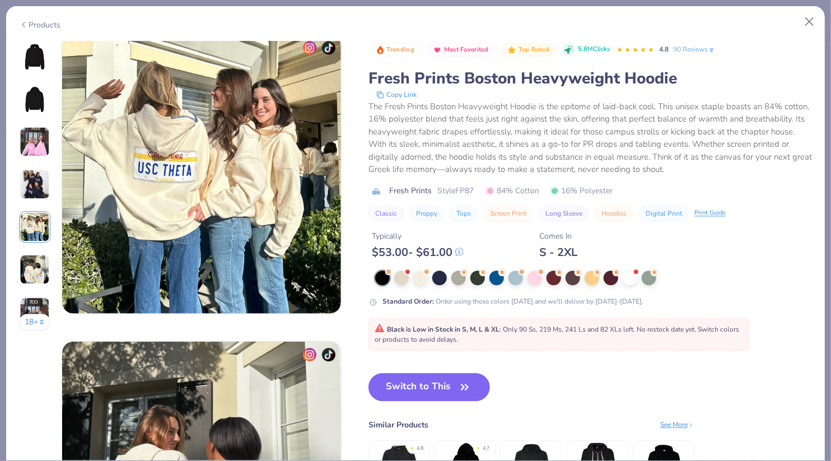
scroll to position [1227, 0]
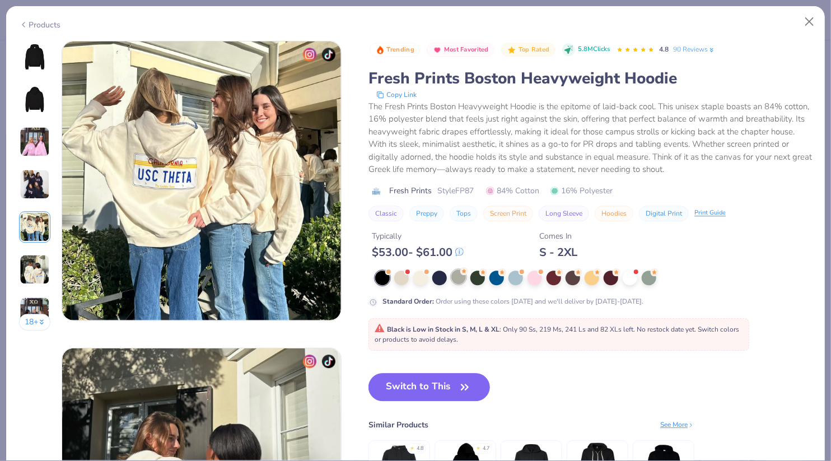
click at [460, 278] on div at bounding box center [458, 276] width 15 height 15
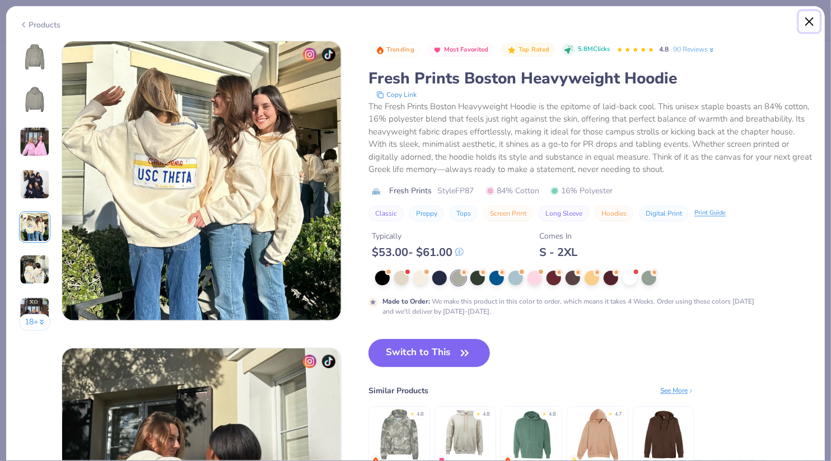
click at [807, 16] on button "Close" at bounding box center [809, 21] width 21 height 21
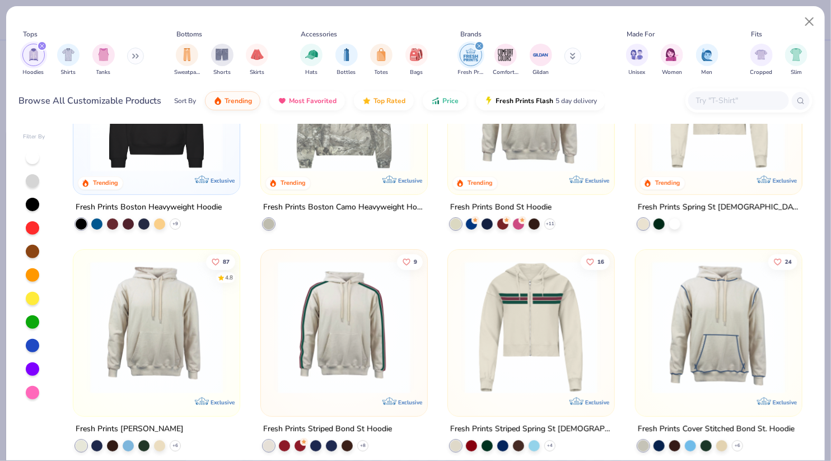
scroll to position [110, 0]
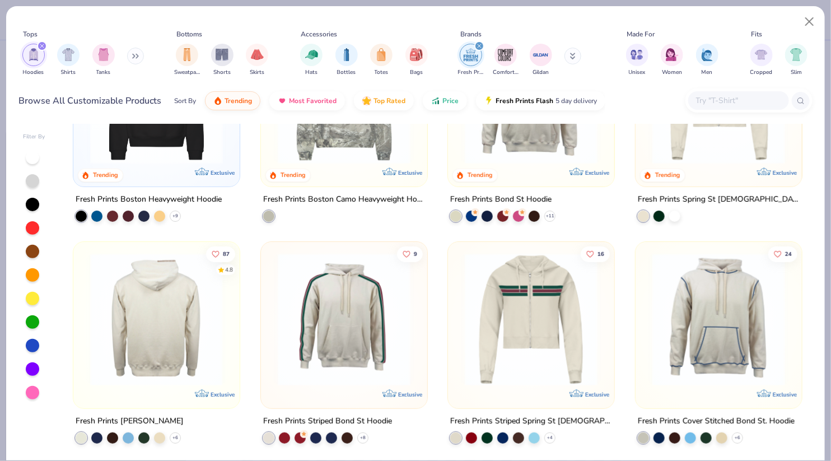
click at [174, 343] on img at bounding box center [157, 319] width 144 height 133
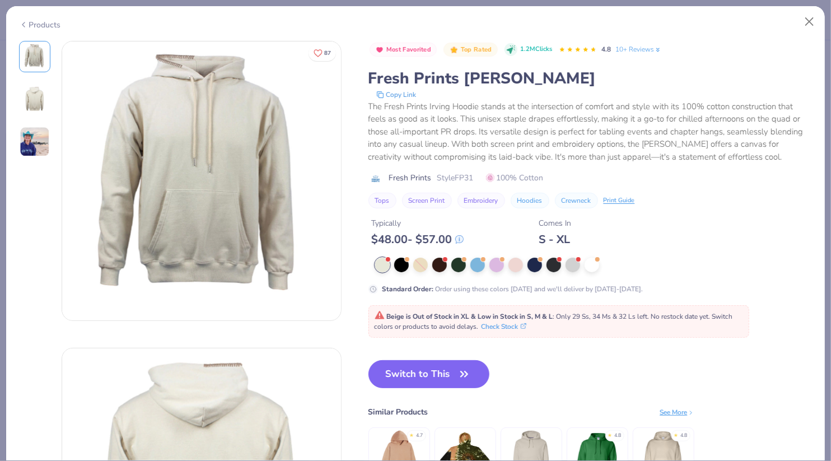
click at [37, 138] on img at bounding box center [35, 141] width 30 height 30
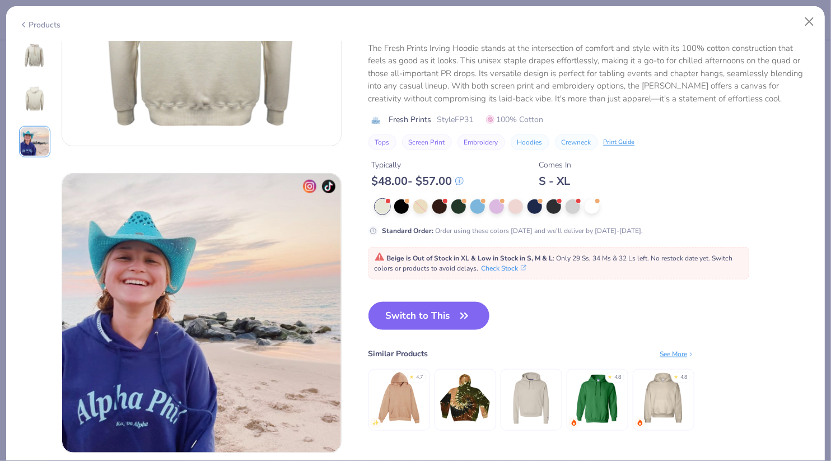
scroll to position [477, 0]
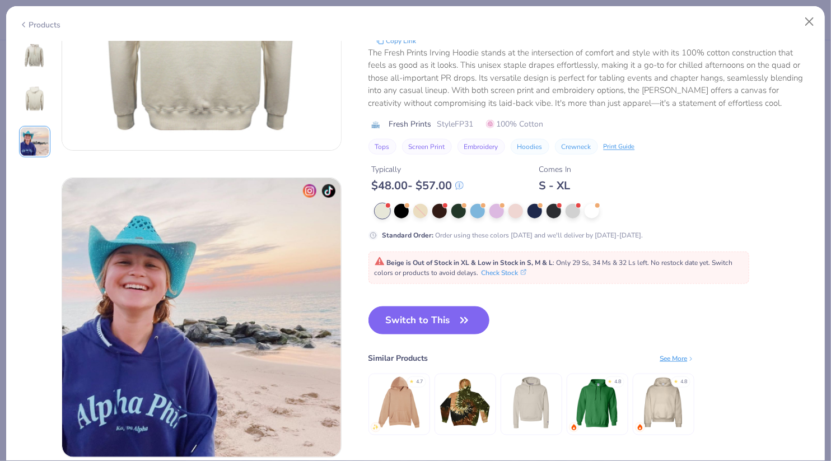
click at [36, 95] on img at bounding box center [34, 99] width 27 height 27
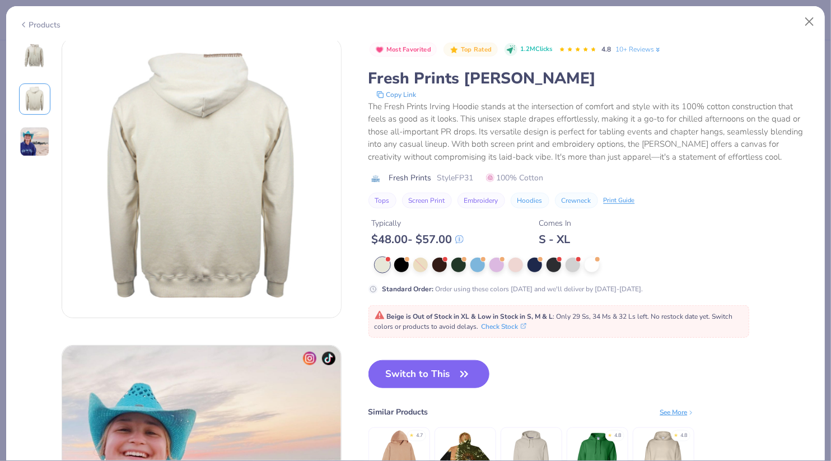
scroll to position [306, 0]
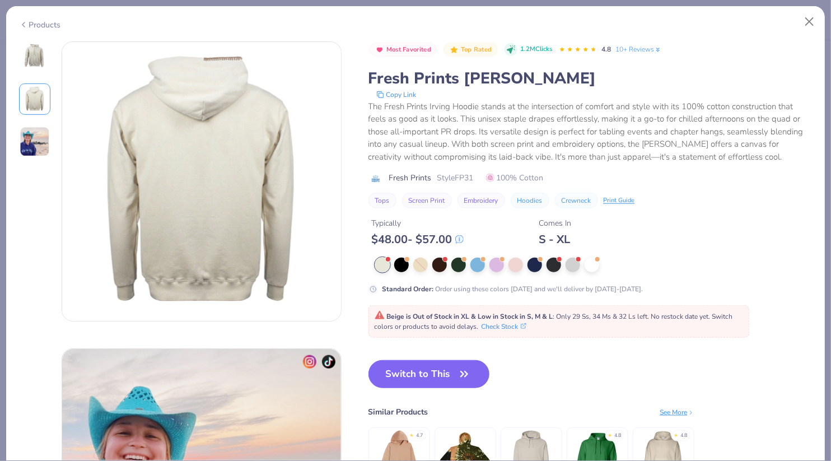
click at [35, 61] on img at bounding box center [34, 56] width 27 height 27
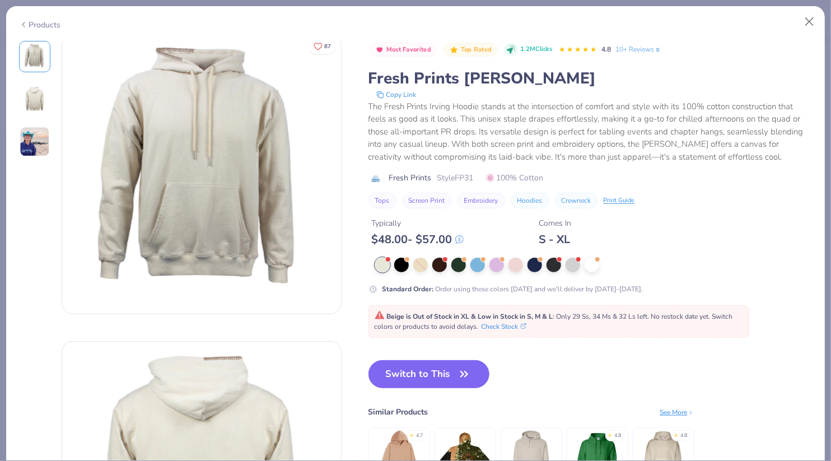
scroll to position [0, 0]
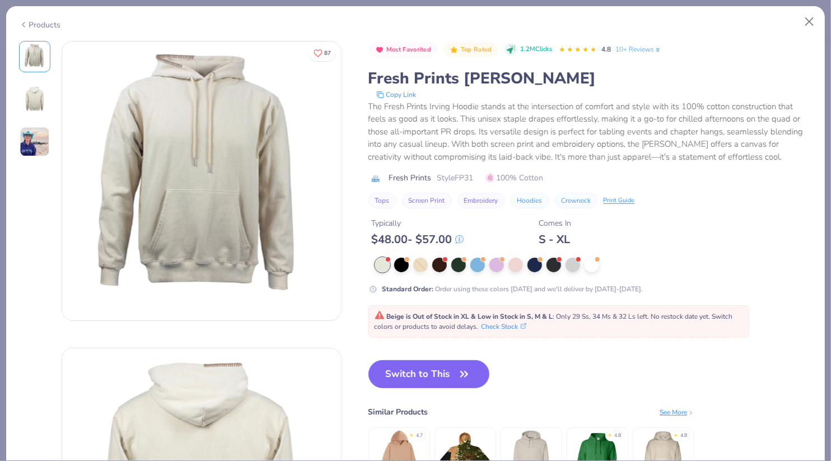
click at [37, 89] on img at bounding box center [34, 99] width 27 height 27
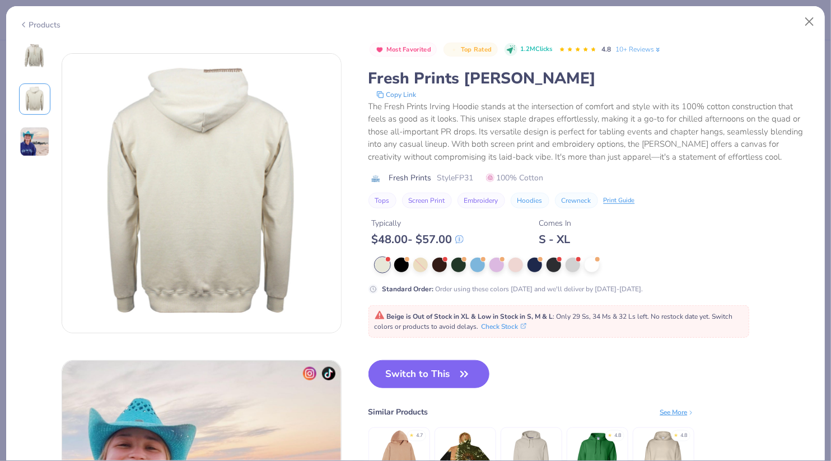
scroll to position [306, 0]
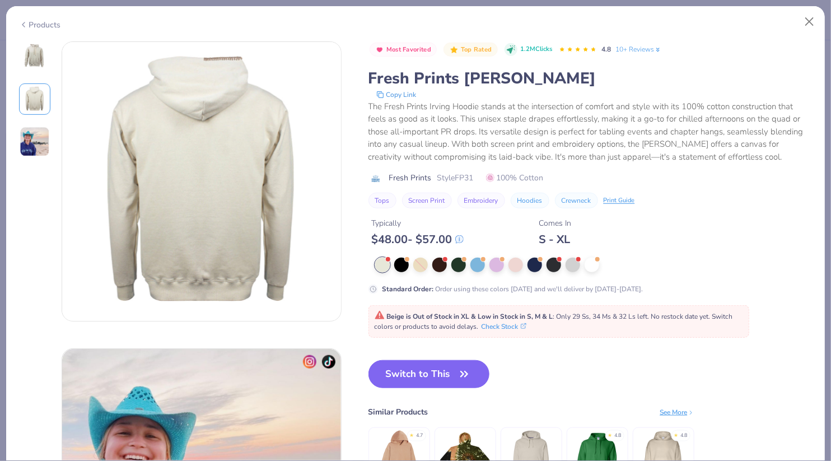
click at [31, 121] on div at bounding box center [34, 99] width 31 height 116
click at [32, 152] on img at bounding box center [35, 141] width 30 height 30
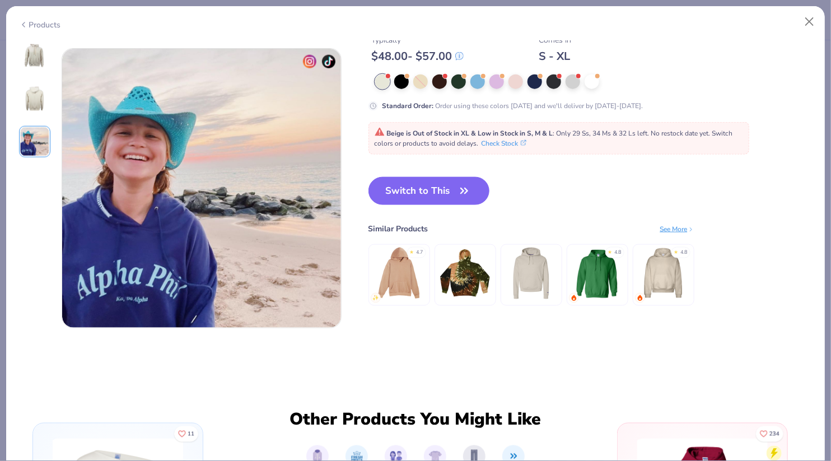
scroll to position [613, 0]
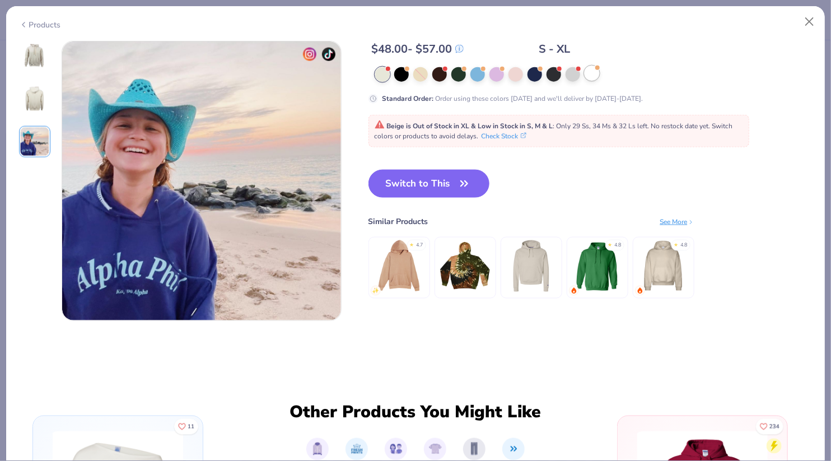
click at [594, 74] on div at bounding box center [591, 73] width 15 height 15
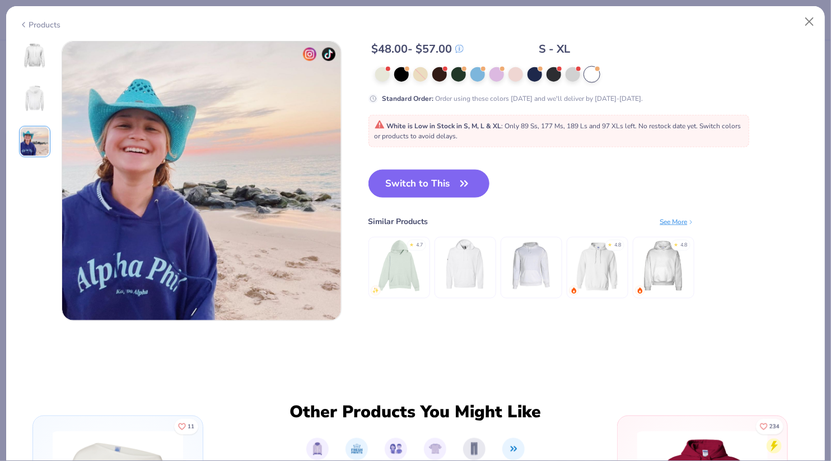
click at [31, 50] on img at bounding box center [34, 56] width 27 height 27
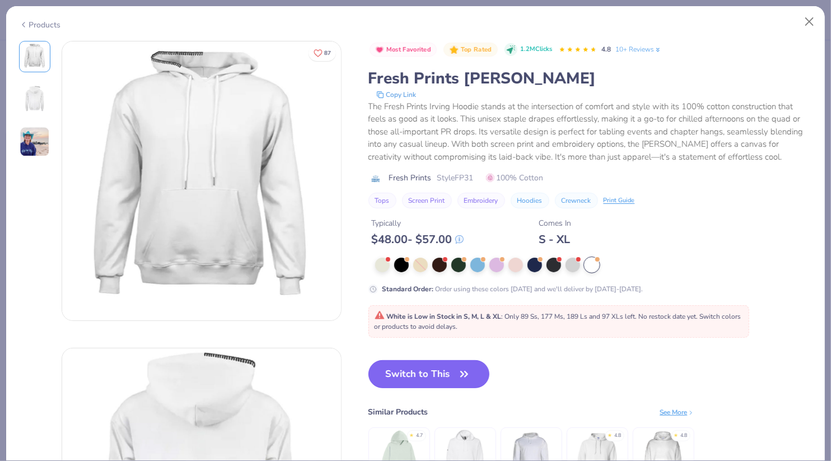
click at [423, 384] on button "Switch to This" at bounding box center [428, 374] width 121 height 28
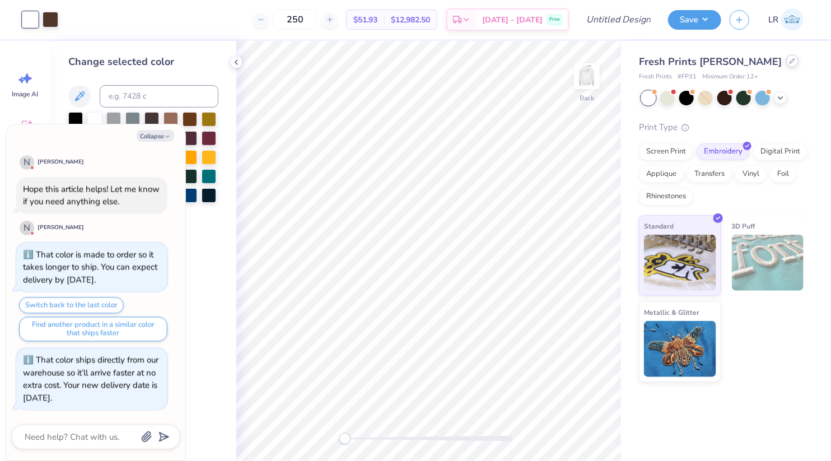
click at [789, 63] on icon at bounding box center [792, 61] width 6 height 6
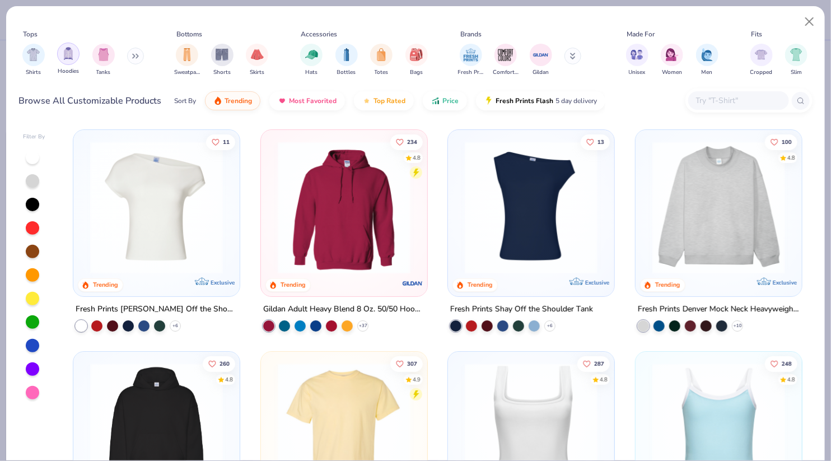
click at [71, 62] on div "filter for Hoodies" at bounding box center [68, 54] width 22 height 22
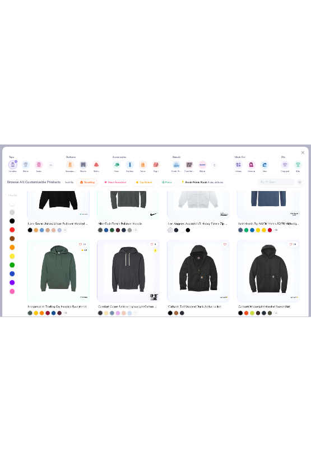
scroll to position [1075, 0]
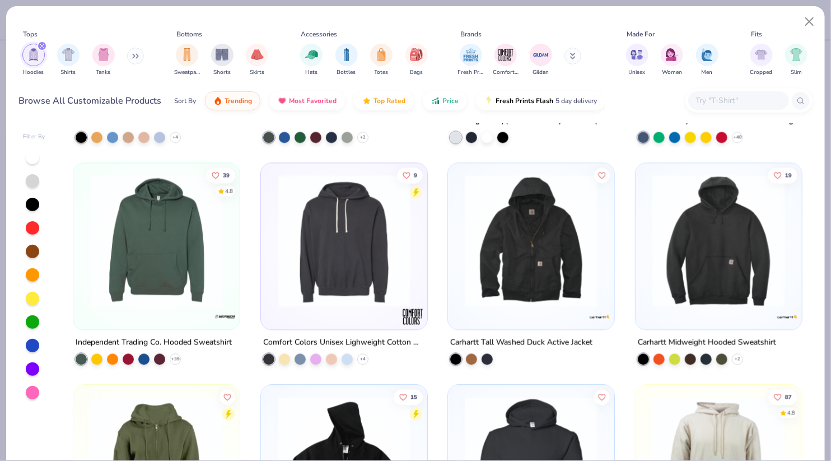
click at [169, 245] on img at bounding box center [157, 240] width 144 height 133
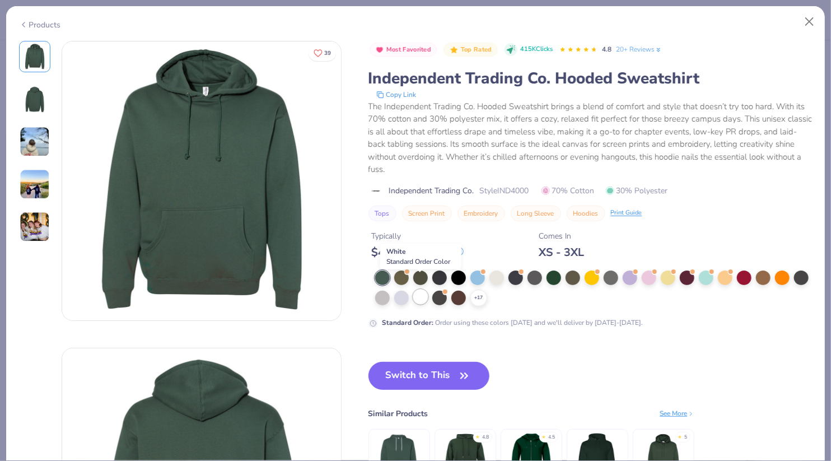
click at [415, 289] on div at bounding box center [420, 296] width 15 height 15
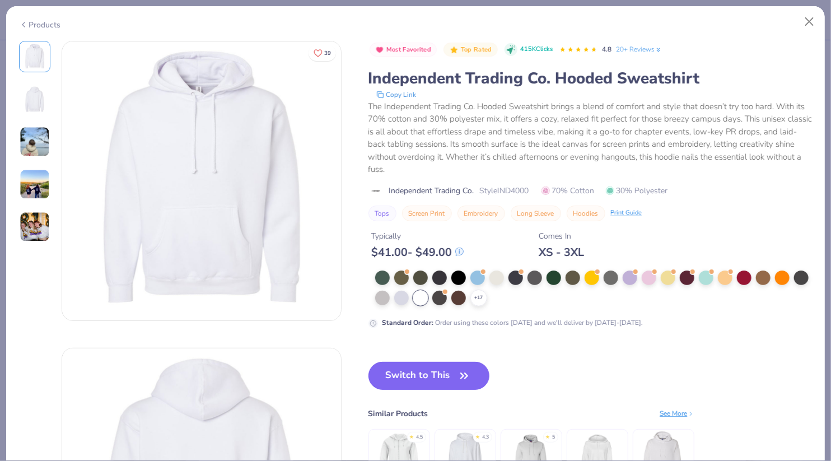
click at [410, 362] on button "Switch to This" at bounding box center [428, 376] width 121 height 28
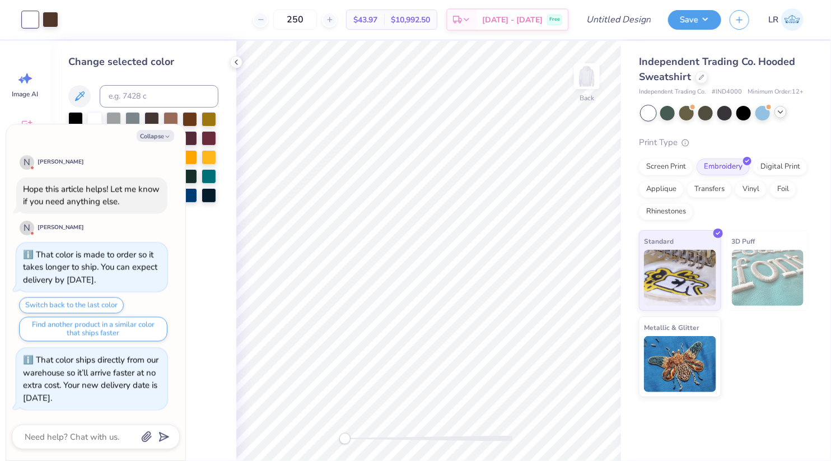
click at [776, 114] on icon at bounding box center [780, 111] width 9 height 9
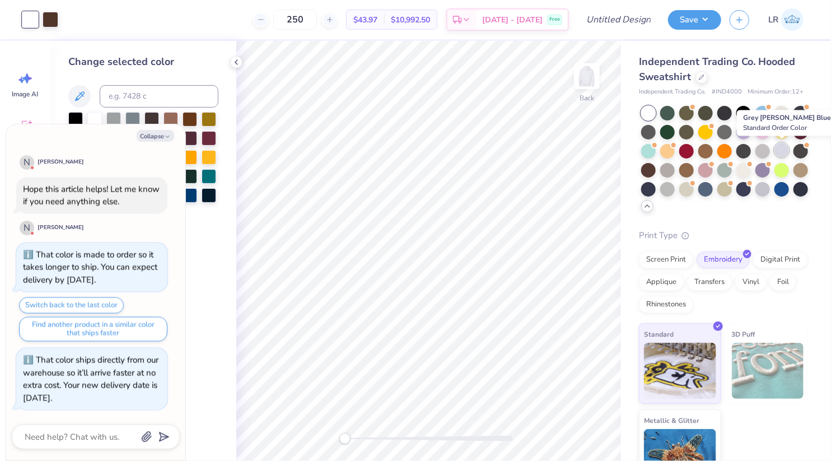
click at [781, 153] on div at bounding box center [781, 150] width 15 height 15
click at [670, 169] on div at bounding box center [667, 169] width 15 height 15
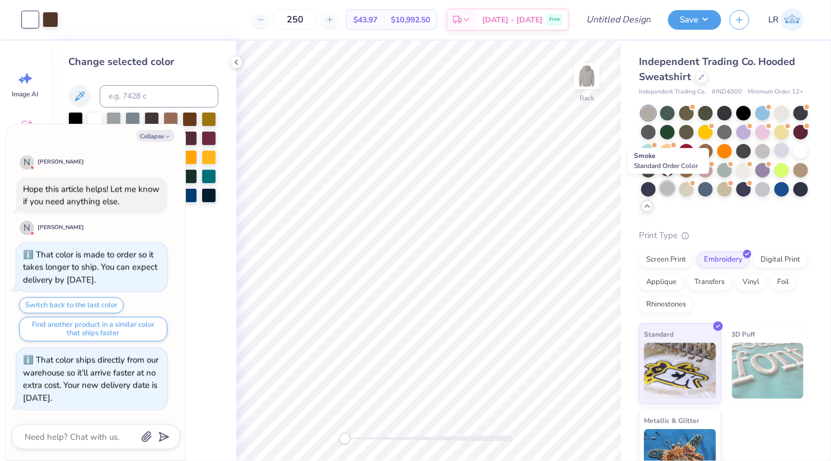
click at [670, 184] on div at bounding box center [667, 188] width 15 height 15
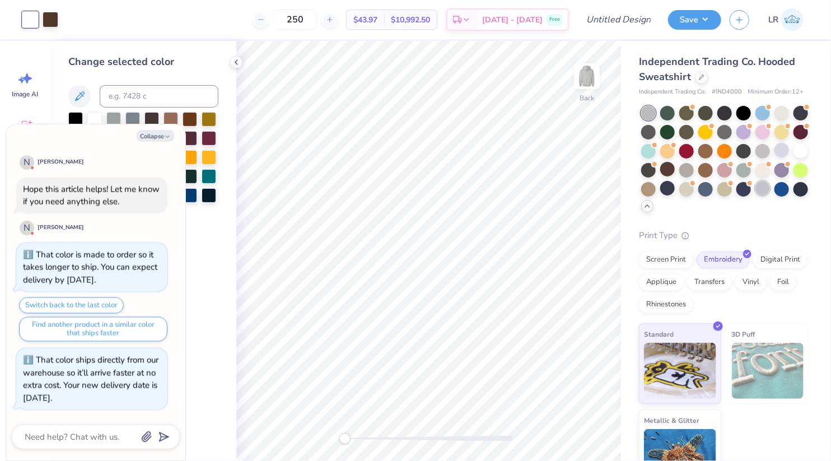
click at [765, 190] on div at bounding box center [762, 188] width 15 height 15
click at [781, 149] on div at bounding box center [781, 150] width 15 height 15
click at [771, 149] on div at bounding box center [724, 159] width 167 height 107
click at [764, 149] on div at bounding box center [762, 150] width 15 height 15
click at [782, 147] on div at bounding box center [781, 150] width 15 height 15
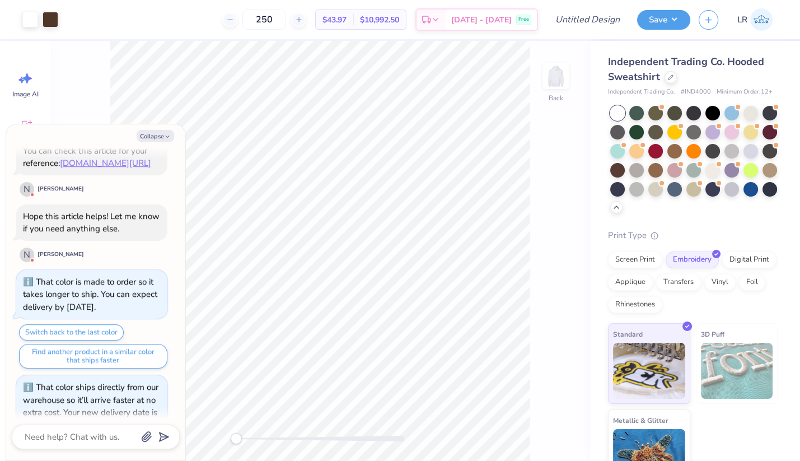
scroll to position [895, 0]
click at [165, 135] on icon "button" at bounding box center [167, 136] width 7 height 7
type textarea "x"
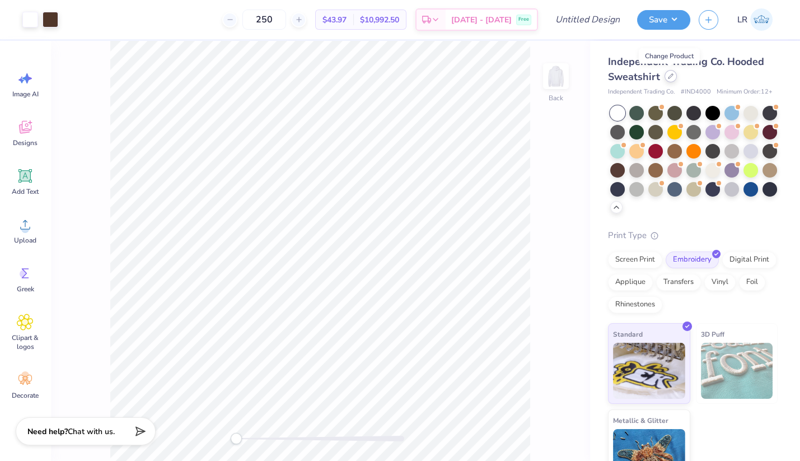
click at [669, 76] on icon at bounding box center [670, 76] width 4 height 4
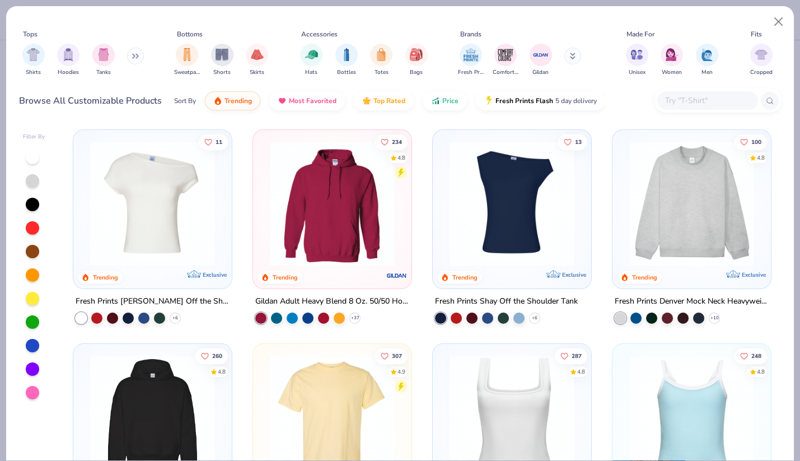
click at [567, 58] on button at bounding box center [572, 56] width 17 height 17
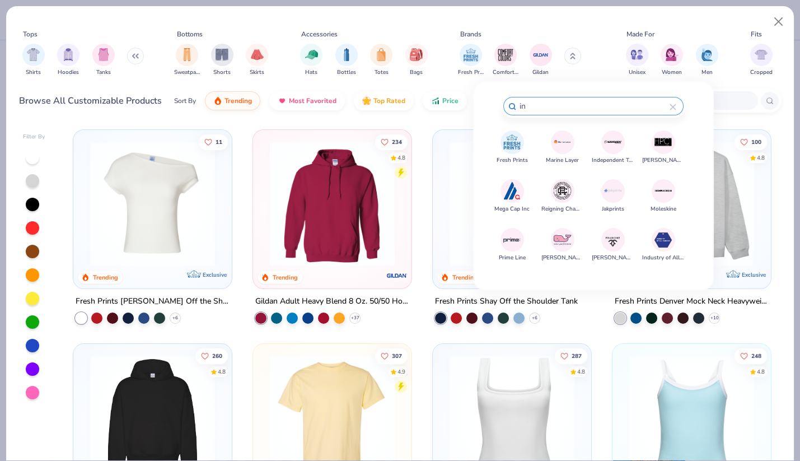
type input "in"
click at [600, 151] on button "Independent Trading Co." at bounding box center [613, 147] width 42 height 34
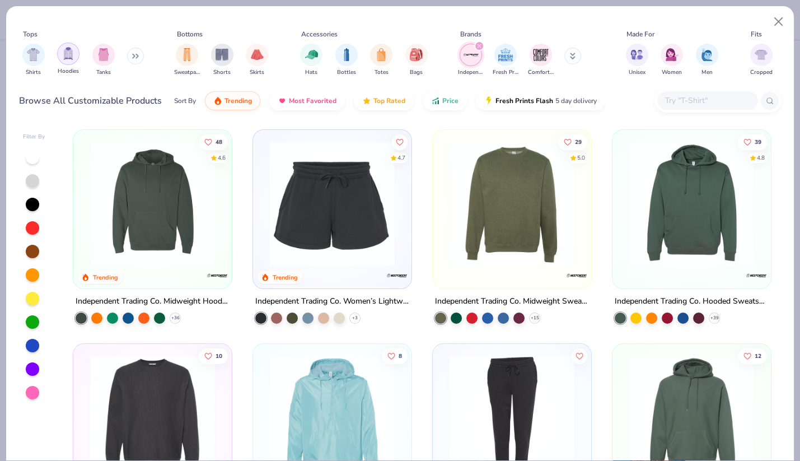
click at [74, 60] on div "filter for Hoodies" at bounding box center [68, 54] width 22 height 22
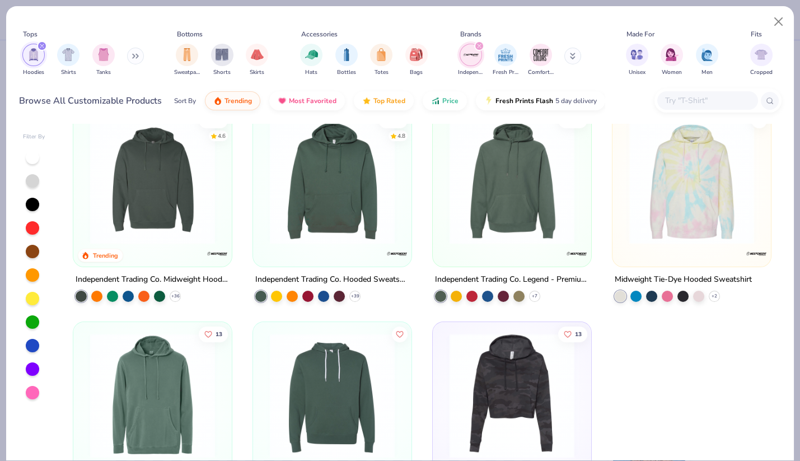
scroll to position [23, 0]
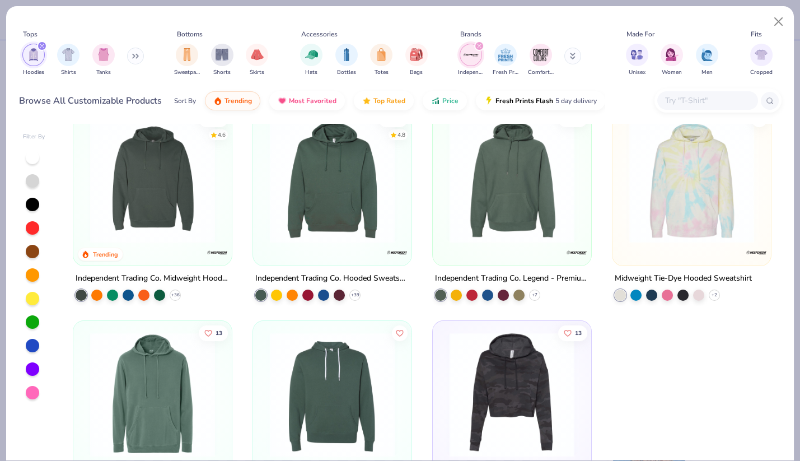
click at [331, 235] on img at bounding box center [332, 180] width 136 height 125
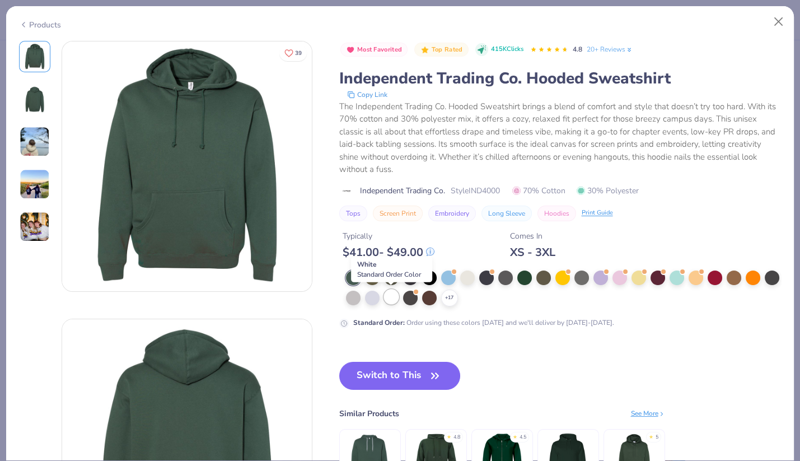
click at [388, 298] on div at bounding box center [391, 296] width 15 height 15
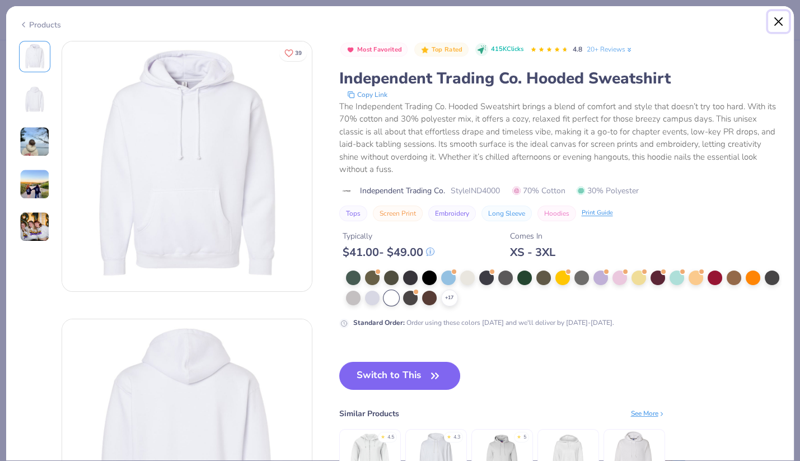
click at [778, 29] on button "Close" at bounding box center [778, 21] width 21 height 21
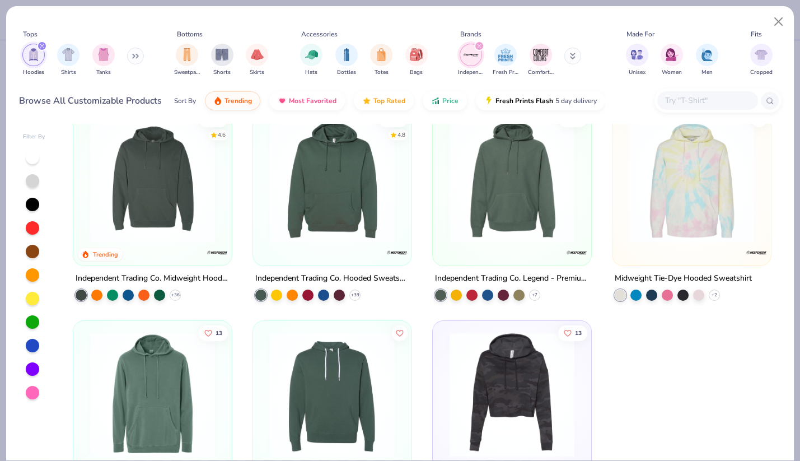
click at [157, 209] on img at bounding box center [153, 180] width 136 height 125
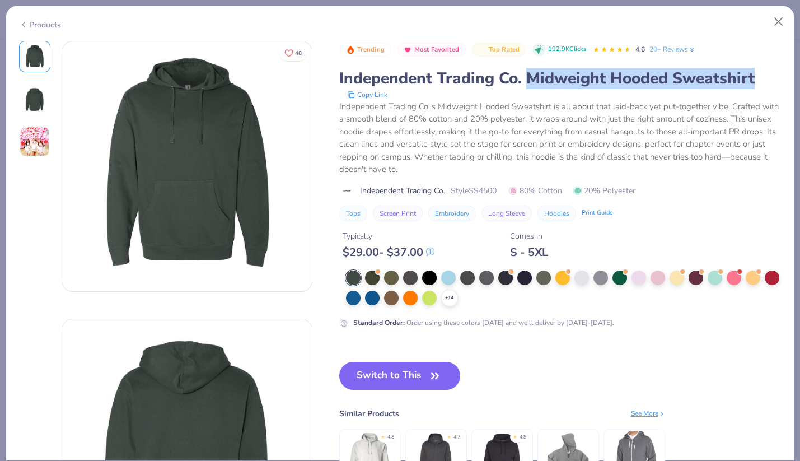
drag, startPoint x: 523, startPoint y: 79, endPoint x: 799, endPoint y: 84, distance: 276.0
click at [799, 84] on div "Products 48 AU Alpha Chi Omega, [US_STATE] A&M University Trending Most Favorit…" at bounding box center [400, 230] width 800 height 461
copy div "Midweight Hooded Sweatshirt"
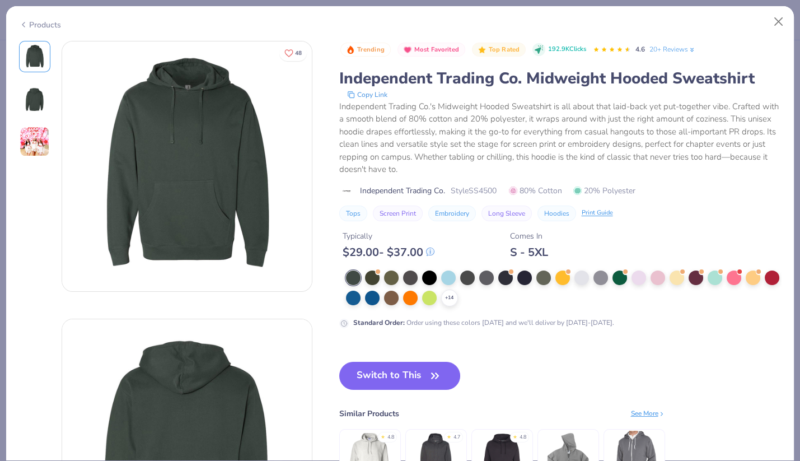
click at [798, 22] on div "Products 48 AU Alpha Chi Omega, [US_STATE] A&M University Trending Most Favorit…" at bounding box center [400, 230] width 800 height 461
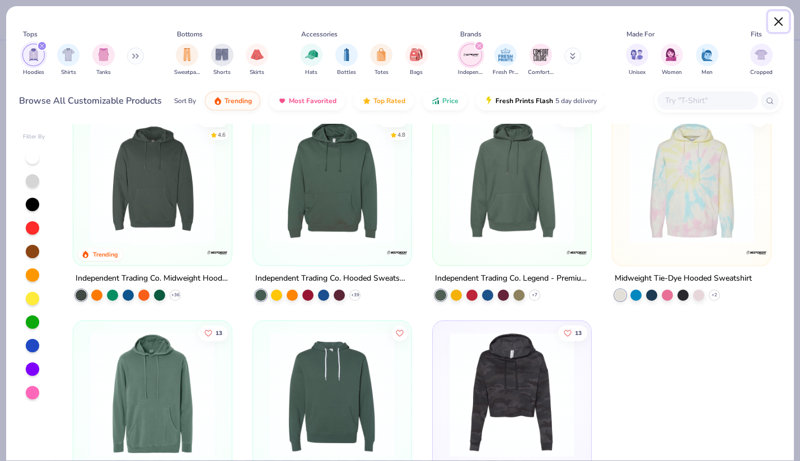
click at [784, 21] on button "Close" at bounding box center [778, 21] width 21 height 21
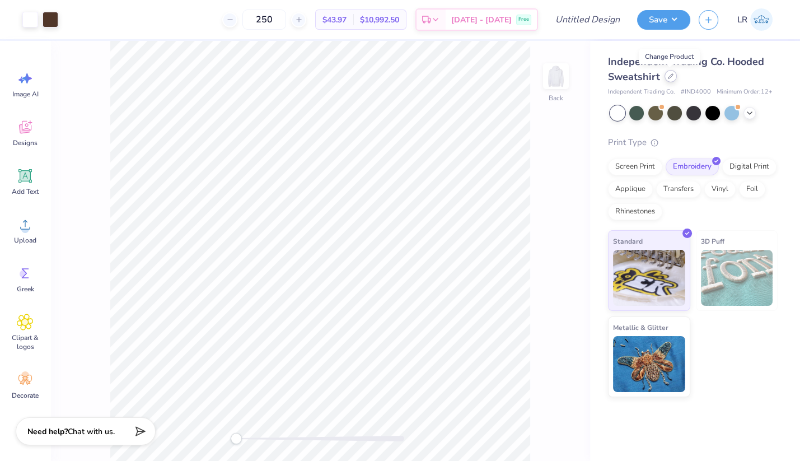
click at [670, 79] on div at bounding box center [670, 76] width 12 height 12
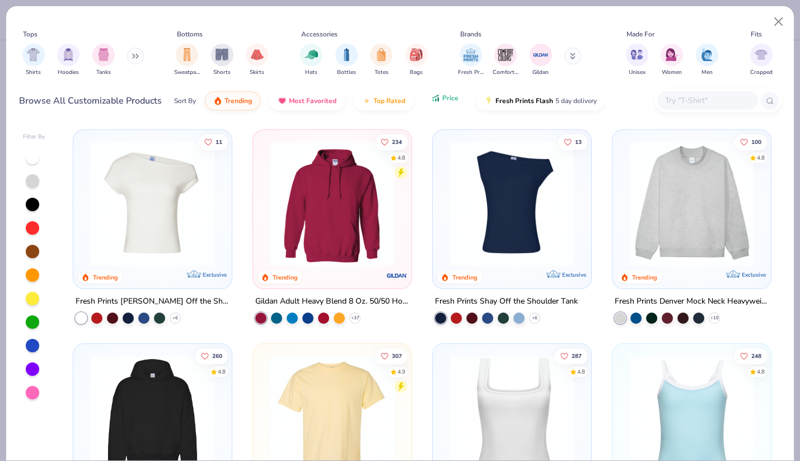
click at [440, 103] on button "Price" at bounding box center [445, 97] width 44 height 19
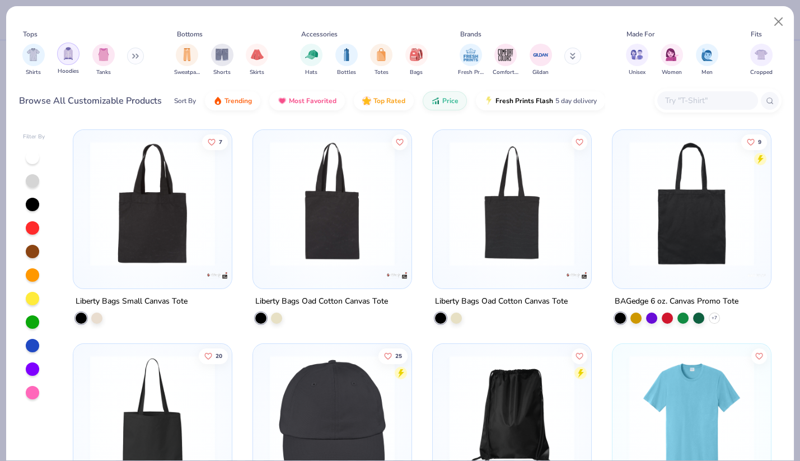
click at [62, 57] on img "filter for Hoodies" at bounding box center [68, 53] width 12 height 13
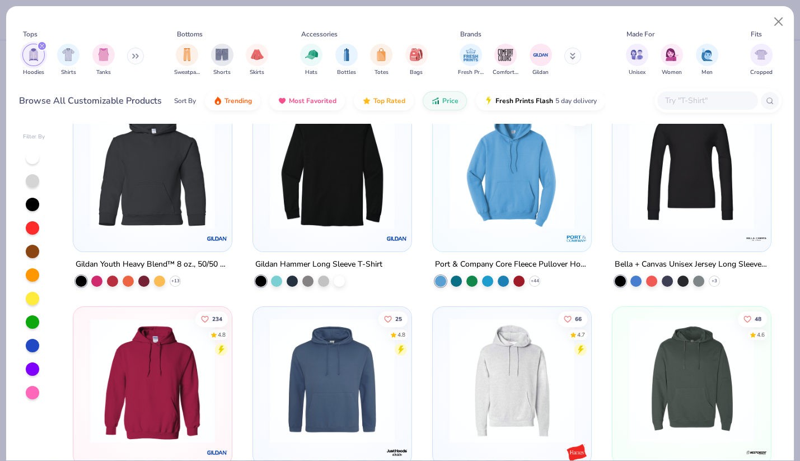
scroll to position [59, 0]
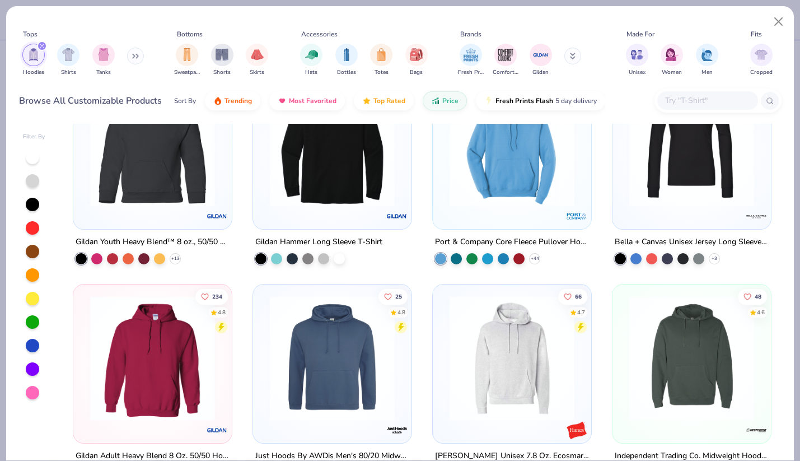
click at [472, 177] on img at bounding box center [512, 144] width 136 height 125
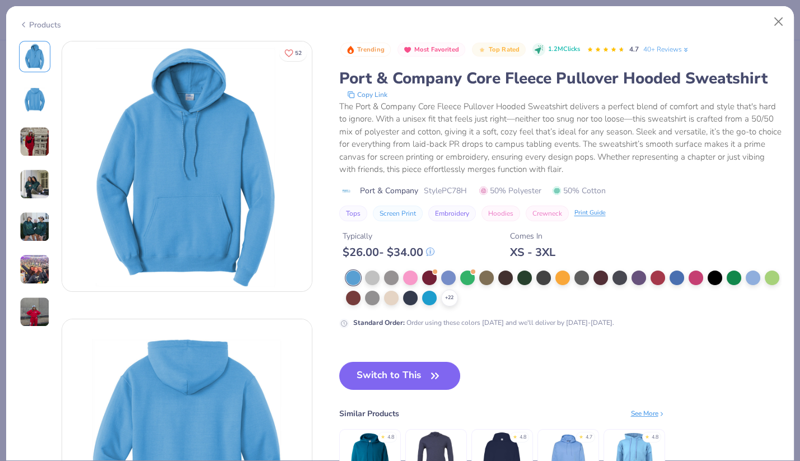
click at [39, 139] on img at bounding box center [35, 141] width 30 height 30
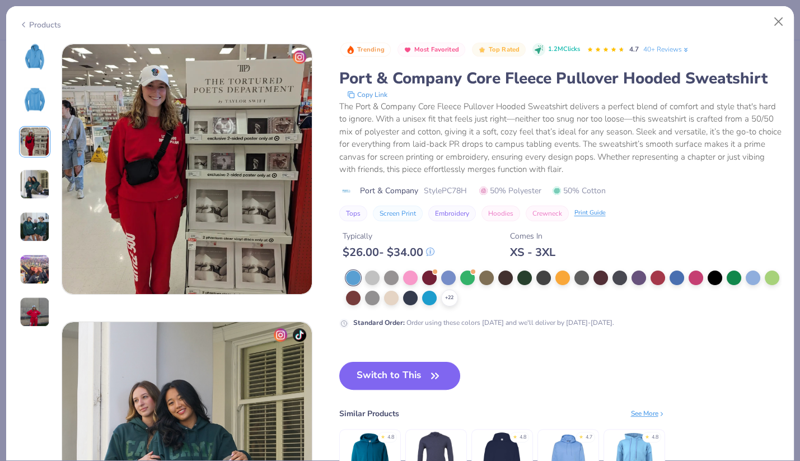
scroll to position [555, 0]
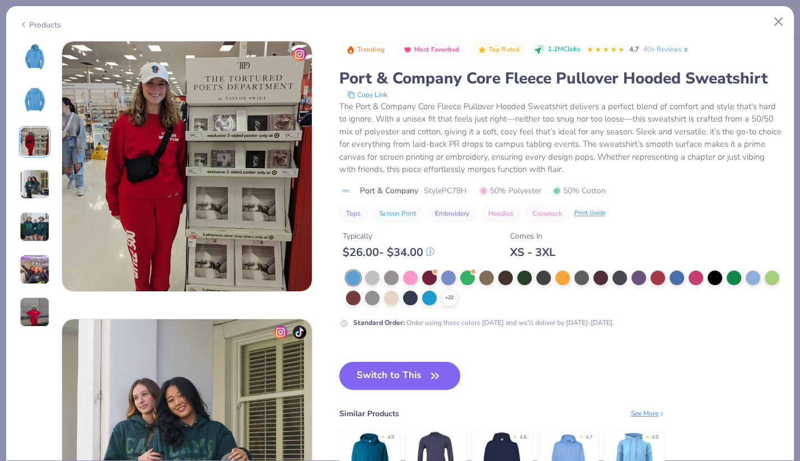
click at [33, 171] on img at bounding box center [35, 184] width 30 height 30
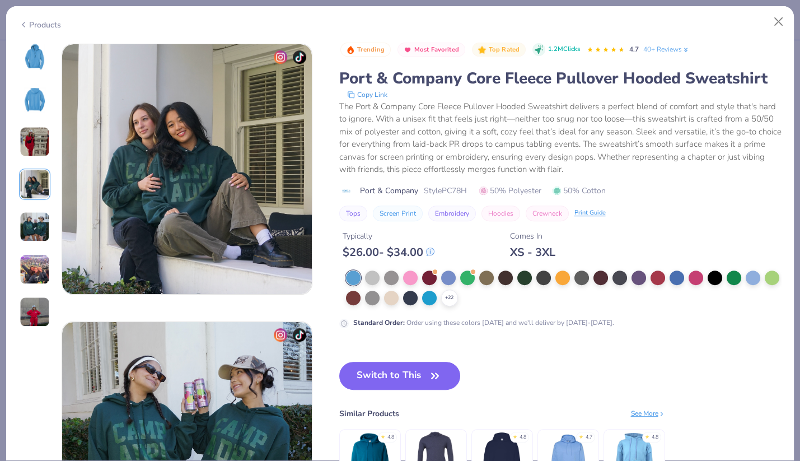
scroll to position [832, 0]
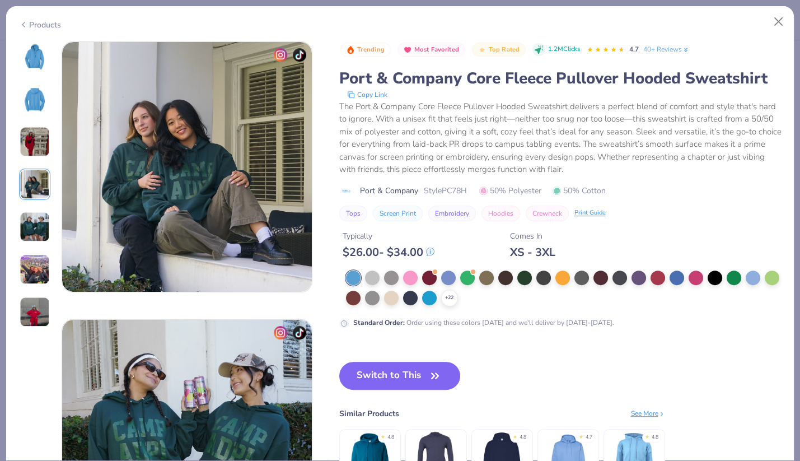
click at [29, 219] on img at bounding box center [35, 227] width 30 height 30
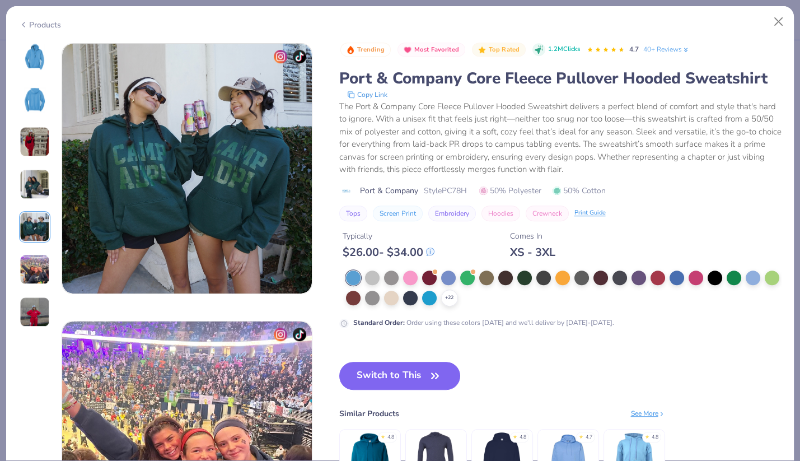
scroll to position [1110, 0]
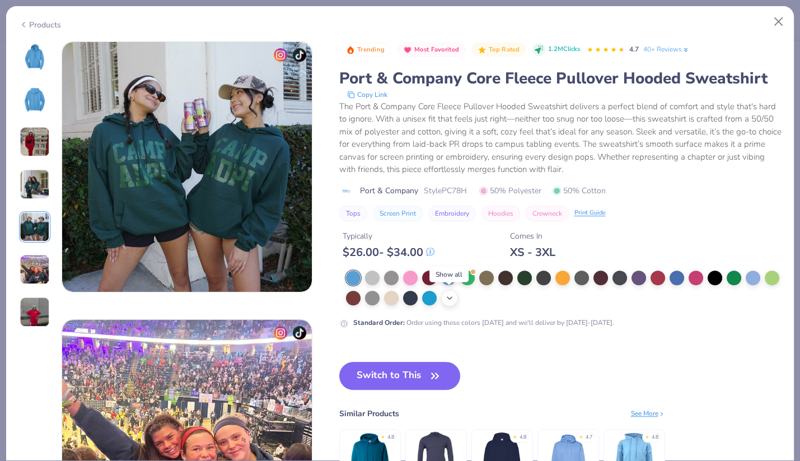
click at [448, 299] on icon at bounding box center [449, 297] width 9 height 9
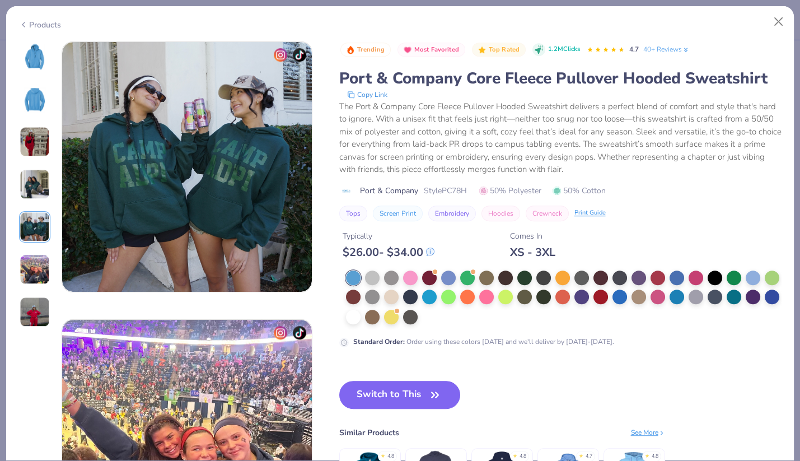
click at [429, 315] on div at bounding box center [563, 297] width 435 height 55
click at [353, 317] on div at bounding box center [353, 315] width 15 height 15
click at [400, 397] on button "Switch to This" at bounding box center [399, 395] width 121 height 28
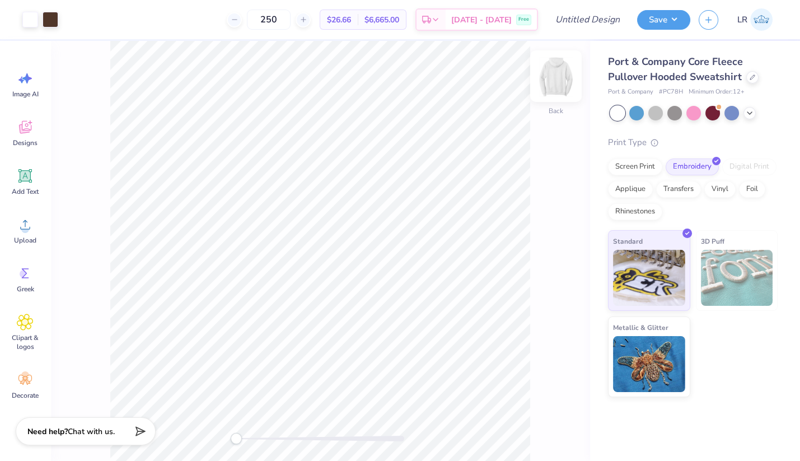
click at [552, 78] on img at bounding box center [555, 76] width 45 height 45
click at [33, 226] on icon at bounding box center [25, 224] width 17 height 17
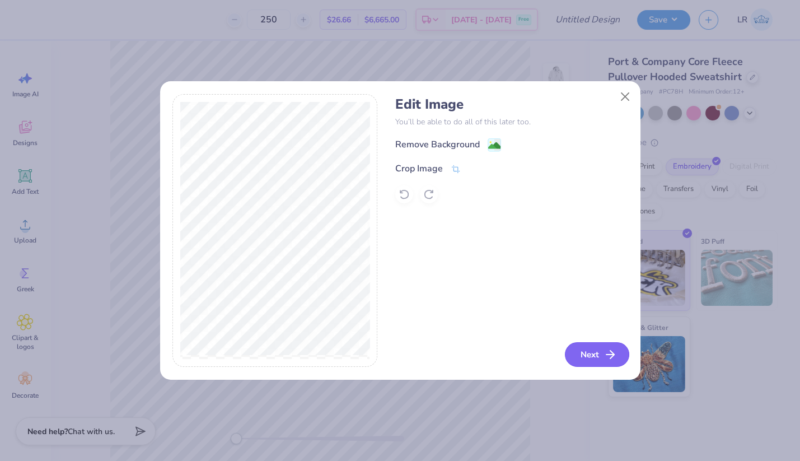
click at [586, 357] on button "Next" at bounding box center [597, 354] width 64 height 25
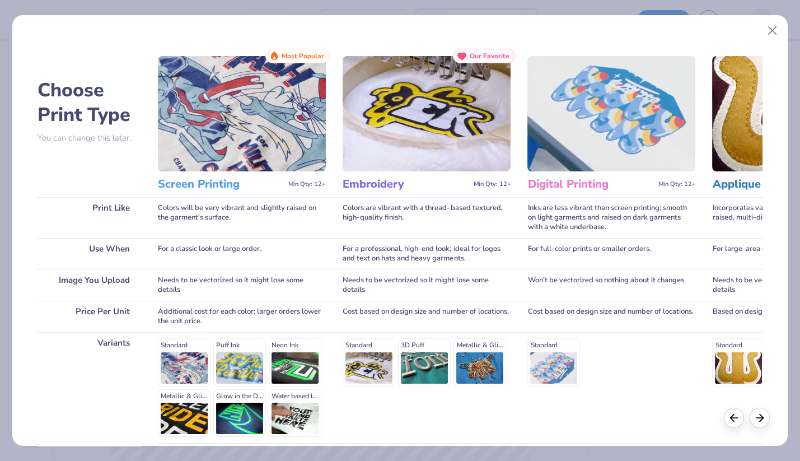
scroll to position [60, 0]
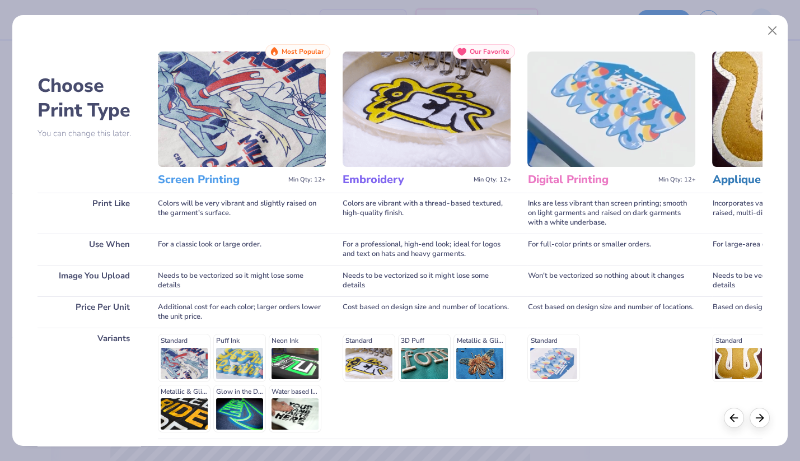
scroll to position [96, 0]
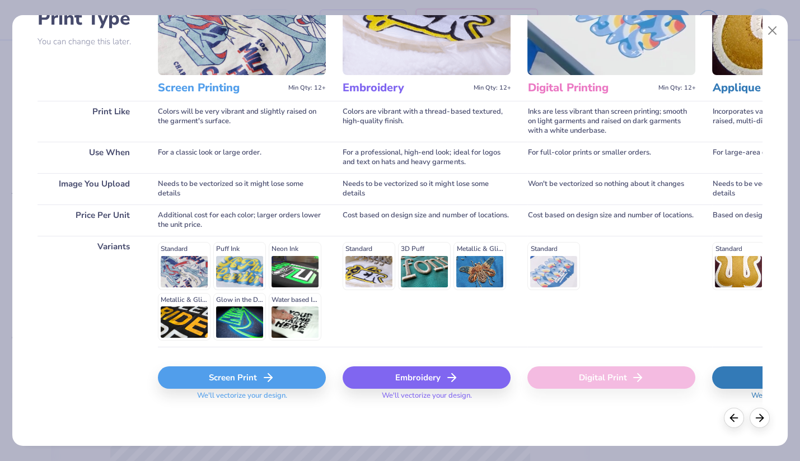
click at [418, 378] on div "Embroidery" at bounding box center [427, 377] width 168 height 22
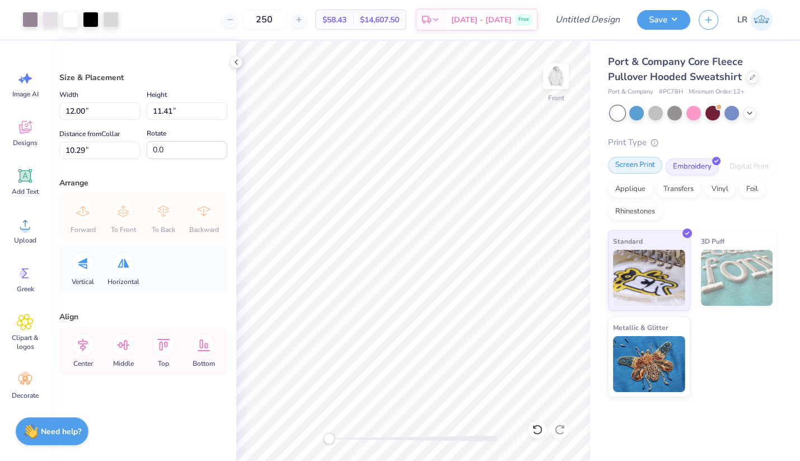
click at [637, 160] on div "Screen Print" at bounding box center [635, 165] width 54 height 17
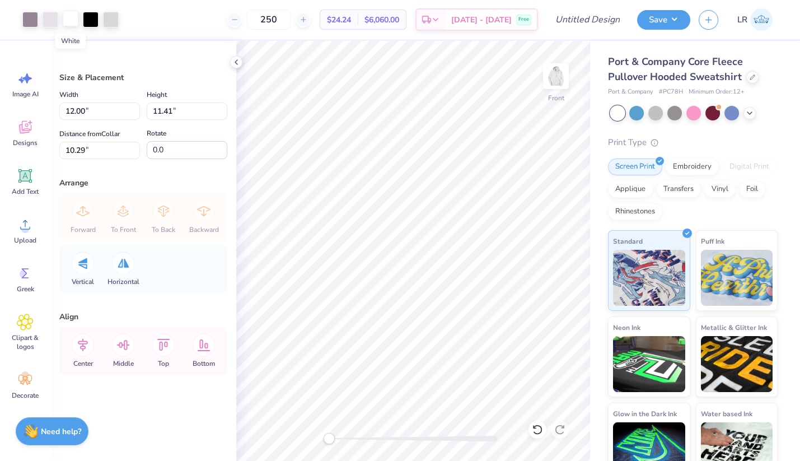
click at [68, 22] on div at bounding box center [71, 19] width 16 height 16
drag, startPoint x: 330, startPoint y: 439, endPoint x: 353, endPoint y: 437, distance: 22.6
click at [355, 437] on div "Accessibility label" at bounding box center [360, 438] width 11 height 11
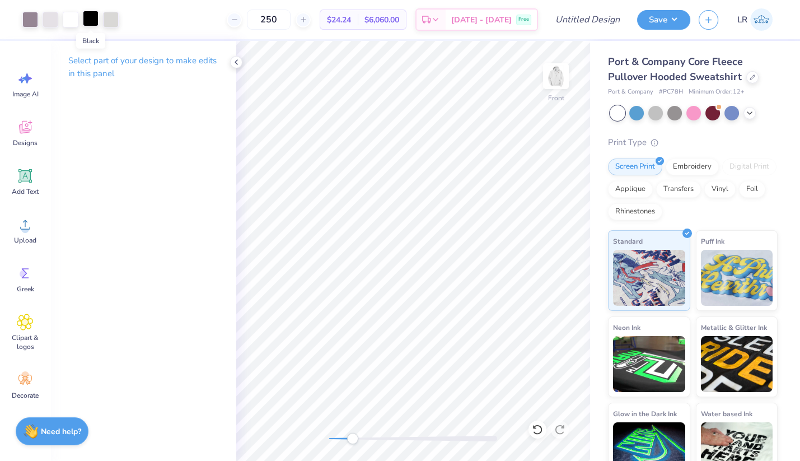
click at [86, 20] on div at bounding box center [91, 19] width 16 height 16
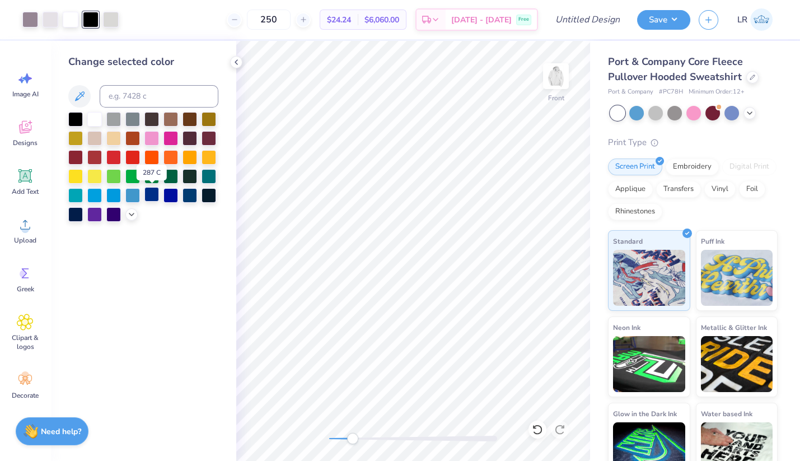
click at [151, 195] on div at bounding box center [151, 194] width 15 height 15
click at [114, 23] on div at bounding box center [111, 19] width 16 height 16
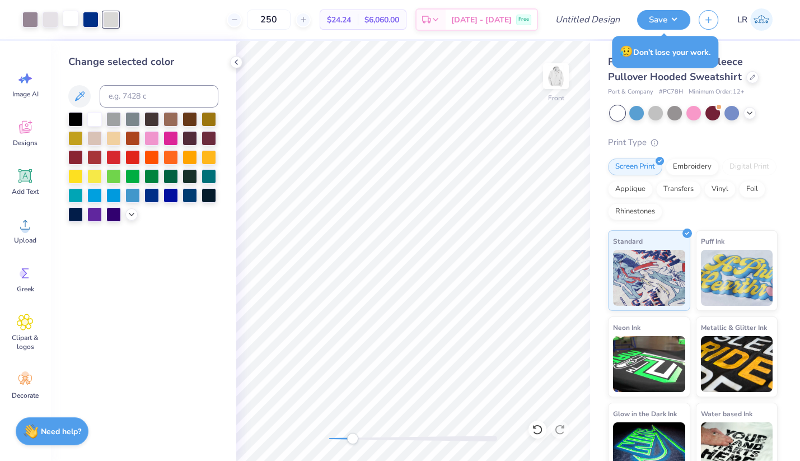
click at [67, 15] on div at bounding box center [71, 19] width 16 height 16
click at [149, 195] on div at bounding box center [151, 194] width 15 height 15
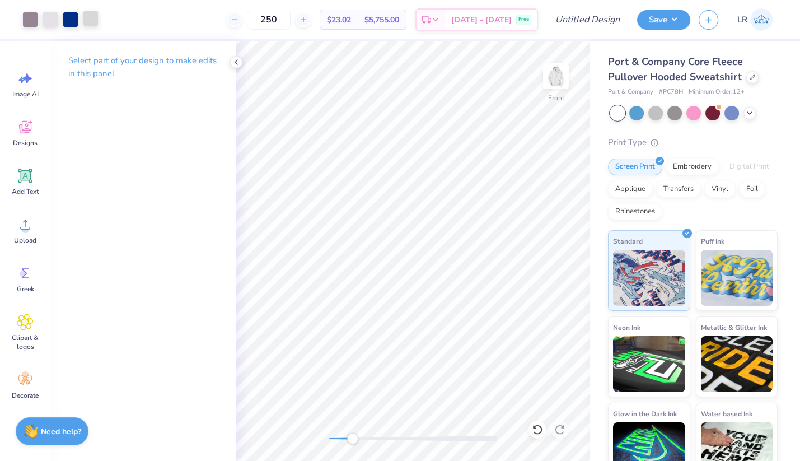
click at [84, 20] on div at bounding box center [91, 19] width 16 height 16
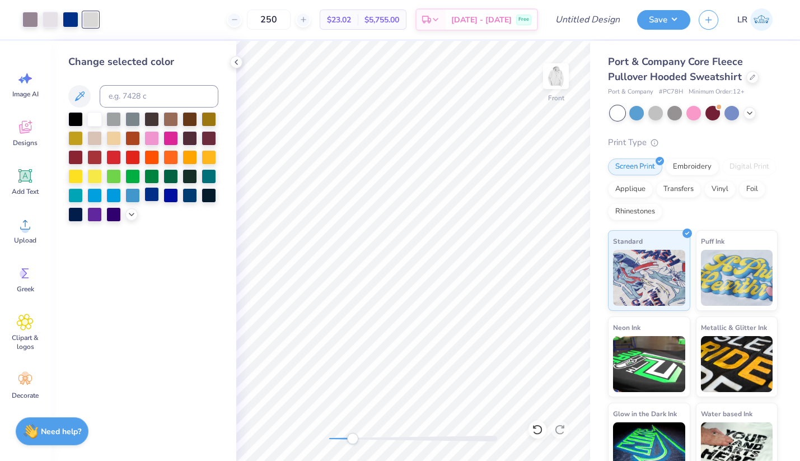
click at [156, 193] on div at bounding box center [151, 194] width 15 height 15
click at [88, 23] on div at bounding box center [91, 19] width 16 height 16
click at [151, 193] on div at bounding box center [151, 194] width 15 height 15
click at [91, 20] on div at bounding box center [91, 19] width 16 height 16
click at [152, 196] on div at bounding box center [151, 194] width 15 height 15
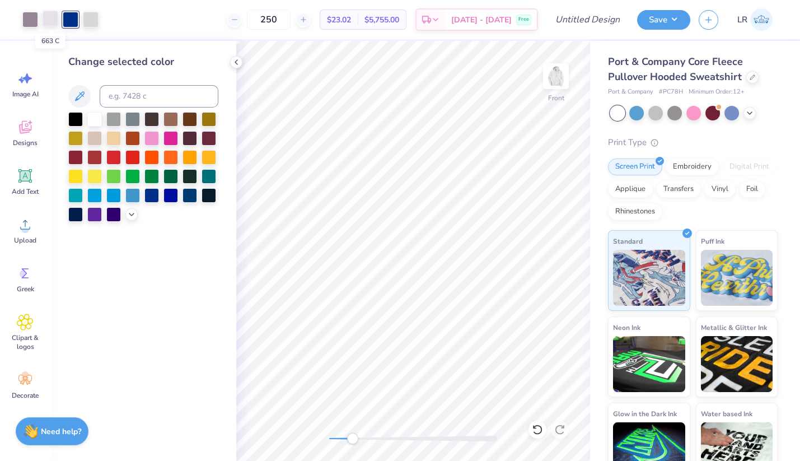
click at [53, 17] on div at bounding box center [51, 19] width 16 height 16
click at [149, 187] on div at bounding box center [151, 194] width 15 height 15
click at [31, 15] on div at bounding box center [30, 19] width 16 height 16
click at [153, 191] on div at bounding box center [151, 194] width 15 height 15
click at [54, 20] on div at bounding box center [51, 19] width 16 height 16
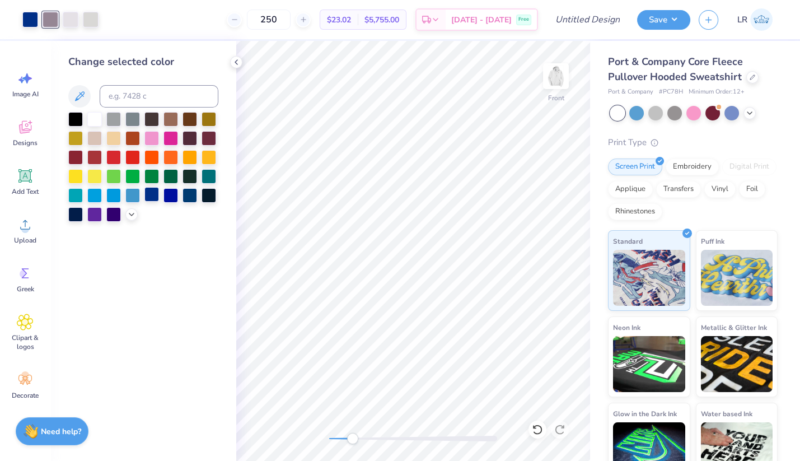
click at [154, 196] on div at bounding box center [151, 194] width 15 height 15
click at [74, 29] on div "Art colors" at bounding box center [49, 19] width 99 height 39
click at [70, 20] on div at bounding box center [71, 19] width 16 height 16
click at [151, 196] on div at bounding box center [151, 194] width 15 height 15
click at [94, 22] on div at bounding box center [91, 19] width 16 height 16
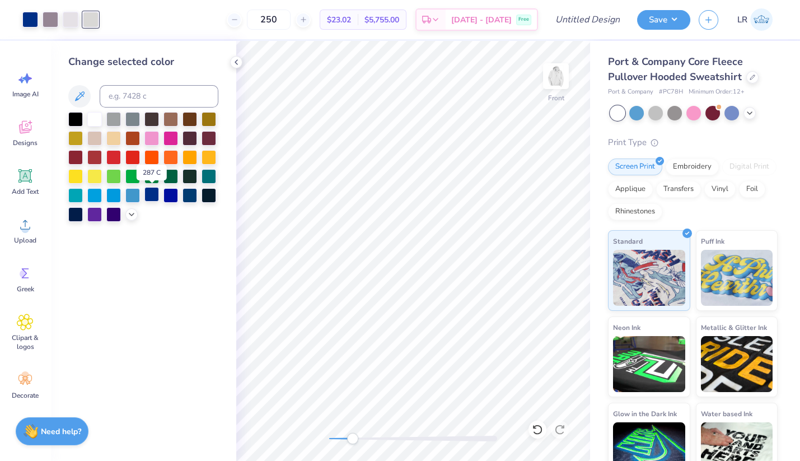
click at [147, 191] on div at bounding box center [151, 194] width 15 height 15
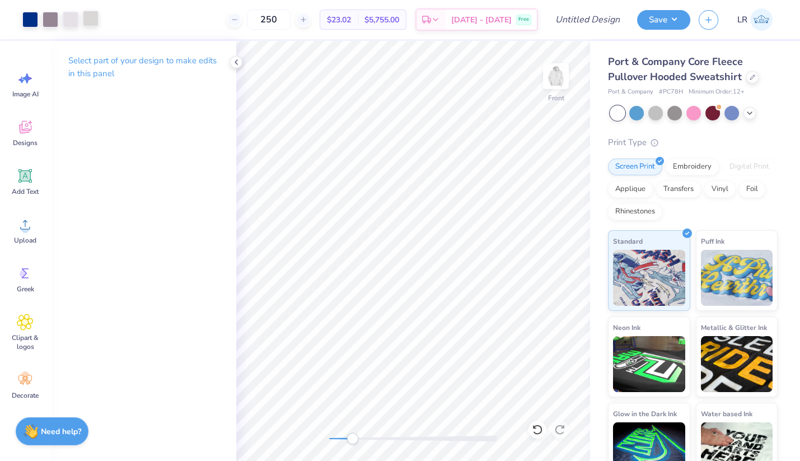
click at [85, 21] on div at bounding box center [91, 19] width 16 height 16
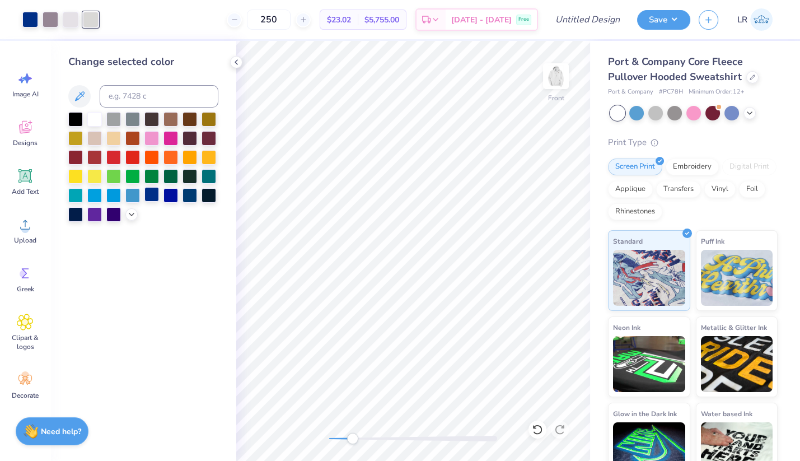
click at [153, 189] on div at bounding box center [151, 194] width 15 height 15
click at [55, 14] on div at bounding box center [51, 19] width 16 height 16
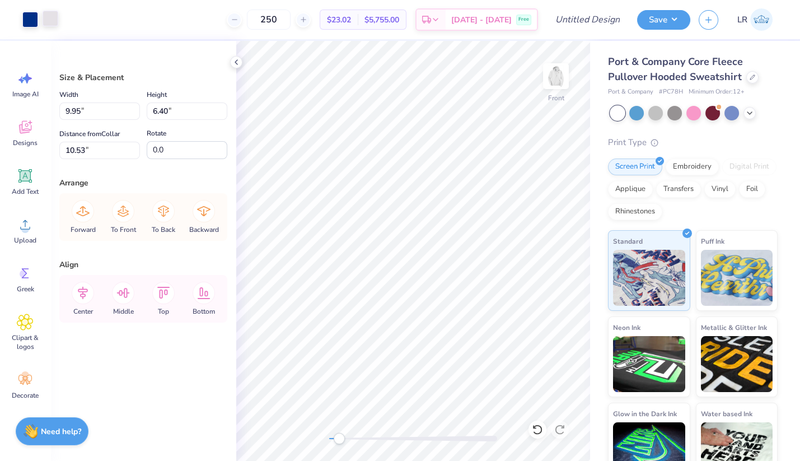
drag, startPoint x: 350, startPoint y: 442, endPoint x: 339, endPoint y: 442, distance: 10.6
click at [339, 442] on div "Accessibility label" at bounding box center [339, 438] width 11 height 11
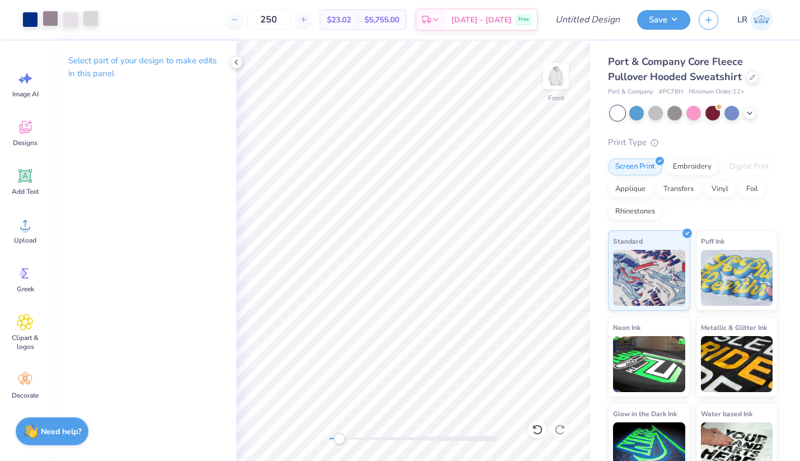
click at [86, 19] on div at bounding box center [91, 19] width 16 height 16
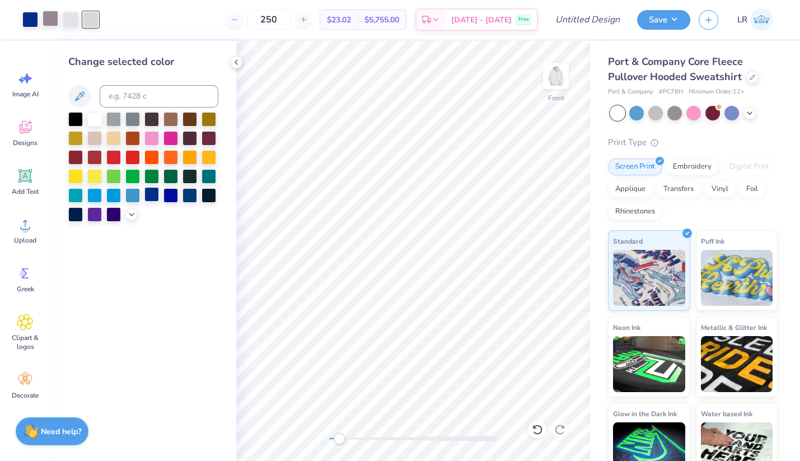
click at [149, 194] on div at bounding box center [151, 194] width 15 height 15
click at [93, 24] on div at bounding box center [91, 19] width 16 height 16
click at [82, 102] on icon at bounding box center [79, 96] width 13 height 13
click at [95, 15] on div at bounding box center [91, 20] width 16 height 16
click at [97, 17] on div at bounding box center [91, 20] width 16 height 16
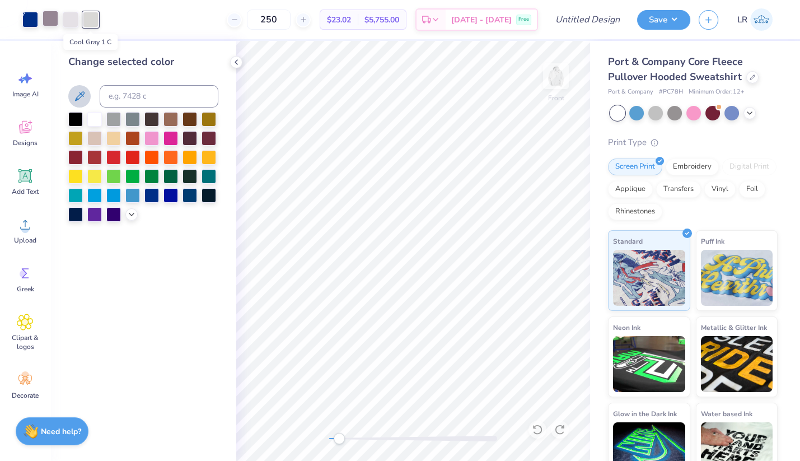
click at [97, 17] on div at bounding box center [91, 20] width 16 height 16
click at [118, 31] on div "250 $23.02 Per Item $5,755.00 Total Est. Delivery Oct 6 - 9 Free" at bounding box center [322, 19] width 431 height 39
click at [322, 439] on div "Front" at bounding box center [413, 251] width 354 height 420
click at [559, 76] on img at bounding box center [555, 76] width 45 height 45
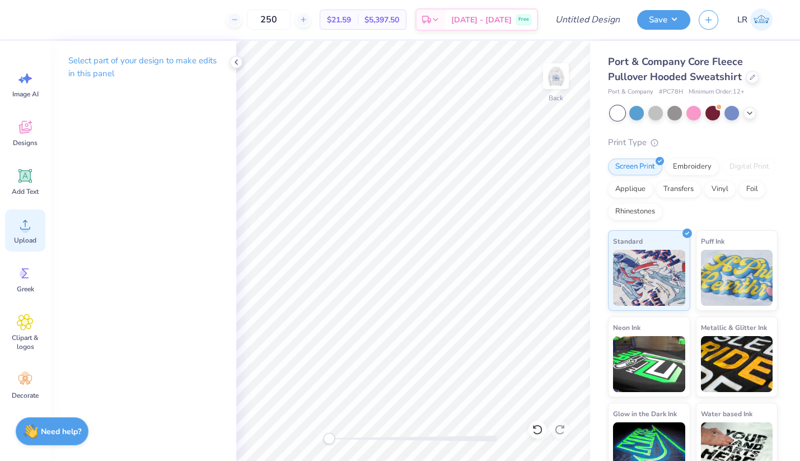
click at [32, 231] on icon at bounding box center [25, 224] width 17 height 17
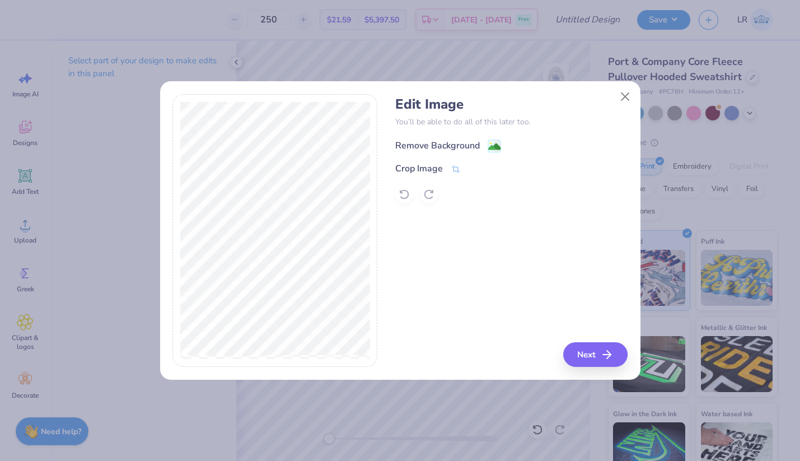
click at [415, 141] on div "Remove Background" at bounding box center [437, 145] width 85 height 13
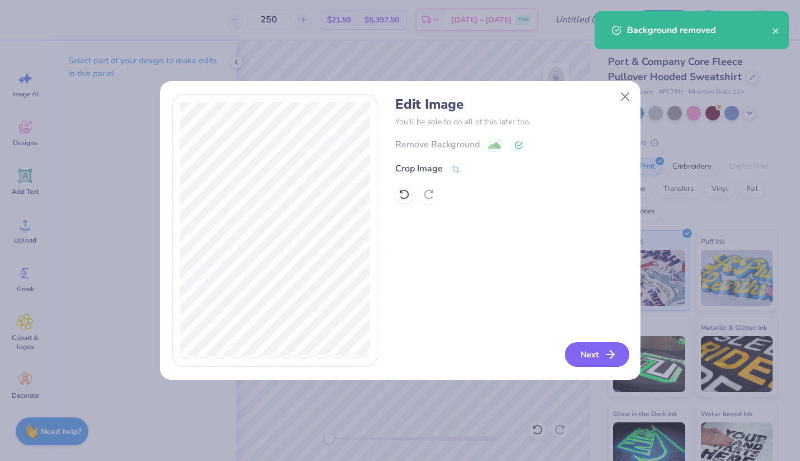
click at [603, 353] on button "Next" at bounding box center [597, 354] width 64 height 25
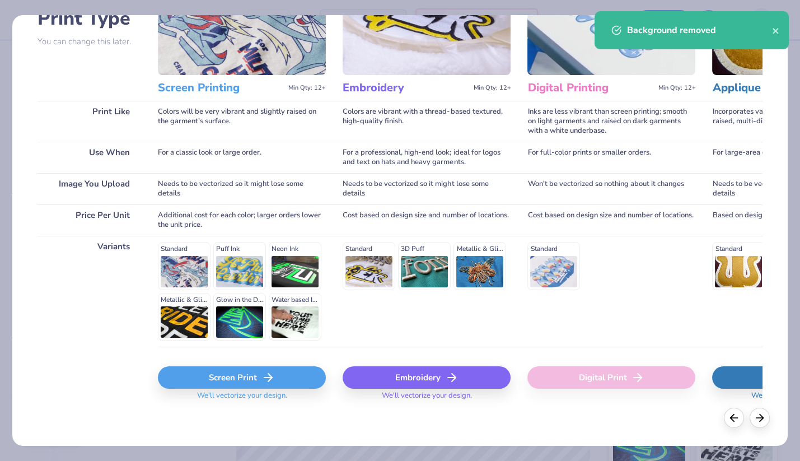
click at [235, 373] on div "Screen Print" at bounding box center [242, 377] width 168 height 22
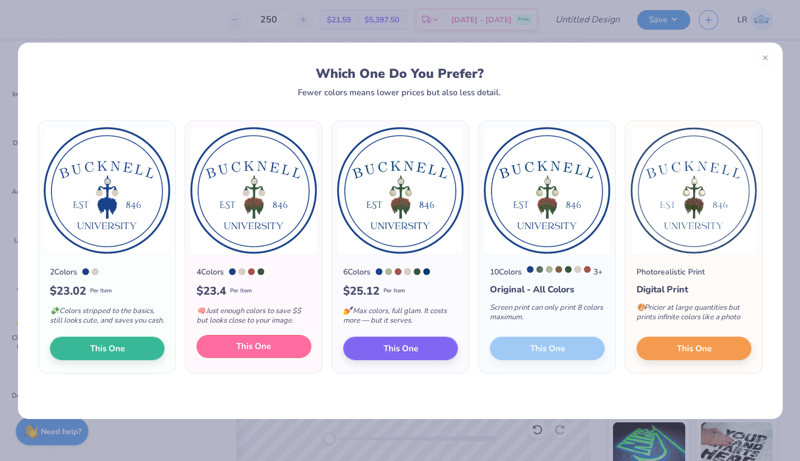
click at [211, 345] on button "This One" at bounding box center [253, 347] width 115 height 24
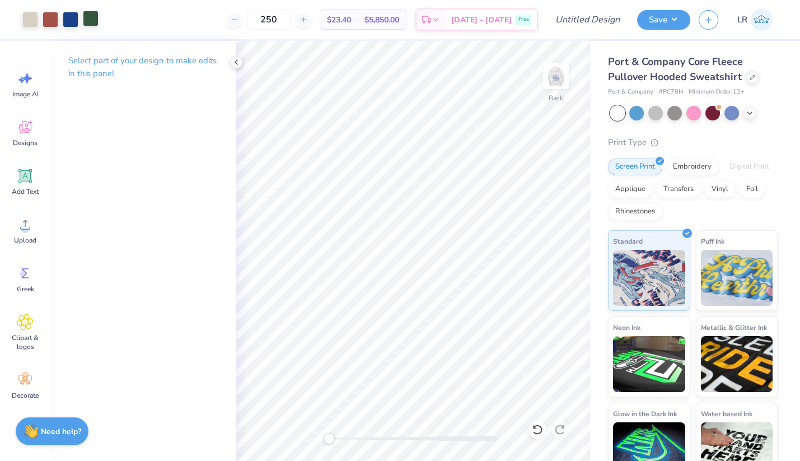
click at [96, 15] on div at bounding box center [91, 19] width 16 height 16
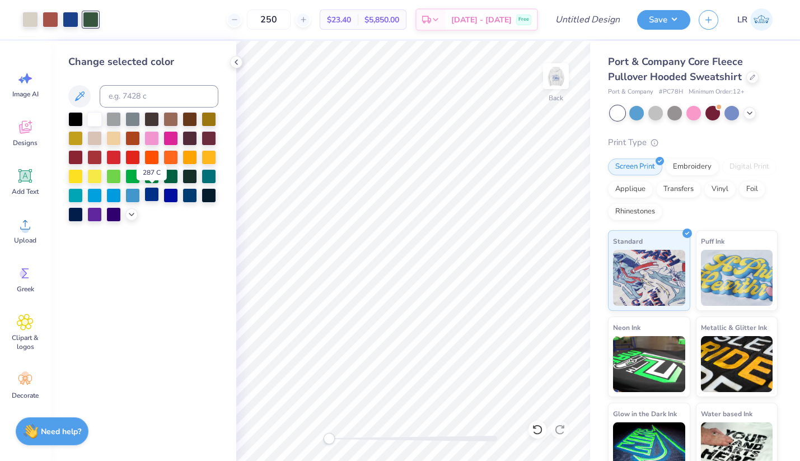
click at [149, 198] on div at bounding box center [151, 194] width 15 height 15
click at [185, 197] on div at bounding box center [189, 194] width 15 height 15
click at [72, 24] on div at bounding box center [71, 19] width 16 height 16
click at [187, 191] on div at bounding box center [189, 194] width 15 height 15
click at [30, 15] on div at bounding box center [30, 19] width 16 height 16
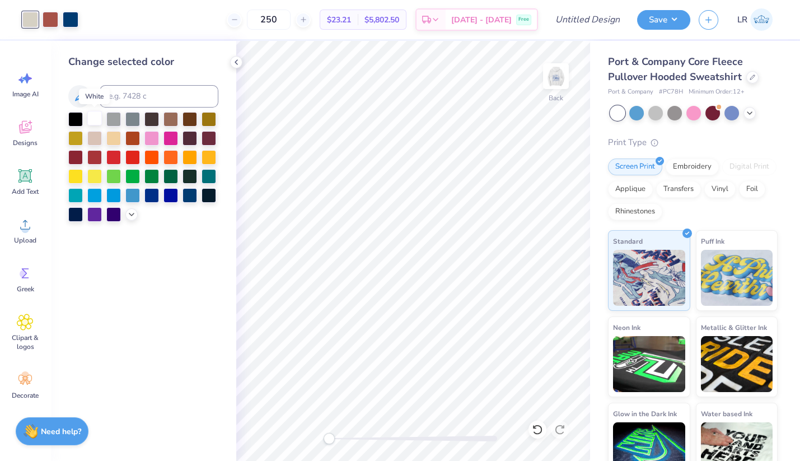
click at [93, 118] on div at bounding box center [94, 118] width 15 height 15
click at [46, 22] on div at bounding box center [51, 19] width 16 height 16
click at [95, 119] on div at bounding box center [94, 118] width 15 height 15
click at [137, 156] on div at bounding box center [132, 156] width 15 height 15
click at [92, 116] on div at bounding box center [94, 118] width 15 height 15
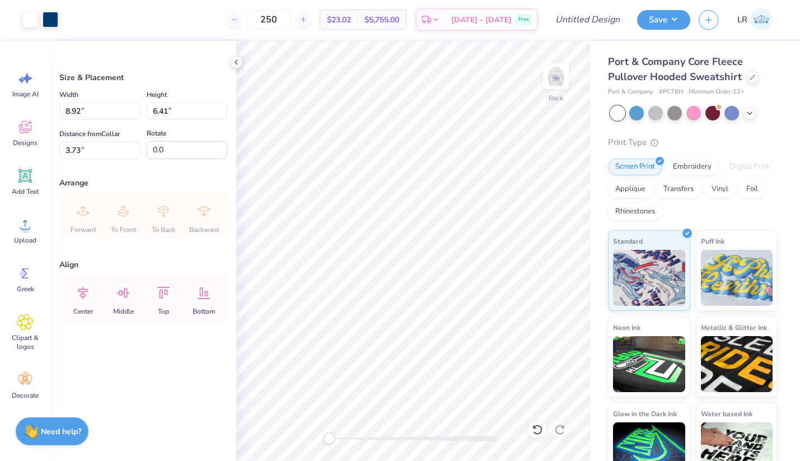
type input "3.63"
type input "2.61"
type input "1.70"
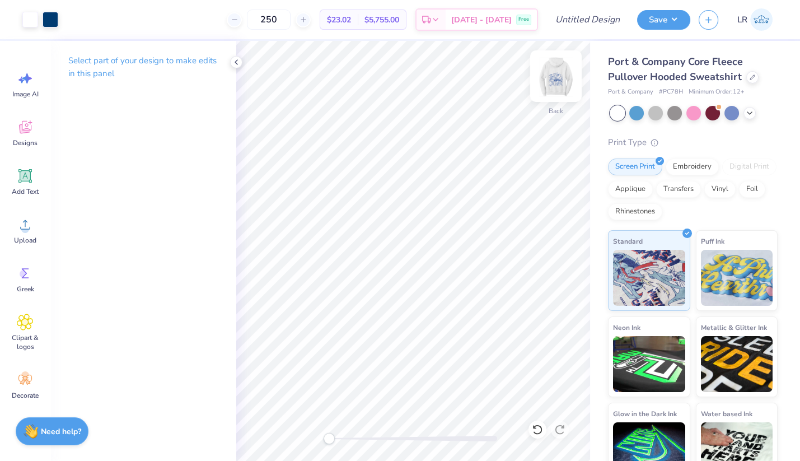
click at [560, 78] on img at bounding box center [555, 76] width 45 height 45
click at [50, 24] on div at bounding box center [51, 19] width 16 height 16
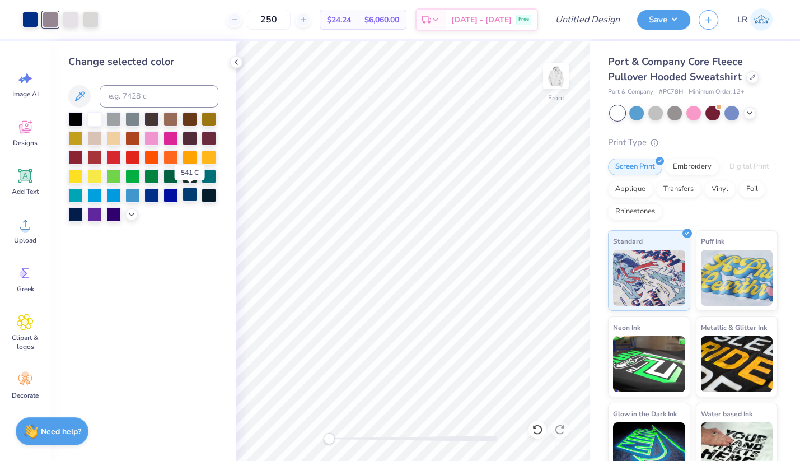
click at [186, 195] on div at bounding box center [189, 194] width 15 height 15
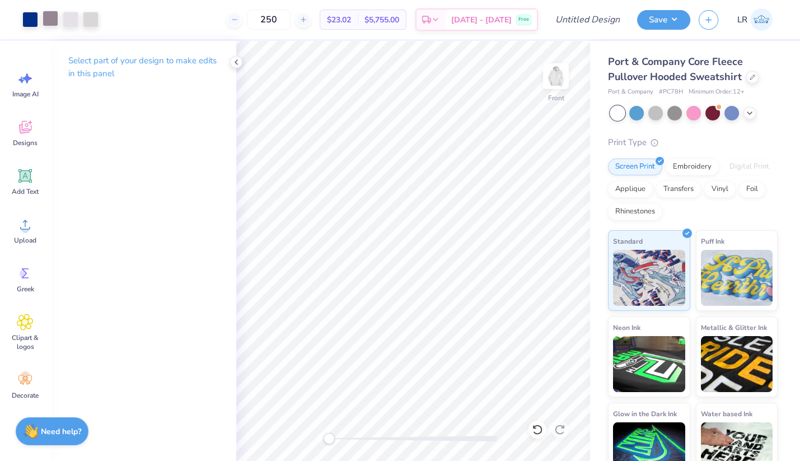
click at [54, 18] on div at bounding box center [51, 19] width 16 height 16
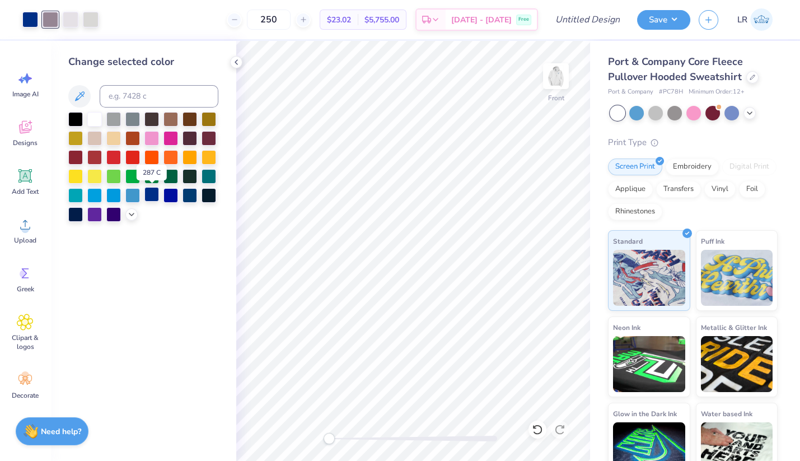
click at [155, 193] on div at bounding box center [151, 194] width 15 height 15
click at [170, 199] on div at bounding box center [170, 194] width 15 height 15
click at [83, 11] on div at bounding box center [91, 19] width 16 height 16
click at [92, 118] on div at bounding box center [94, 118] width 15 height 15
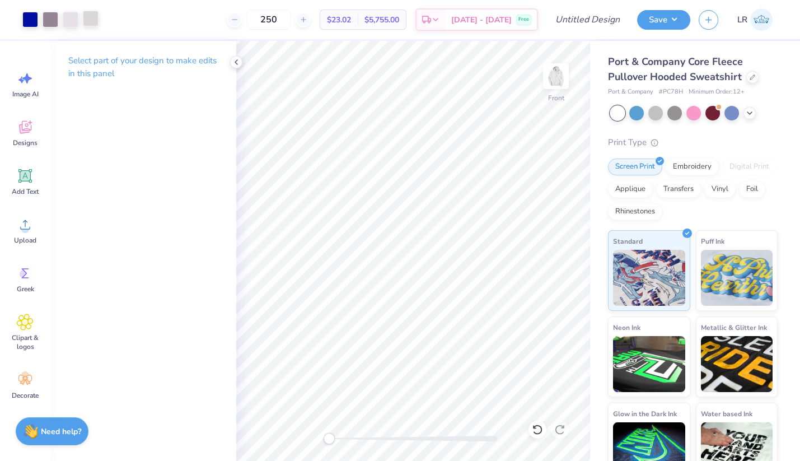
click at [94, 26] on div at bounding box center [91, 19] width 16 height 16
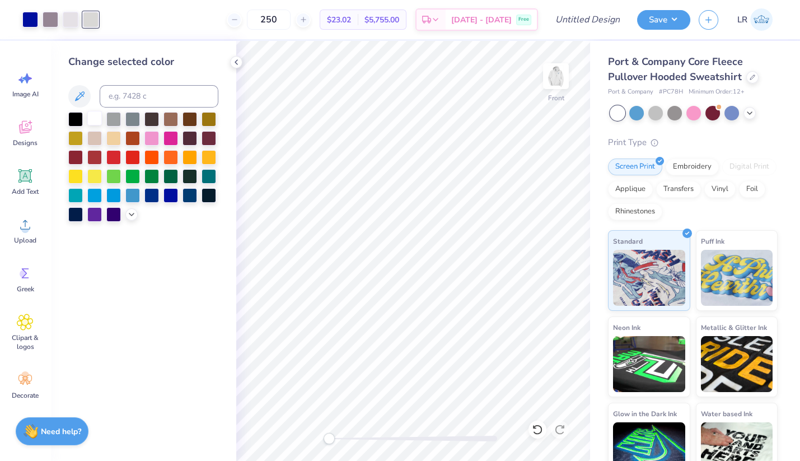
click at [93, 118] on div at bounding box center [94, 118] width 15 height 15
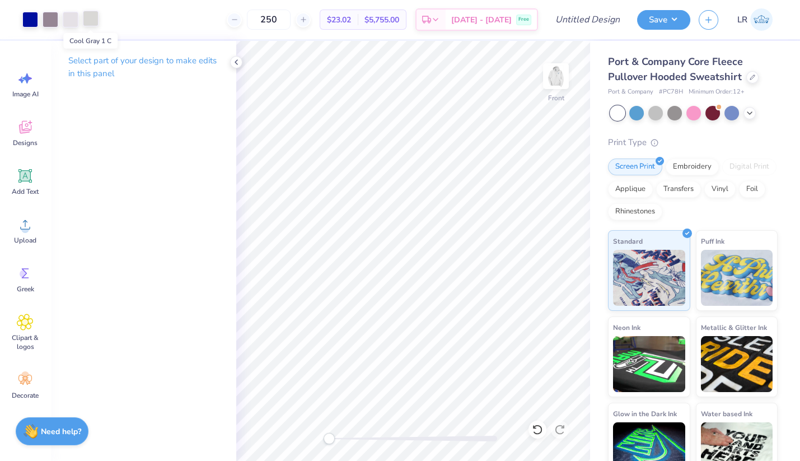
click at [94, 16] on div at bounding box center [91, 19] width 16 height 16
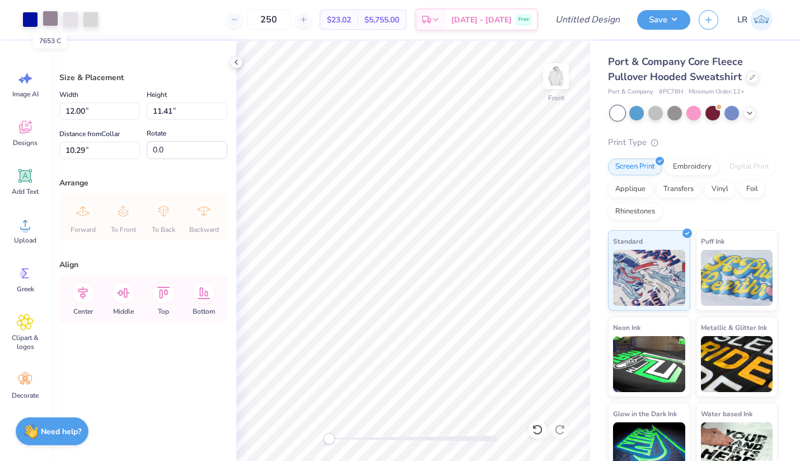
click at [54, 20] on div at bounding box center [51, 19] width 16 height 16
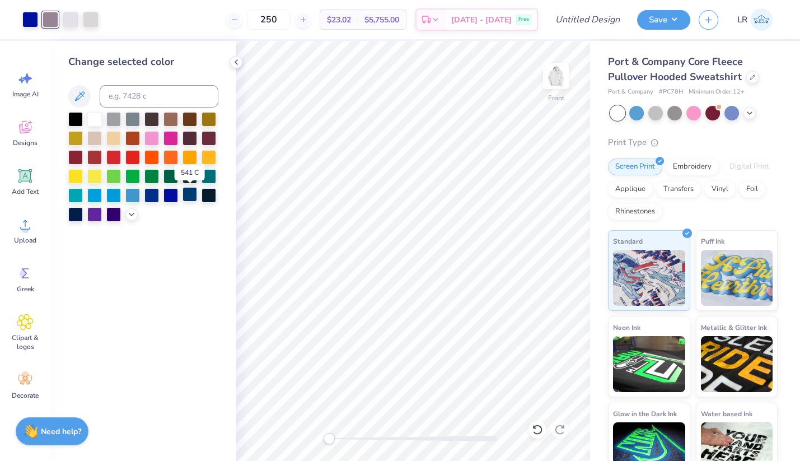
click at [190, 194] on div at bounding box center [189, 194] width 15 height 15
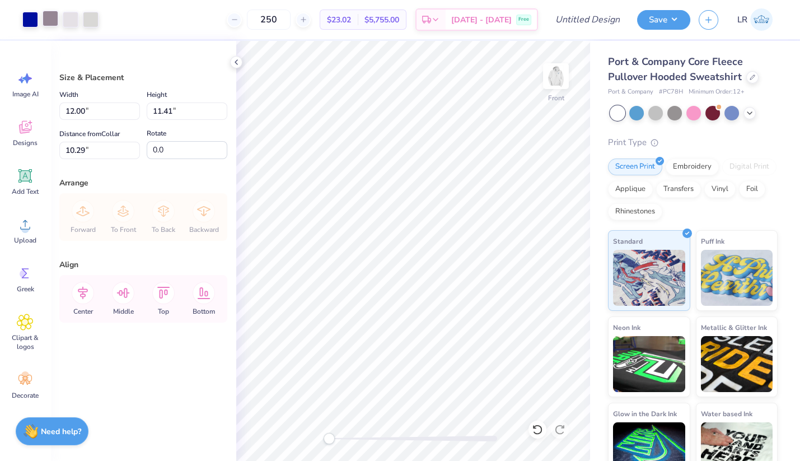
click at [49, 17] on div at bounding box center [51, 19] width 16 height 16
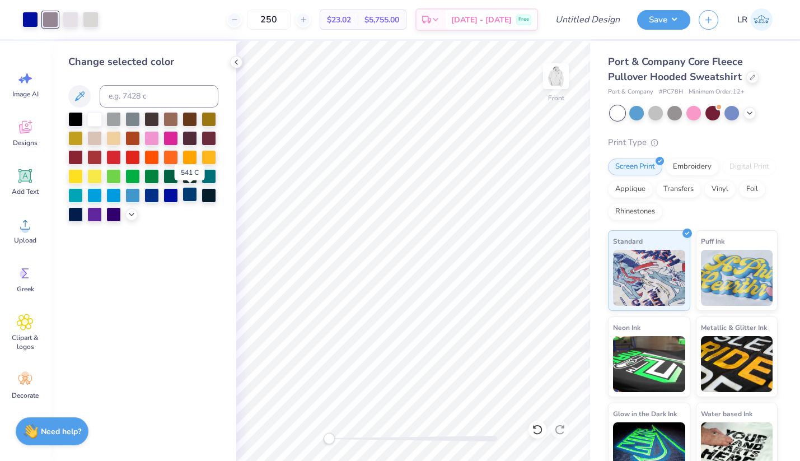
click at [194, 196] on div at bounding box center [189, 194] width 15 height 15
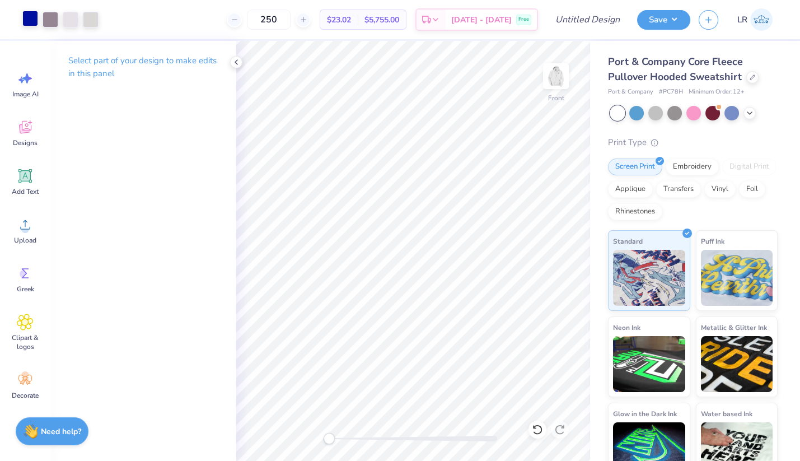
click at [28, 17] on div at bounding box center [30, 19] width 16 height 16
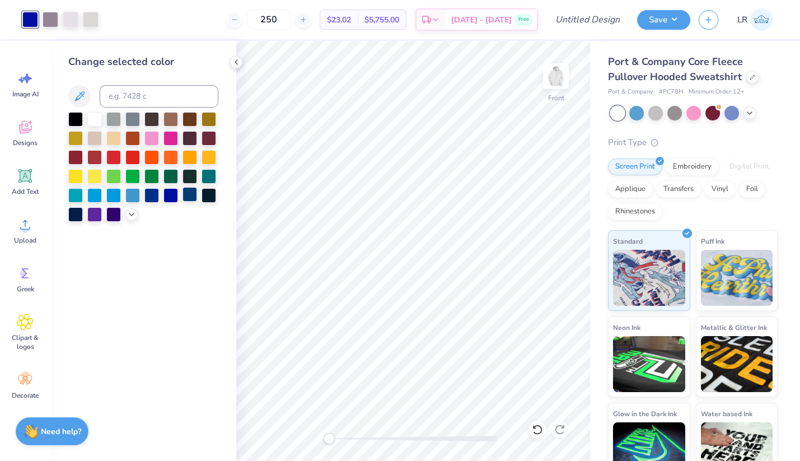
click at [190, 196] on div at bounding box center [189, 194] width 15 height 15
click at [151, 194] on div at bounding box center [151, 194] width 15 height 15
click at [558, 70] on img at bounding box center [555, 76] width 45 height 45
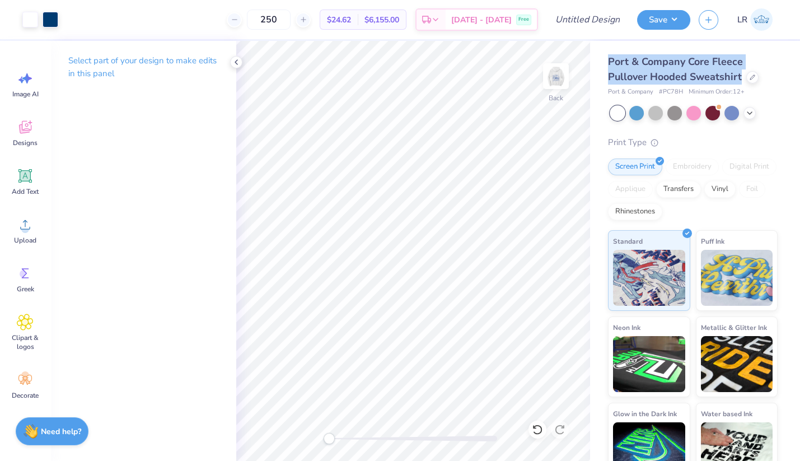
drag, startPoint x: 607, startPoint y: 59, endPoint x: 758, endPoint y: 81, distance: 153.2
click at [758, 81] on div "Port & Company Core Fleece Pullover Hooded Sweatshirt Port & Company # PC78H Mi…" at bounding box center [695, 262] width 210 height 442
copy span "Port & Company Core Fleece Pullover Hooded Sweatshirt"
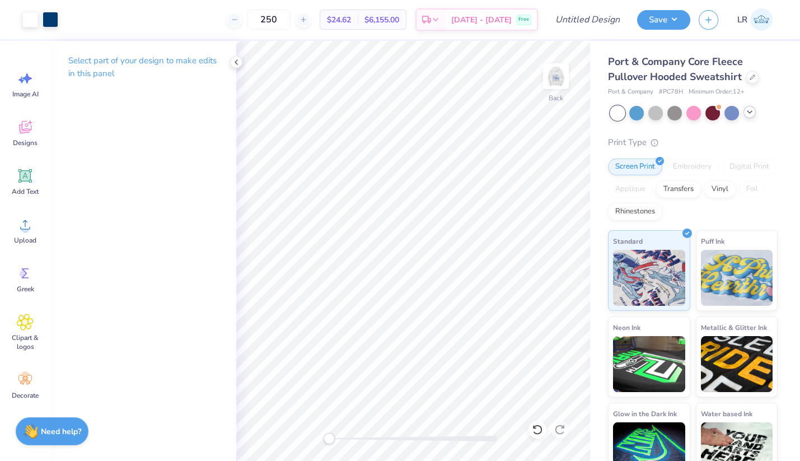
click at [753, 112] on icon at bounding box center [749, 111] width 9 height 9
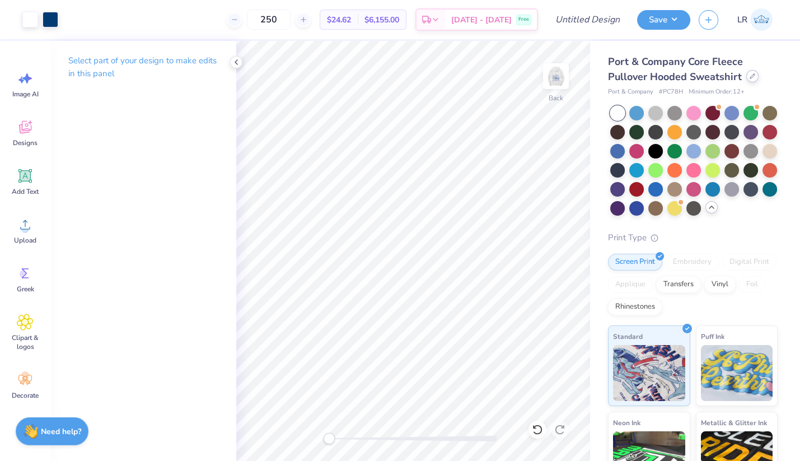
click at [749, 81] on div at bounding box center [752, 76] width 12 height 12
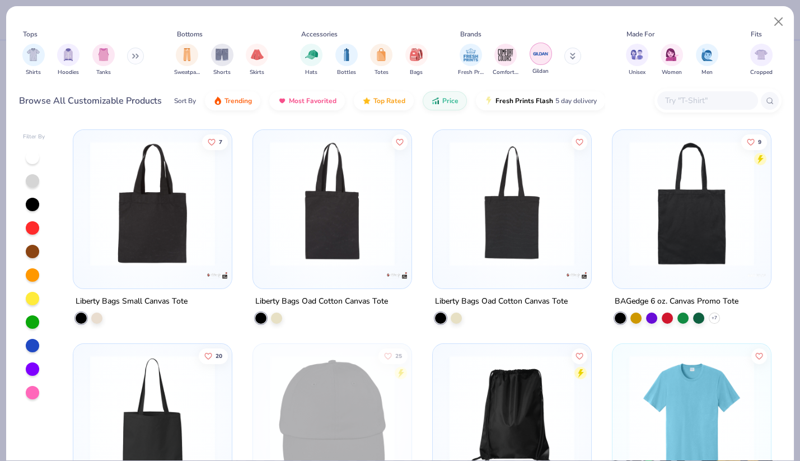
click at [543, 58] on img "filter for Gildan" at bounding box center [540, 53] width 17 height 17
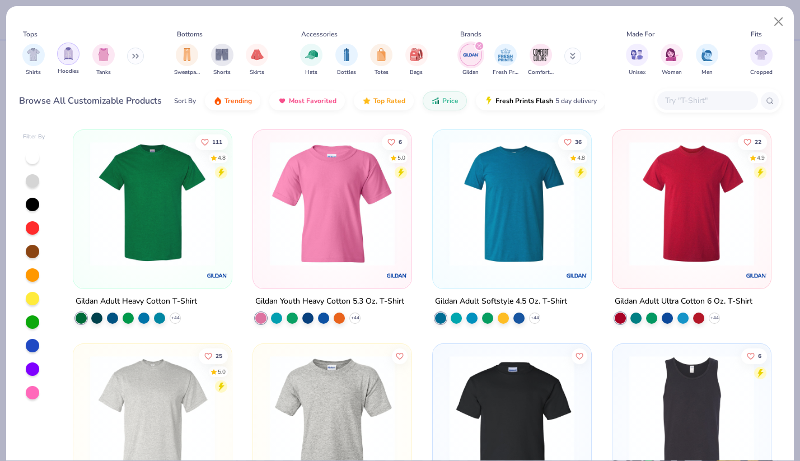
click at [59, 60] on div "filter for Hoodies" at bounding box center [68, 54] width 22 height 22
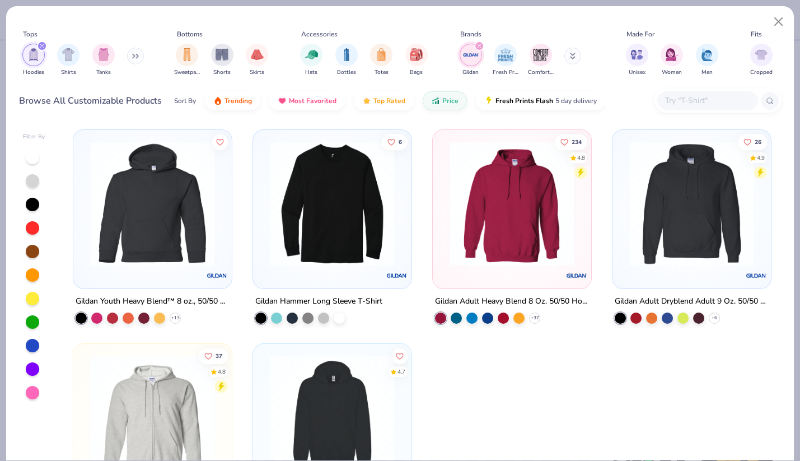
scroll to position [1, 0]
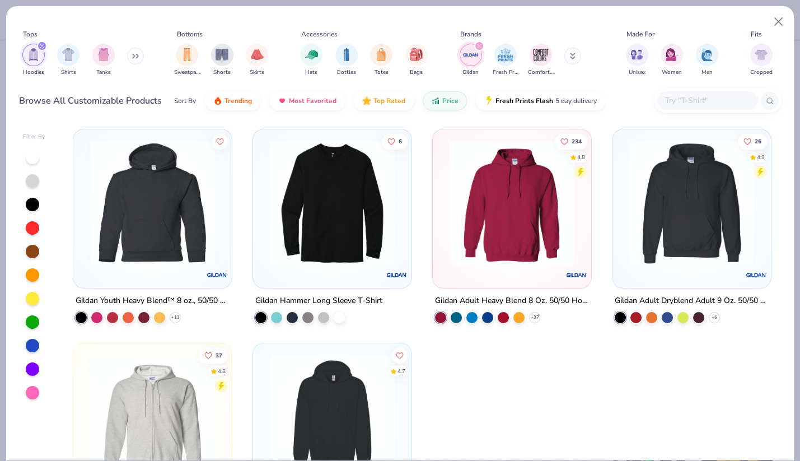
click at [539, 205] on img at bounding box center [512, 202] width 136 height 125
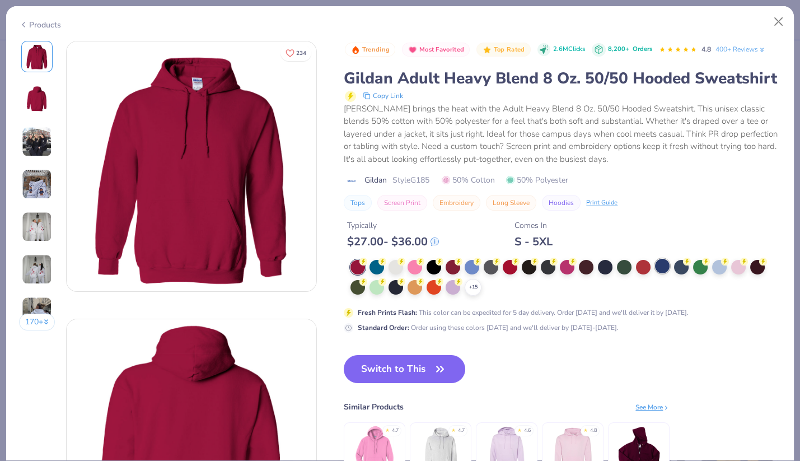
click at [661, 268] on div at bounding box center [662, 266] width 15 height 15
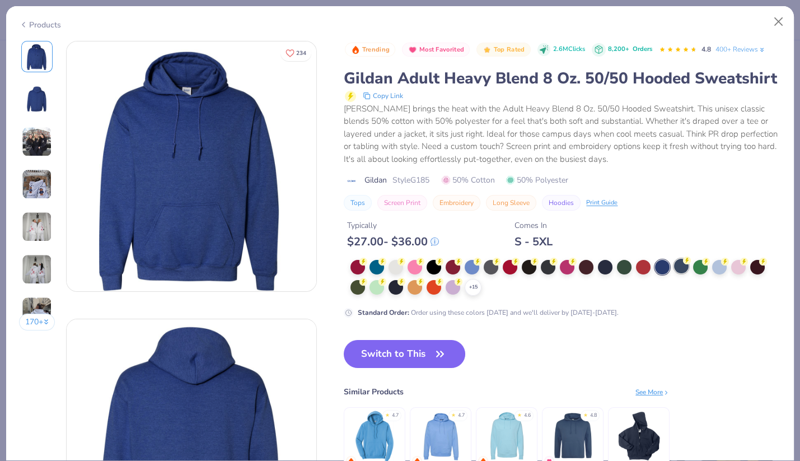
click at [679, 270] on div at bounding box center [681, 266] width 15 height 15
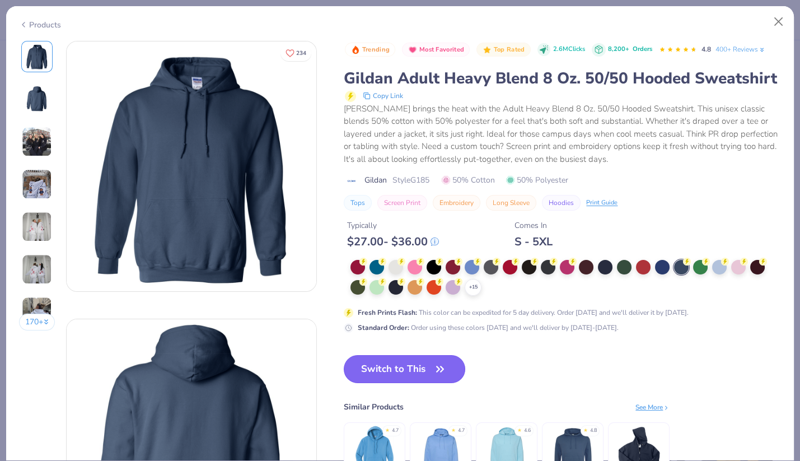
click at [426, 368] on button "Switch to This" at bounding box center [404, 369] width 121 height 28
click at [408, 374] on button "Switch to This" at bounding box center [404, 369] width 121 height 28
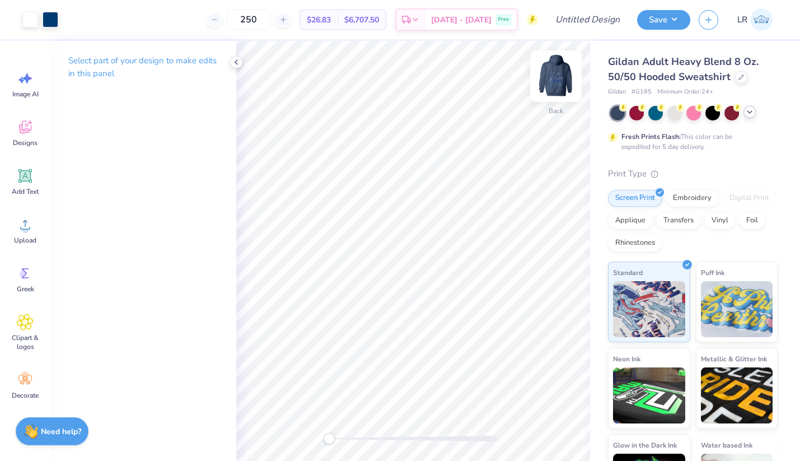
click at [559, 73] on img at bounding box center [555, 76] width 45 height 45
click at [29, 25] on div at bounding box center [30, 19] width 16 height 16
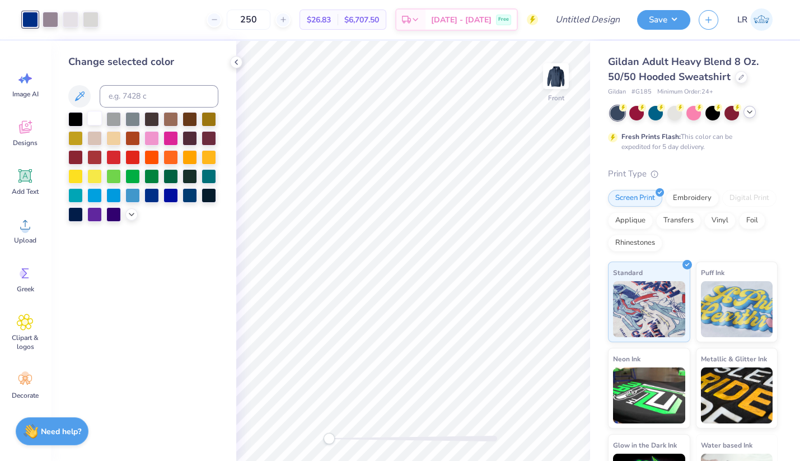
click at [97, 124] on div at bounding box center [94, 118] width 15 height 15
click at [50, 22] on div at bounding box center [51, 19] width 16 height 16
click at [91, 123] on div at bounding box center [94, 118] width 15 height 15
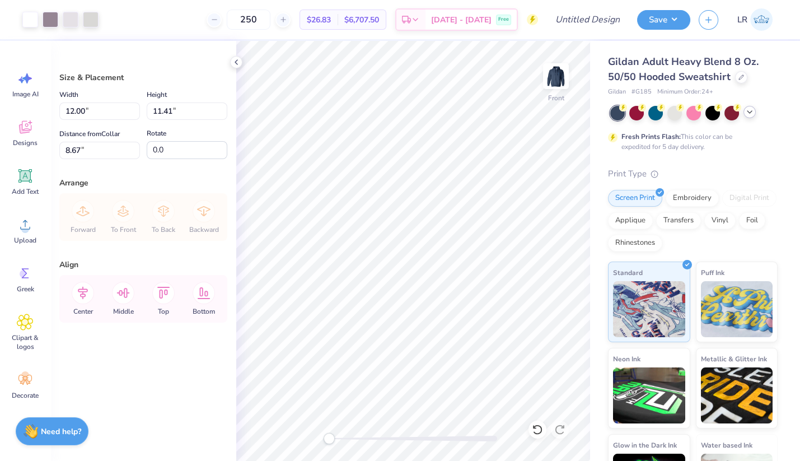
type input "12.66"
type input "12.04"
type input "7.08"
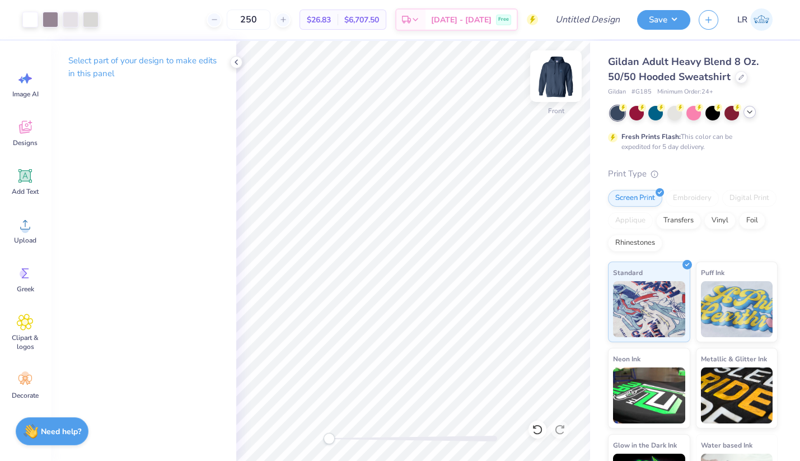
click at [547, 78] on img at bounding box center [555, 76] width 45 height 45
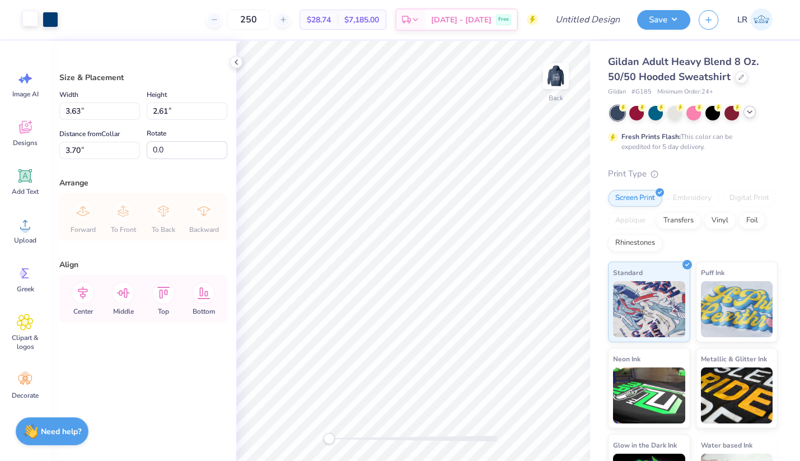
click at [27, 18] on div at bounding box center [30, 19] width 16 height 16
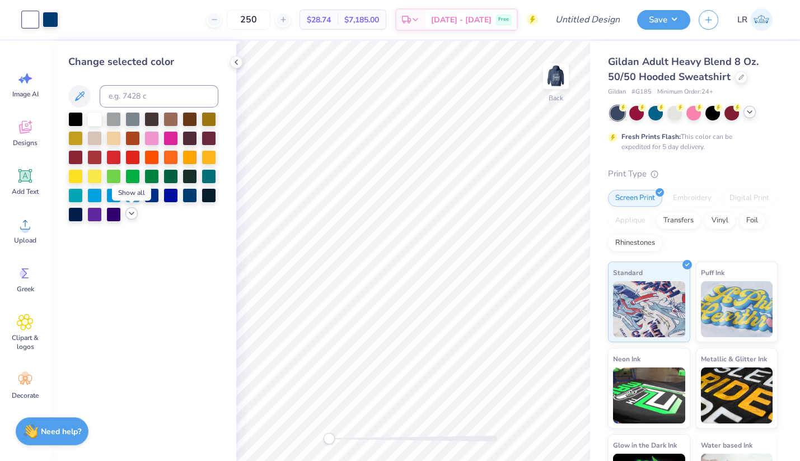
click at [133, 210] on icon at bounding box center [131, 213] width 9 height 9
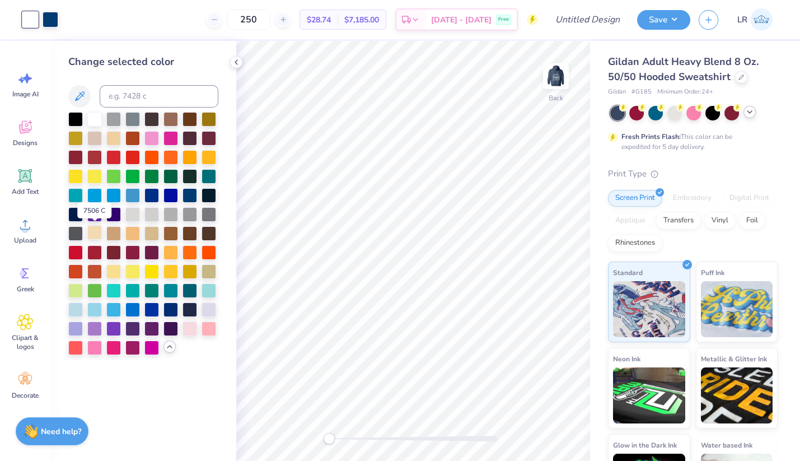
click at [95, 230] on div at bounding box center [94, 232] width 15 height 15
click at [50, 24] on div at bounding box center [51, 19] width 16 height 16
click at [92, 119] on div at bounding box center [94, 118] width 15 height 15
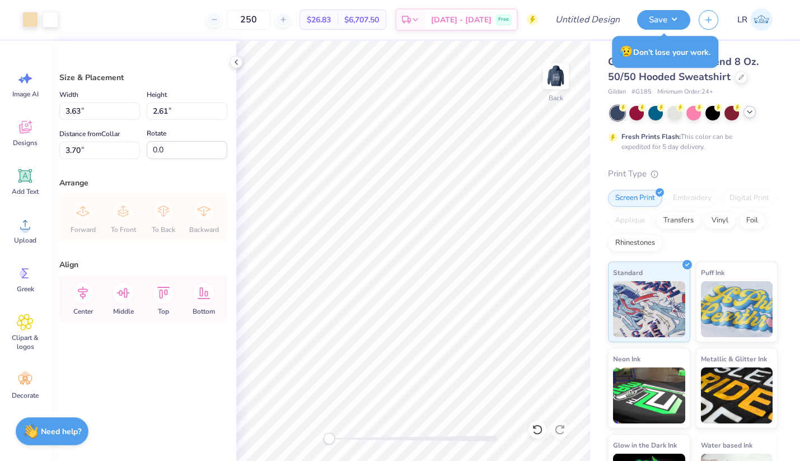
type input "3.03"
type input "2.18"
type input "3.52"
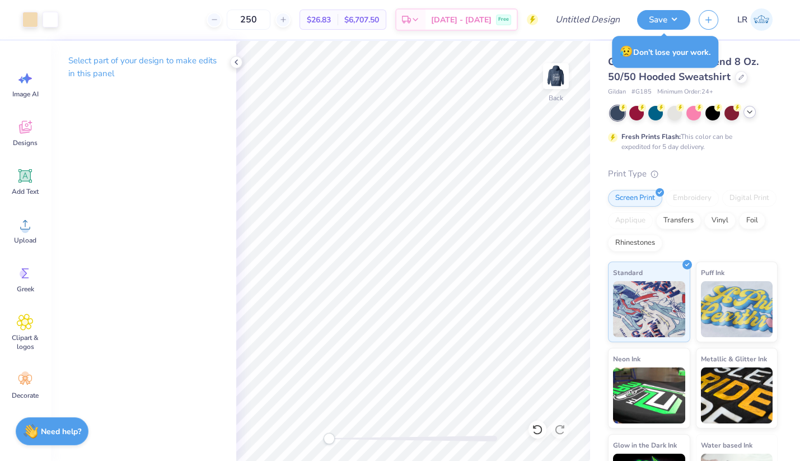
click at [781, 98] on div "Gildan Adult Heavy Blend 8 Oz. 50/50 Hooded Sweatshirt Gildan # G185 Minimum Or…" at bounding box center [695, 277] width 210 height 473
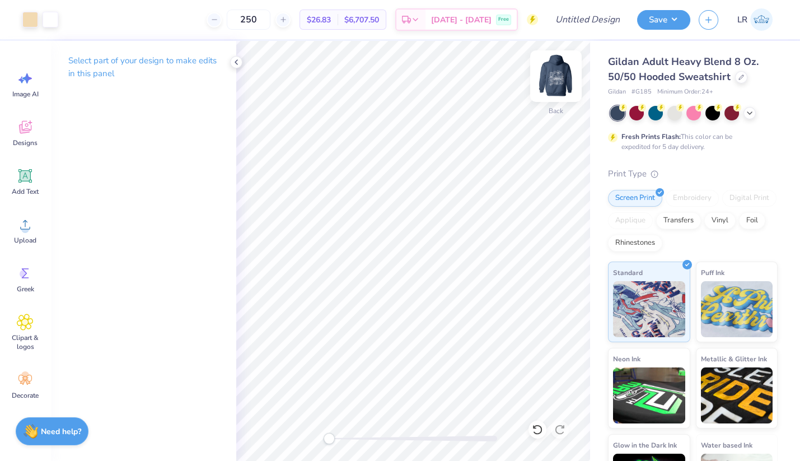
click at [555, 74] on img at bounding box center [555, 76] width 45 height 45
